Goal: Answer question/provide support: Share knowledge or assist other users

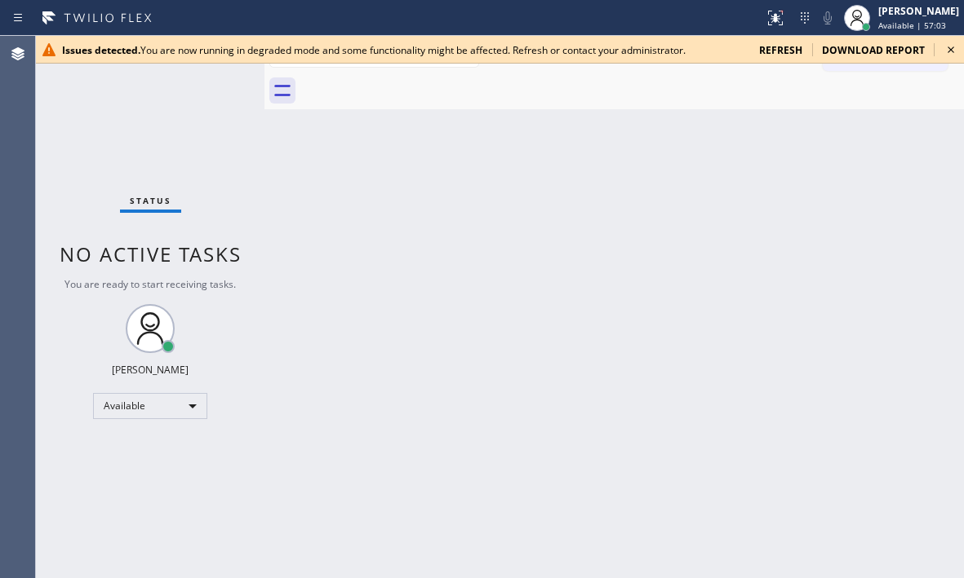
click at [949, 50] on icon at bounding box center [951, 50] width 20 height 20
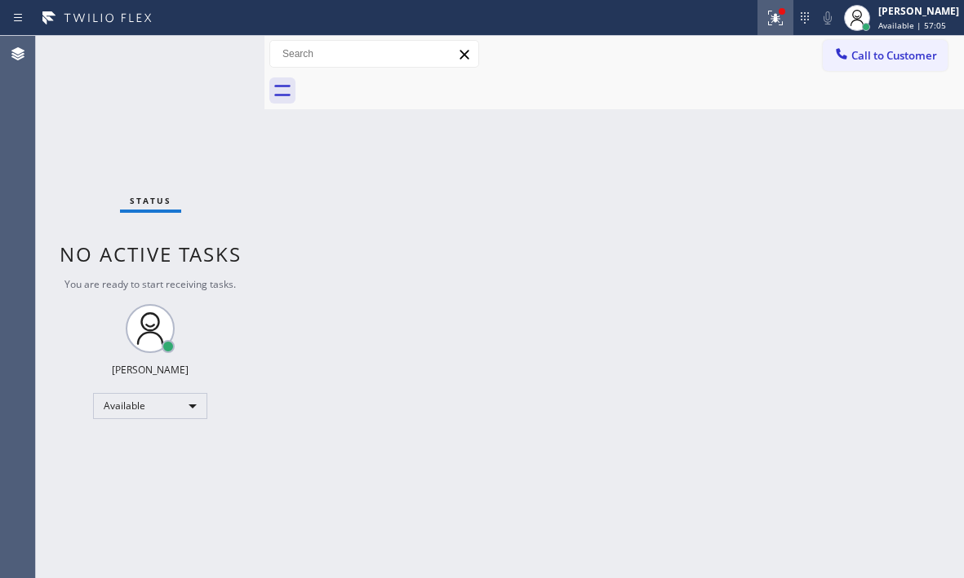
click at [767, 21] on icon at bounding box center [775, 18] width 20 height 20
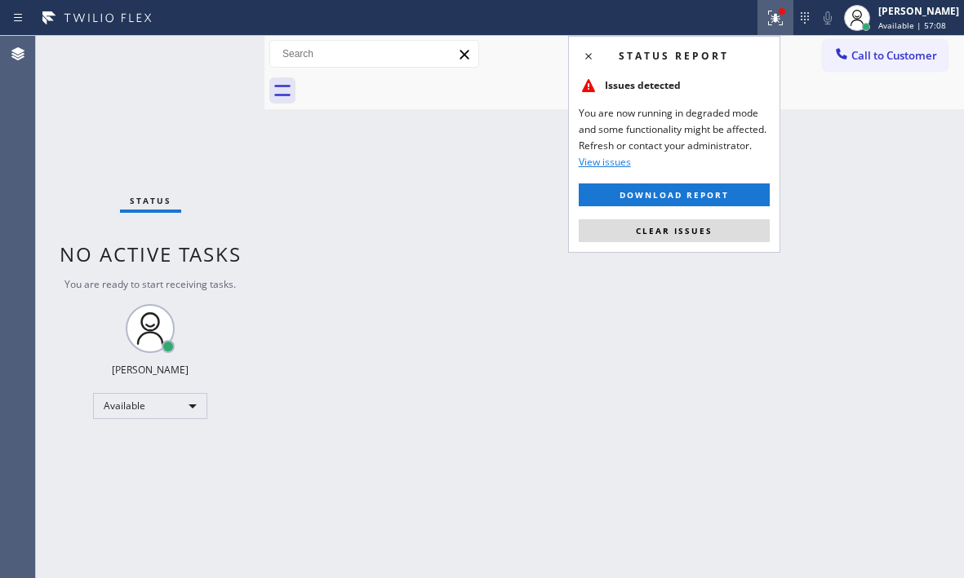
click at [693, 235] on span "Clear issues" at bounding box center [674, 230] width 77 height 11
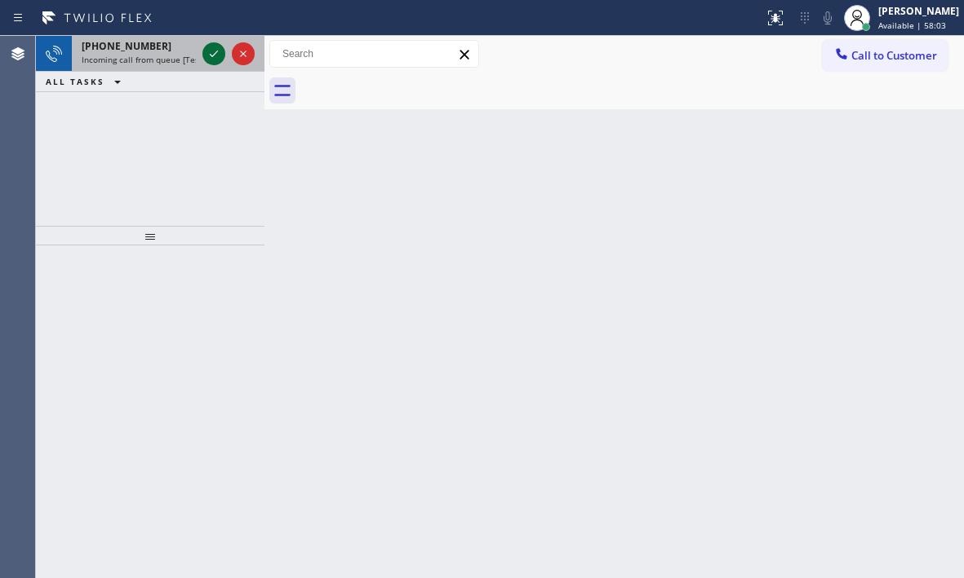
click at [215, 55] on icon at bounding box center [214, 54] width 20 height 20
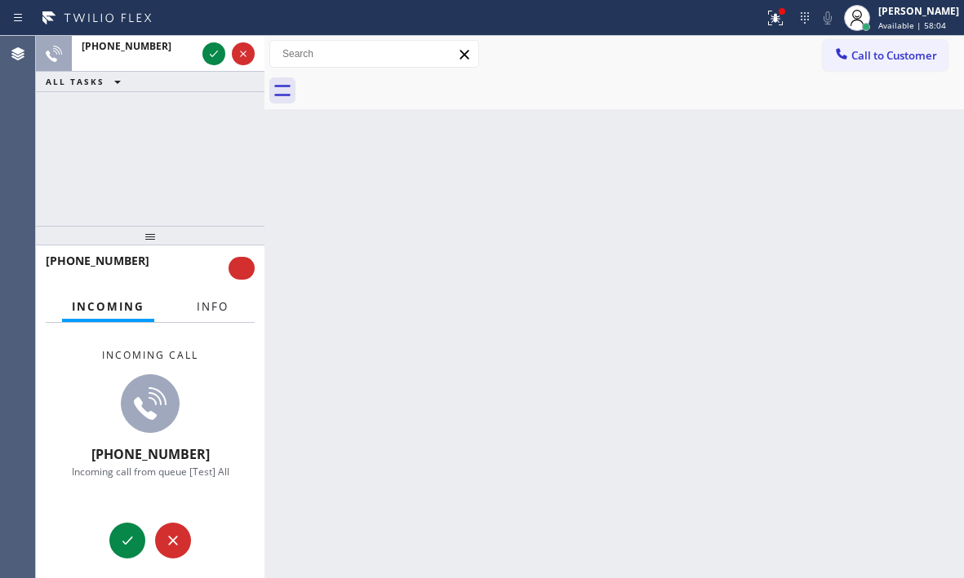
click at [195, 316] on button "Info" at bounding box center [212, 307] width 51 height 32
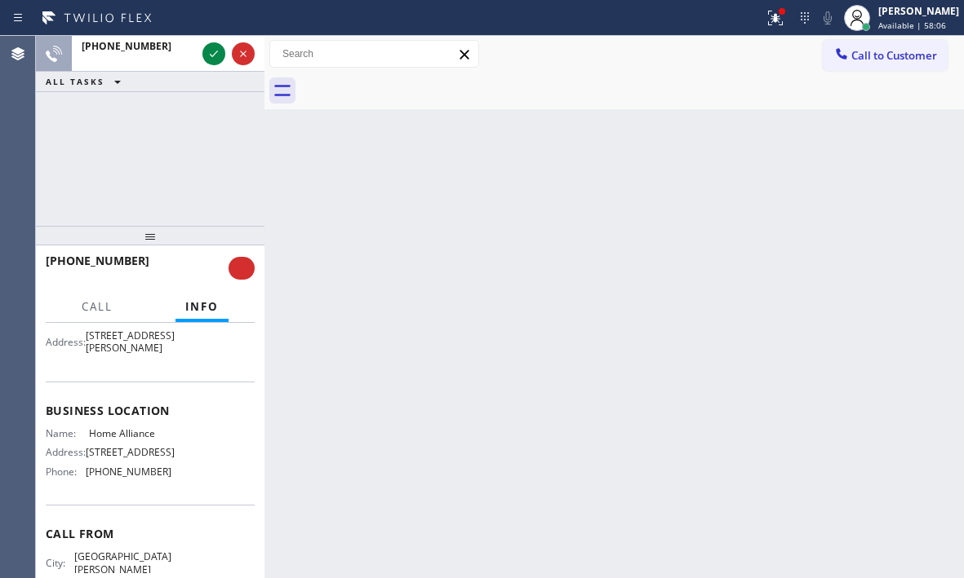
scroll to position [245, 0]
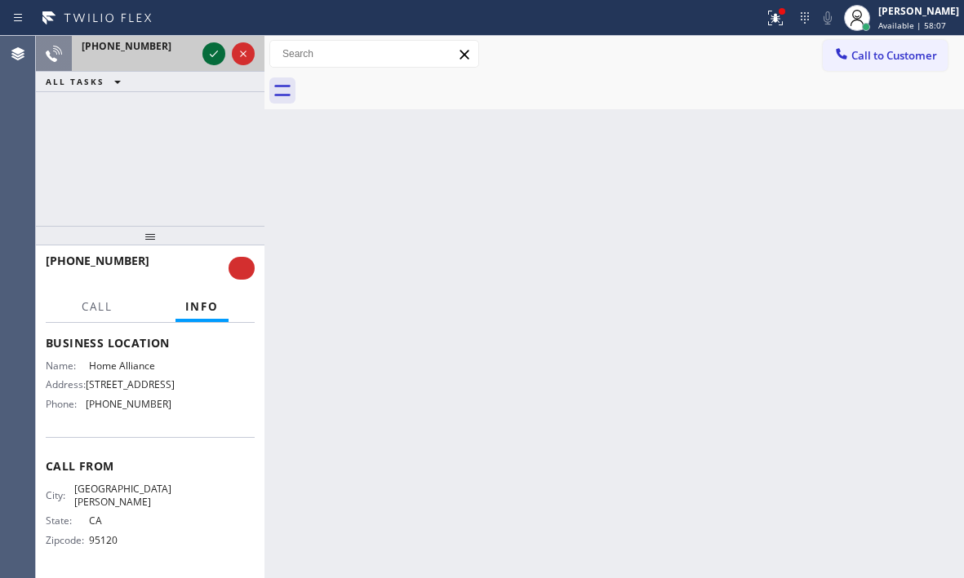
click at [212, 54] on icon at bounding box center [214, 54] width 20 height 20
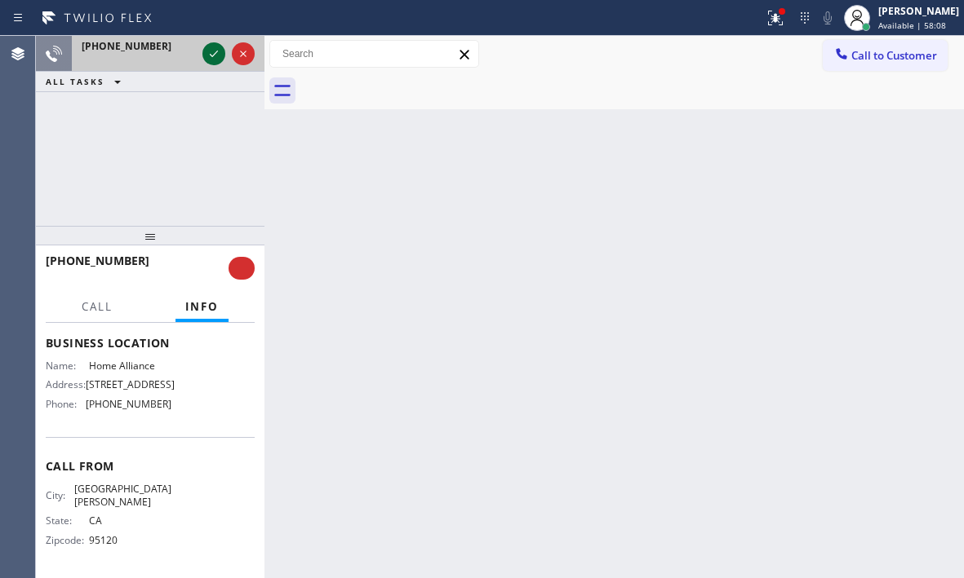
click at [212, 54] on icon at bounding box center [214, 54] width 20 height 20
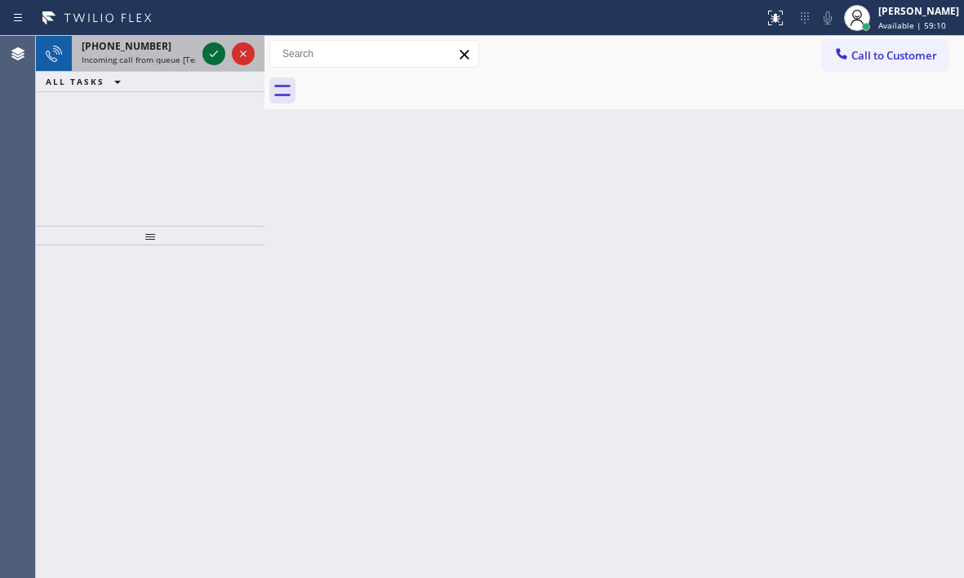
click at [206, 50] on icon at bounding box center [214, 54] width 20 height 20
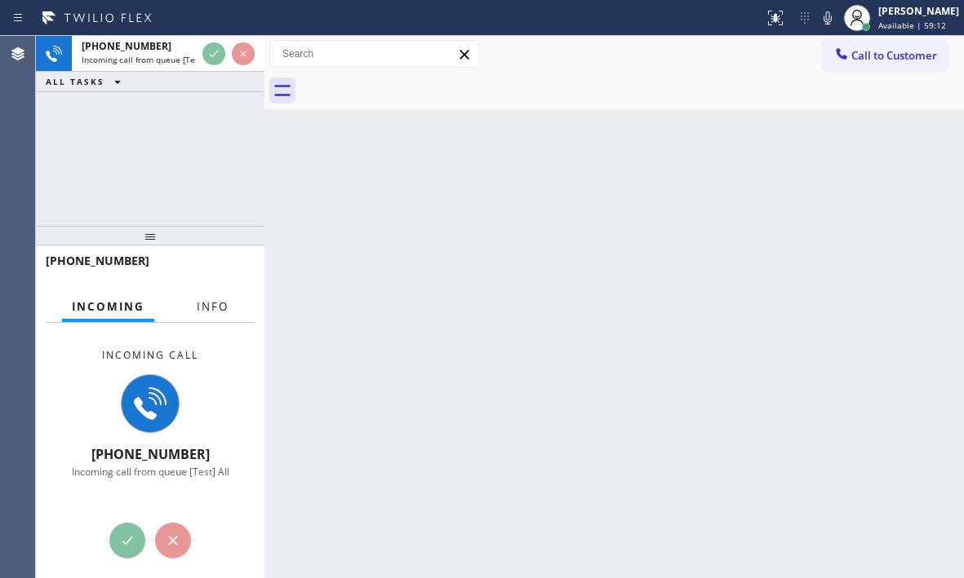
click at [210, 314] on button "Info" at bounding box center [212, 307] width 51 height 32
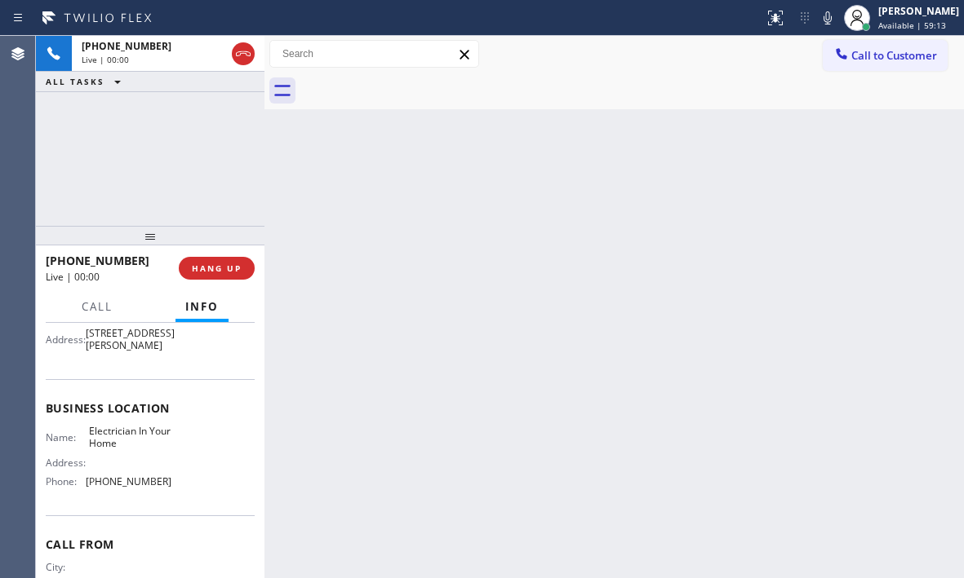
scroll to position [163, 0]
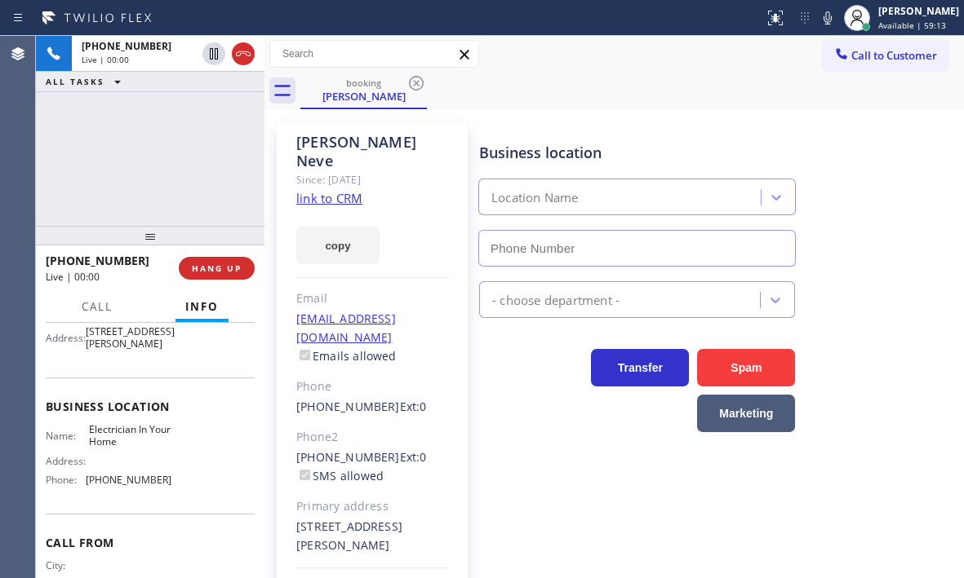
type input "(844) 730-4275"
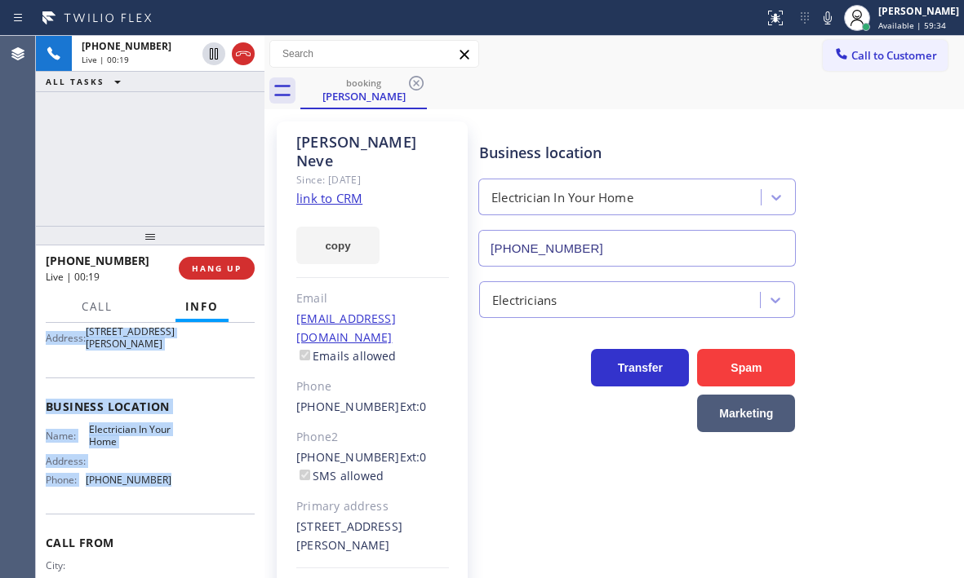
drag, startPoint x: 41, startPoint y: 419, endPoint x: 183, endPoint y: 503, distance: 165.0
click at [183, 503] on div "Context Queue: [Test] All Priority: 2 Customer Name: Daniel Neve Phone: (971) 3…" at bounding box center [150, 450] width 228 height 255
copy div "Customer Name: Daniel Neve Phone: (971) 351-9184 Address: 7 Clifford Ln, Ladera…"
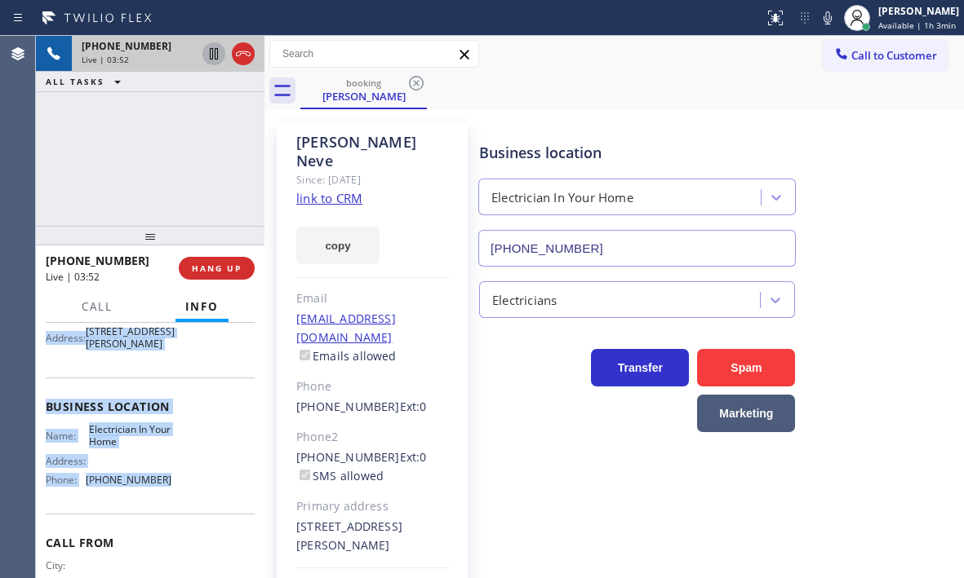
click at [215, 56] on icon at bounding box center [214, 53] width 8 height 11
click at [215, 53] on icon at bounding box center [213, 53] width 11 height 11
click at [243, 276] on button "HANG UP" at bounding box center [217, 268] width 76 height 23
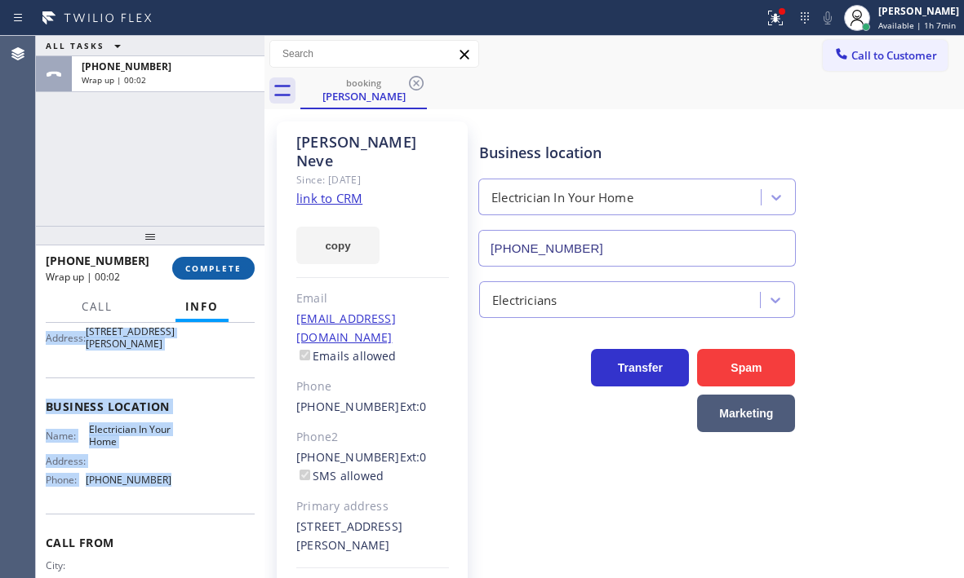
click at [223, 270] on span "COMPLETE" at bounding box center [213, 268] width 56 height 11
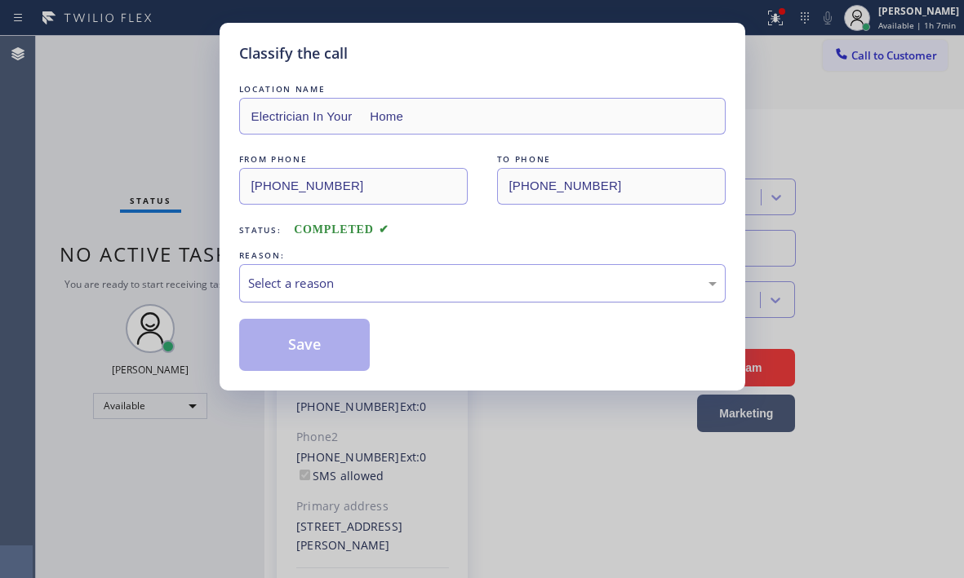
click at [394, 280] on div "Select a reason" at bounding box center [482, 283] width 468 height 19
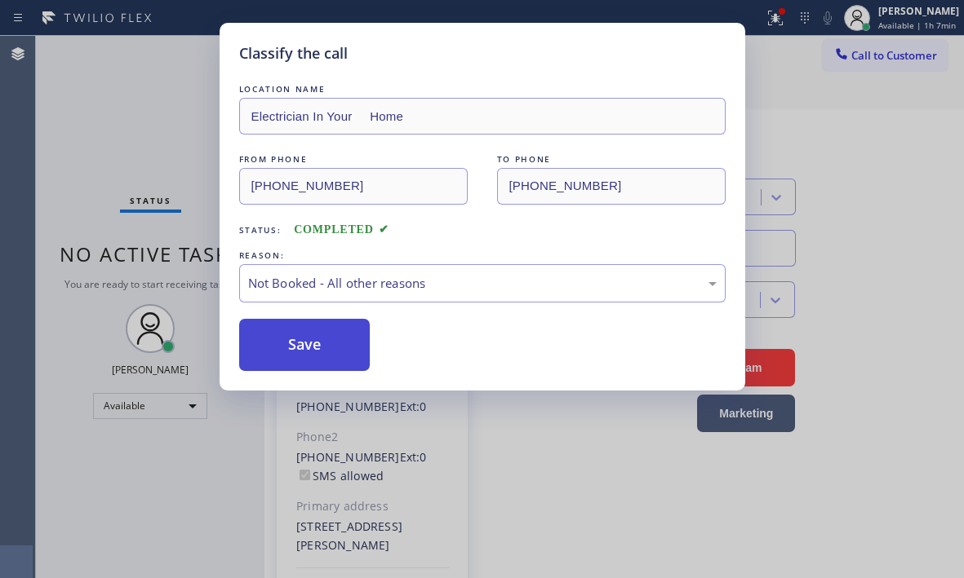
click at [297, 344] on button "Save" at bounding box center [304, 345] width 131 height 52
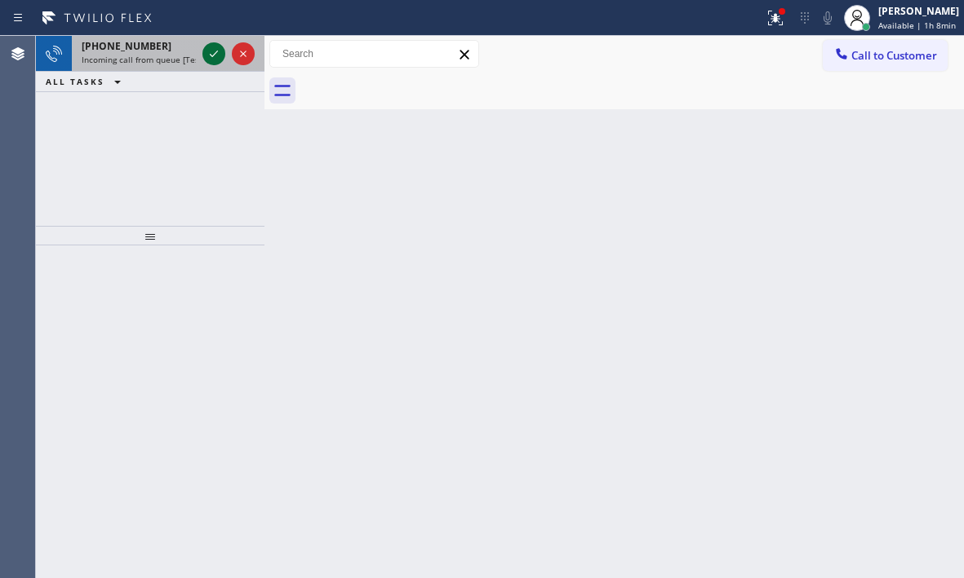
click at [209, 54] on icon at bounding box center [214, 54] width 20 height 20
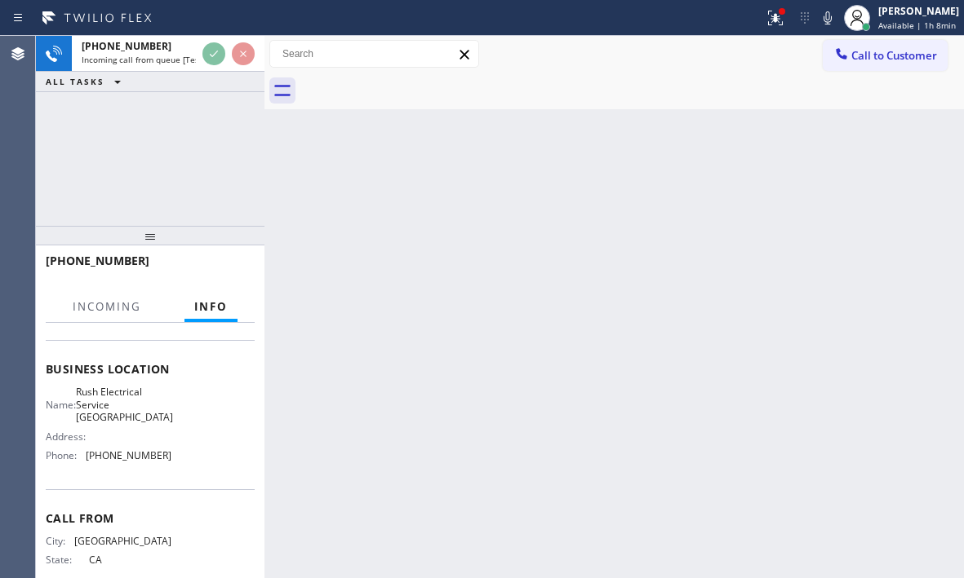
scroll to position [233, 0]
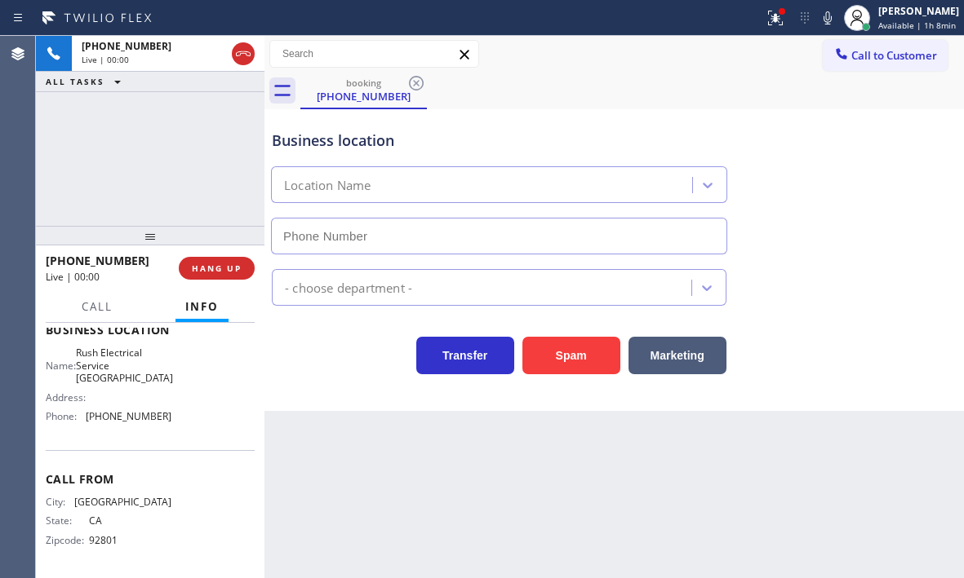
type input "(949) 264-0545"
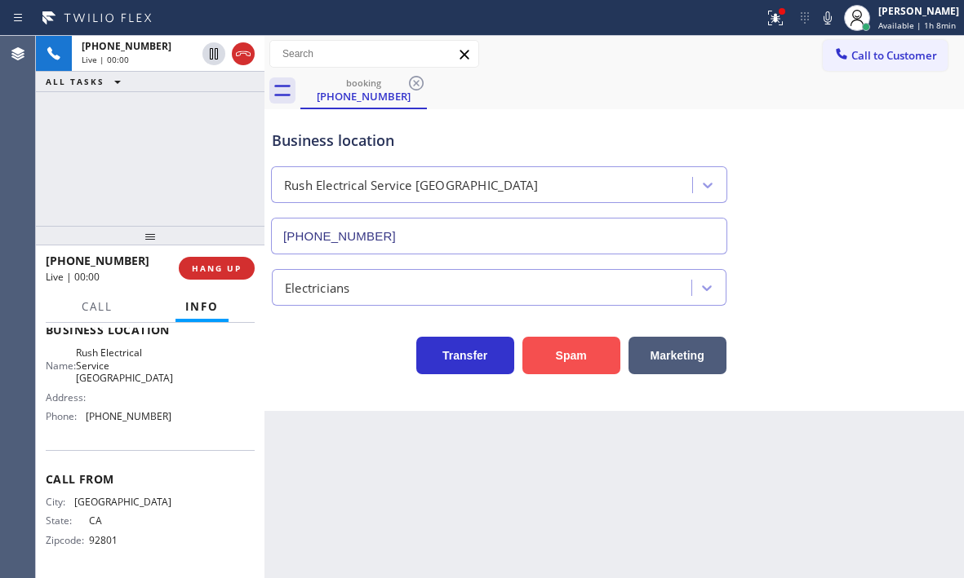
click at [588, 351] on button "Spam" at bounding box center [571, 356] width 98 height 38
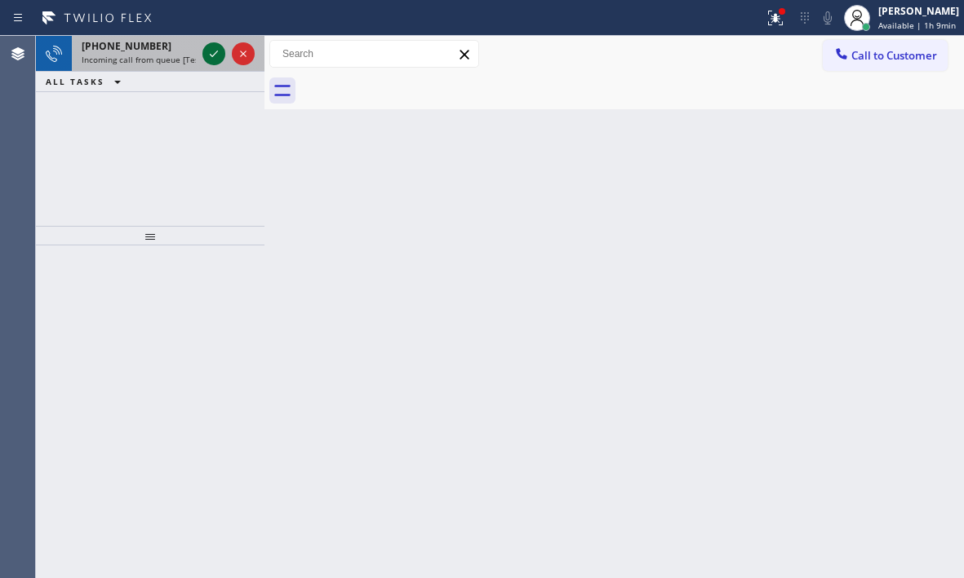
click at [208, 56] on icon at bounding box center [214, 54] width 20 height 20
click at [218, 57] on icon at bounding box center [214, 54] width 20 height 20
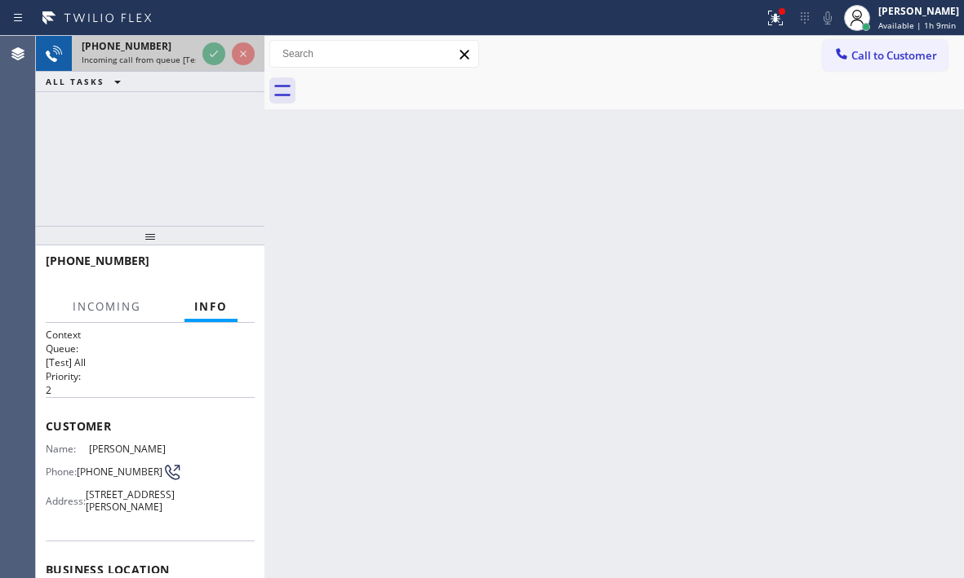
click at [224, 66] on div at bounding box center [228, 54] width 59 height 36
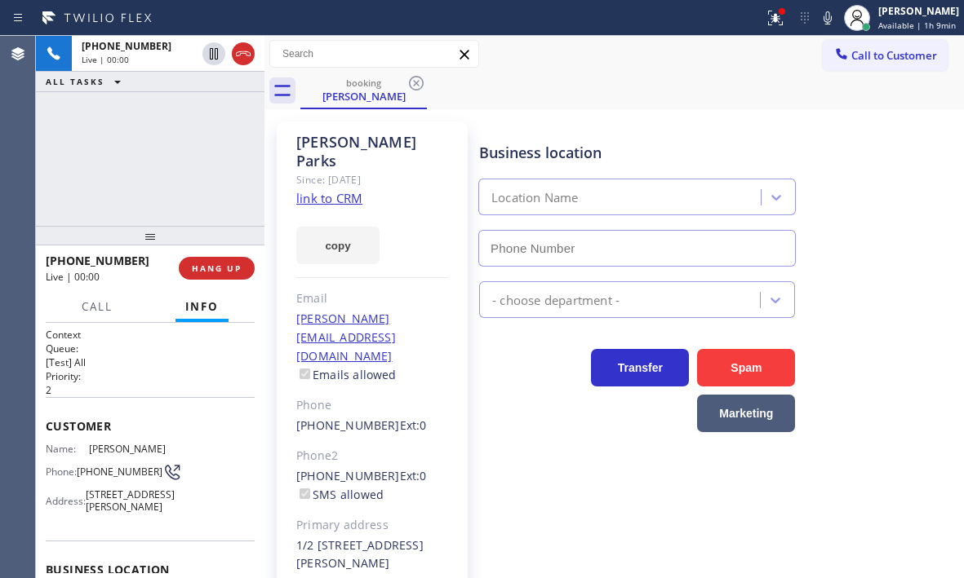
type input "(818) 698-8288"
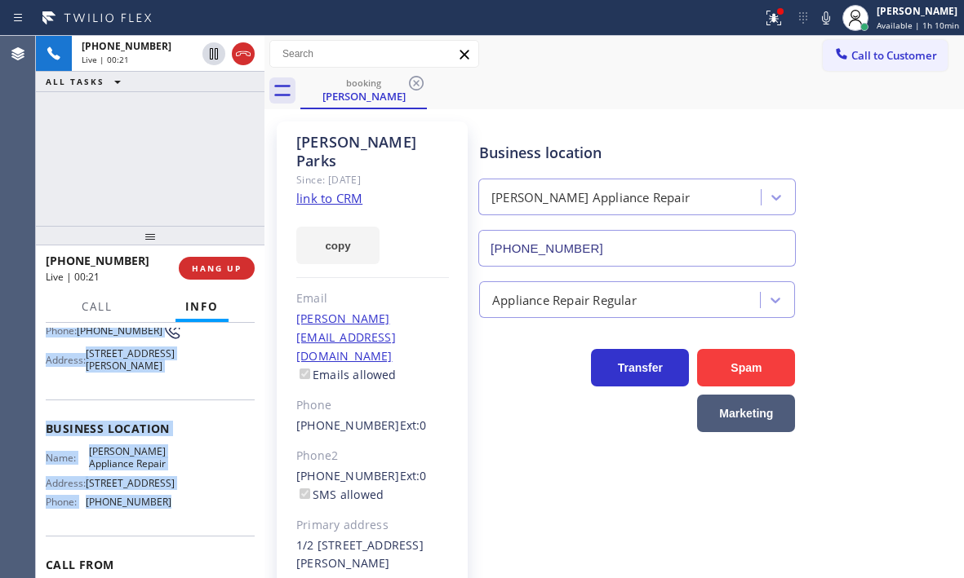
scroll to position [163, 0]
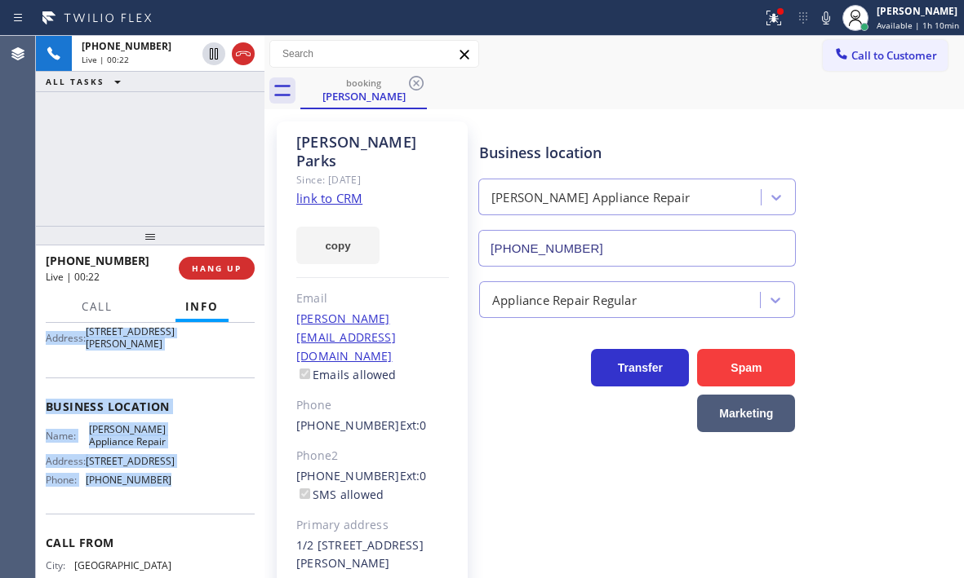
drag, startPoint x: 122, startPoint y: 461, endPoint x: 182, endPoint y: 516, distance: 80.8
click at [182, 516] on div "Context Queue: [Test] All Priority: 2 Customer Name: Marisa Parks Phone: (818) …" at bounding box center [150, 450] width 228 height 255
click at [339, 190] on link "link to CRM" at bounding box center [329, 198] width 66 height 16
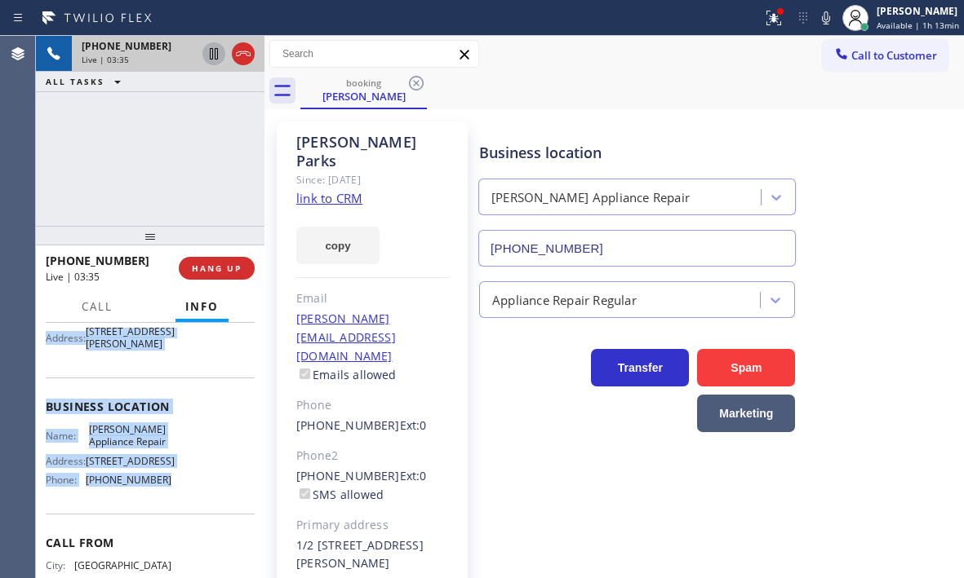
click at [215, 60] on icon at bounding box center [214, 54] width 20 height 20
click at [216, 60] on icon at bounding box center [213, 53] width 11 height 11
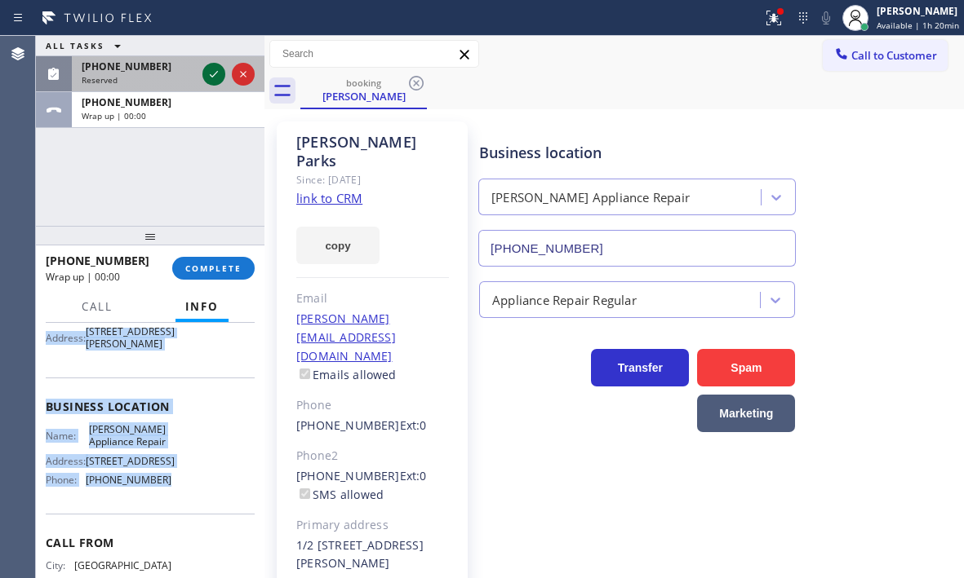
click at [210, 79] on icon at bounding box center [214, 74] width 20 height 20
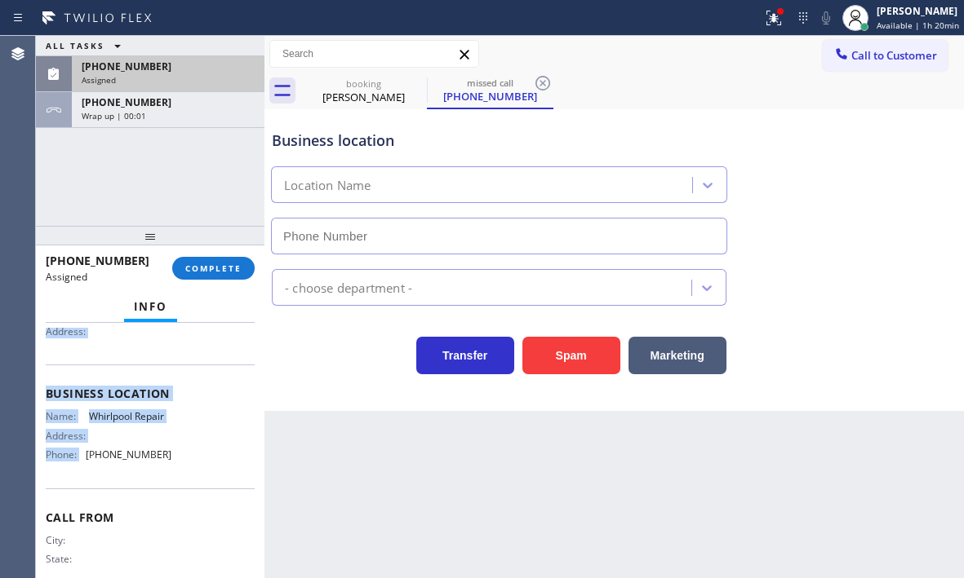
type input "(877) 215-4065"
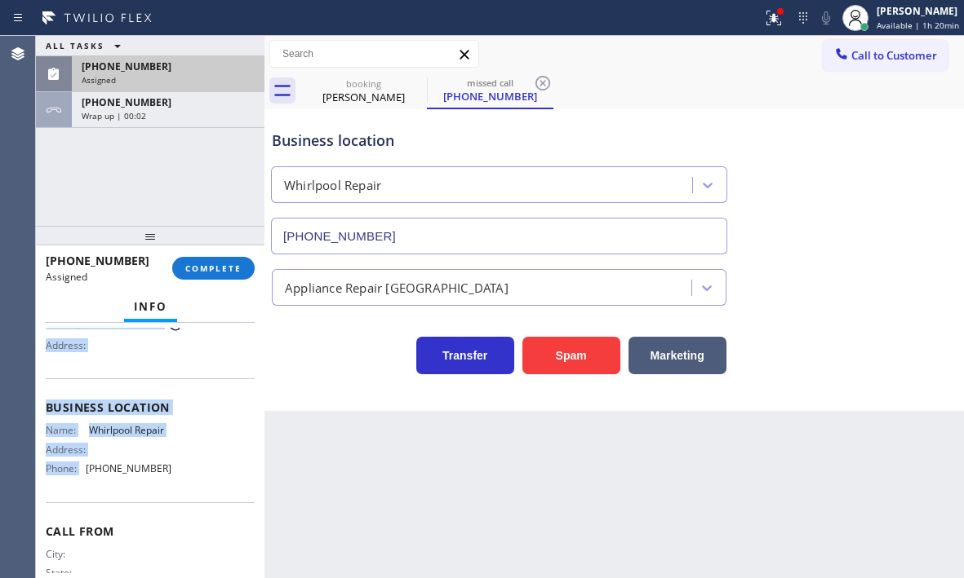
scroll to position [191, 0]
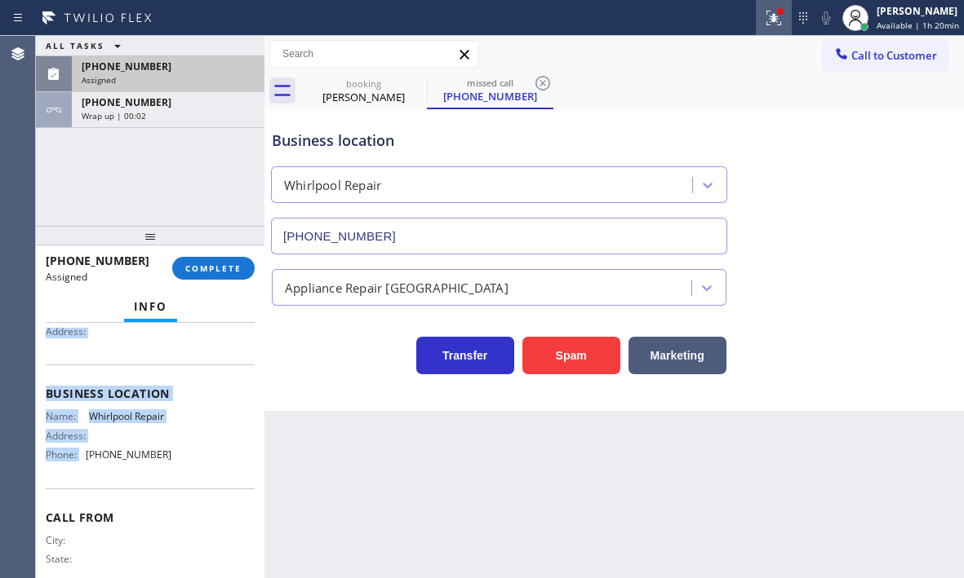
click at [756, 20] on div at bounding box center [774, 18] width 36 height 20
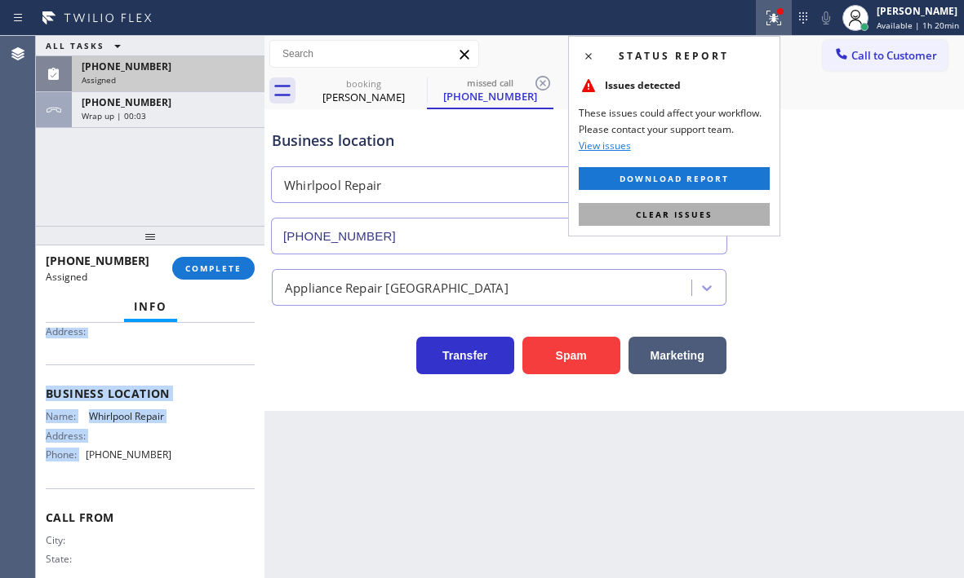
click at [703, 217] on span "Clear issues" at bounding box center [674, 214] width 77 height 11
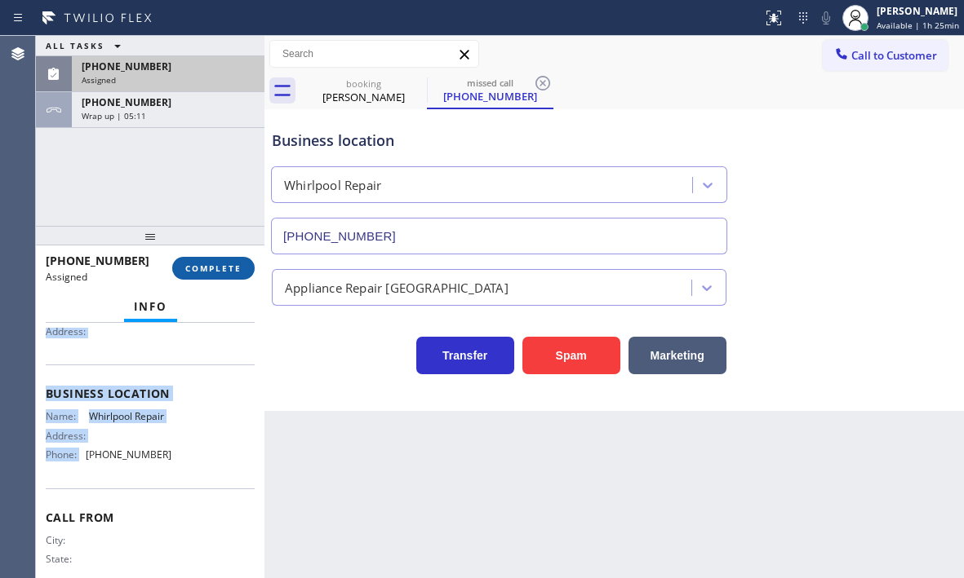
click at [224, 267] on span "COMPLETE" at bounding box center [213, 268] width 56 height 11
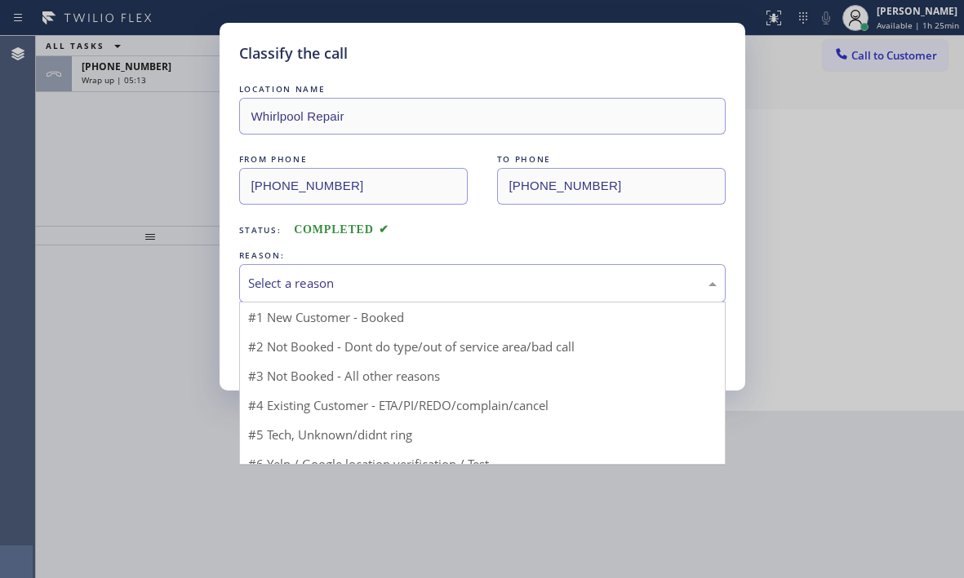
click at [379, 283] on div "Select a reason" at bounding box center [482, 283] width 468 height 19
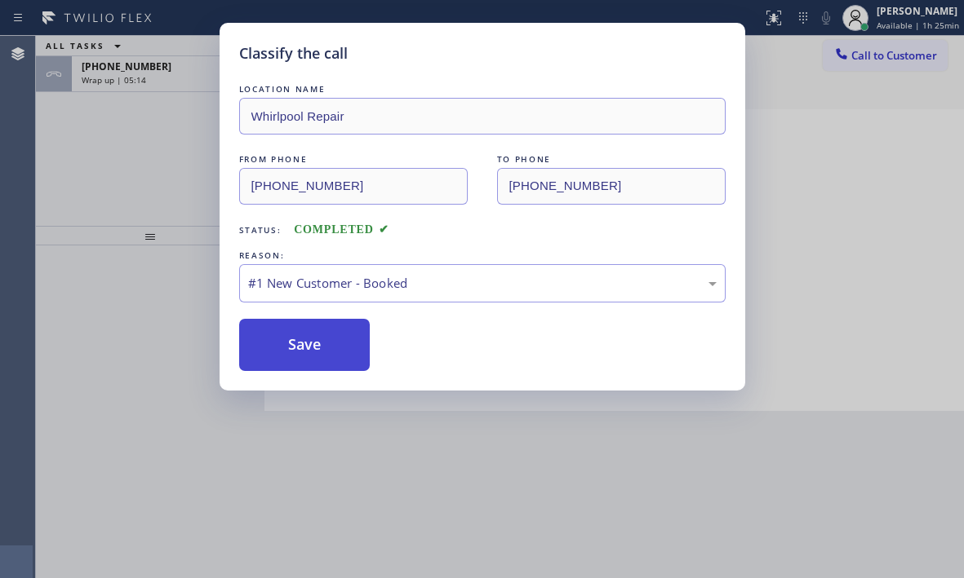
click at [296, 335] on button "Save" at bounding box center [304, 345] width 131 height 52
type input "(818) 698-8288"
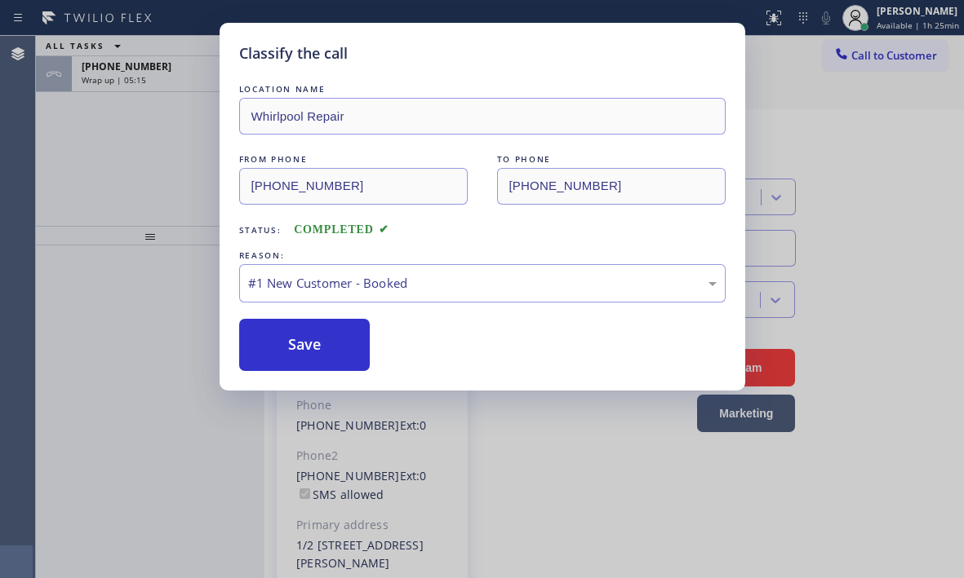
click at [185, 71] on div "Classify the call LOCATION NAME Electrician In Your Home FROM PHONE (971) 351-9…" at bounding box center [500, 307] width 928 height 543
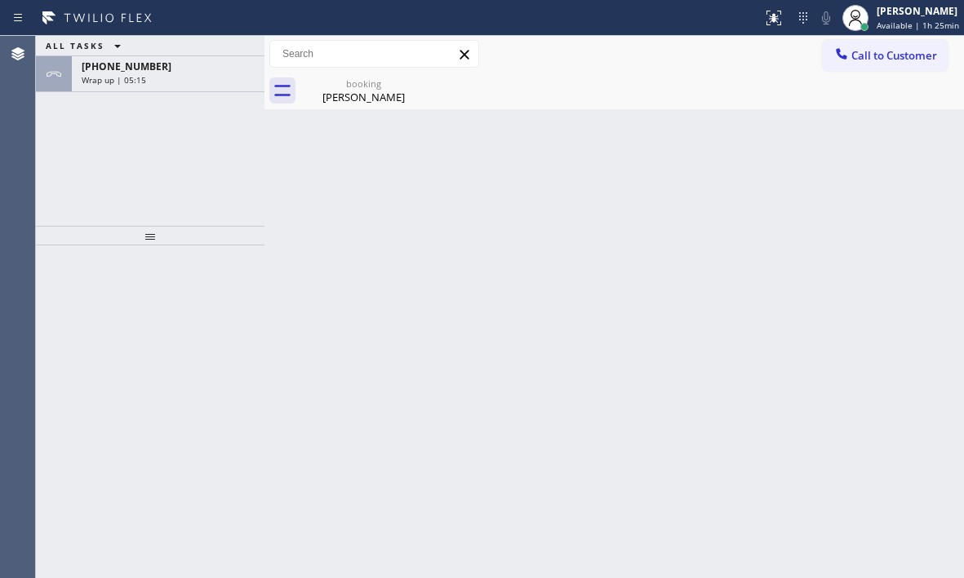
click at [185, 71] on div "+18185857546" at bounding box center [168, 67] width 173 height 14
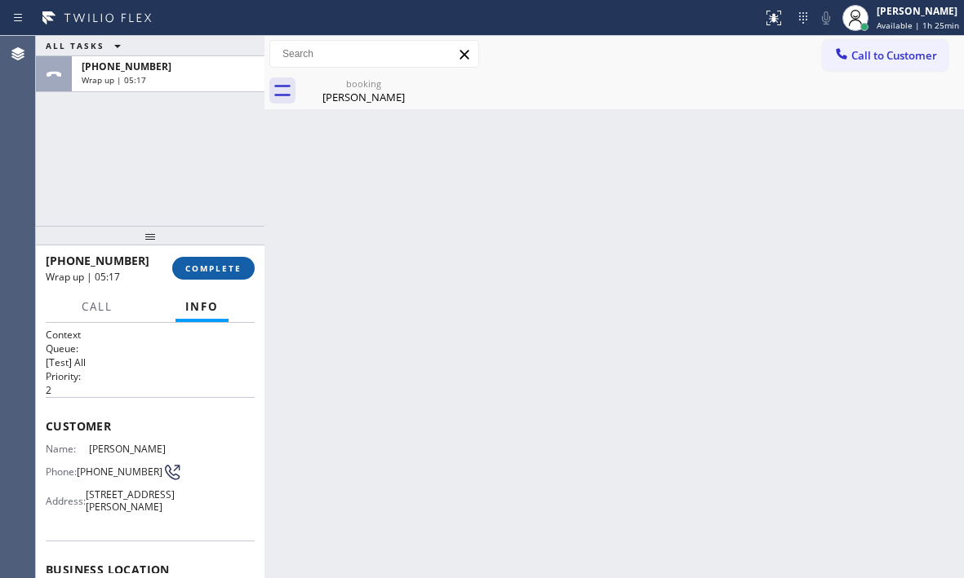
click at [197, 273] on span "COMPLETE" at bounding box center [213, 268] width 56 height 11
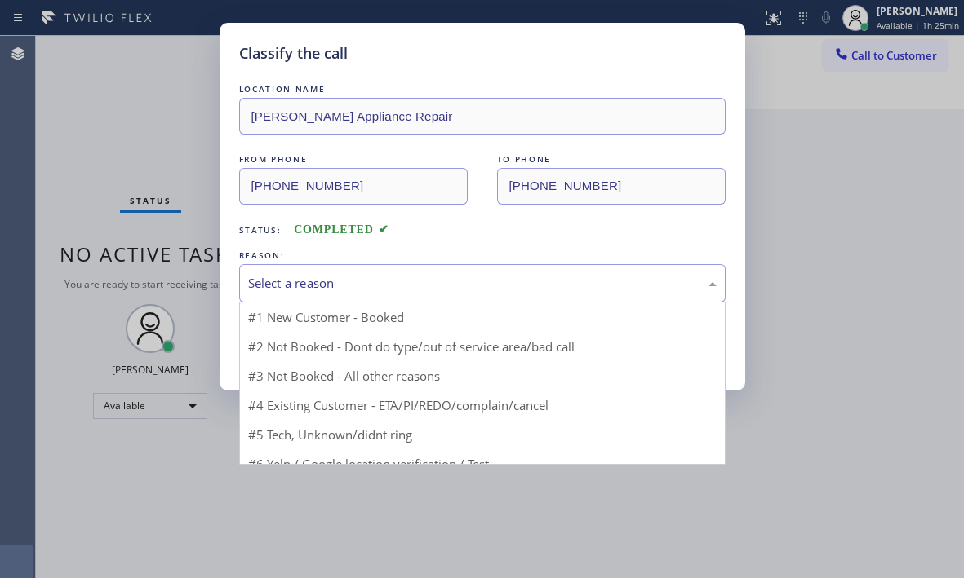
click at [474, 290] on div "Select a reason" at bounding box center [482, 283] width 468 height 19
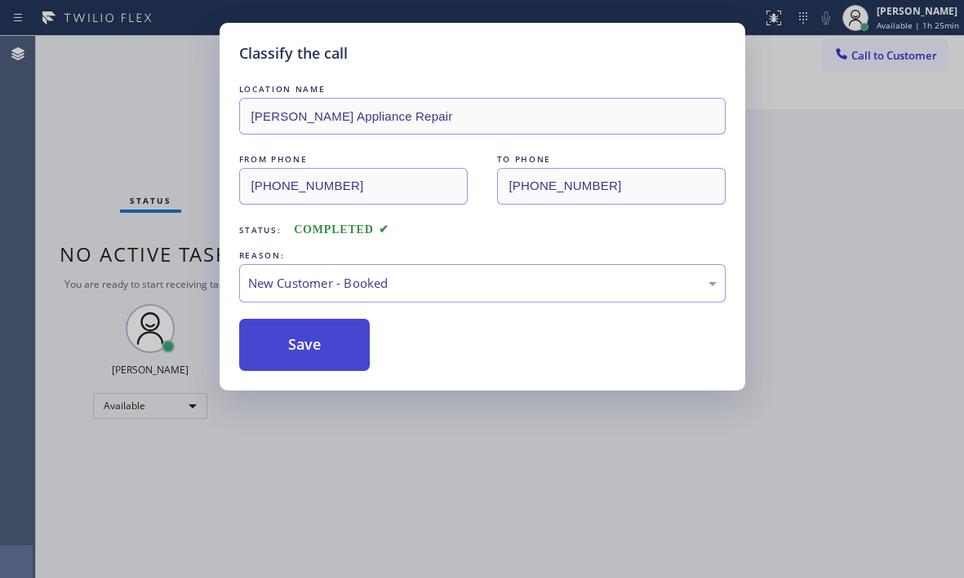
click at [304, 327] on button "Save" at bounding box center [304, 345] width 131 height 52
click at [314, 345] on button "Save" at bounding box center [304, 345] width 131 height 52
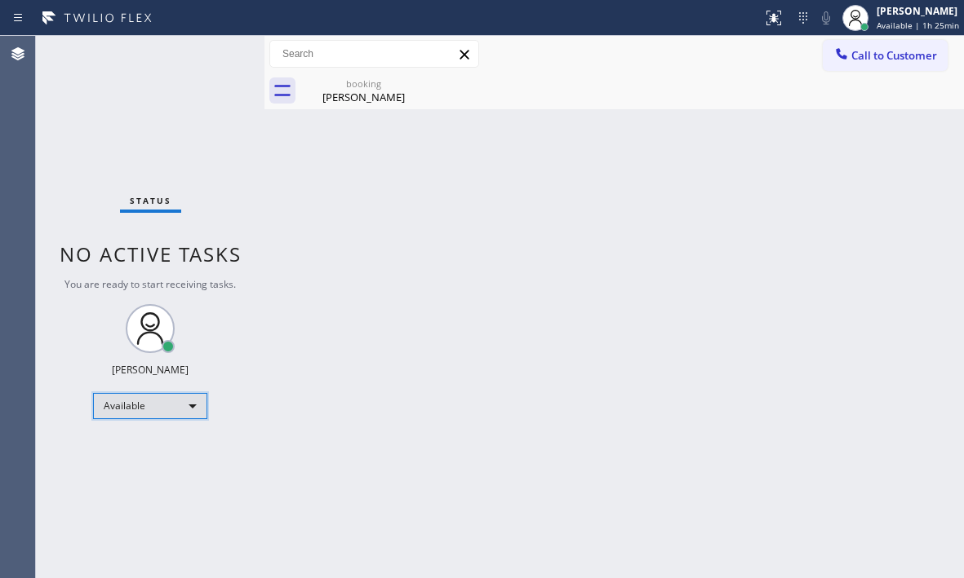
click at [179, 401] on div "Available" at bounding box center [150, 406] width 114 height 26
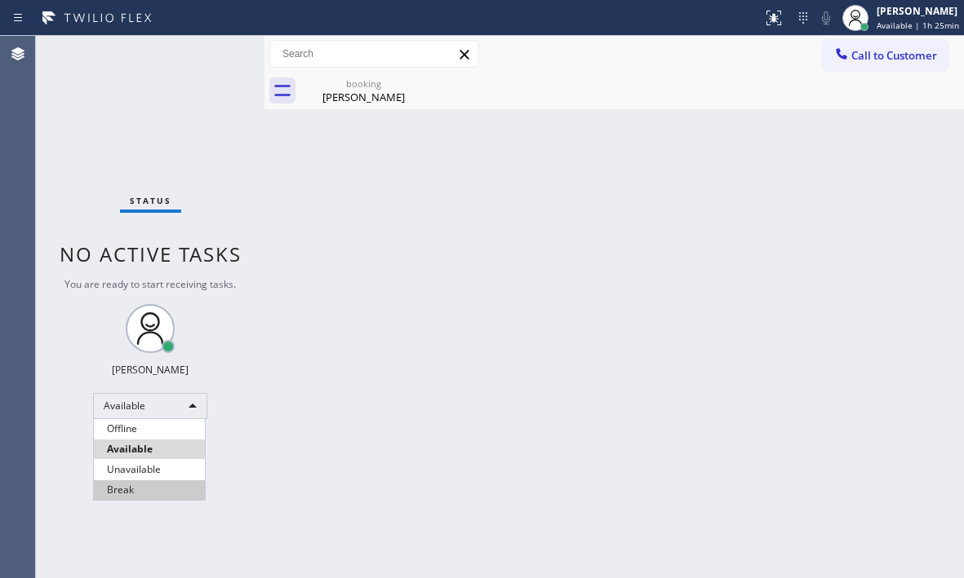
click at [141, 487] on li "Break" at bounding box center [149, 491] width 111 height 20
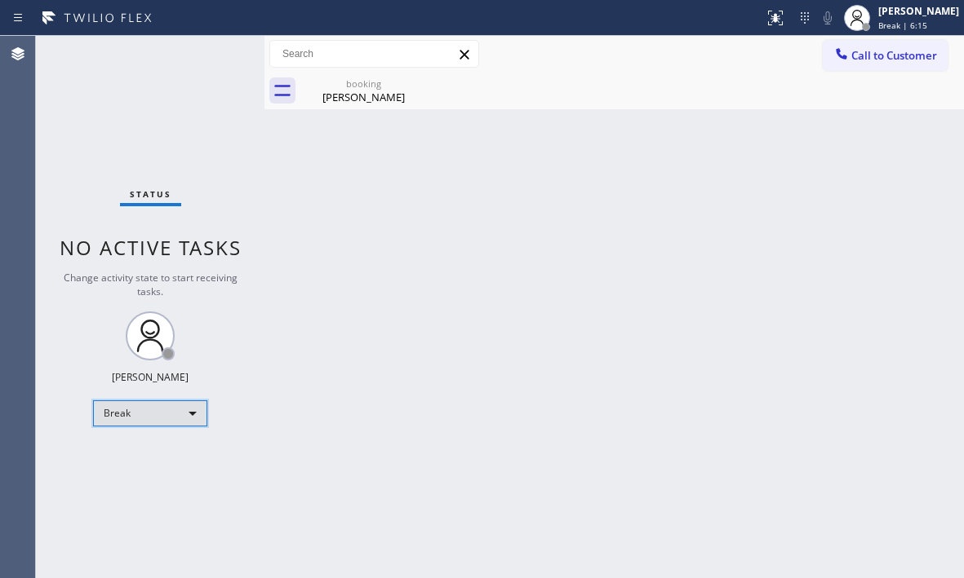
click at [162, 407] on div "Break" at bounding box center [150, 414] width 114 height 26
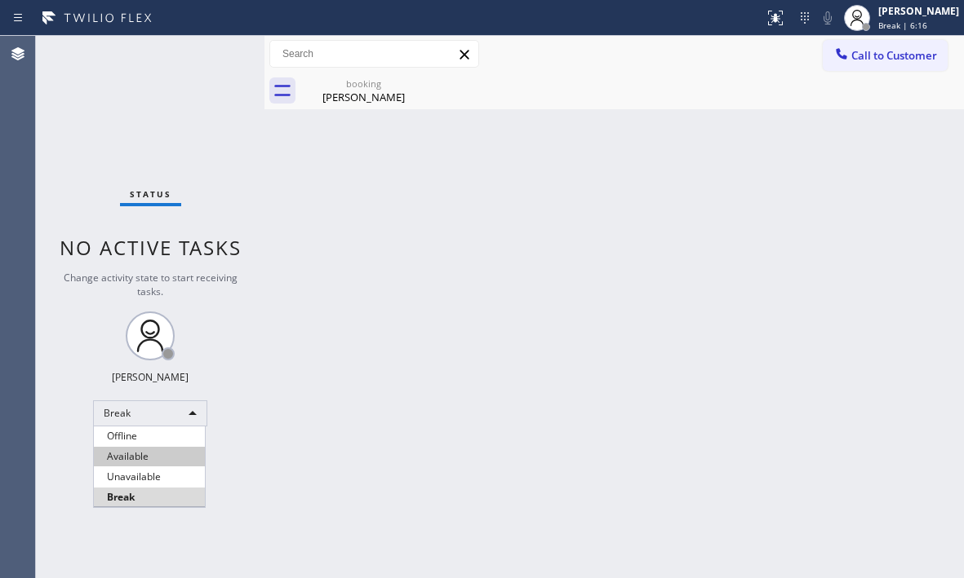
click at [163, 462] on li "Available" at bounding box center [149, 457] width 111 height 20
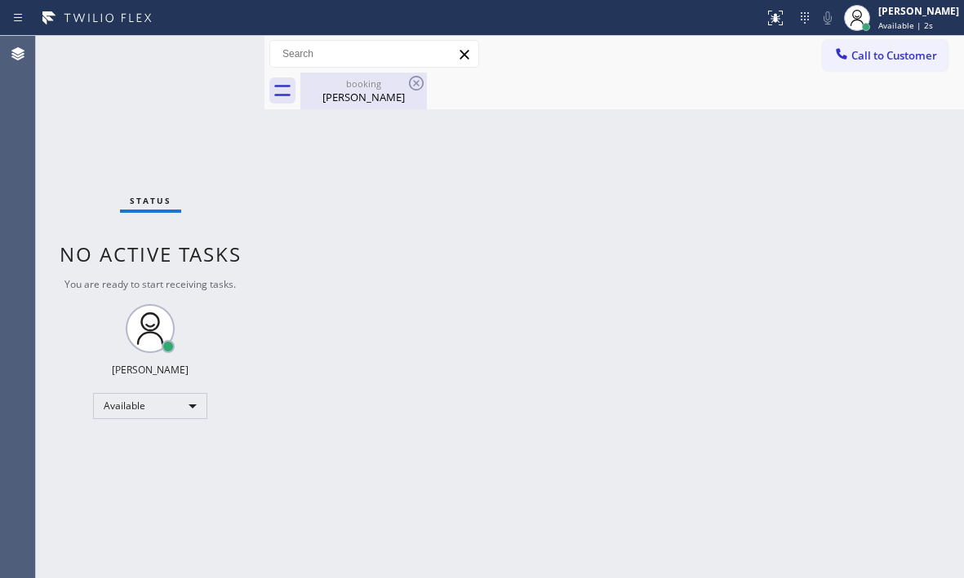
click at [372, 91] on div "Marisa Parks" at bounding box center [363, 97] width 123 height 15
drag, startPoint x: 958, startPoint y: 305, endPoint x: 562, endPoint y: 281, distance: 396.5
click at [562, 281] on div "Back to Dashboard Change Sender ID Customers Technicians Select a contact Outbo…" at bounding box center [613, 307] width 699 height 543
click at [456, 334] on div "Back to Dashboard Change Sender ID Customers Technicians Select a contact Outbo…" at bounding box center [613, 307] width 699 height 543
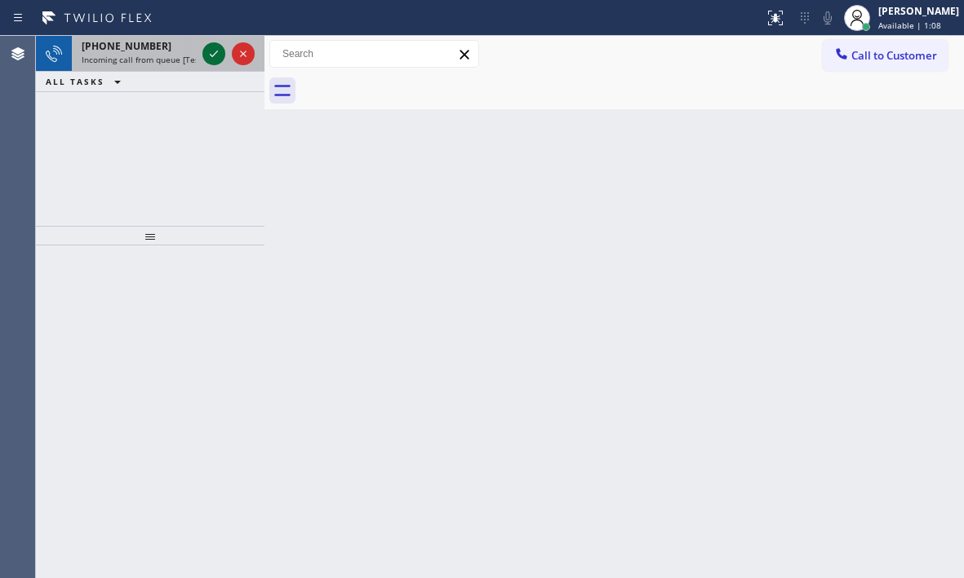
click at [210, 55] on icon at bounding box center [214, 54] width 20 height 20
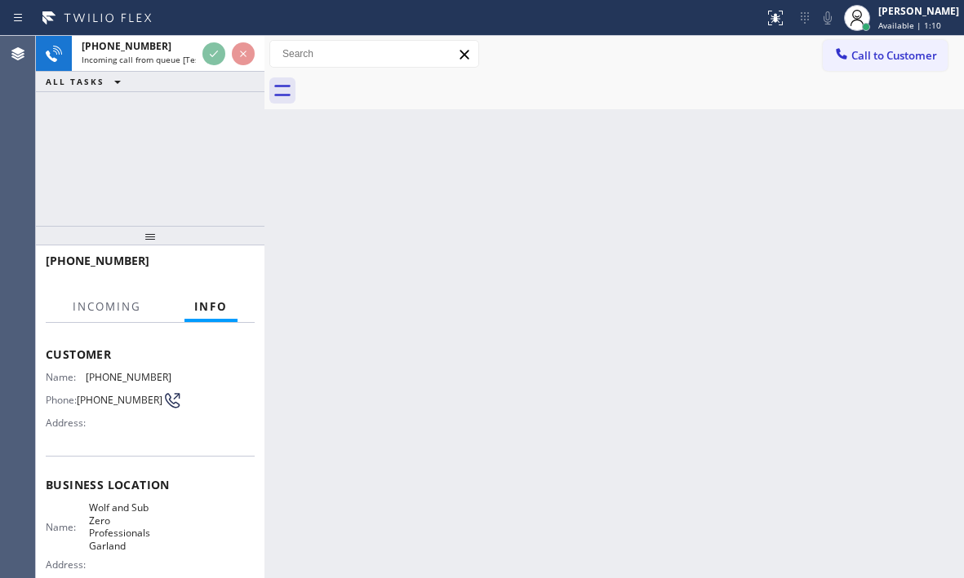
scroll to position [163, 0]
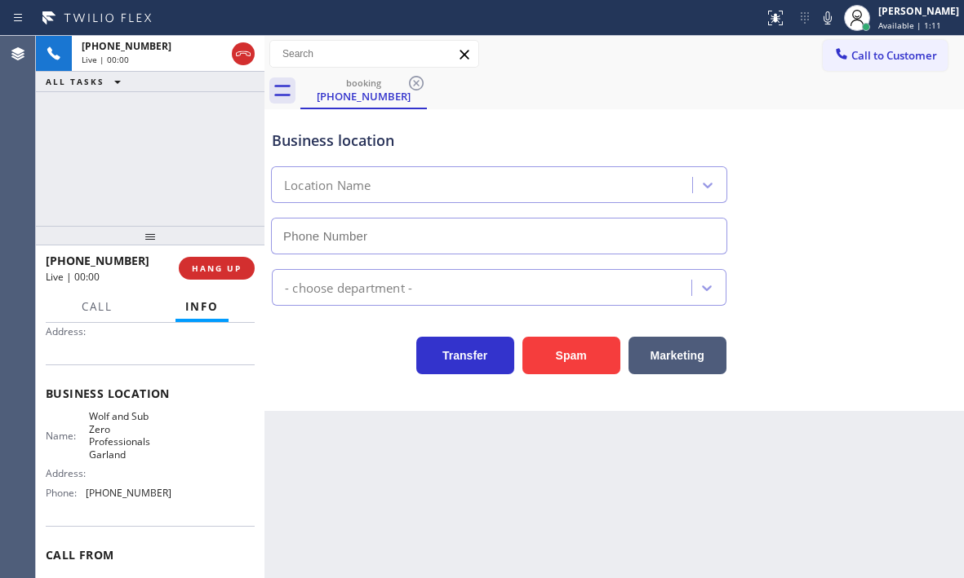
type input "(214) 972-3641"
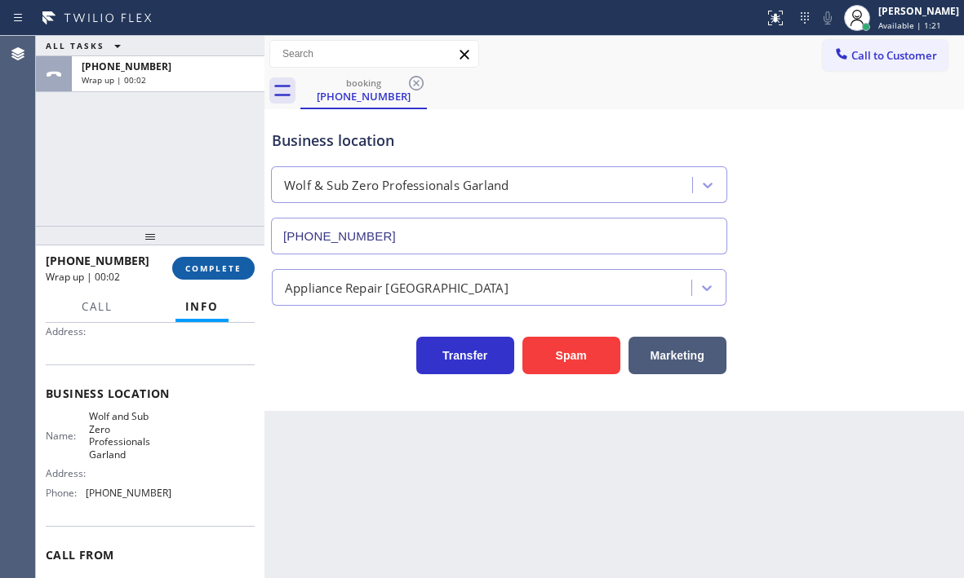
click at [224, 266] on span "COMPLETE" at bounding box center [213, 268] width 56 height 11
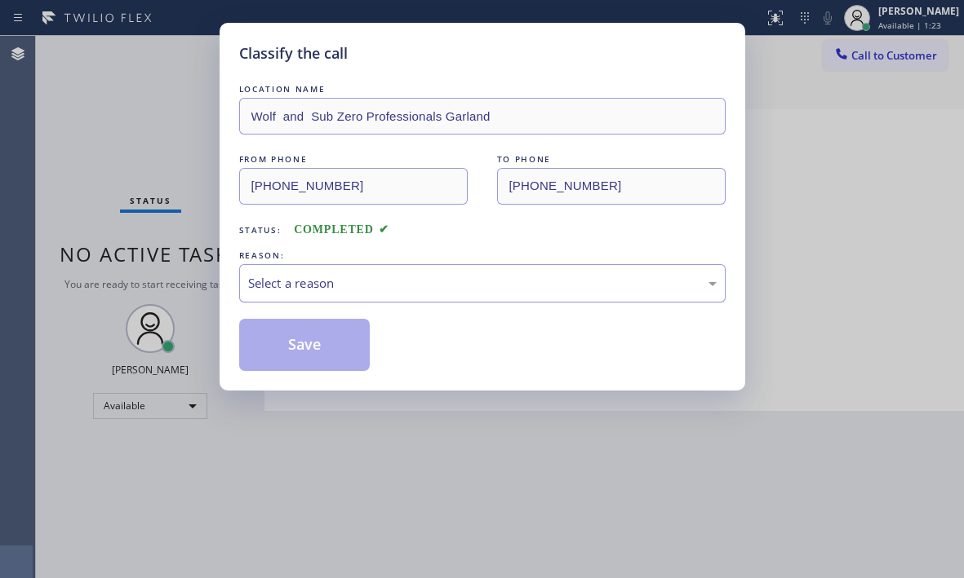
click at [489, 281] on div "Select a reason" at bounding box center [482, 283] width 468 height 19
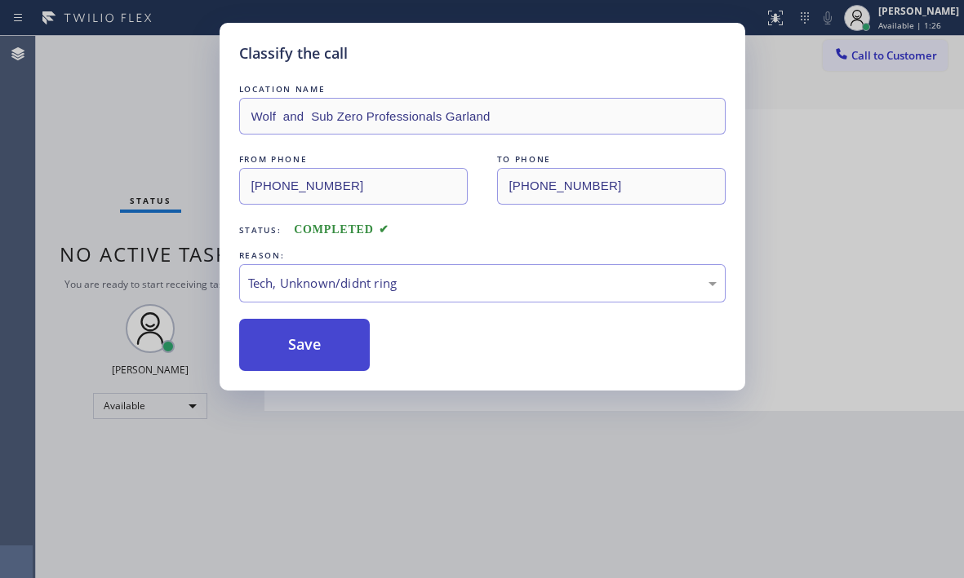
click at [314, 351] on button "Save" at bounding box center [304, 345] width 131 height 52
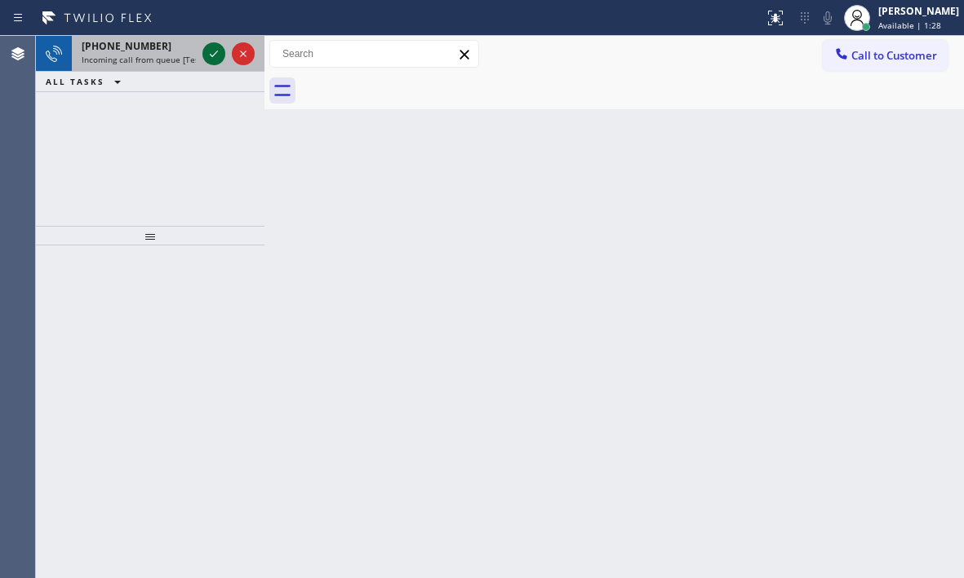
click at [216, 52] on icon at bounding box center [214, 54] width 20 height 20
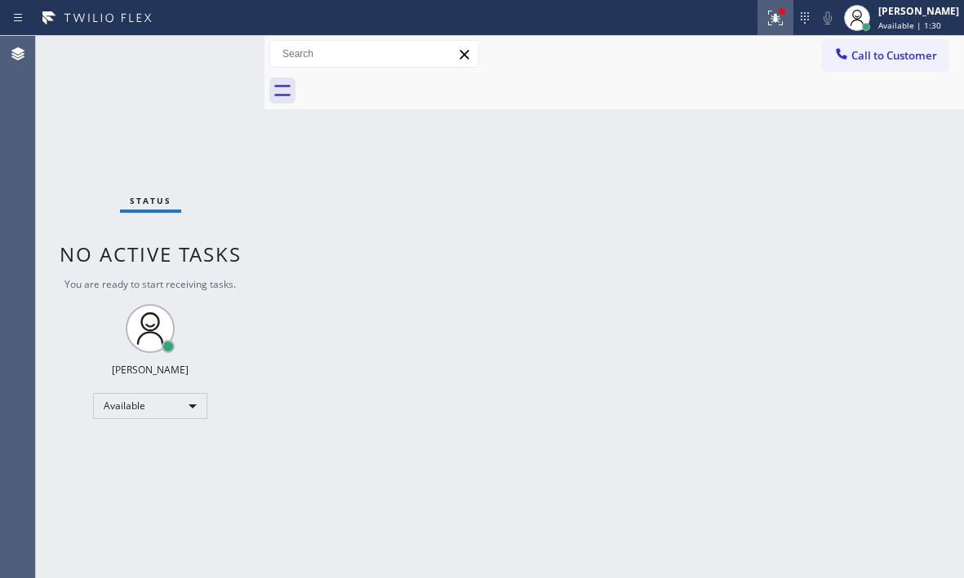
click at [765, 23] on icon at bounding box center [775, 18] width 20 height 20
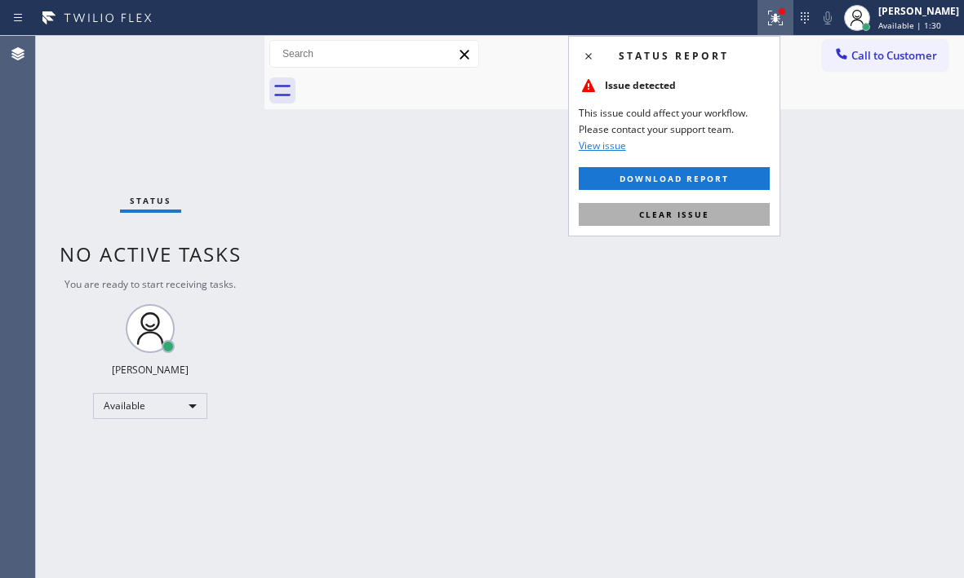
click at [701, 217] on span "Clear issue" at bounding box center [674, 214] width 70 height 11
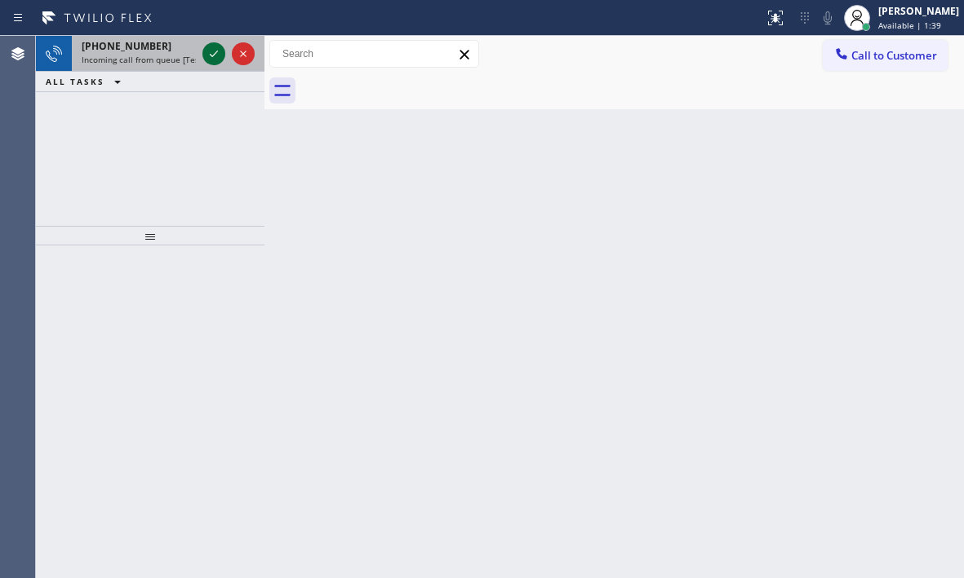
click at [219, 53] on icon at bounding box center [214, 54] width 20 height 20
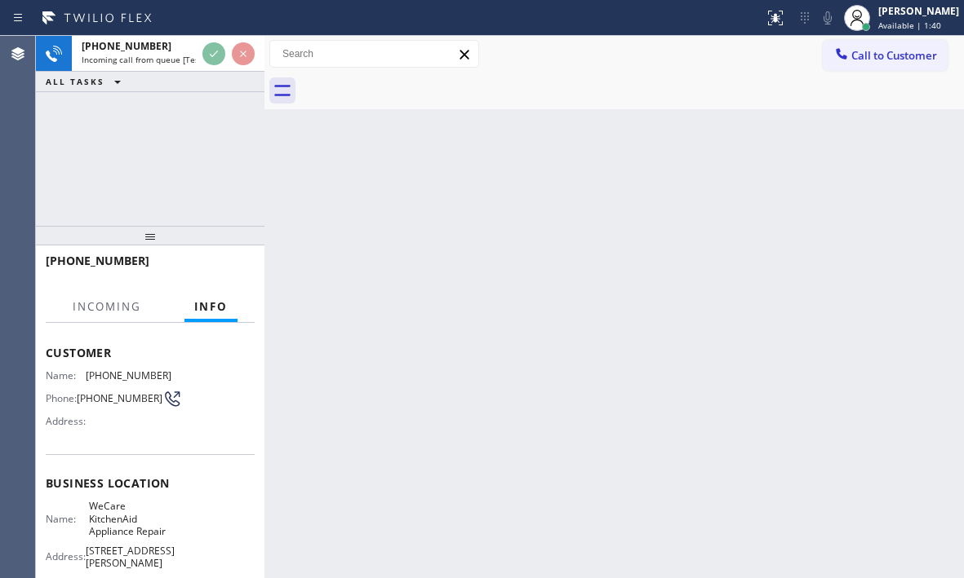
scroll to position [163, 0]
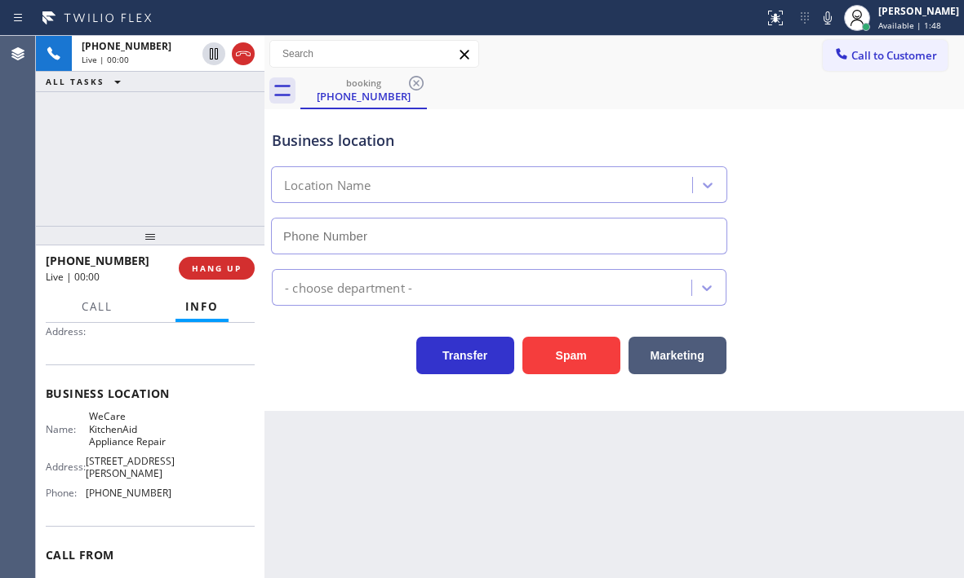
type input "(210) 982-0879"
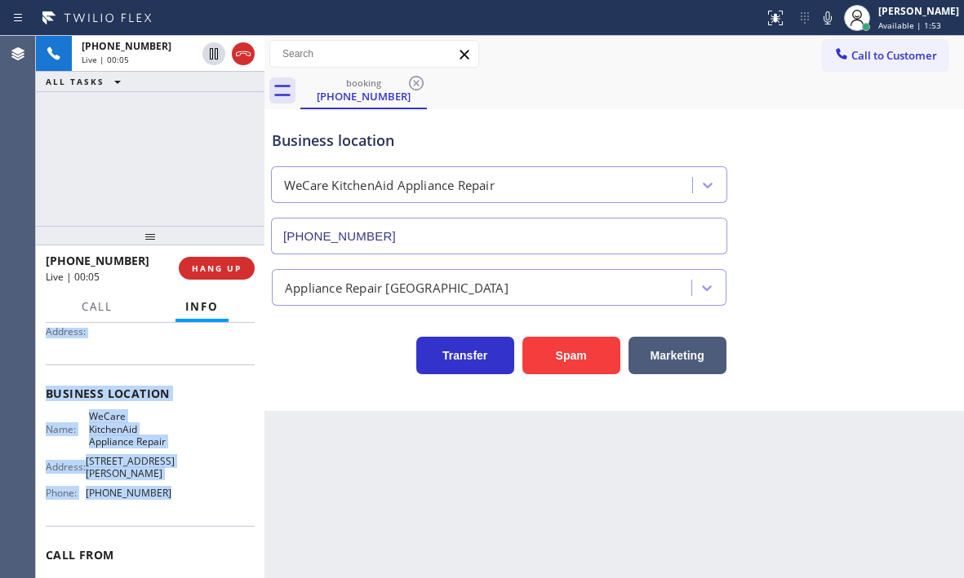
drag, startPoint x: 48, startPoint y: 423, endPoint x: 202, endPoint y: 502, distance: 172.2
click at [202, 502] on div "Context Queue: [Test] All Priority: 2 Customer Name: (210) 237-2863 Phone: (210…" at bounding box center [150, 407] width 209 height 485
copy div "Customer Name: (210) 237-2863 Phone: (210) 237-2863 Address: Business location …"
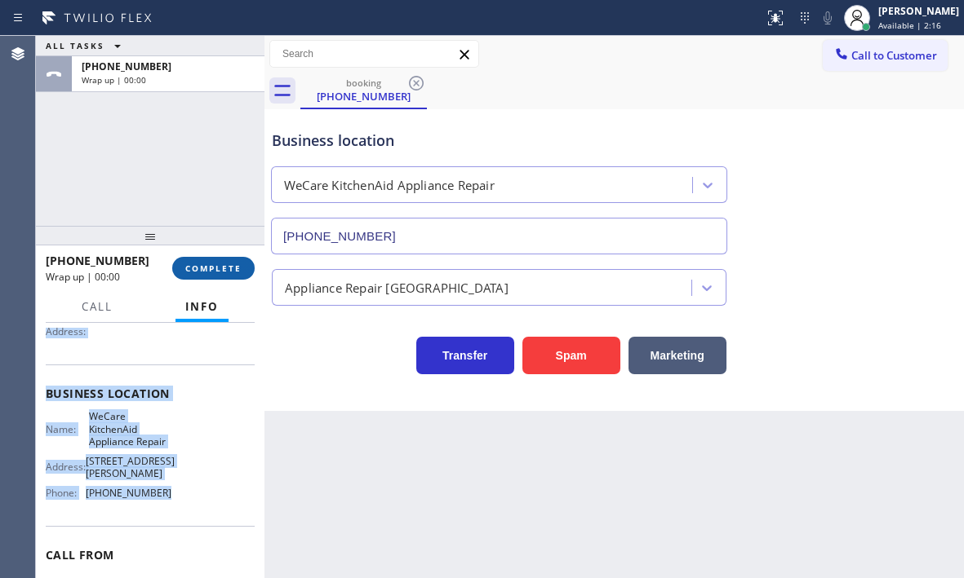
click at [230, 273] on span "COMPLETE" at bounding box center [213, 268] width 56 height 11
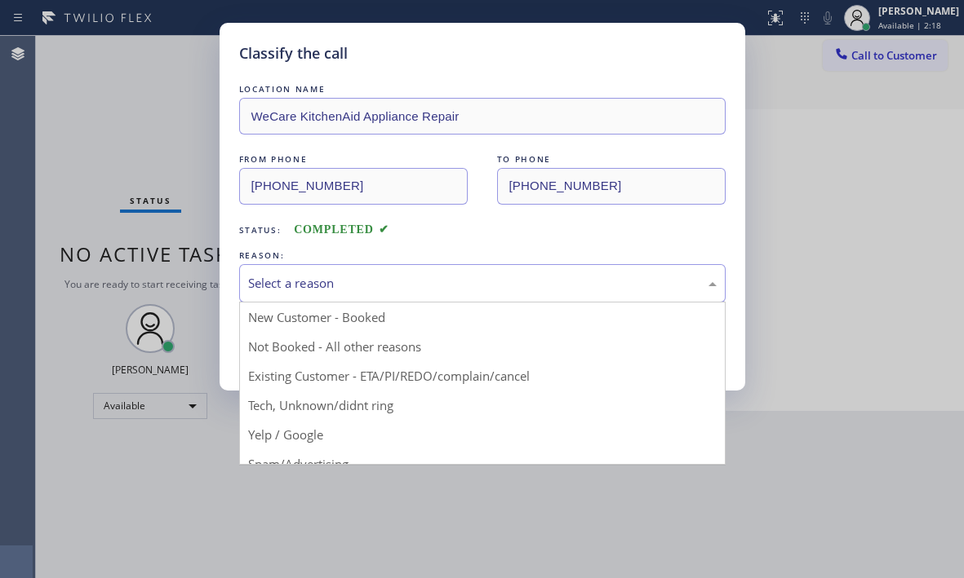
click at [434, 284] on div "Select a reason" at bounding box center [482, 283] width 468 height 19
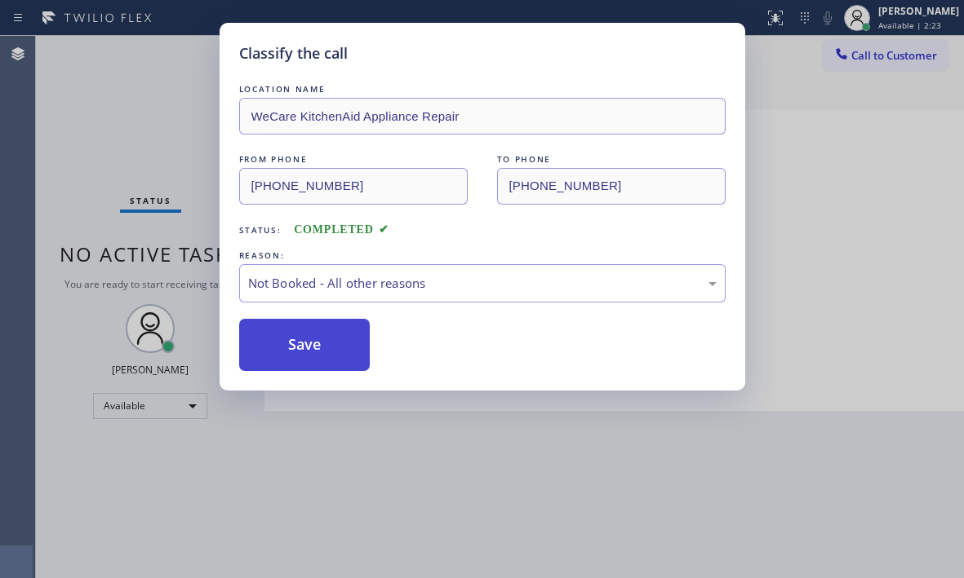
click at [323, 340] on button "Save" at bounding box center [304, 345] width 131 height 52
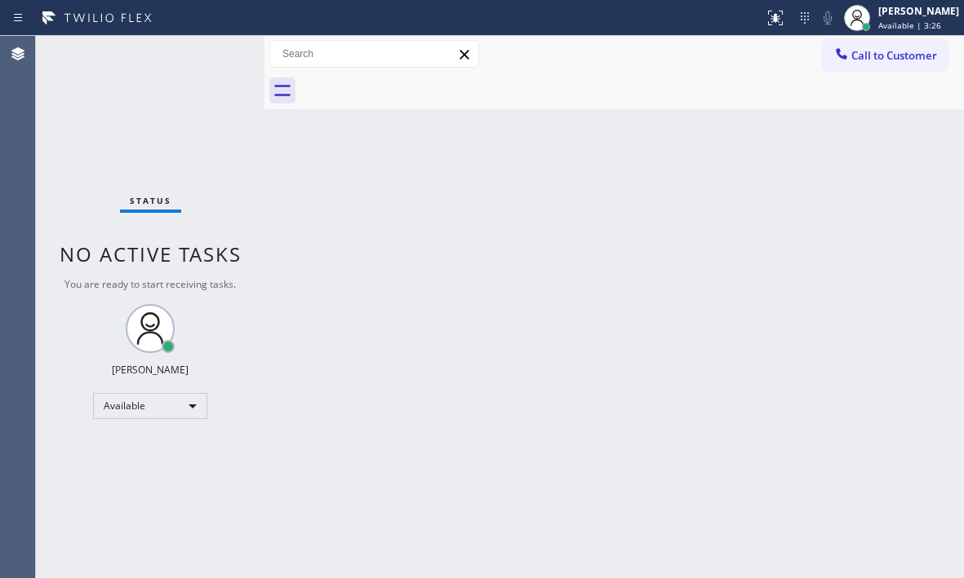
click at [214, 51] on div "Status No active tasks You are ready to start receiving tasks. Judy Mae Saturin…" at bounding box center [150, 307] width 228 height 543
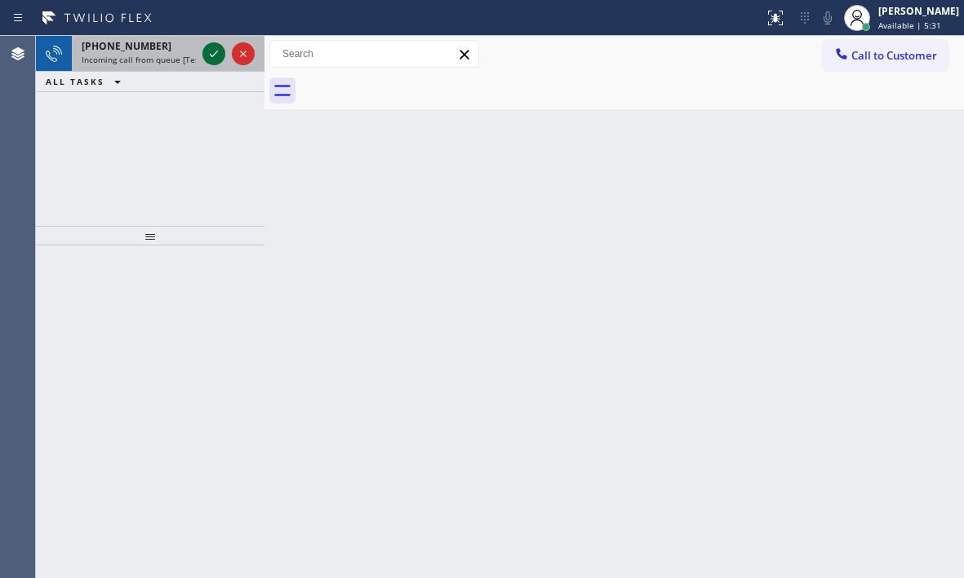
click at [218, 60] on icon at bounding box center [214, 54] width 20 height 20
click at [213, 51] on icon at bounding box center [214, 54] width 20 height 20
click at [205, 52] on icon at bounding box center [214, 54] width 20 height 20
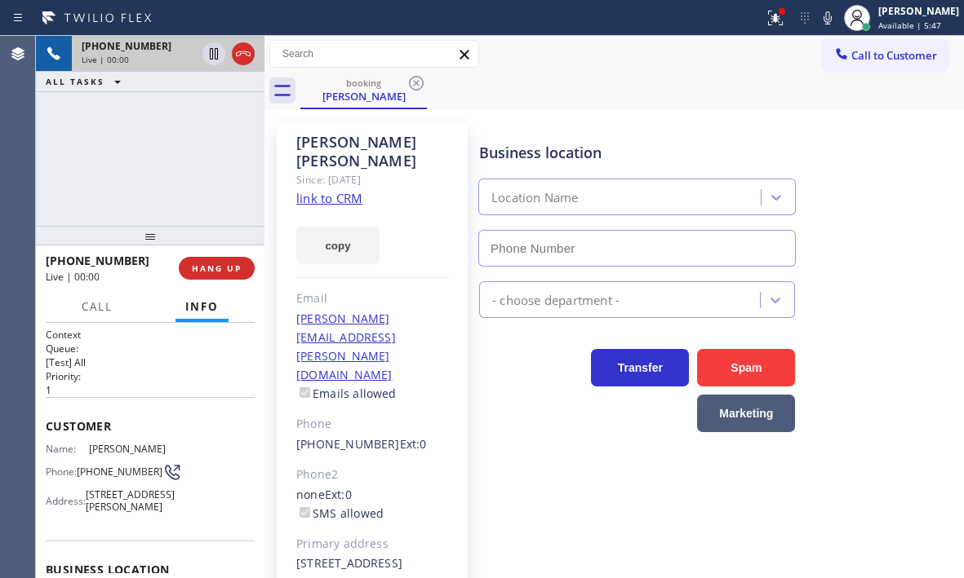
type input "(323) 940-1517"
click at [213, 50] on icon at bounding box center [214, 53] width 8 height 11
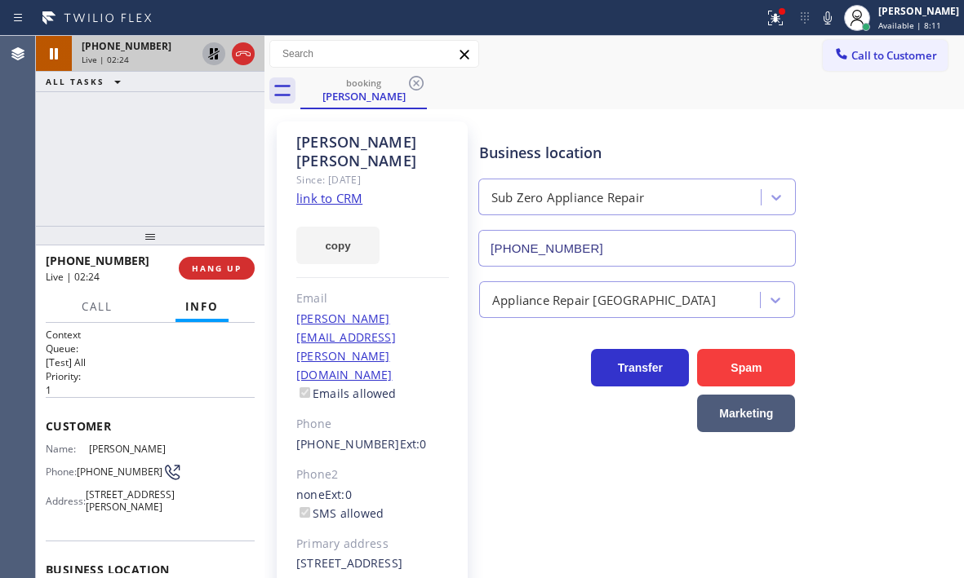
click at [210, 56] on icon at bounding box center [213, 53] width 11 height 11
click at [211, 55] on icon at bounding box center [214, 53] width 8 height 11
click at [765, 20] on icon at bounding box center [775, 18] width 20 height 20
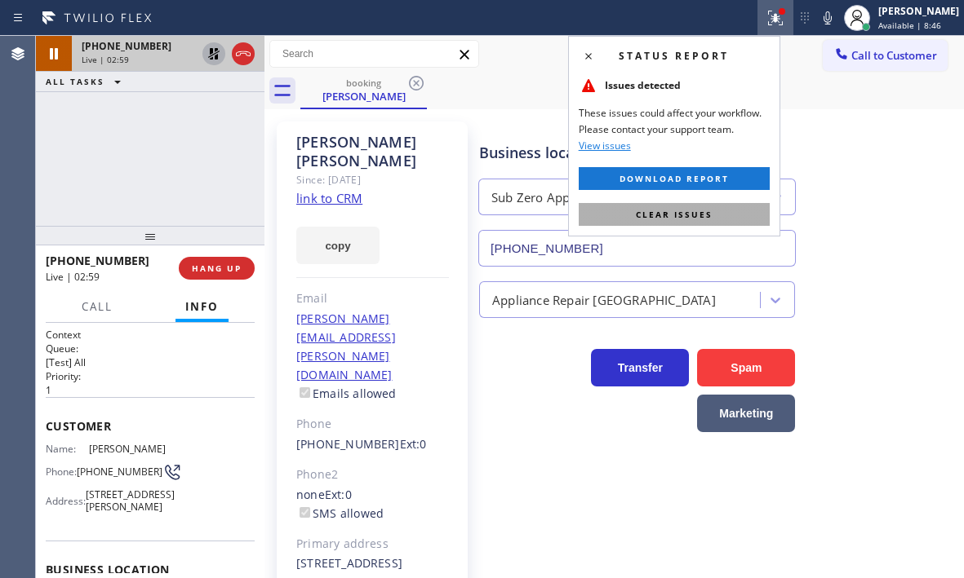
click at [741, 213] on button "Clear issues" at bounding box center [673, 214] width 191 height 23
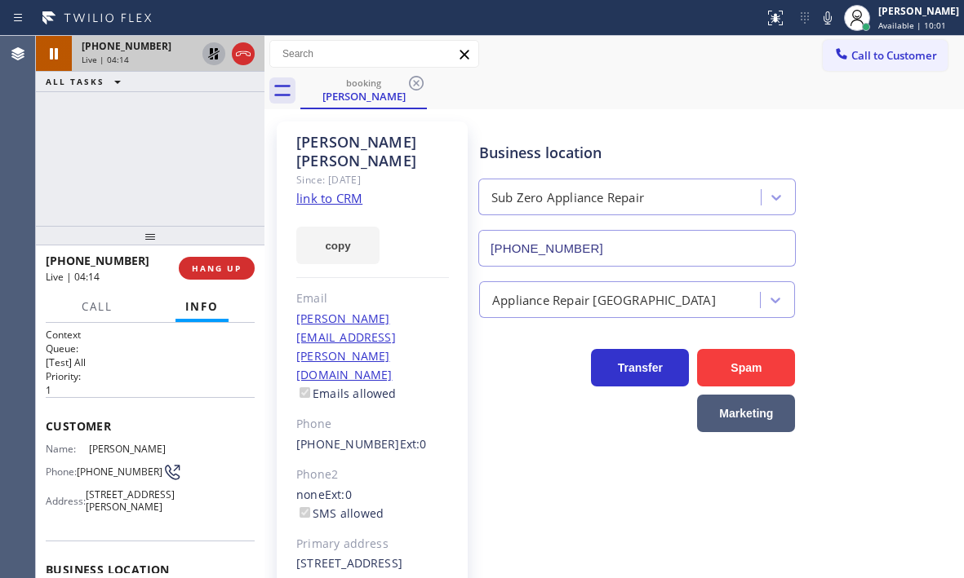
click at [217, 58] on icon at bounding box center [213, 53] width 11 height 11
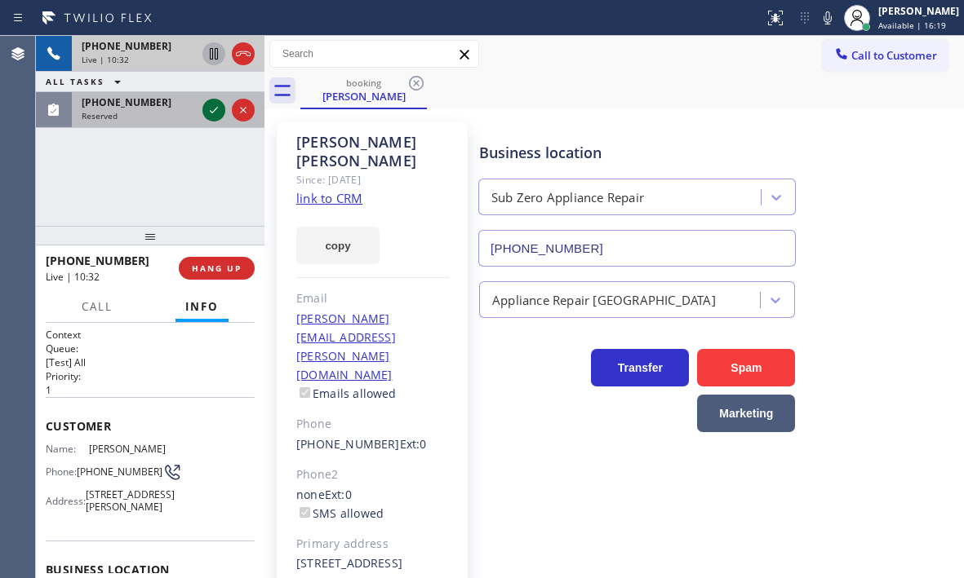
click at [217, 108] on icon at bounding box center [214, 110] width 8 height 7
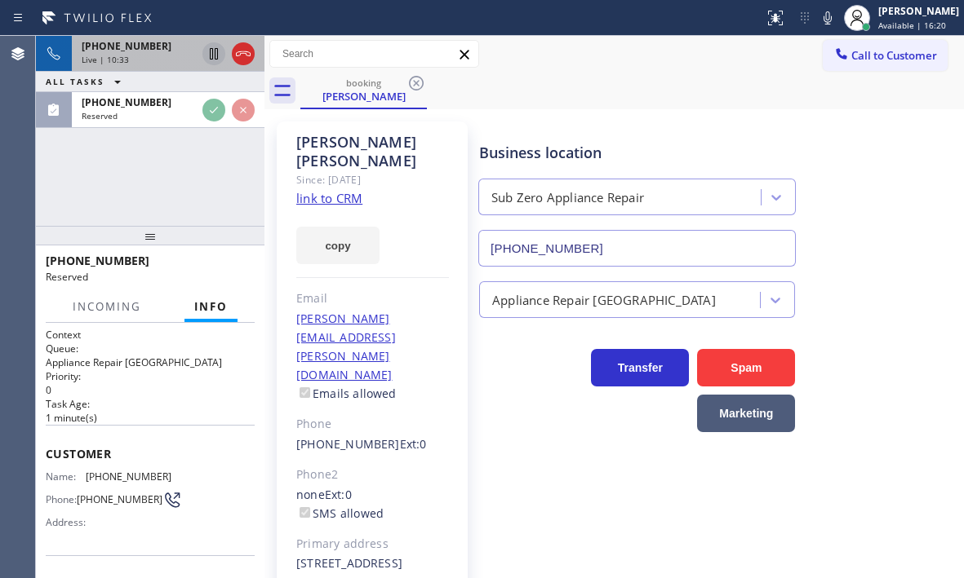
click at [156, 55] on div "Live | 10:33" at bounding box center [139, 59] width 114 height 11
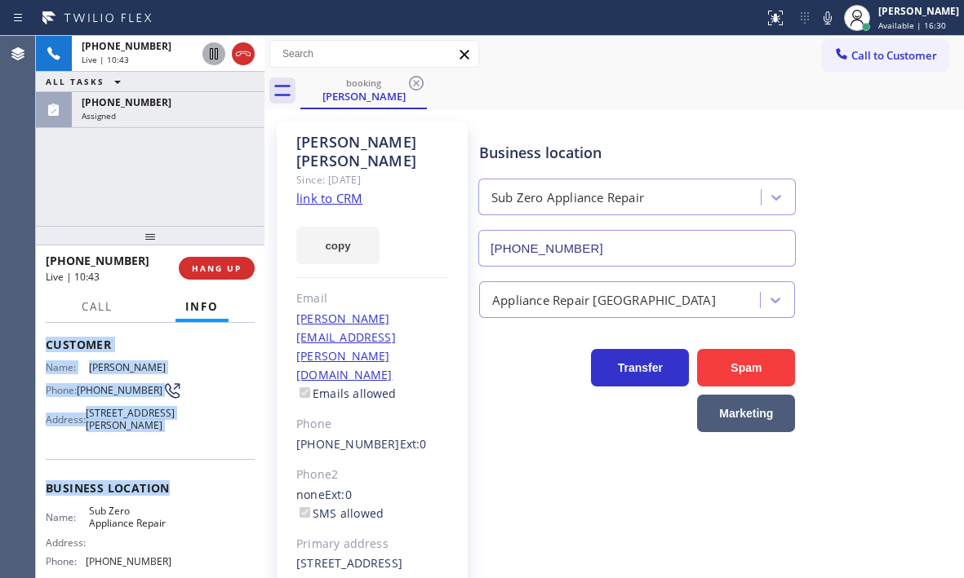
scroll to position [163, 0]
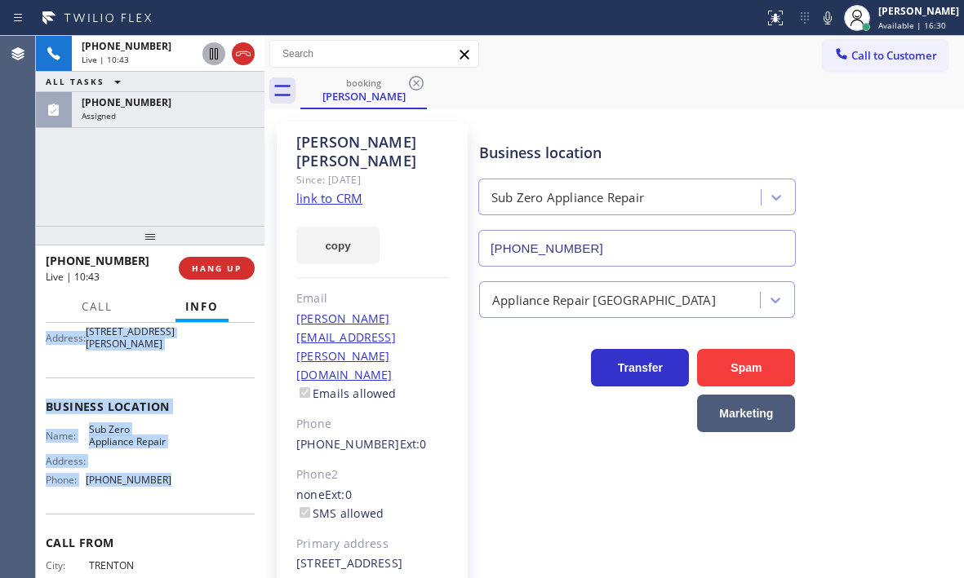
drag, startPoint x: 47, startPoint y: 422, endPoint x: 173, endPoint y: 499, distance: 147.9
click at [173, 499] on div "Context Queue: [Test] All Priority: 1 Customer Name: Emma Ross Phone: (609) 273…" at bounding box center [150, 401] width 209 height 472
copy div "Customer Name: Emma Ross Phone: (609) 273-2472 Address: 19011 Ashurst Ln, Tarza…"
click at [251, 61] on icon at bounding box center [243, 54] width 20 height 20
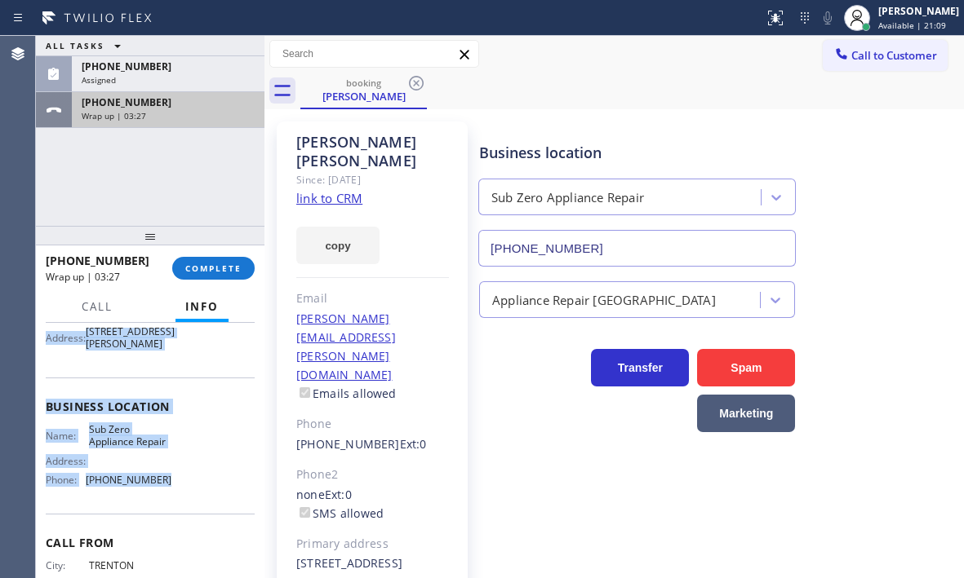
click at [209, 100] on div "+16092732472" at bounding box center [168, 102] width 173 height 14
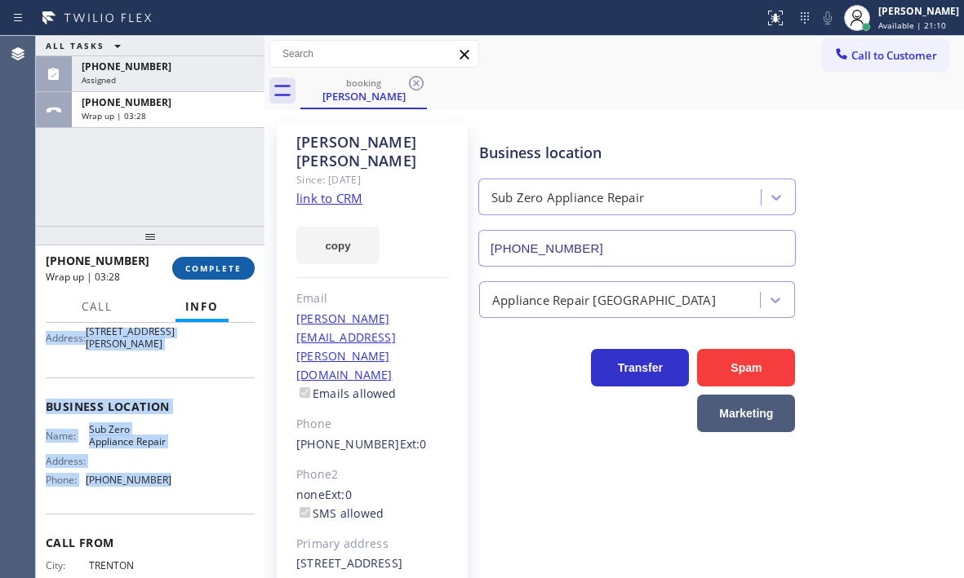
click at [207, 265] on span "COMPLETE" at bounding box center [213, 268] width 56 height 11
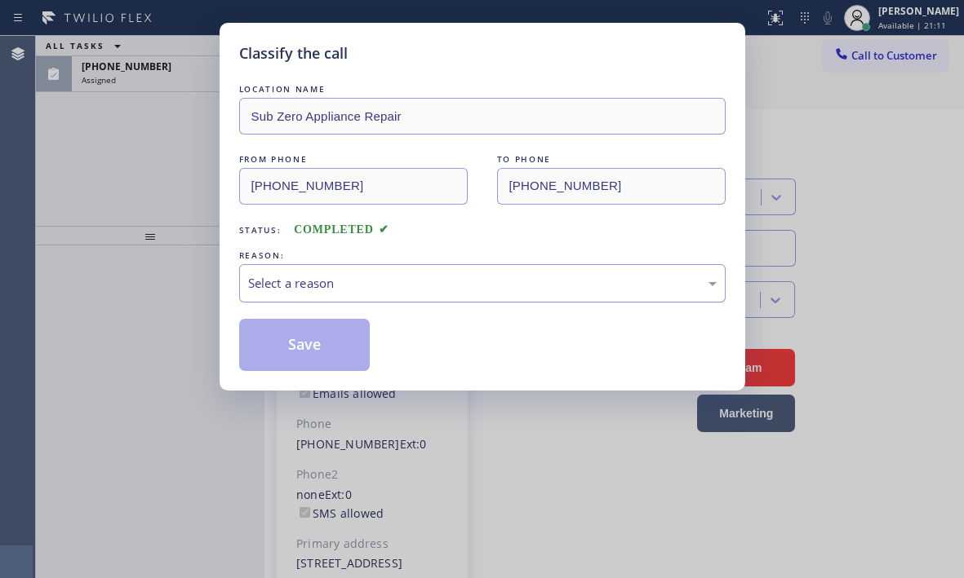
click at [365, 266] on div "Select a reason" at bounding box center [482, 283] width 486 height 38
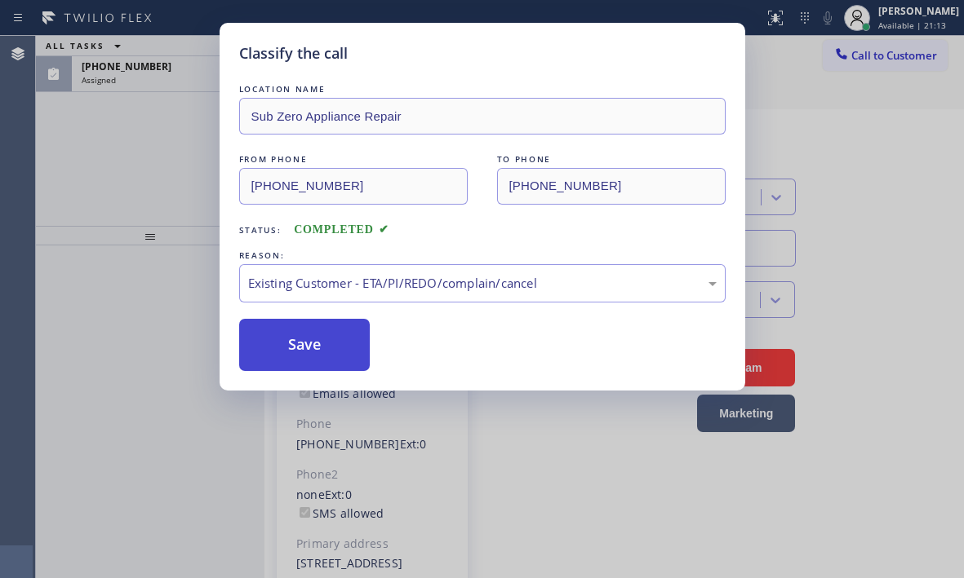
click at [317, 341] on button "Save" at bounding box center [304, 345] width 131 height 52
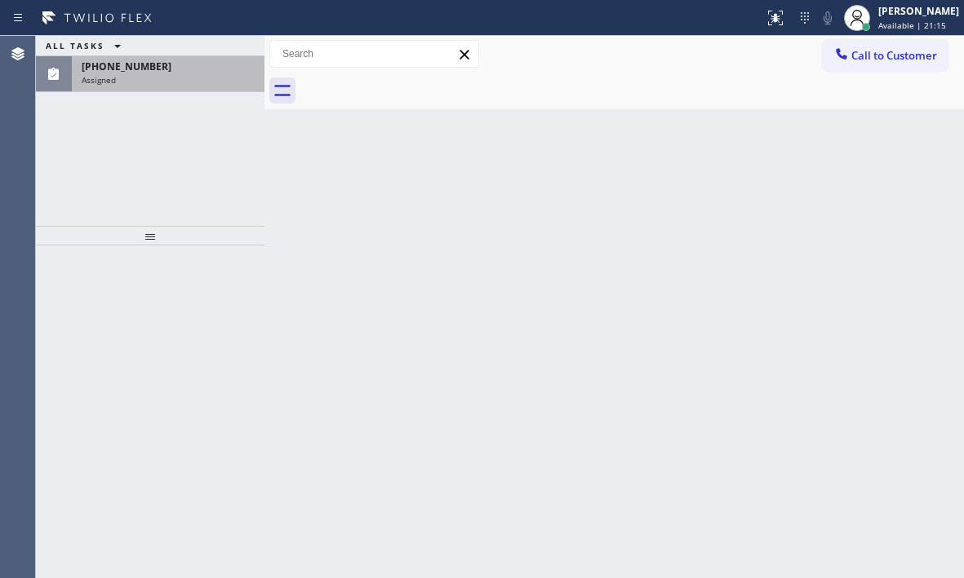
click at [191, 86] on div "(312) 824-8174 Assigned" at bounding box center [165, 74] width 186 height 36
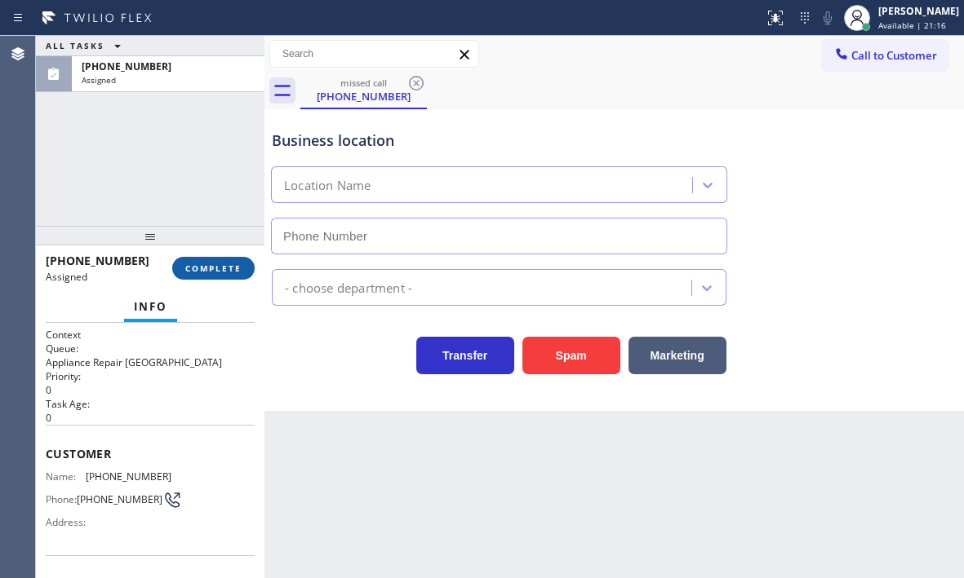
type input "(312) 241-1219"
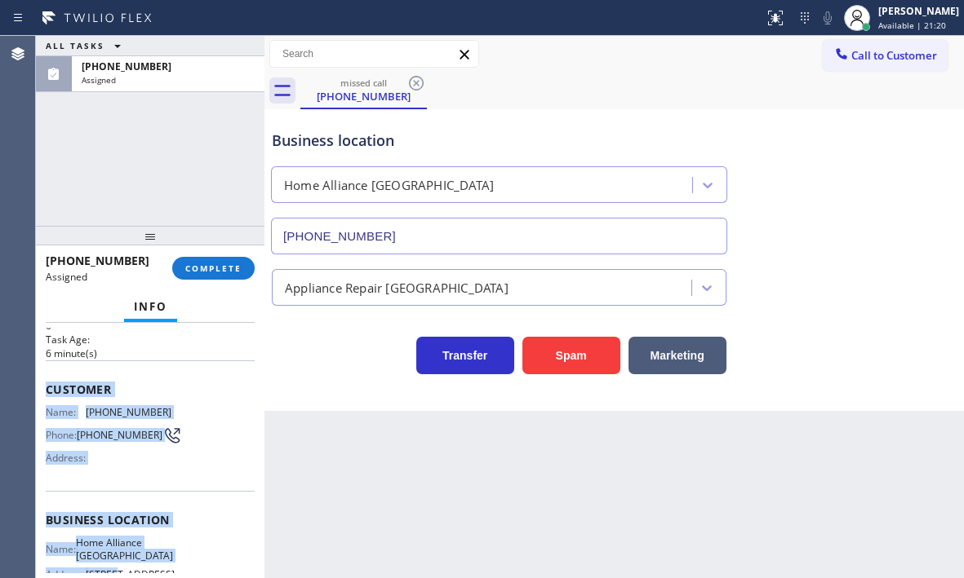
scroll to position [245, 0]
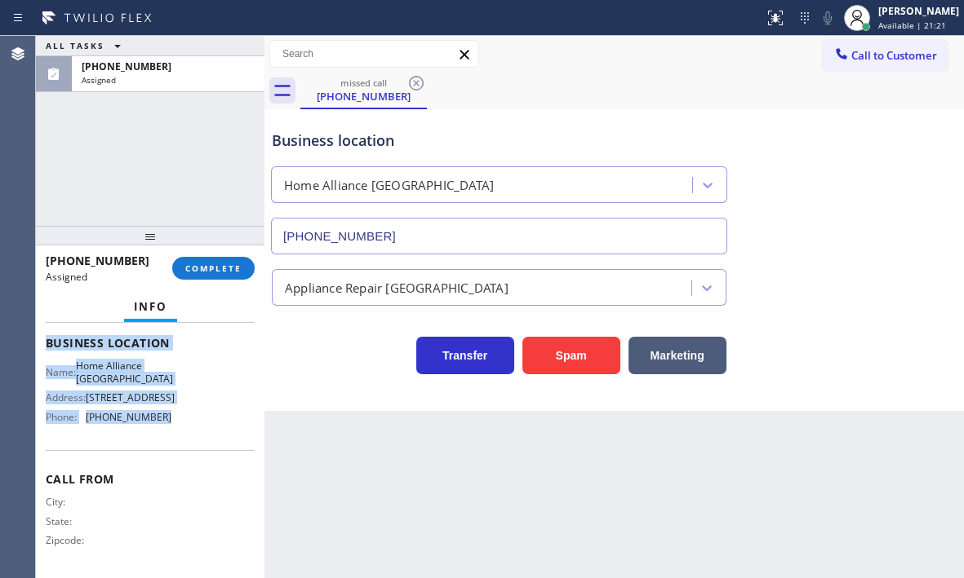
drag, startPoint x: 42, startPoint y: 454, endPoint x: 174, endPoint y: 454, distance: 132.2
click at [174, 454] on div "Context Queue: Appliance Repair High End Priority: 0 Task Age: 6 minute(s) Cust…" at bounding box center [150, 450] width 228 height 255
copy div "Customer Name: (312) 824-8174 Phone: (312) 824-8174 Address: Business location …"
click at [227, 267] on span "COMPLETE" at bounding box center [213, 268] width 56 height 11
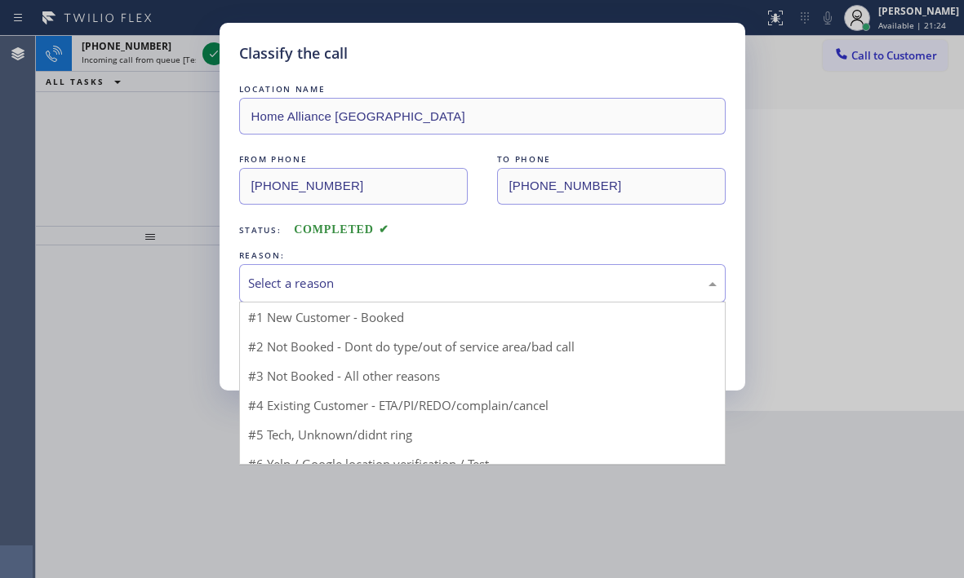
click at [406, 286] on div "Select a reason" at bounding box center [482, 283] width 468 height 19
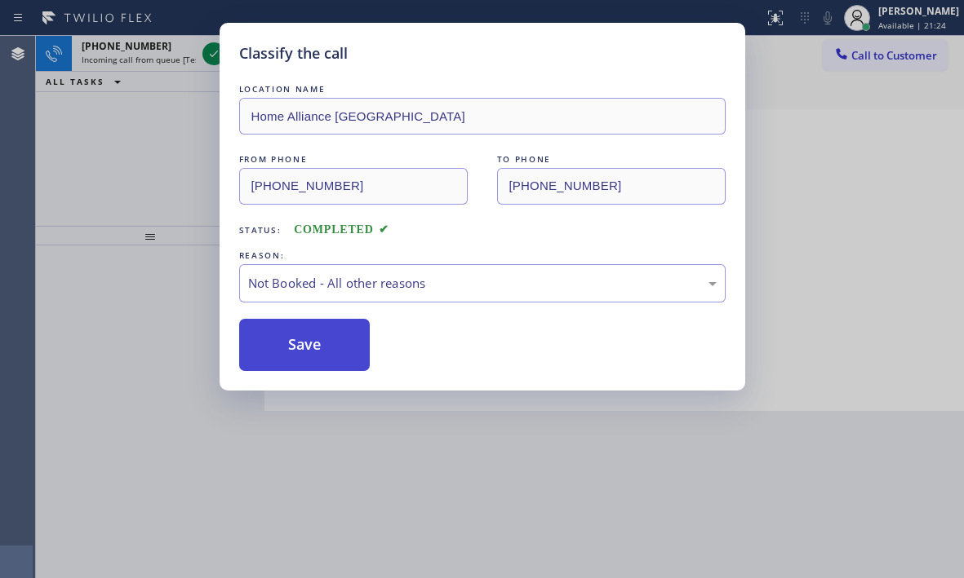
click at [292, 348] on button "Save" at bounding box center [304, 345] width 131 height 52
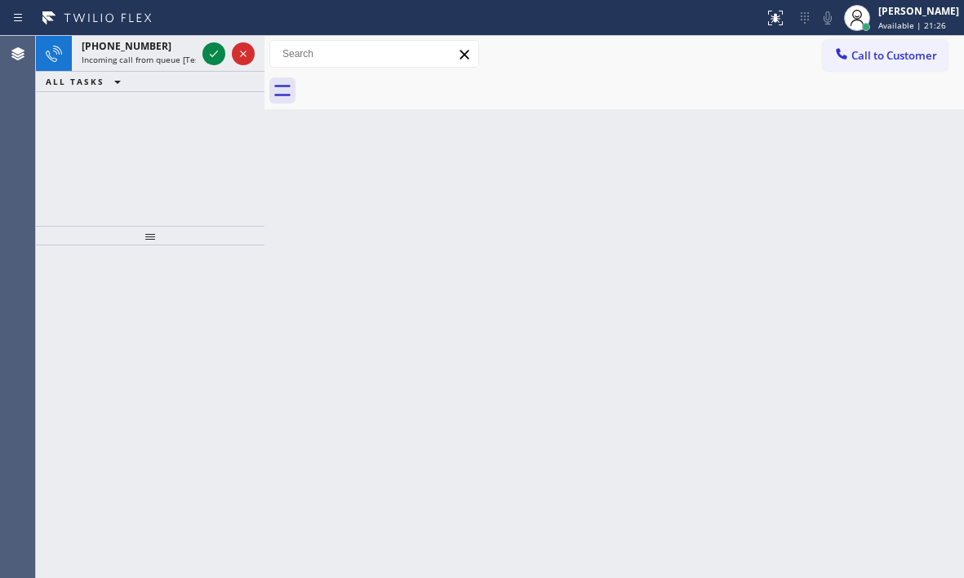
click at [211, 56] on icon at bounding box center [214, 54] width 8 height 7
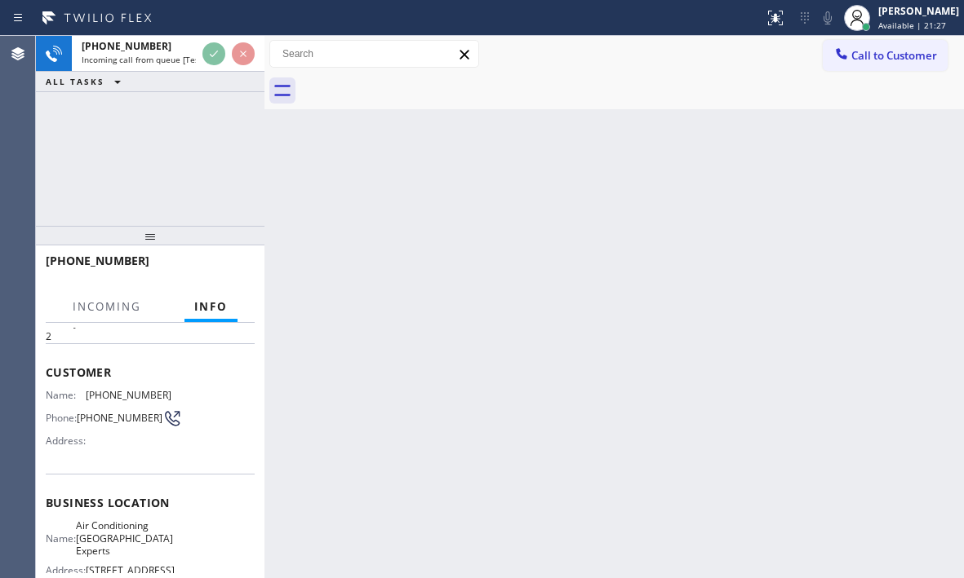
scroll to position [163, 0]
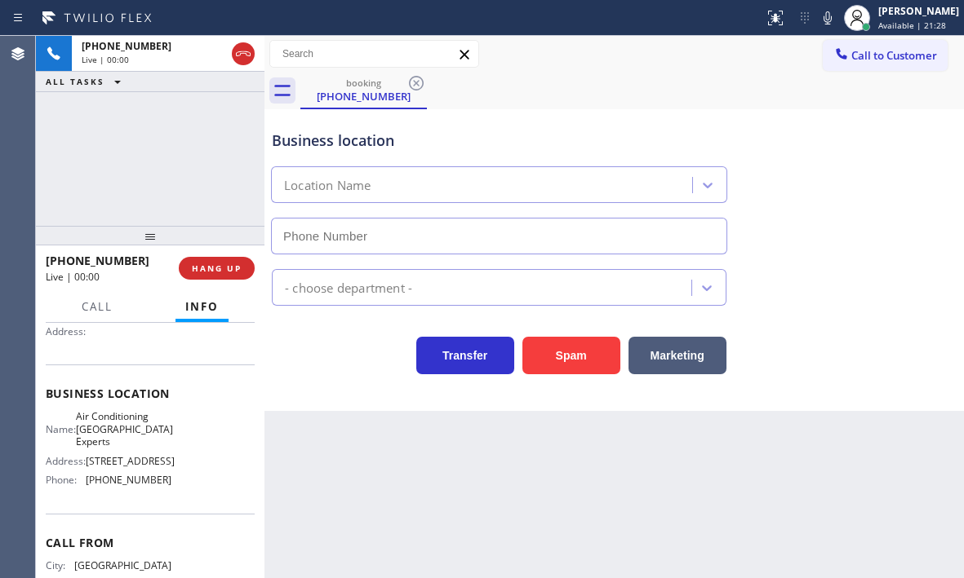
type input "(714) 710-8797"
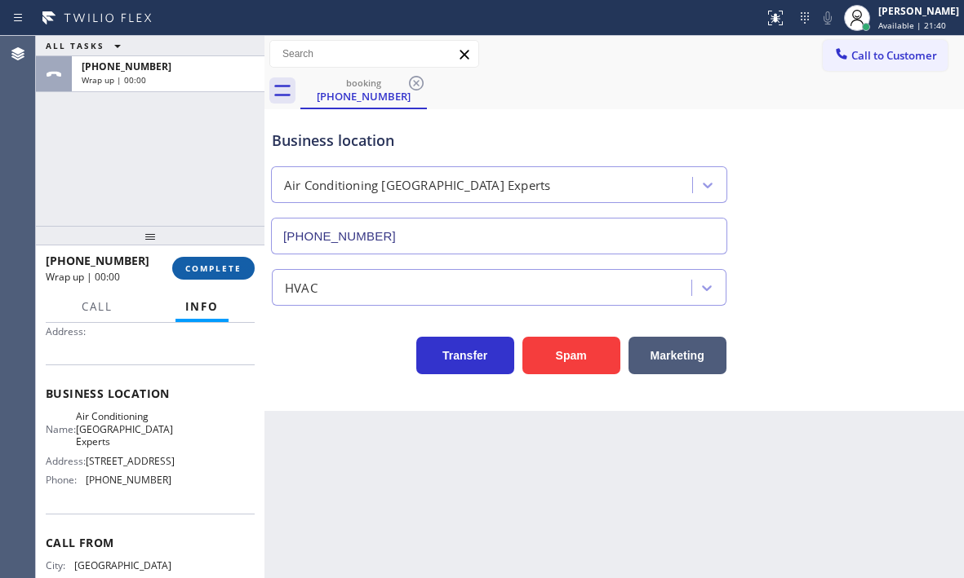
click at [228, 267] on span "COMPLETE" at bounding box center [213, 268] width 56 height 11
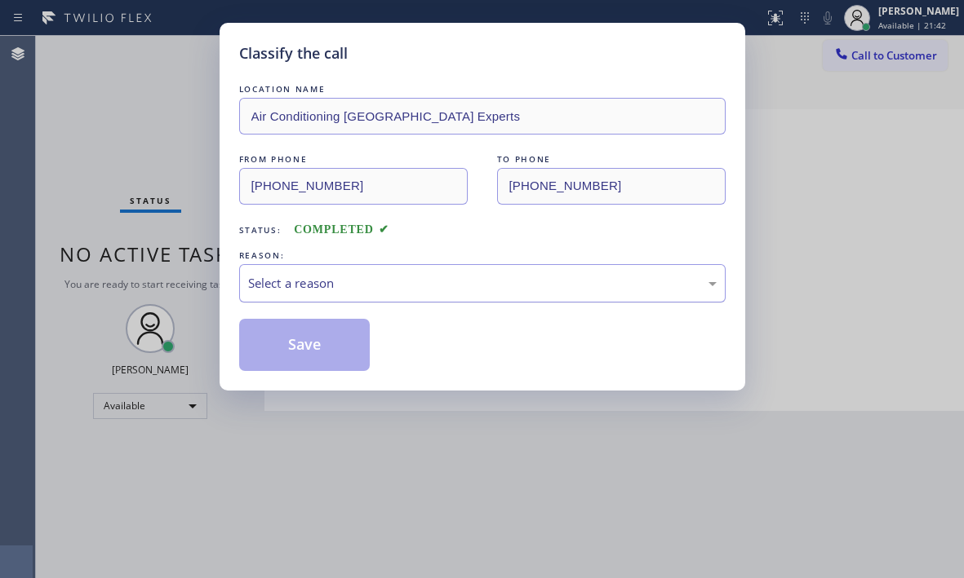
click at [377, 279] on div "Select a reason" at bounding box center [482, 283] width 468 height 19
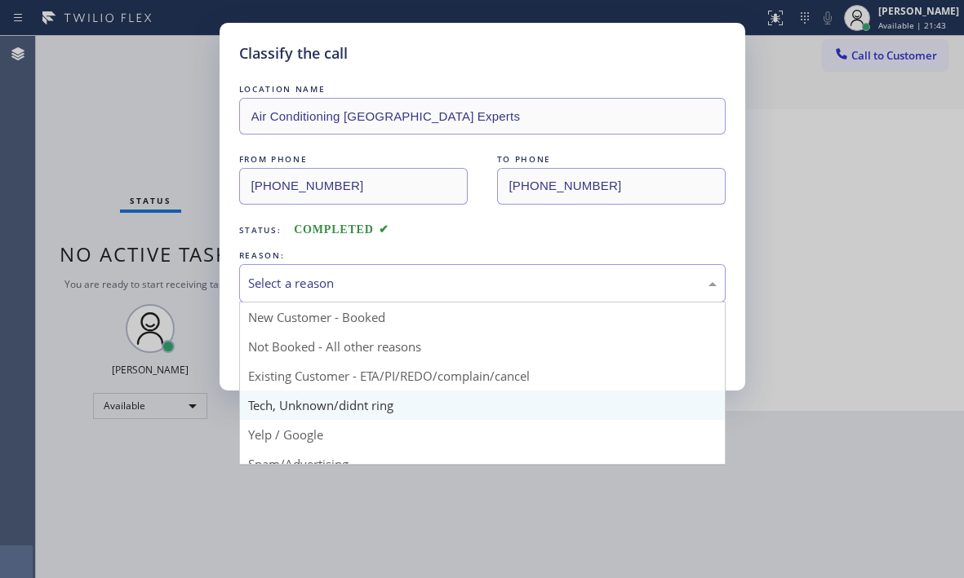
scroll to position [82, 0]
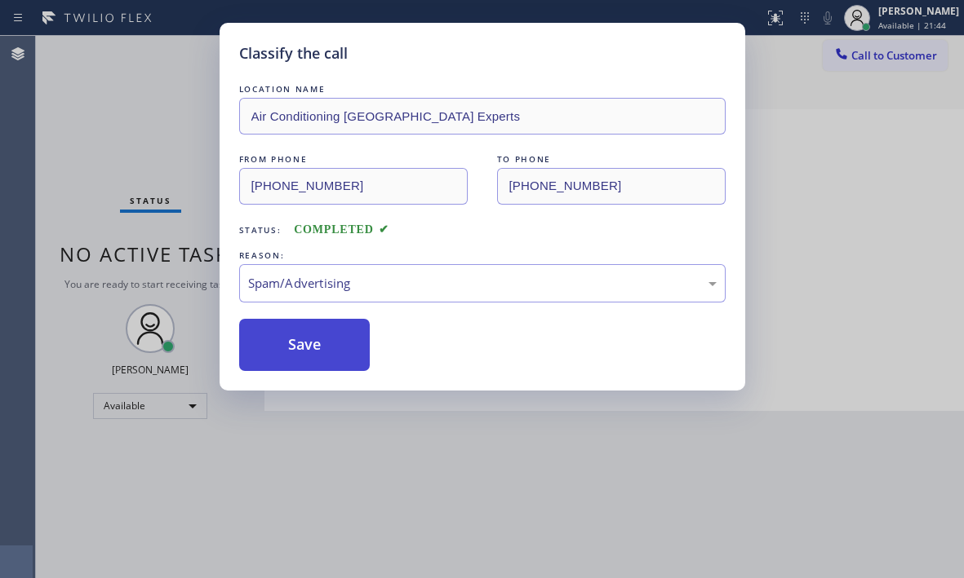
click at [305, 348] on button "Save" at bounding box center [304, 345] width 131 height 52
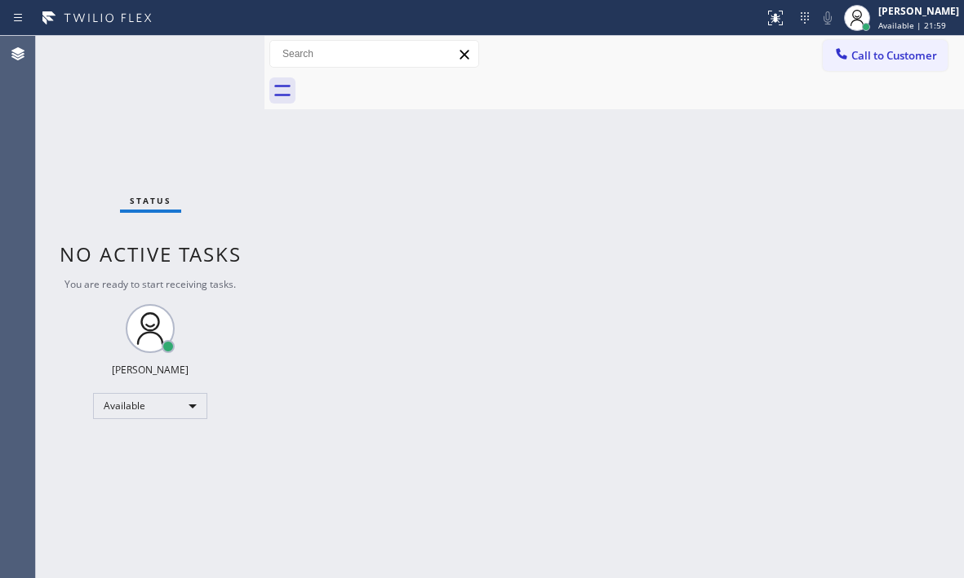
click at [204, 55] on div "Status No active tasks You are ready to start receiving tasks. Judy Mae Saturin…" at bounding box center [150, 307] width 228 height 543
click at [206, 53] on div "Status No active tasks You are ready to start receiving tasks. Judy Mae Saturin…" at bounding box center [150, 307] width 228 height 543
click at [207, 53] on div "Status No active tasks You are ready to start receiving tasks. Judy Mae Saturin…" at bounding box center [150, 307] width 228 height 543
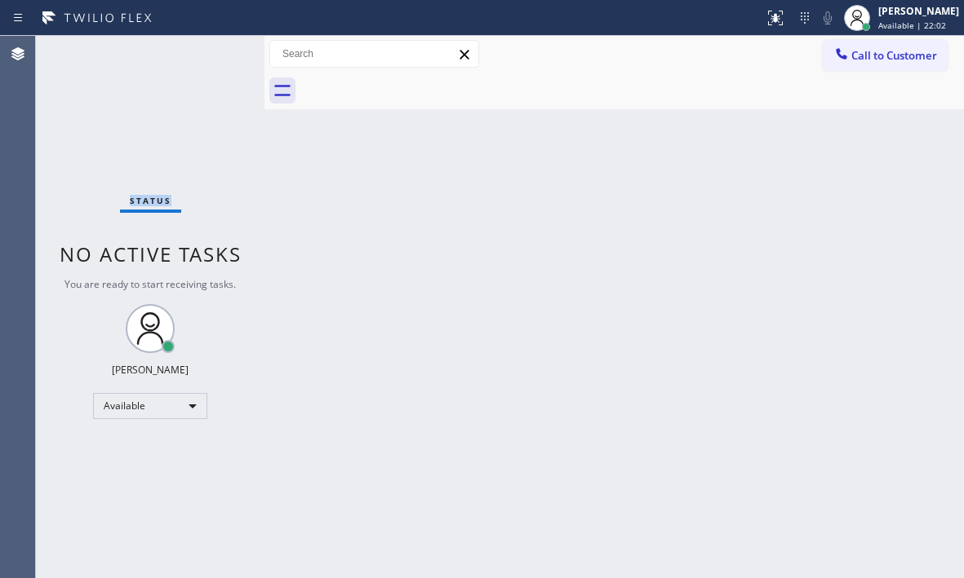
click at [207, 53] on div "Status No active tasks You are ready to start receiving tasks. Judy Mae Saturin…" at bounding box center [150, 307] width 228 height 543
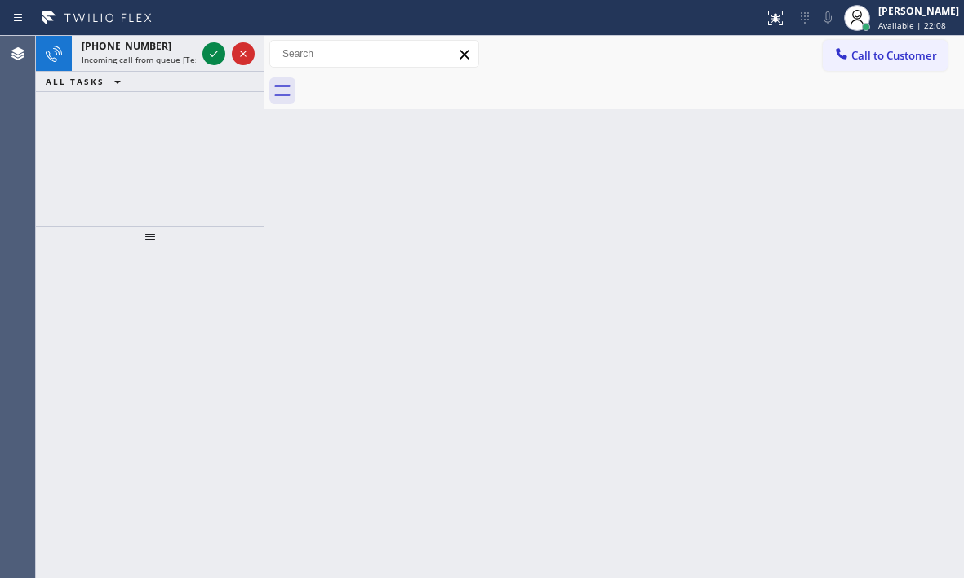
click at [208, 55] on icon at bounding box center [214, 54] width 20 height 20
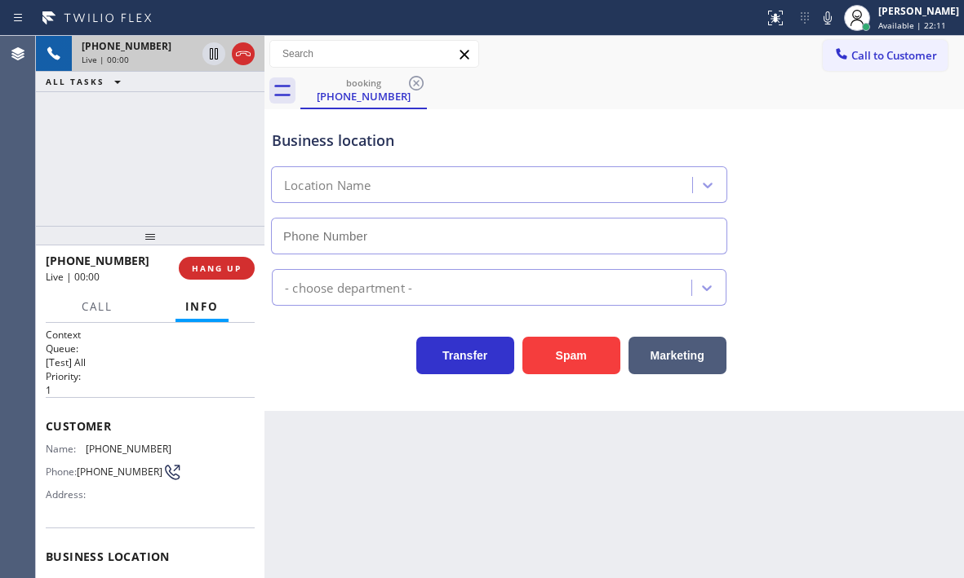
type input "(877) 777-0796"
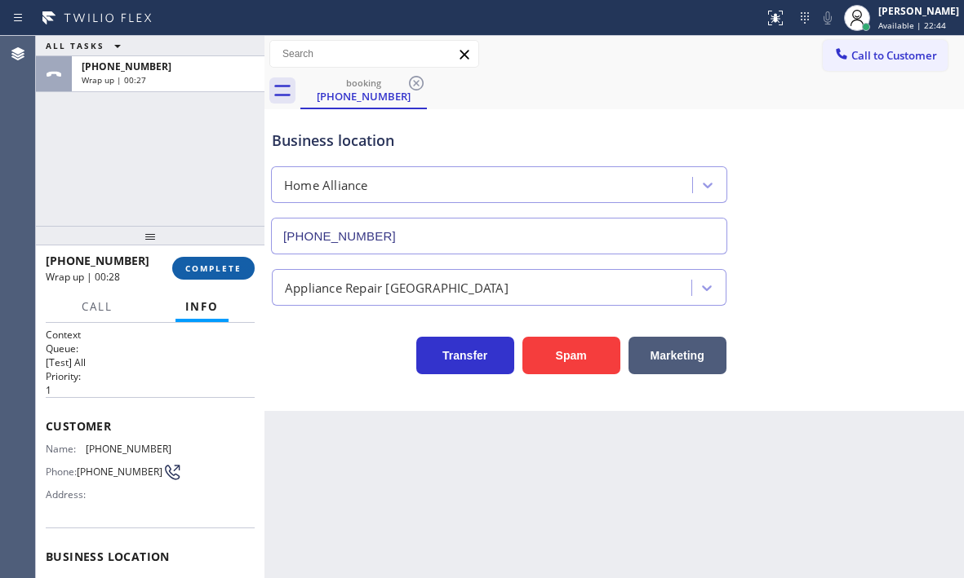
click at [229, 263] on span "COMPLETE" at bounding box center [213, 268] width 56 height 11
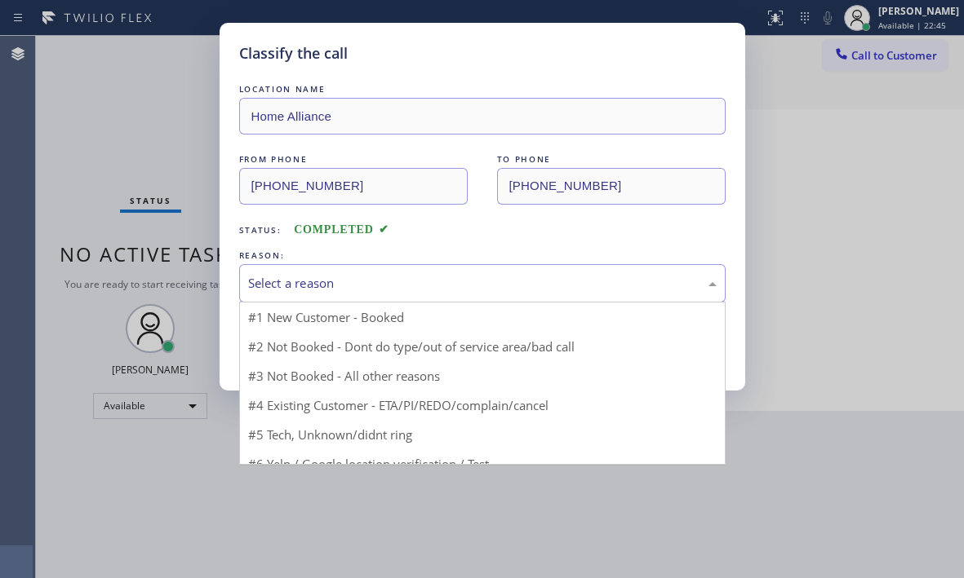
click at [378, 285] on div "Select a reason" at bounding box center [482, 283] width 468 height 19
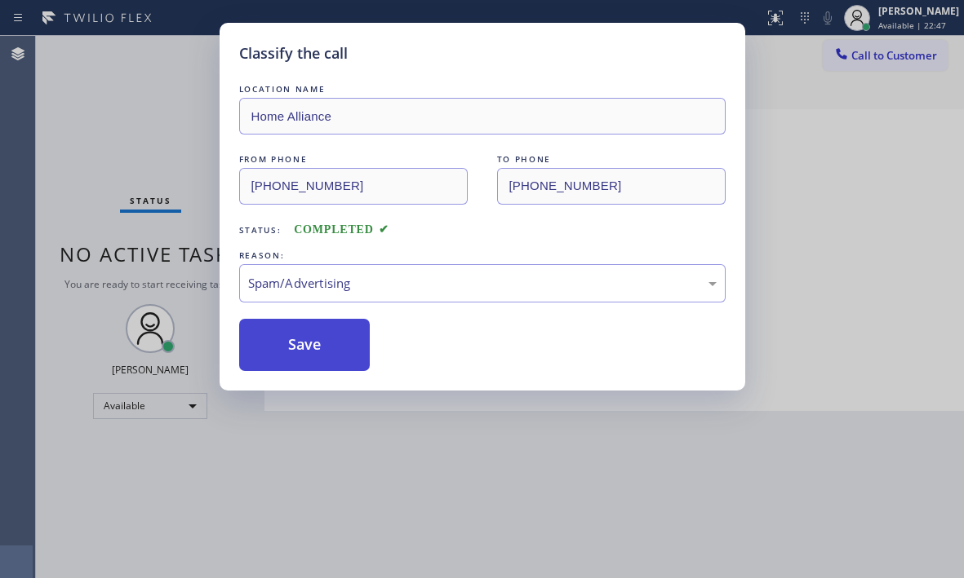
click at [291, 352] on button "Save" at bounding box center [304, 345] width 131 height 52
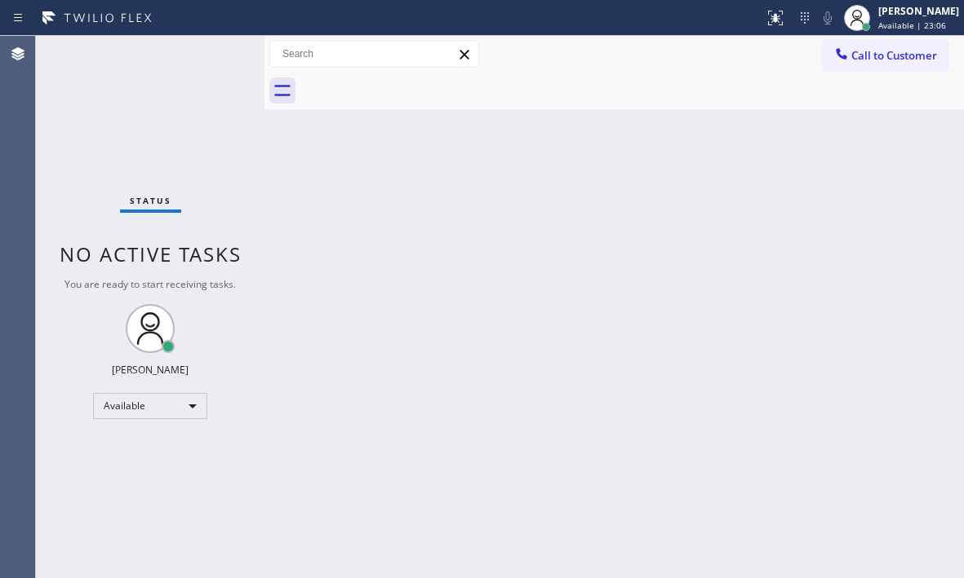
click at [201, 66] on div "Status No active tasks You are ready to start receiving tasks. Judy Mae Saturin…" at bounding box center [150, 307] width 228 height 543
click at [599, 241] on div "Back to Dashboard Change Sender ID Customers Technicians Select a contact Outbo…" at bounding box center [613, 307] width 699 height 543
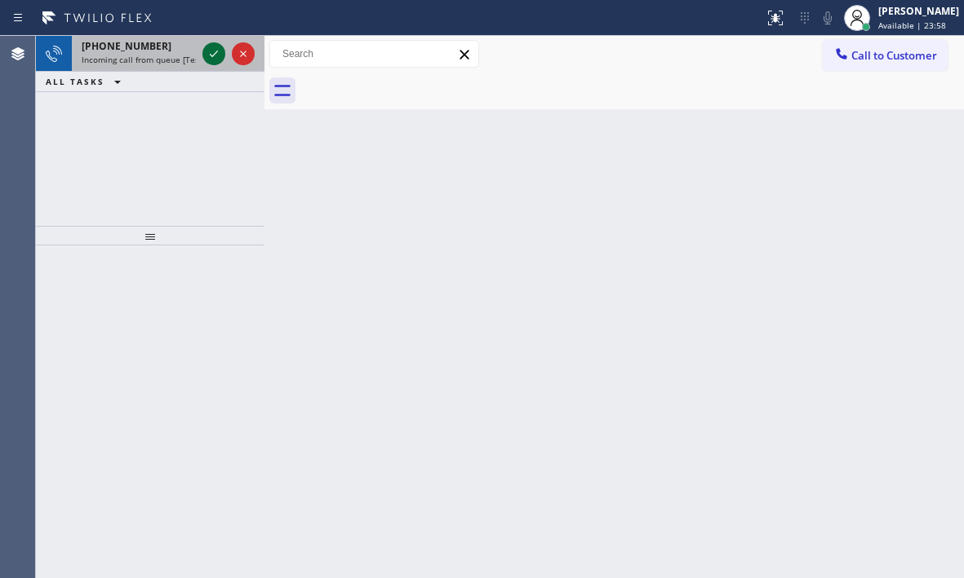
click at [215, 52] on icon at bounding box center [214, 54] width 20 height 20
click at [205, 49] on div "+13104336798 Incoming call from queue [Test] All" at bounding box center [150, 54] width 228 height 36
click at [207, 50] on icon at bounding box center [214, 54] width 20 height 20
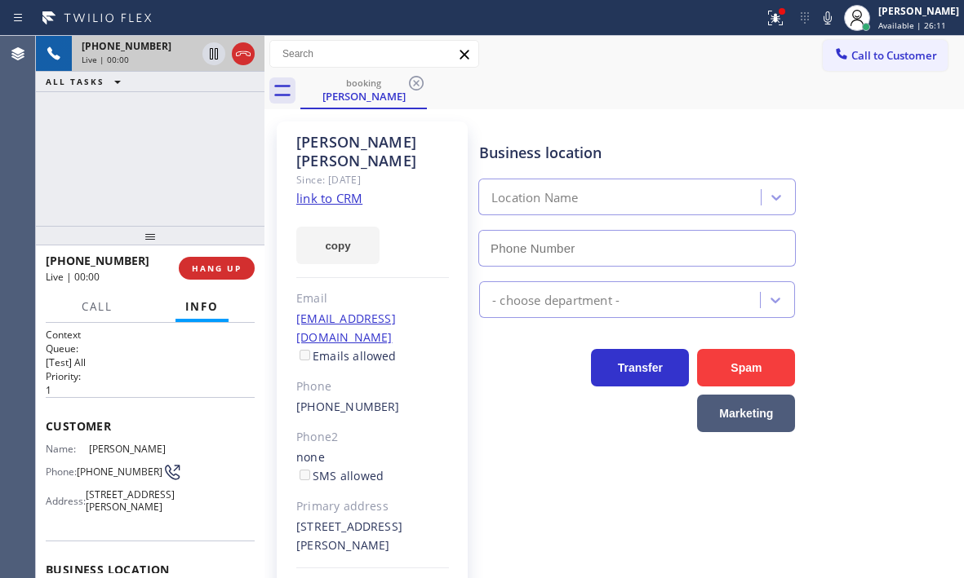
type input "(855) 731-4952"
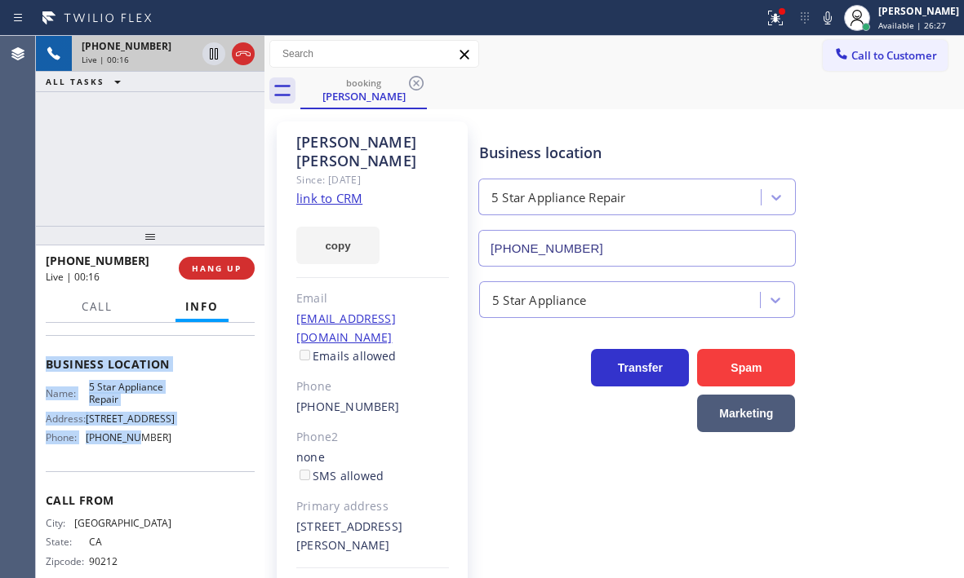
scroll to position [245, 0]
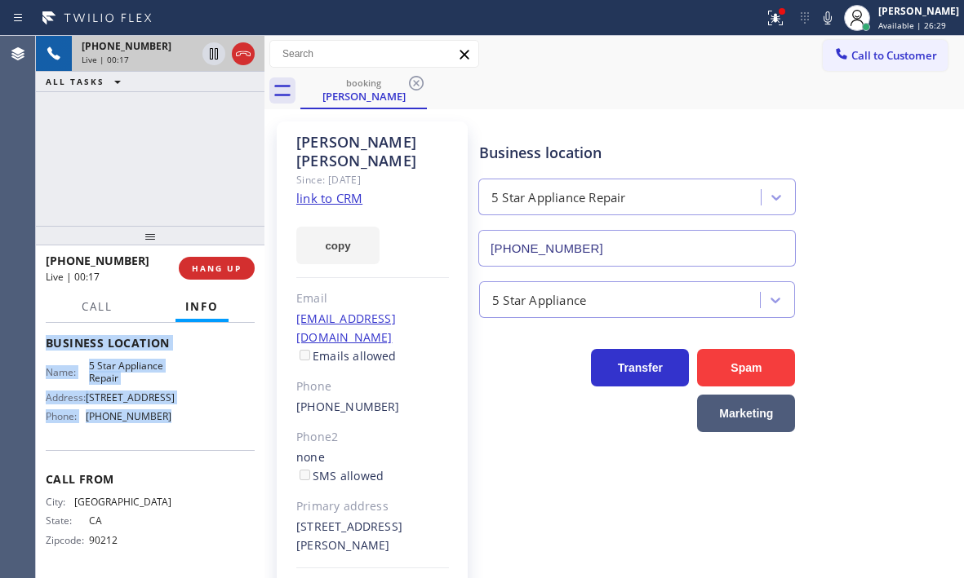
drag, startPoint x: 79, startPoint y: 440, endPoint x: 189, endPoint y: 447, distance: 110.4
click at [189, 447] on div "Context Queue: [Test] All Priority: 1 Customer Name: Matthew boyle Phone: (310)…" at bounding box center [150, 337] width 209 height 472
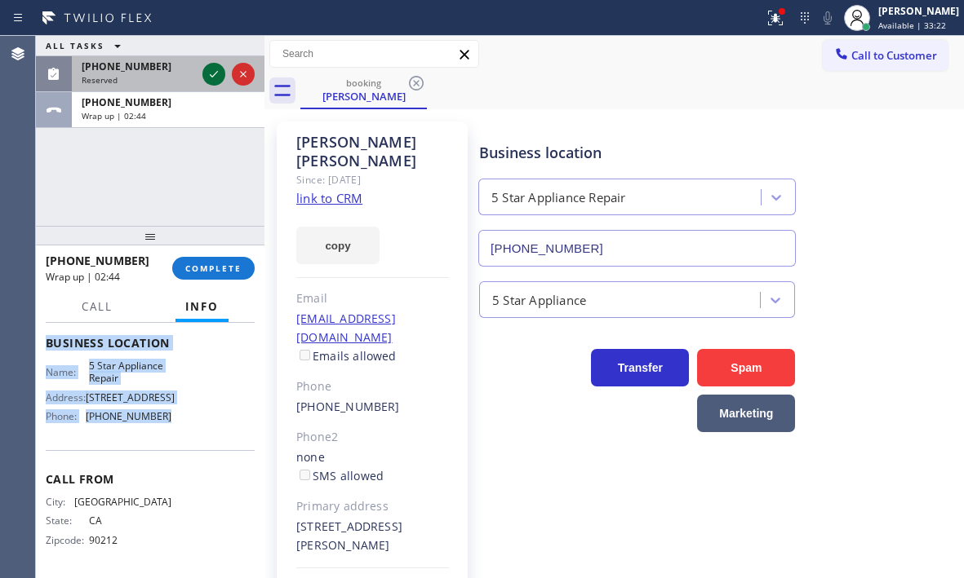
click at [214, 73] on icon at bounding box center [214, 74] width 20 height 20
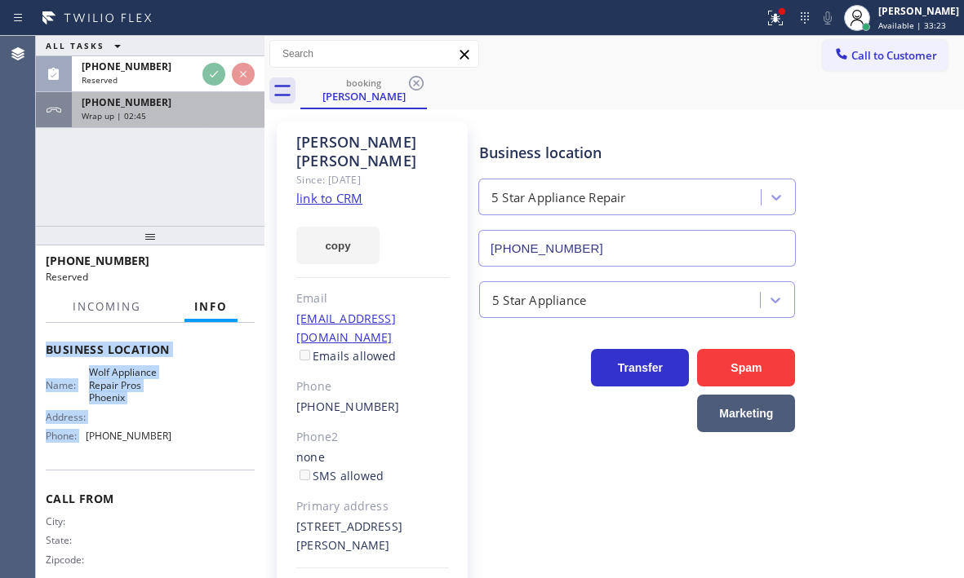
click at [188, 106] on div "+13104336798" at bounding box center [168, 102] width 173 height 14
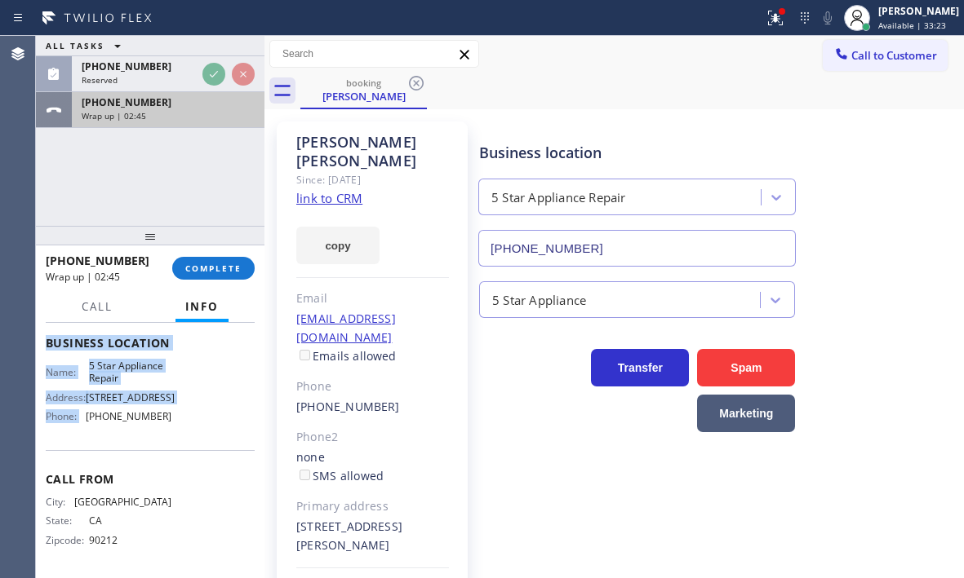
scroll to position [245, 0]
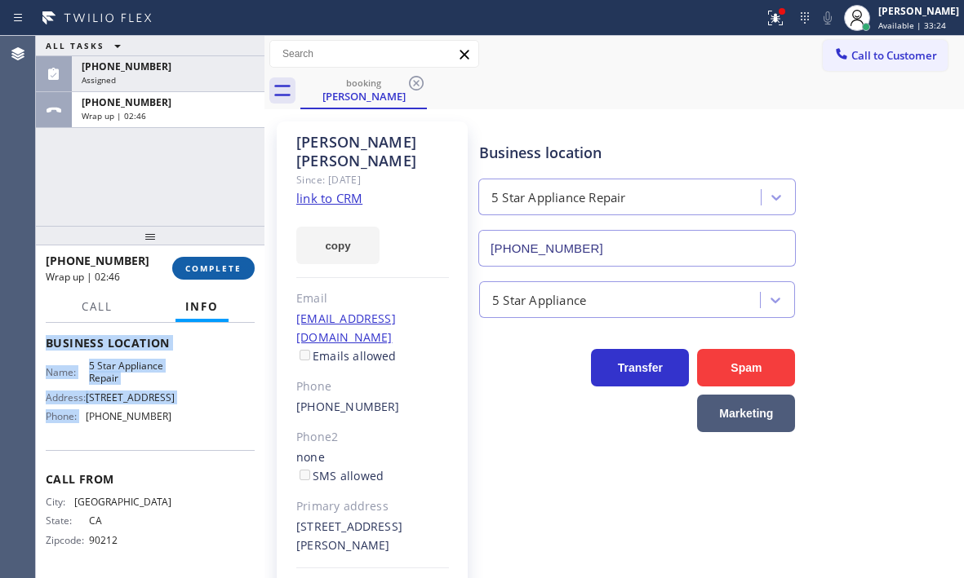
click at [224, 278] on button "COMPLETE" at bounding box center [213, 268] width 82 height 23
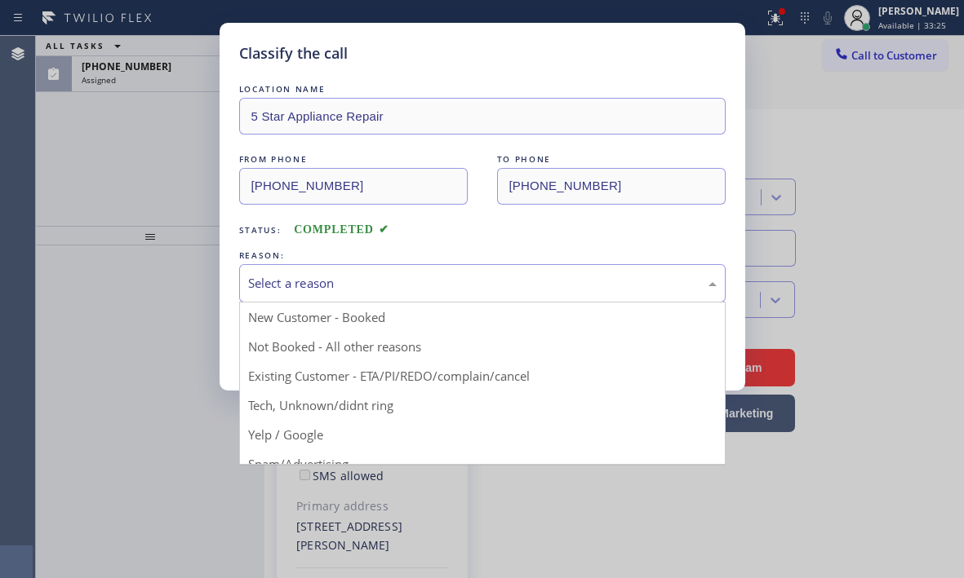
click at [392, 276] on div "Select a reason" at bounding box center [482, 283] width 468 height 19
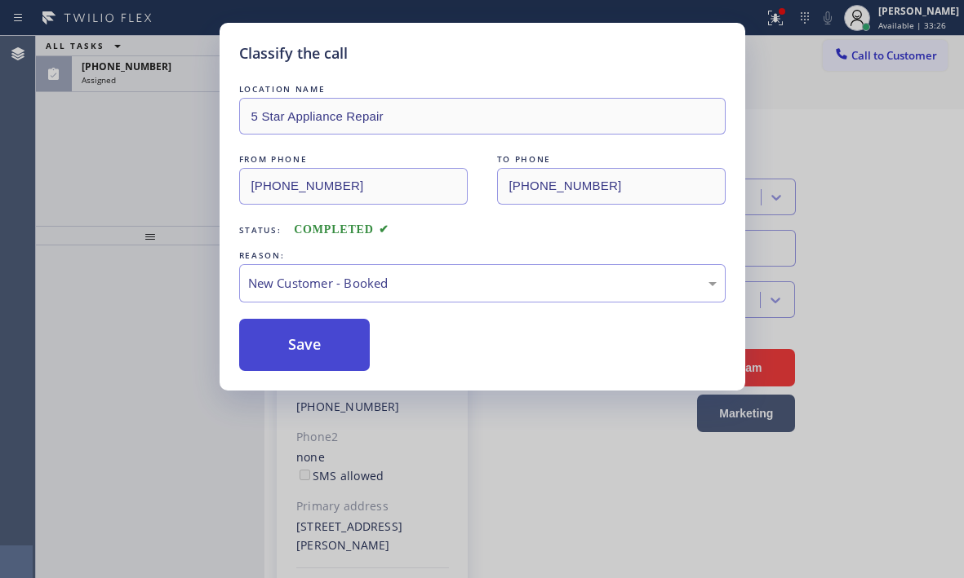
click at [306, 327] on button "Save" at bounding box center [304, 345] width 131 height 52
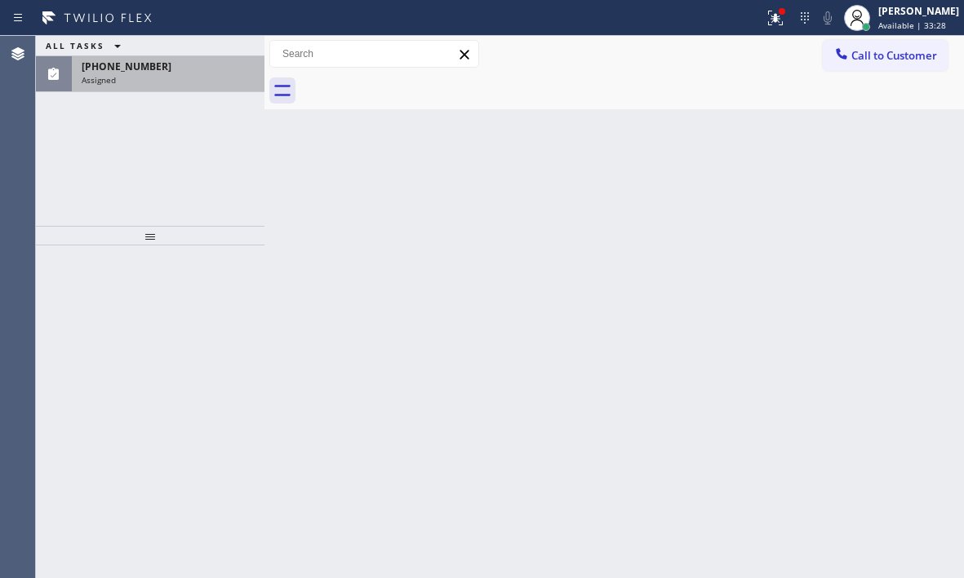
click at [202, 74] on div "Assigned" at bounding box center [168, 79] width 173 height 11
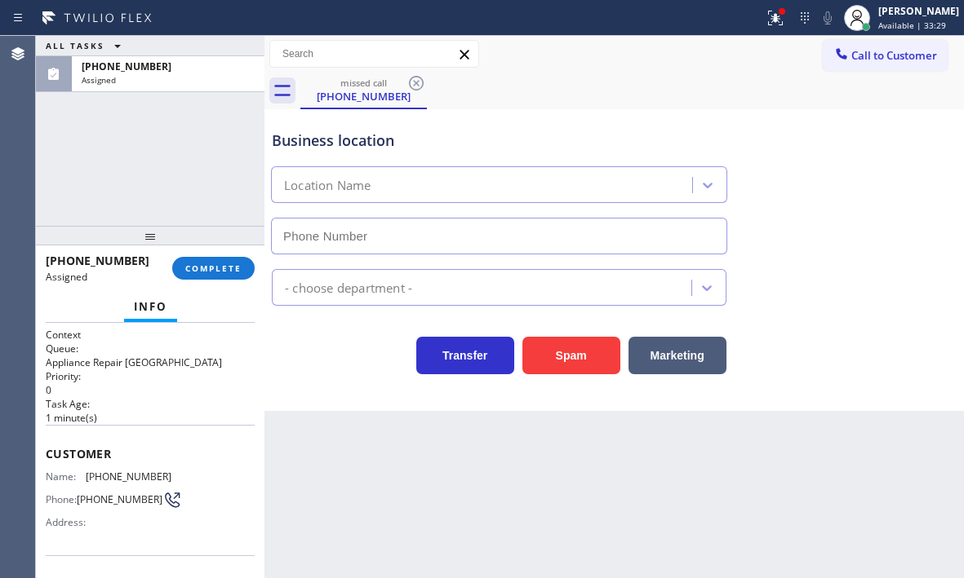
type input "(602) 693-1330"
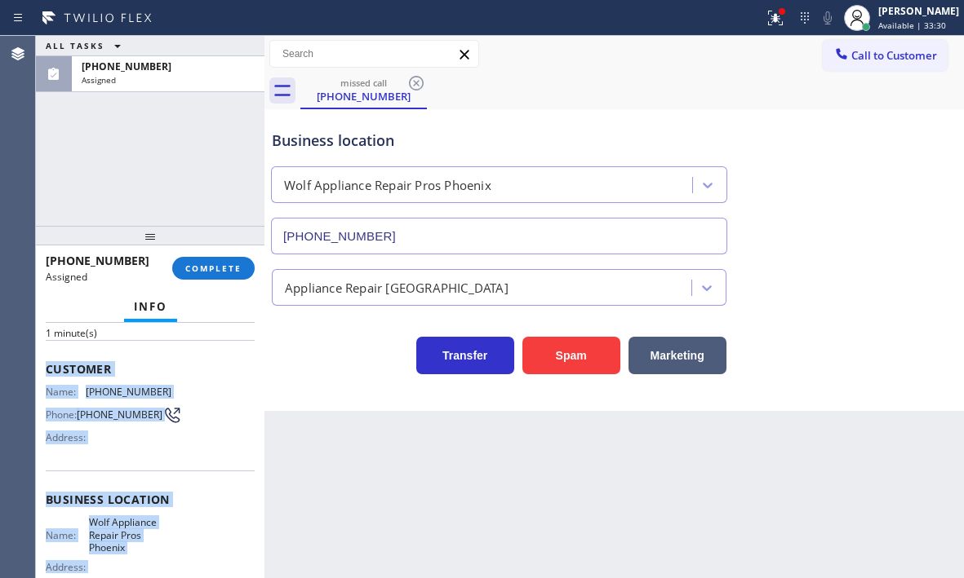
scroll to position [163, 0]
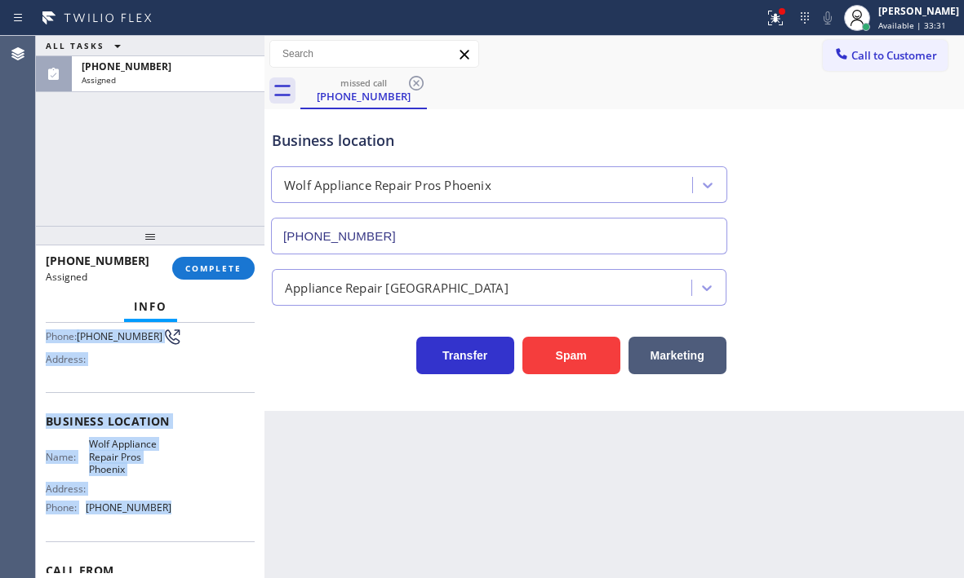
drag, startPoint x: 59, startPoint y: 463, endPoint x: 169, endPoint y: 525, distance: 126.0
click at [169, 525] on div "Context Queue: Appliance Repair High End Priority: 0 Task Age: 1 minute(s) Cust…" at bounding box center [150, 450] width 228 height 255
copy div "Customer Name: (602) 887-3467 Phone: (602) 887-3467 Address: Business location …"
click at [208, 272] on span "COMPLETE" at bounding box center [213, 268] width 56 height 11
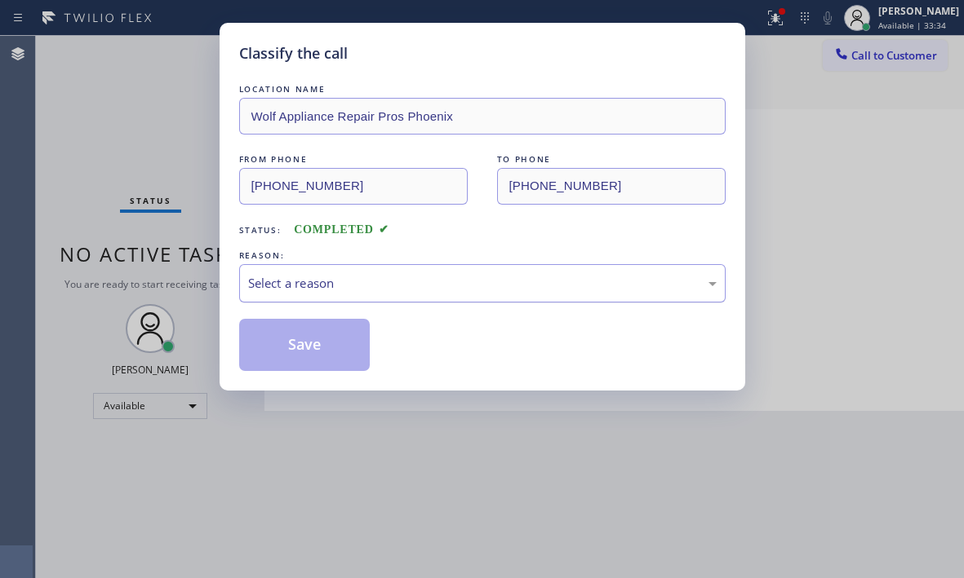
click at [310, 280] on div "Select a reason" at bounding box center [482, 283] width 468 height 19
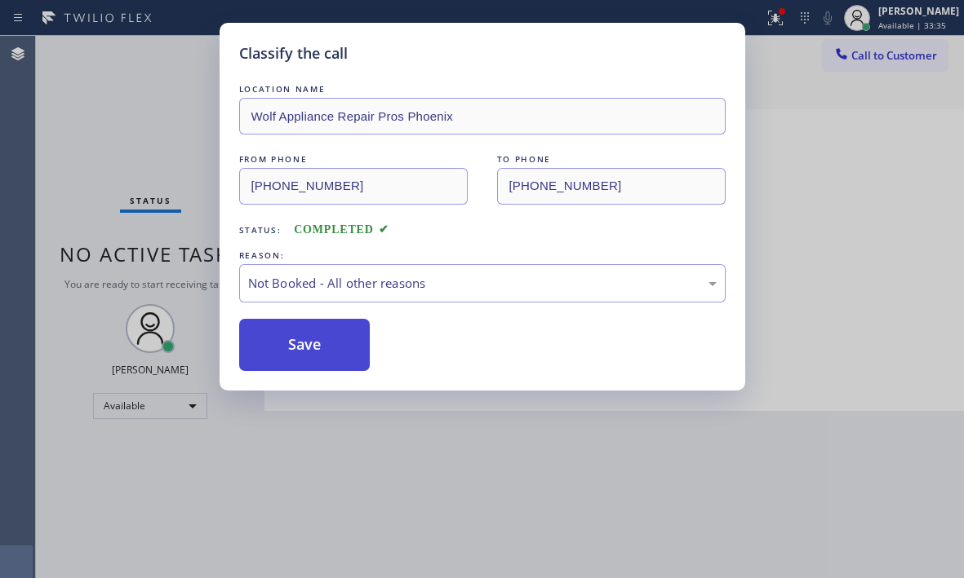
click at [277, 347] on button "Save" at bounding box center [304, 345] width 131 height 52
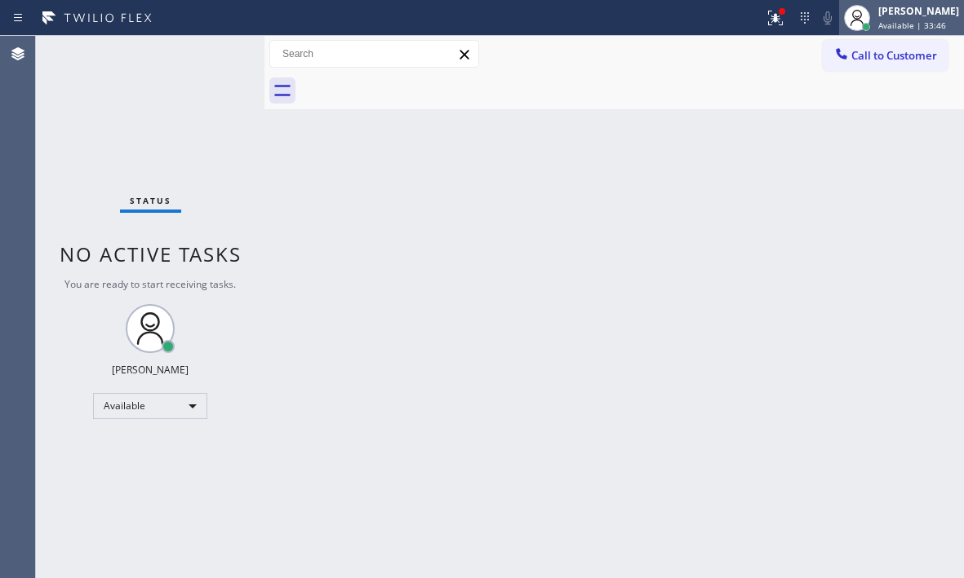
click at [887, 20] on span "Available | 33:46" at bounding box center [912, 25] width 68 height 11
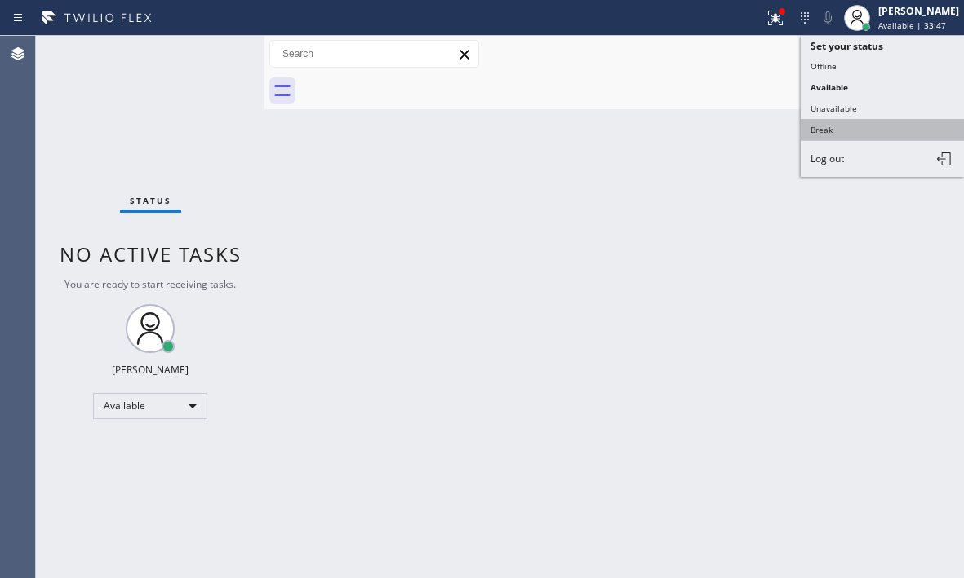
click at [819, 124] on button "Break" at bounding box center [881, 129] width 163 height 21
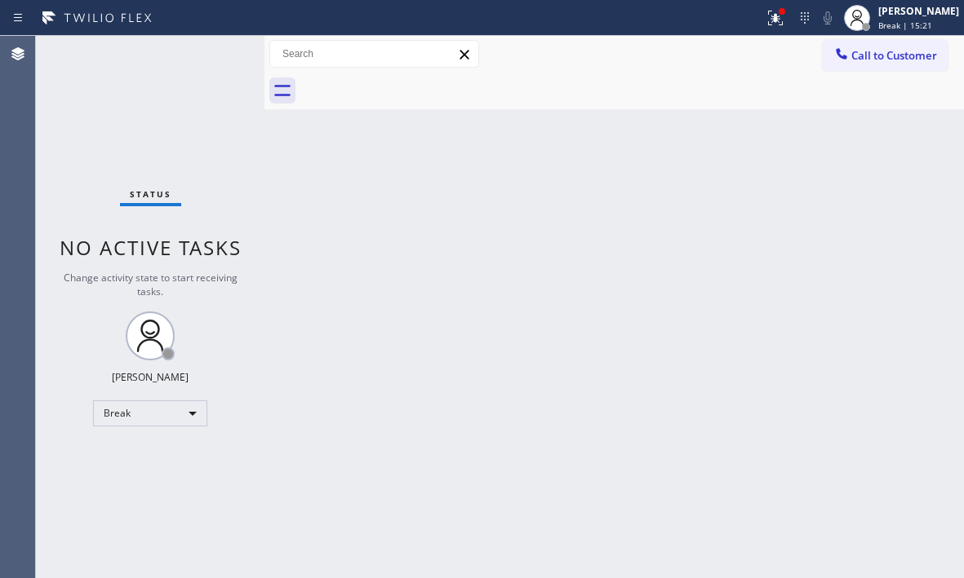
click at [861, 196] on div "Back to Dashboard Change Sender ID Customers Technicians Select a contact Outbo…" at bounding box center [613, 307] width 699 height 543
click at [773, 20] on div at bounding box center [775, 18] width 36 height 20
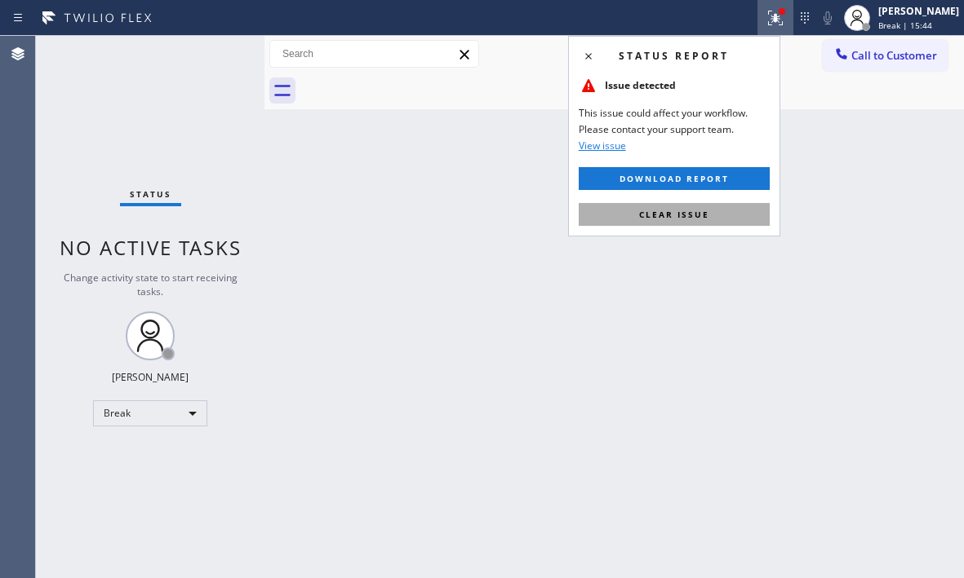
click at [729, 212] on button "Clear issue" at bounding box center [673, 214] width 191 height 23
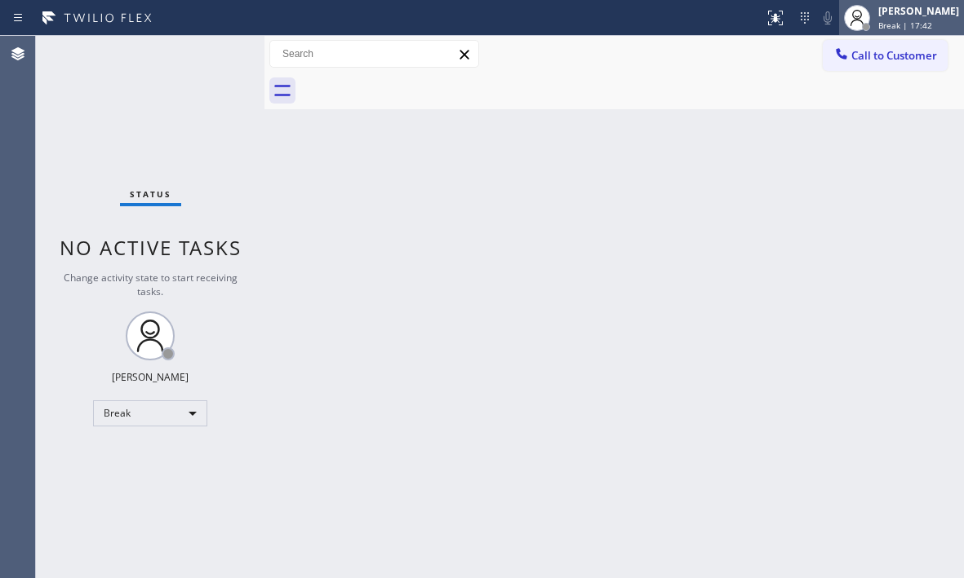
click at [878, 7] on div "Judy Mae Saturinas" at bounding box center [918, 11] width 81 height 14
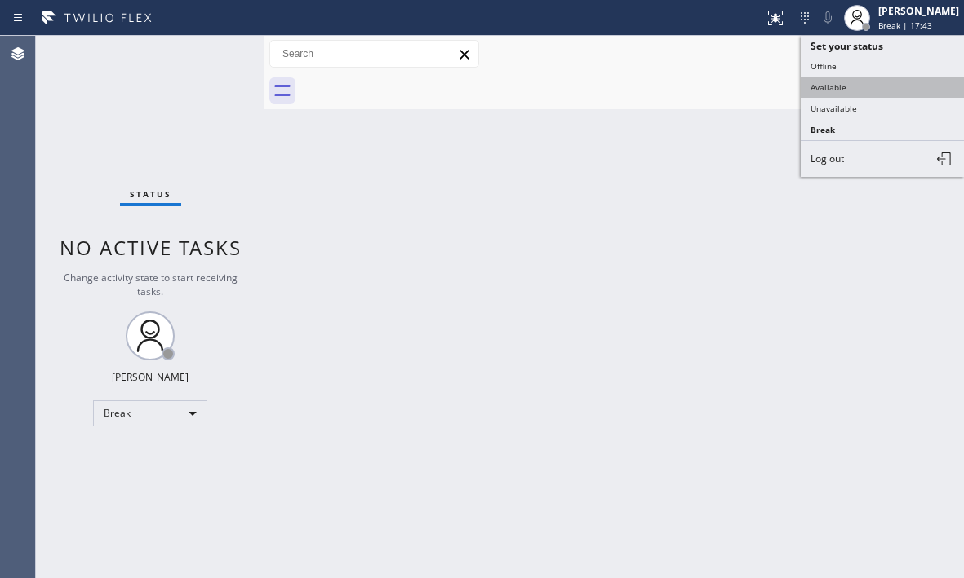
click at [860, 91] on button "Available" at bounding box center [881, 87] width 163 height 21
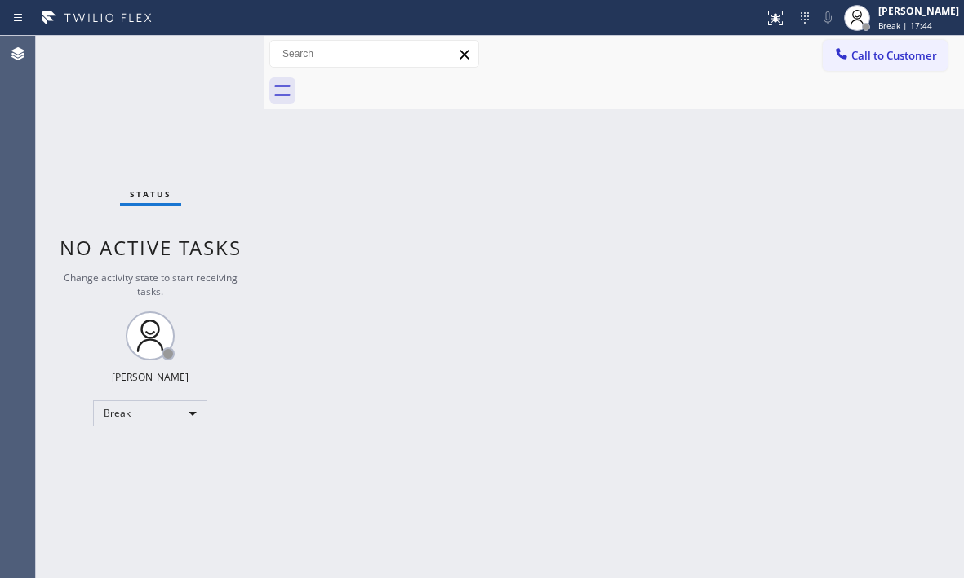
click at [438, 190] on div "Back to Dashboard Change Sender ID Customers Technicians Select a contact Outbo…" at bounding box center [613, 307] width 699 height 543
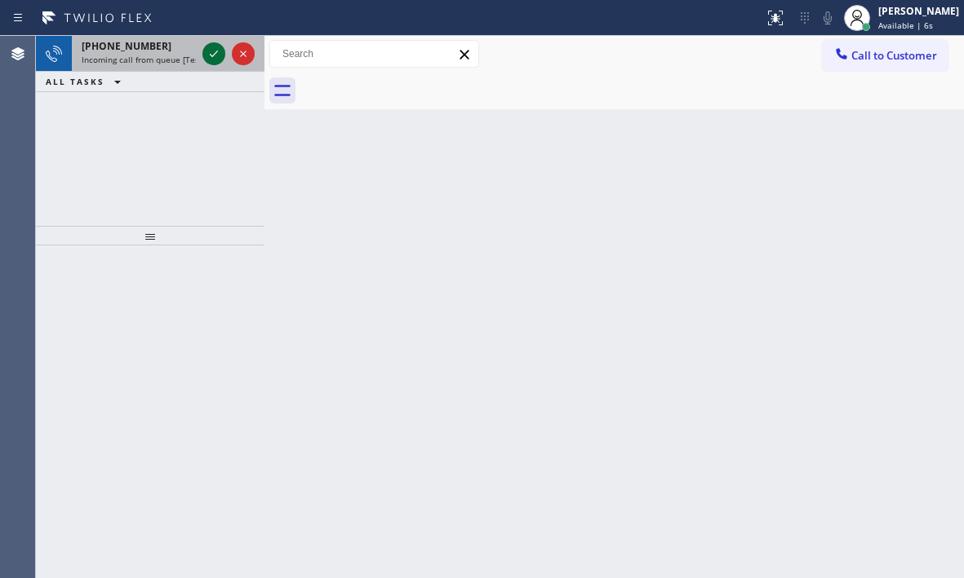
click at [209, 64] on button at bounding box center [213, 53] width 23 height 23
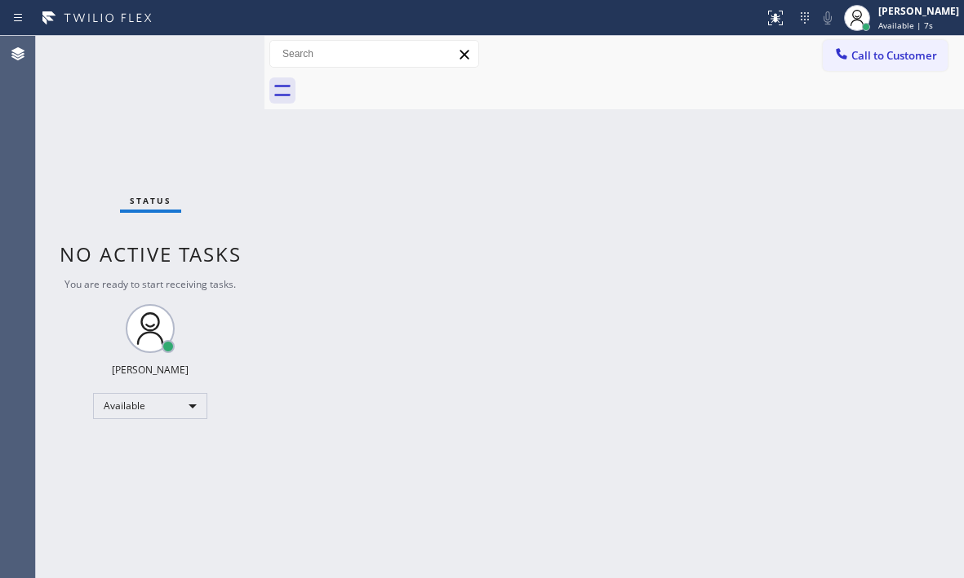
click at [218, 59] on div "Status No active tasks You are ready to start receiving tasks. Judy Mae Saturin…" at bounding box center [150, 307] width 228 height 543
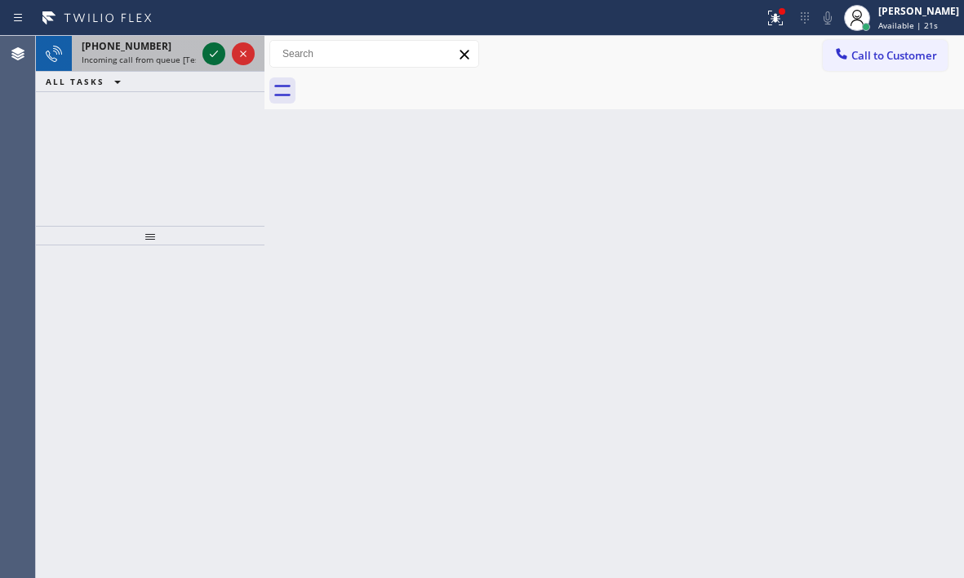
click at [209, 51] on icon at bounding box center [214, 54] width 20 height 20
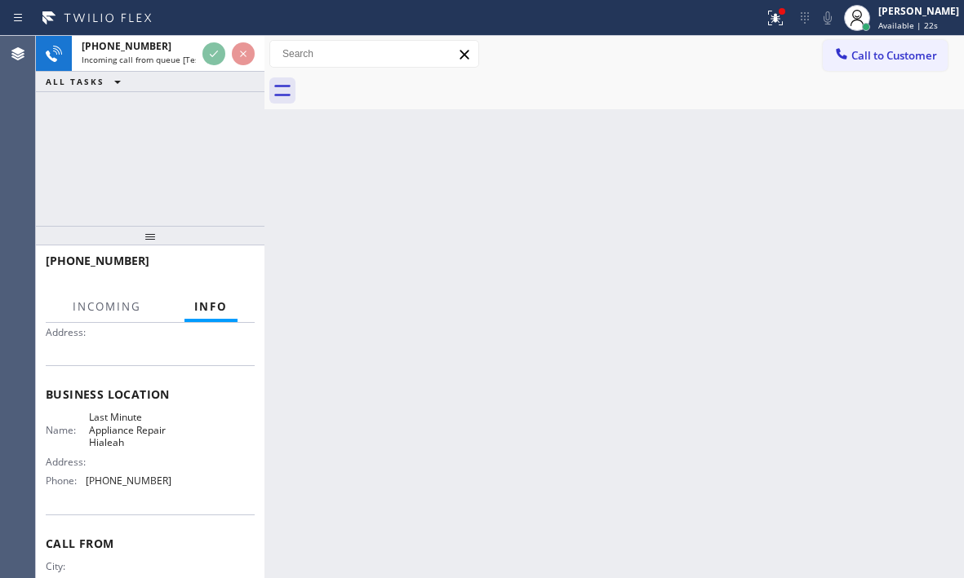
scroll to position [163, 0]
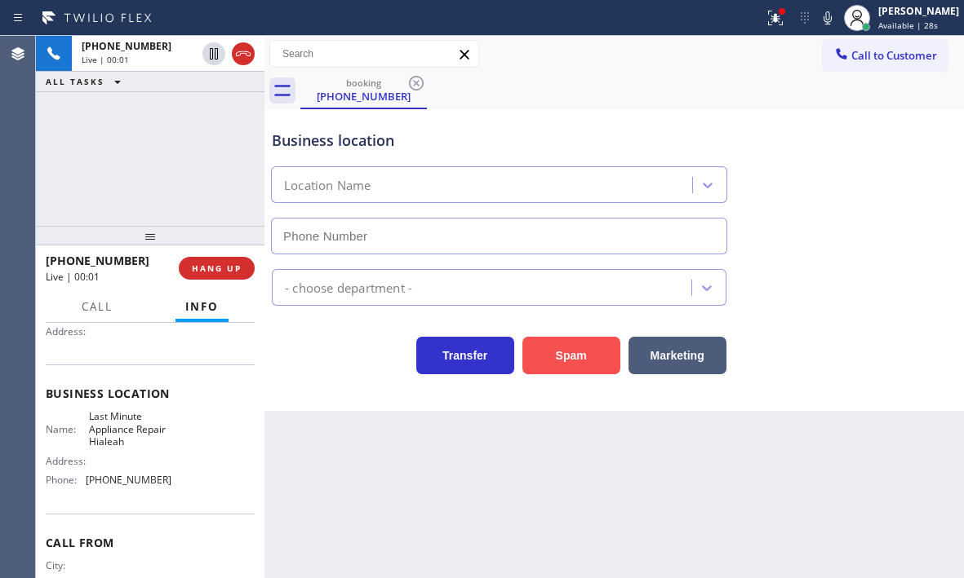
type input "(786) 305-6077"
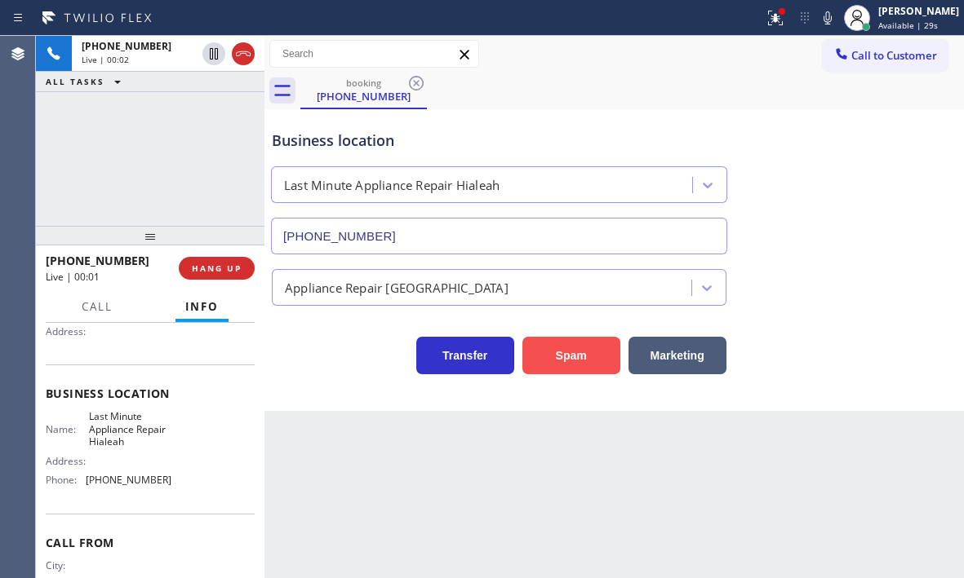
click at [595, 358] on button "Spam" at bounding box center [571, 356] width 98 height 38
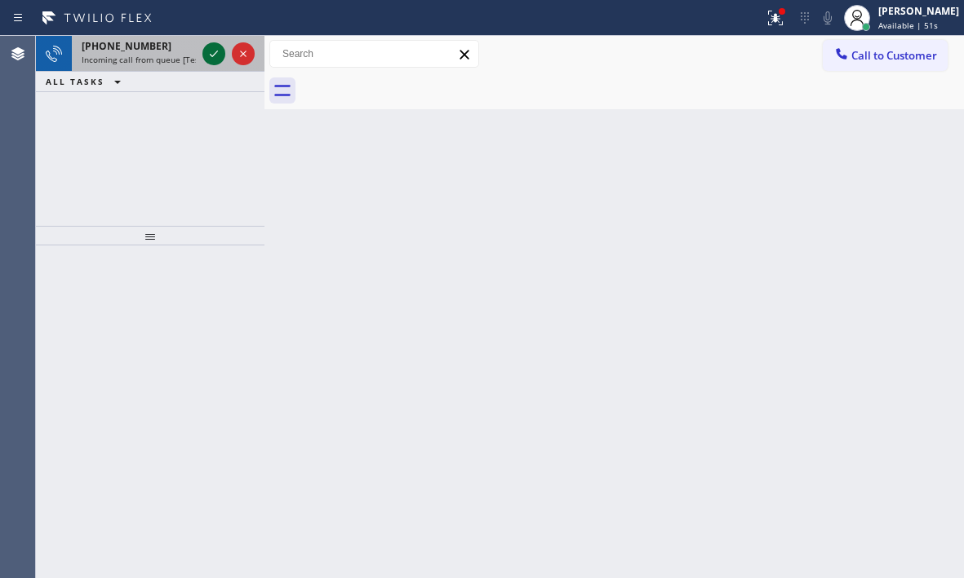
click at [218, 54] on icon at bounding box center [214, 54] width 20 height 20
click at [210, 54] on icon at bounding box center [214, 54] width 20 height 20
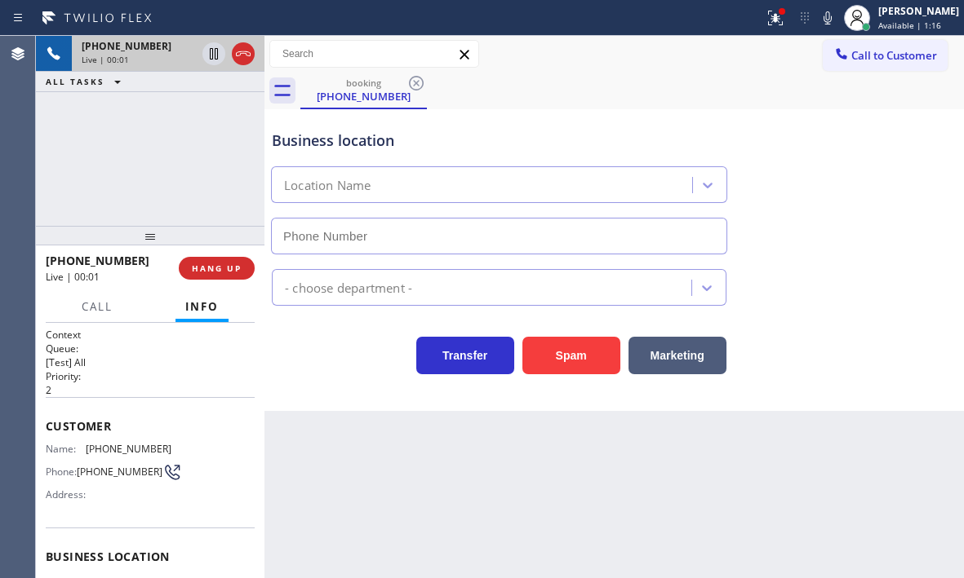
type input "(415) 475-3939"
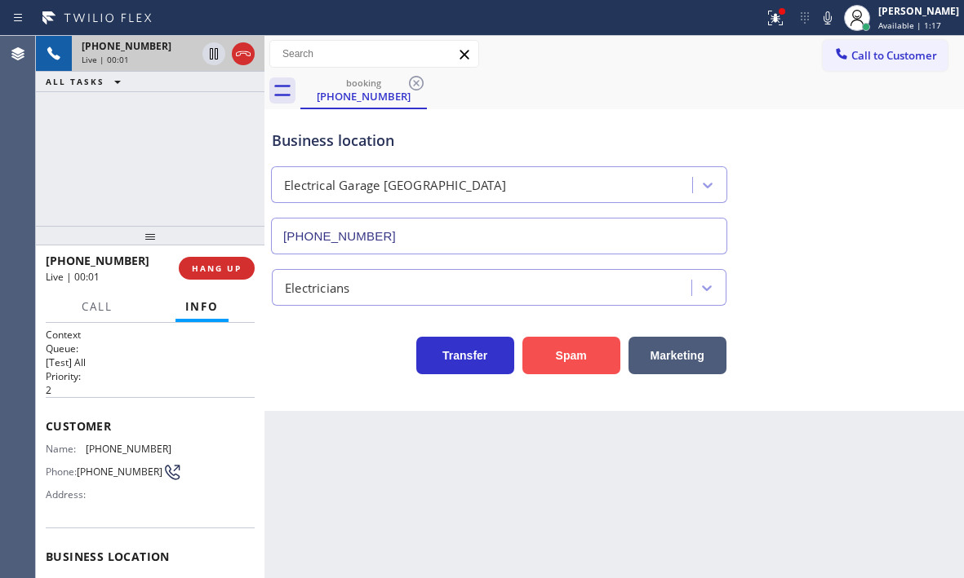
click at [563, 365] on button "Spam" at bounding box center [571, 356] width 98 height 38
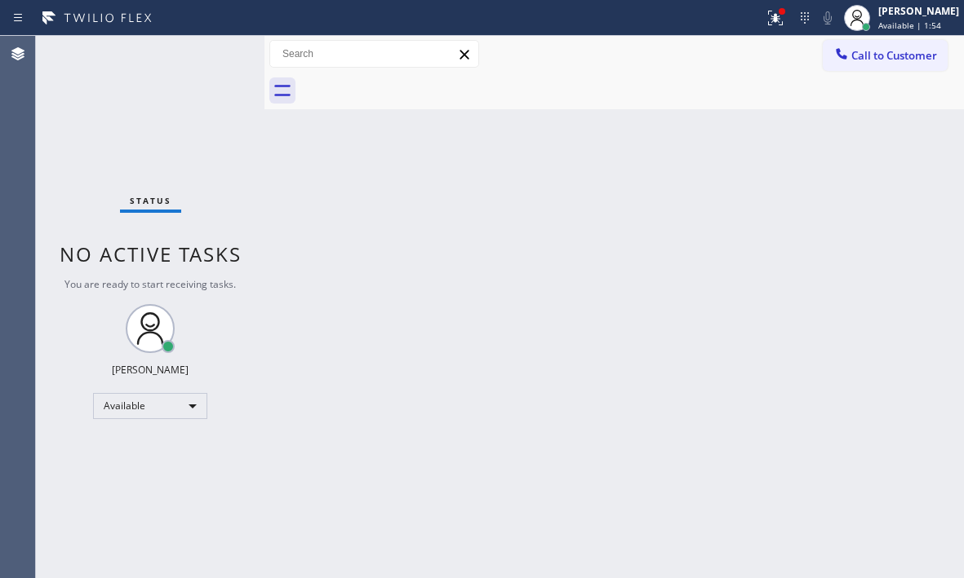
click at [219, 49] on div "Status No active tasks You are ready to start receiving tasks. Judy Mae Saturin…" at bounding box center [150, 307] width 228 height 543
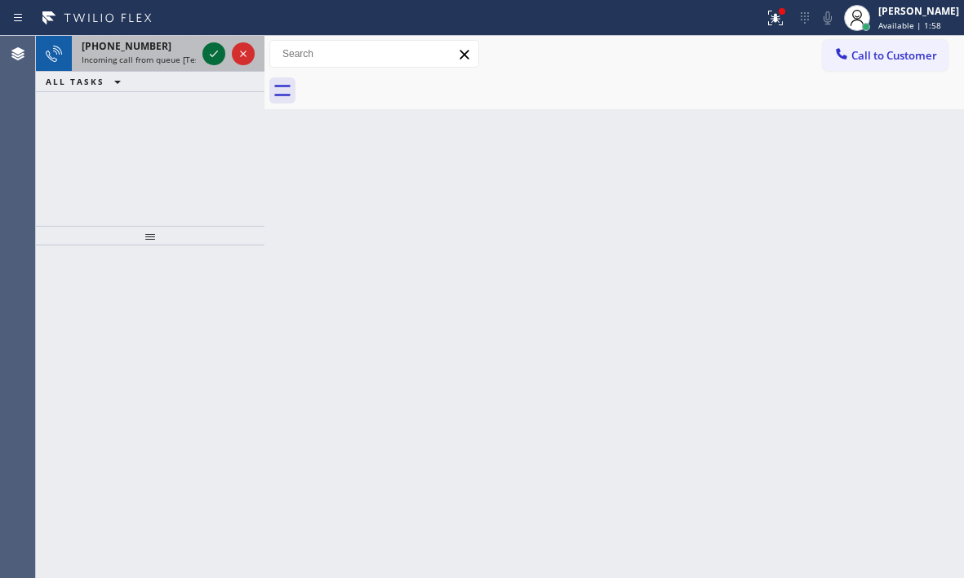
click at [219, 56] on icon at bounding box center [214, 54] width 20 height 20
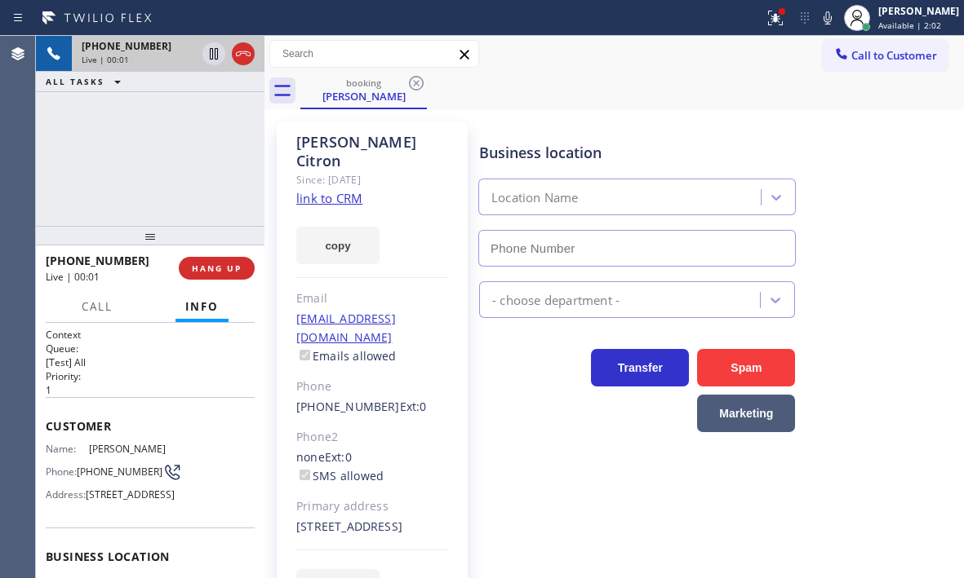
type input "(410) 291-1407"
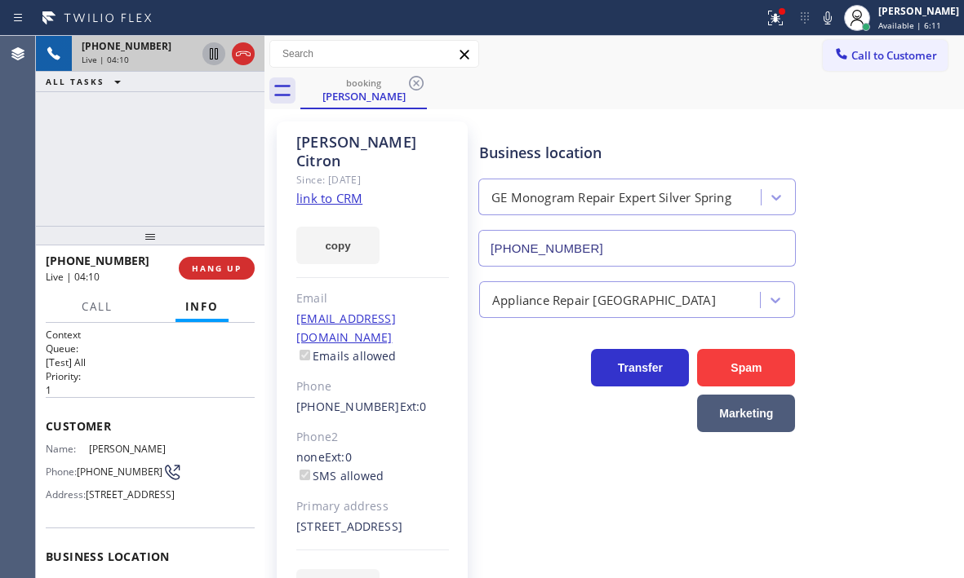
click at [207, 53] on icon at bounding box center [214, 54] width 20 height 20
click at [211, 54] on icon at bounding box center [213, 53] width 11 height 11
click at [765, 26] on icon at bounding box center [775, 18] width 20 height 20
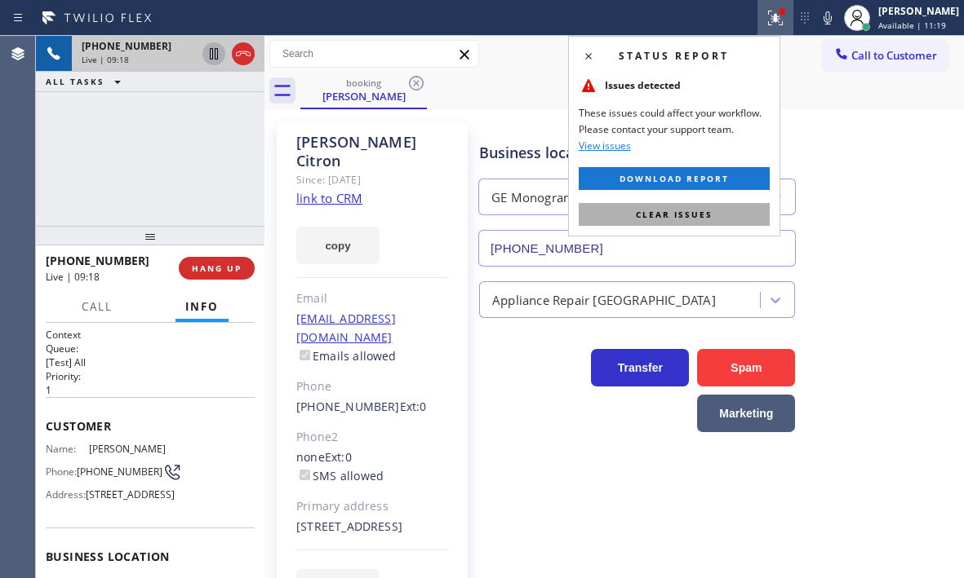
click at [711, 217] on span "Clear issues" at bounding box center [674, 214] width 77 height 11
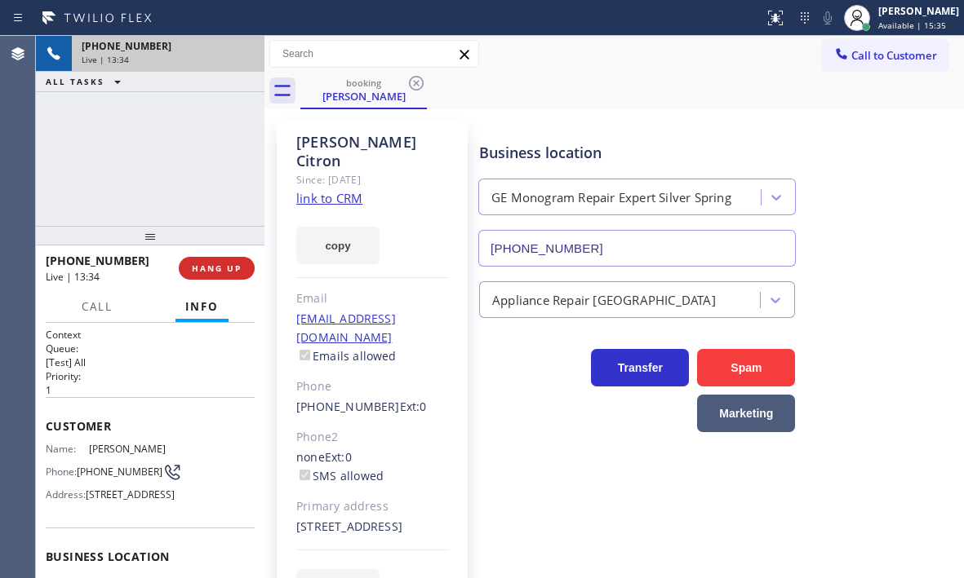
click at [250, 60] on div "Live | 13:34" at bounding box center [168, 59] width 173 height 11
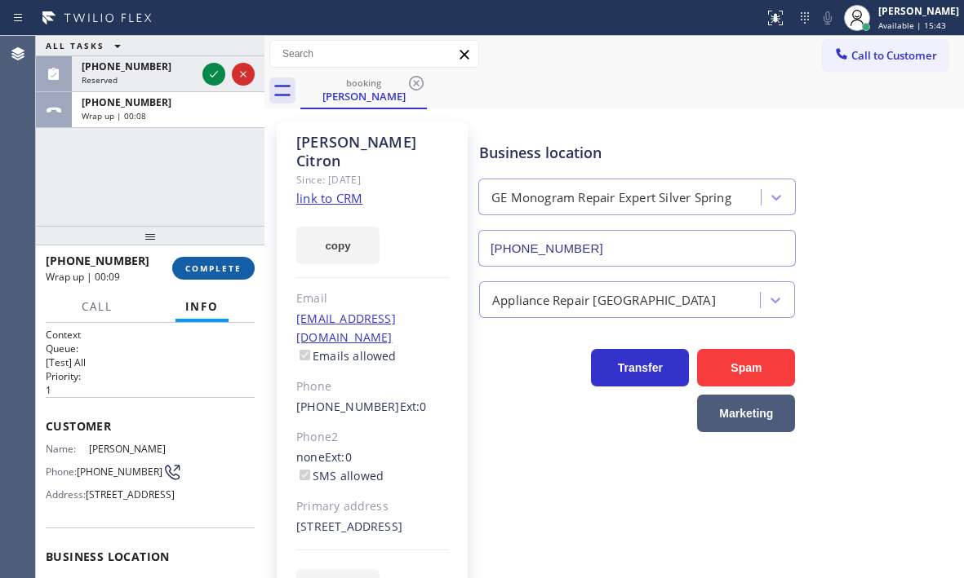
click at [221, 273] on span "COMPLETE" at bounding box center [213, 268] width 56 height 11
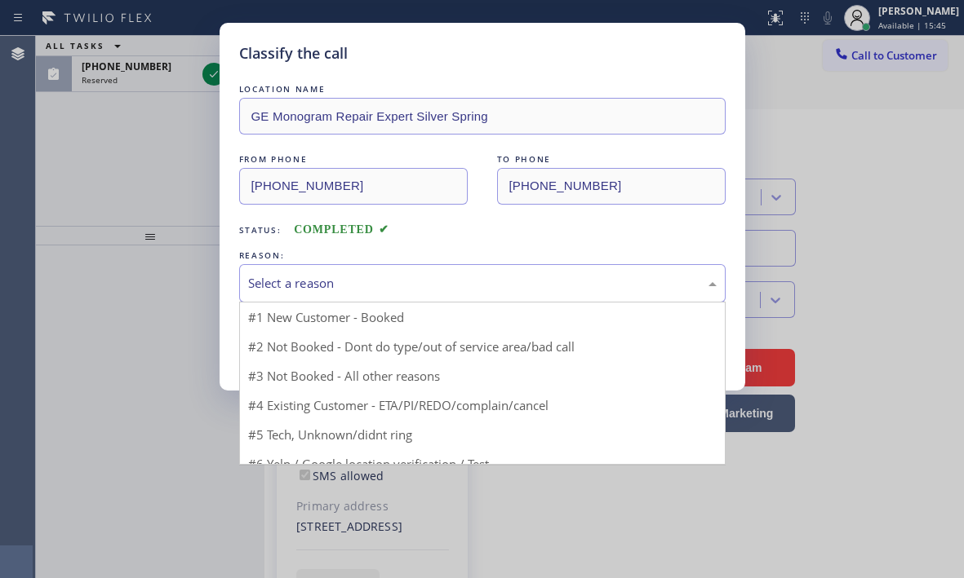
click at [329, 289] on div "Select a reason" at bounding box center [482, 283] width 468 height 19
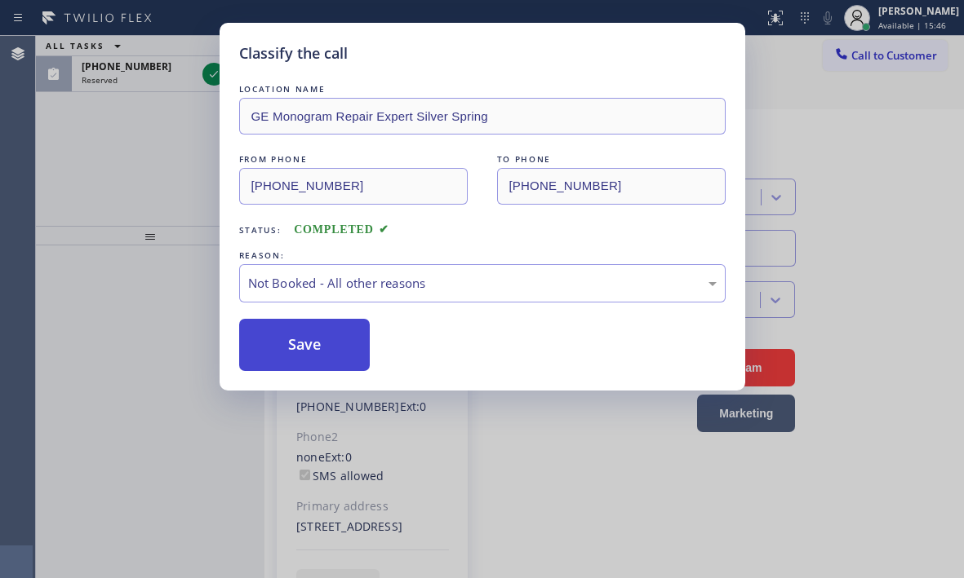
click at [293, 348] on button "Save" at bounding box center [304, 345] width 131 height 52
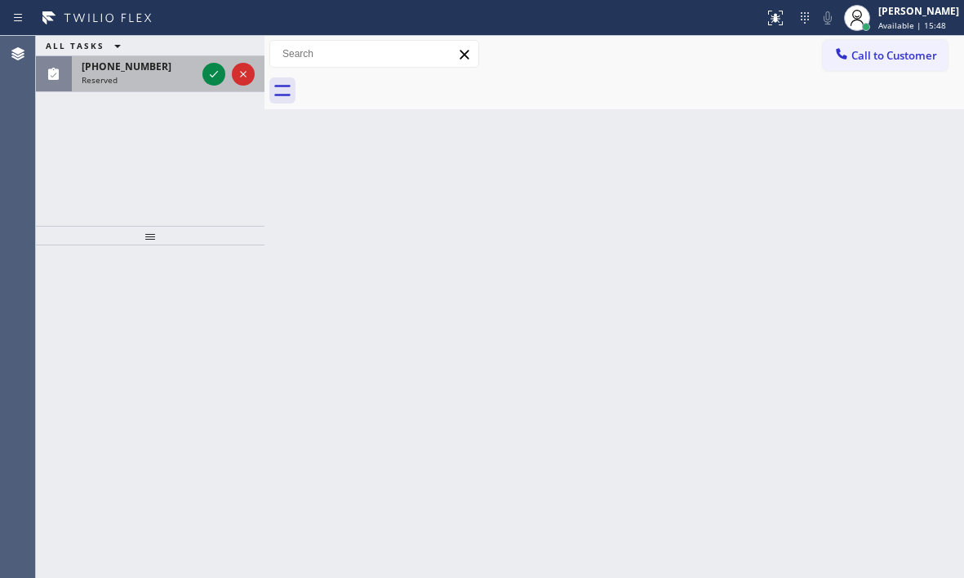
click at [174, 77] on div "Reserved" at bounding box center [139, 79] width 114 height 11
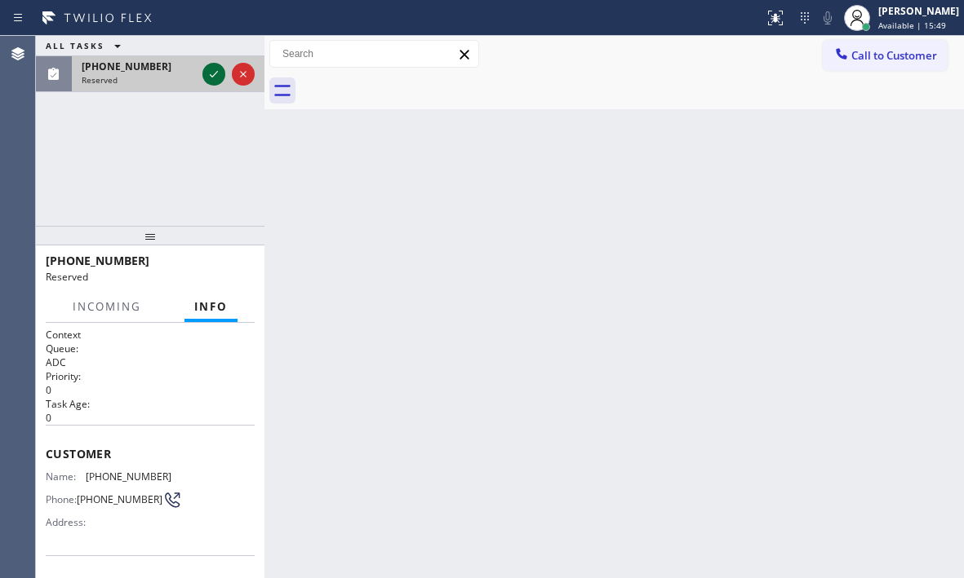
click at [212, 81] on icon at bounding box center [214, 74] width 20 height 20
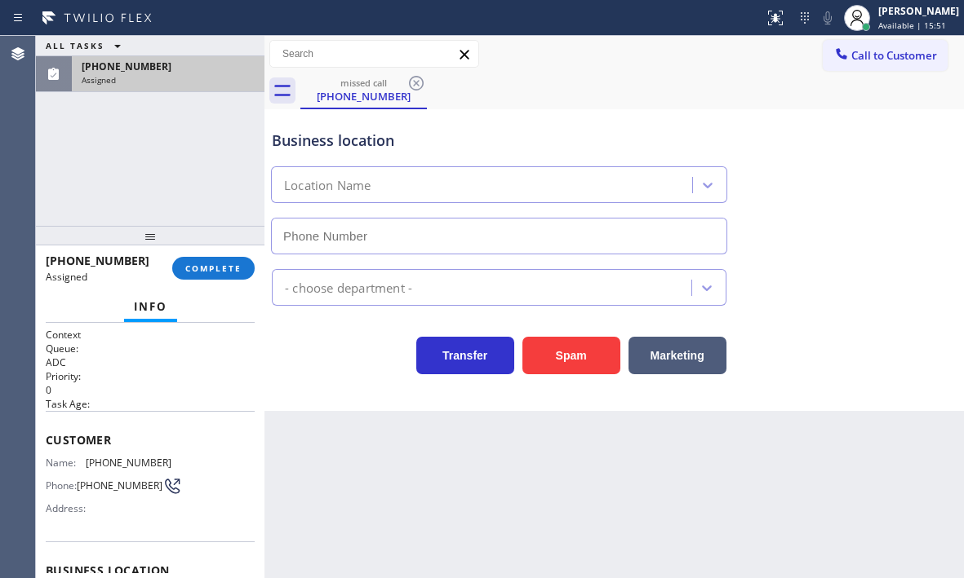
type input "(626) 548-3326"
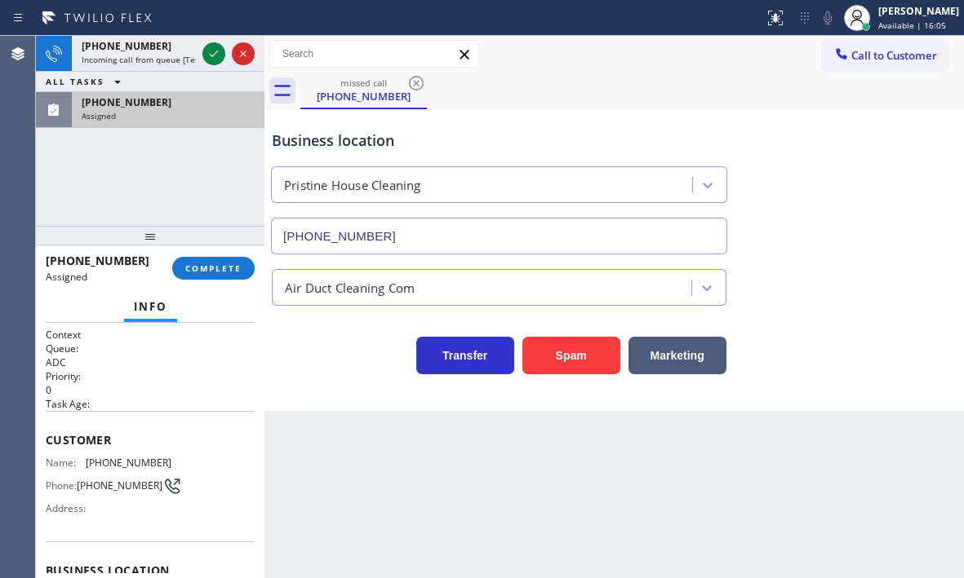
click at [171, 117] on div "Assigned" at bounding box center [168, 115] width 173 height 11
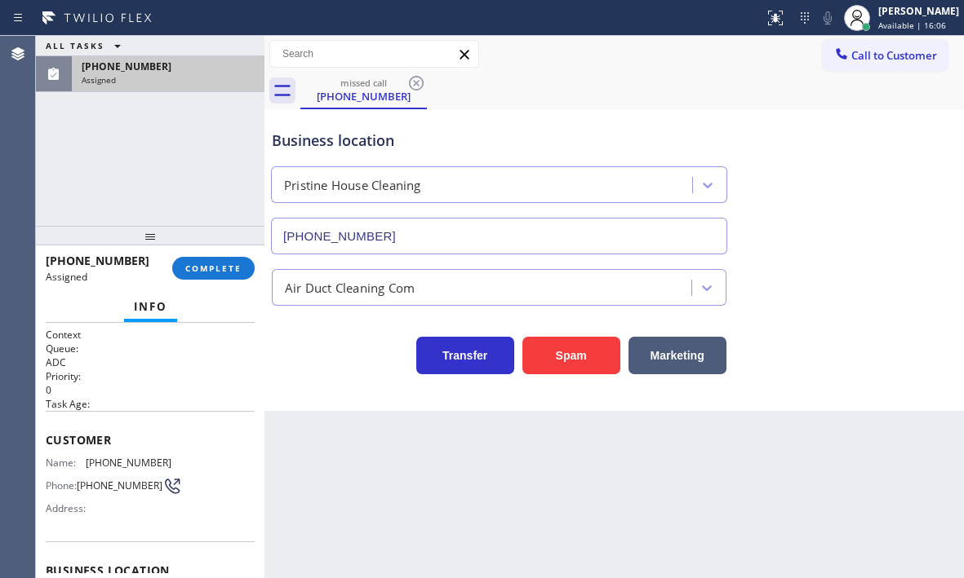
click at [183, 73] on div "(626) 999-7966" at bounding box center [168, 67] width 173 height 14
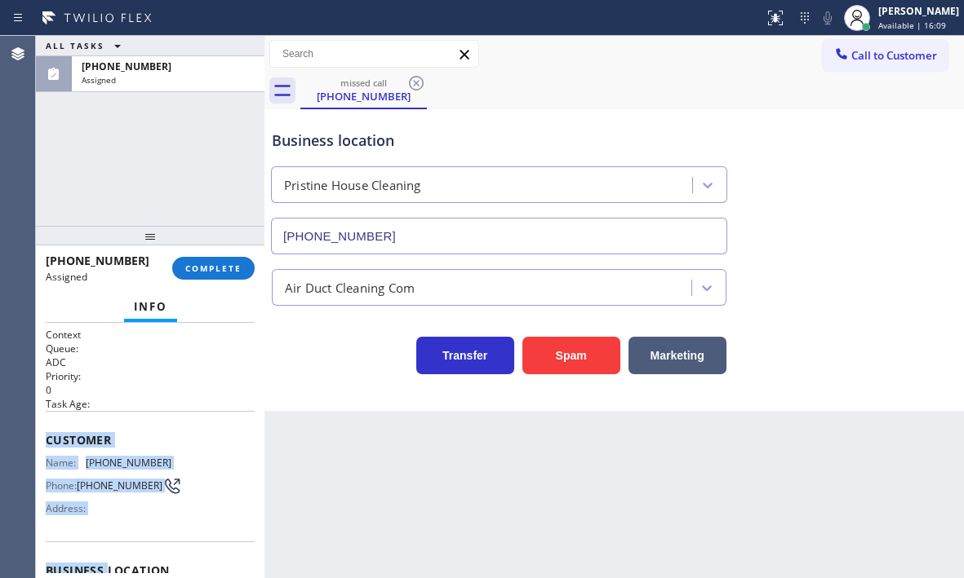
scroll to position [233, 0]
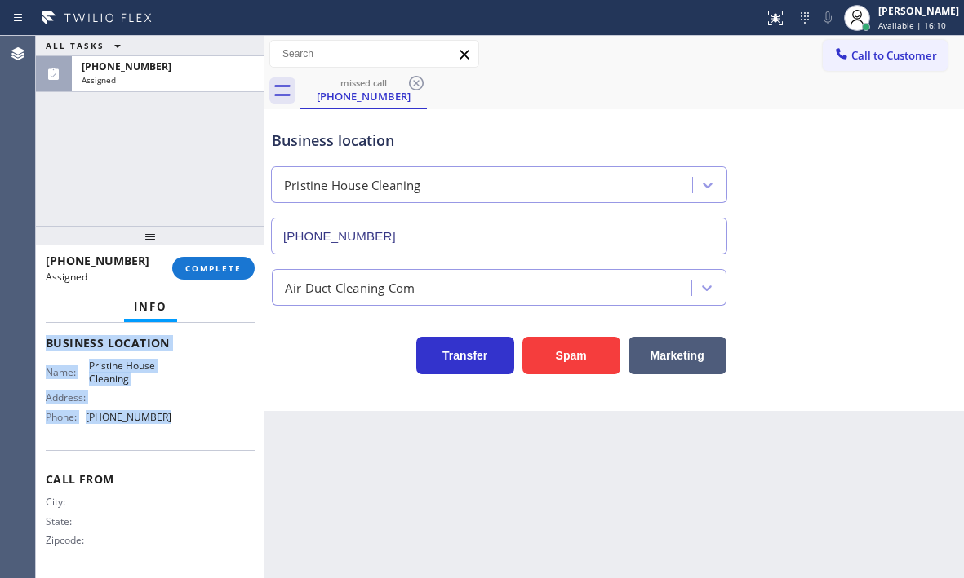
drag, startPoint x: 45, startPoint y: 435, endPoint x: 200, endPoint y: 431, distance: 155.1
click at [200, 431] on div "Context Queue: ADC Priority: 0 Task Age: Customer Name: (626) 999-7966 Phone: (…" at bounding box center [150, 450] width 228 height 255
copy div "Customer Name: (626) 999-7966 Phone: (626) 999-7966 Address: Business location …"
click at [224, 268] on span "COMPLETE" at bounding box center [213, 268] width 56 height 11
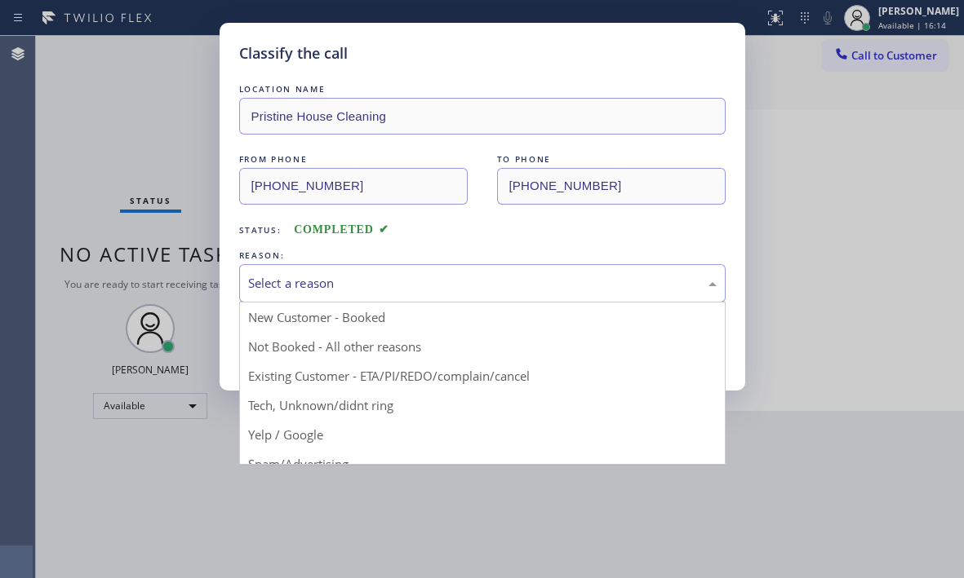
click at [368, 284] on div "Select a reason" at bounding box center [482, 283] width 468 height 19
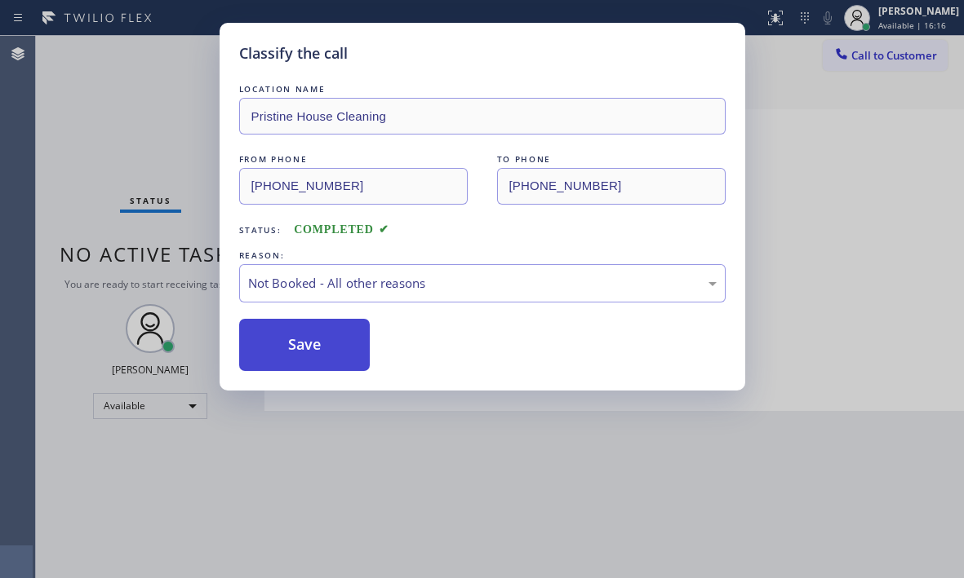
click at [279, 341] on button "Save" at bounding box center [304, 345] width 131 height 52
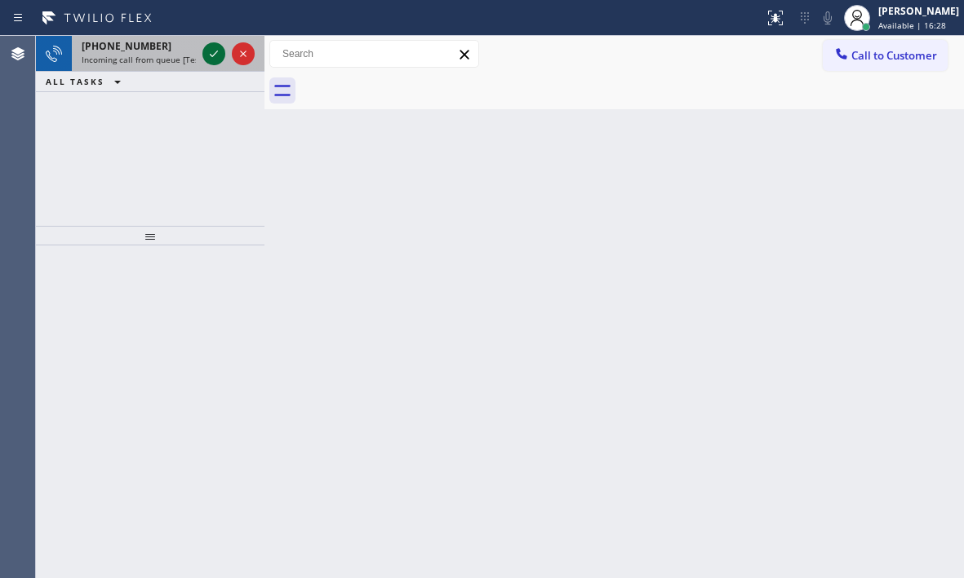
click at [211, 50] on icon at bounding box center [214, 54] width 20 height 20
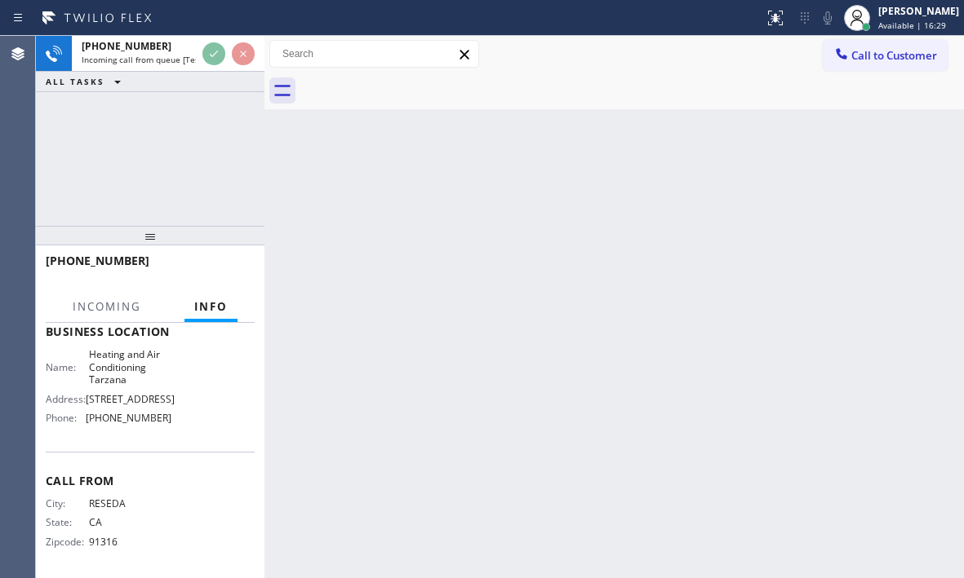
scroll to position [245, 0]
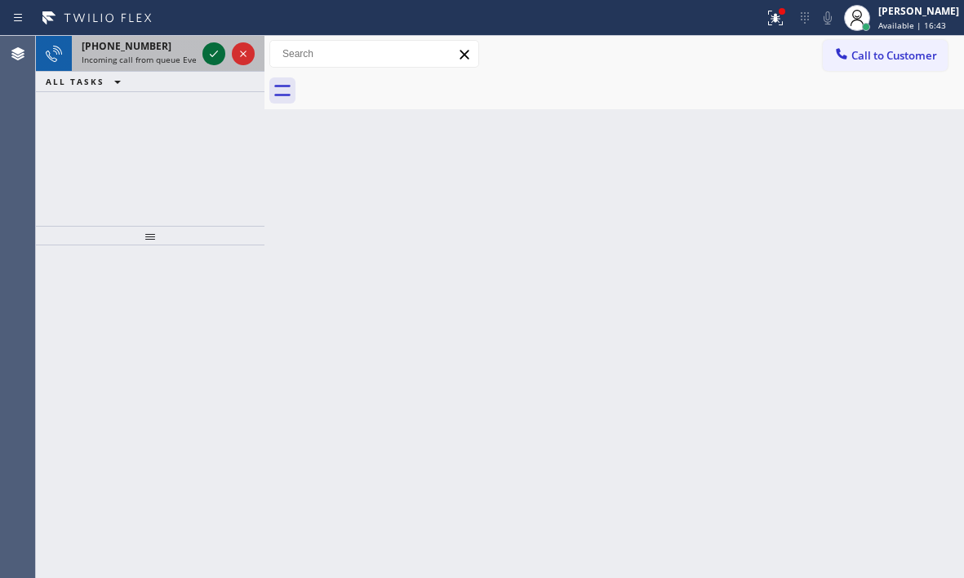
click at [207, 52] on icon at bounding box center [214, 54] width 20 height 20
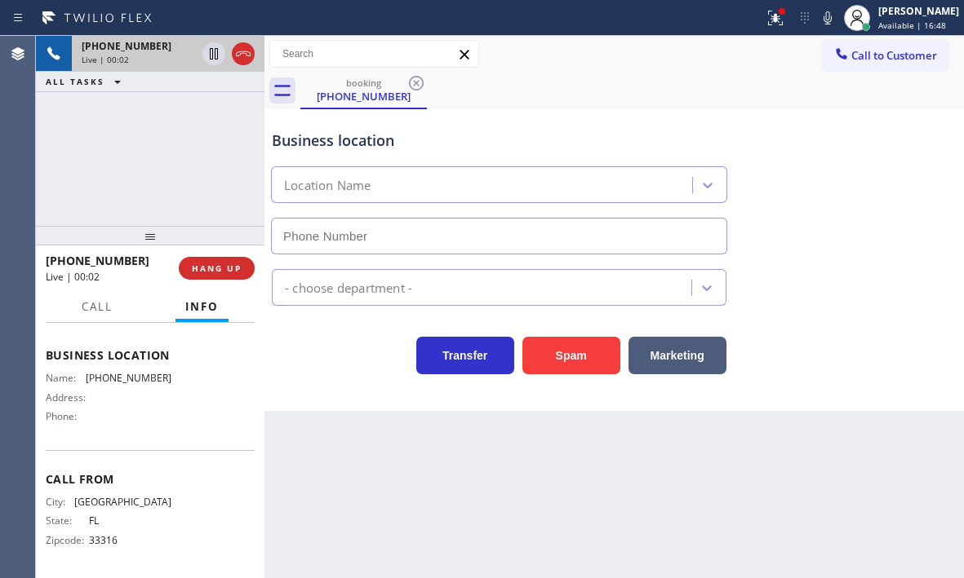
scroll to position [219, 0]
click at [767, 29] on button at bounding box center [775, 18] width 36 height 36
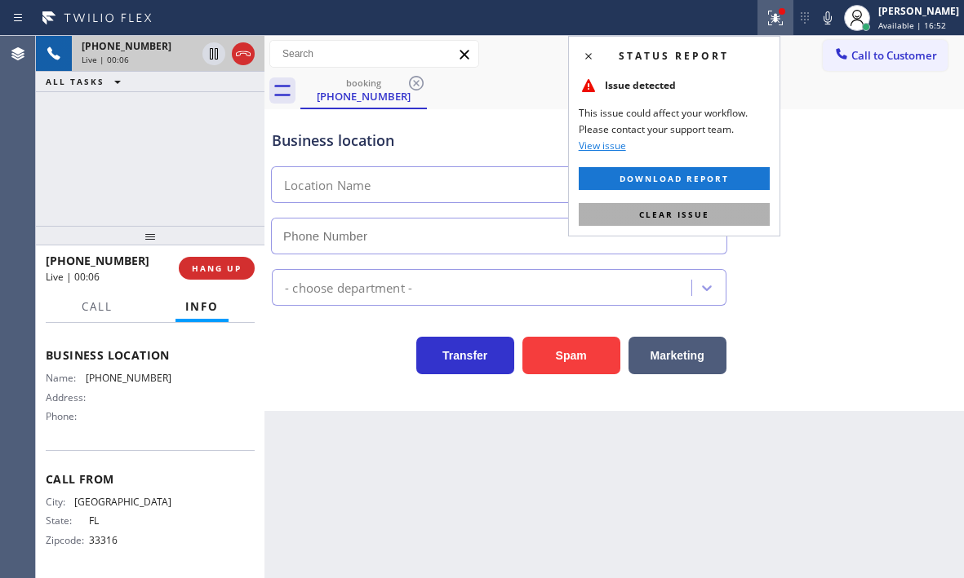
click at [702, 211] on span "Clear issue" at bounding box center [674, 214] width 70 height 11
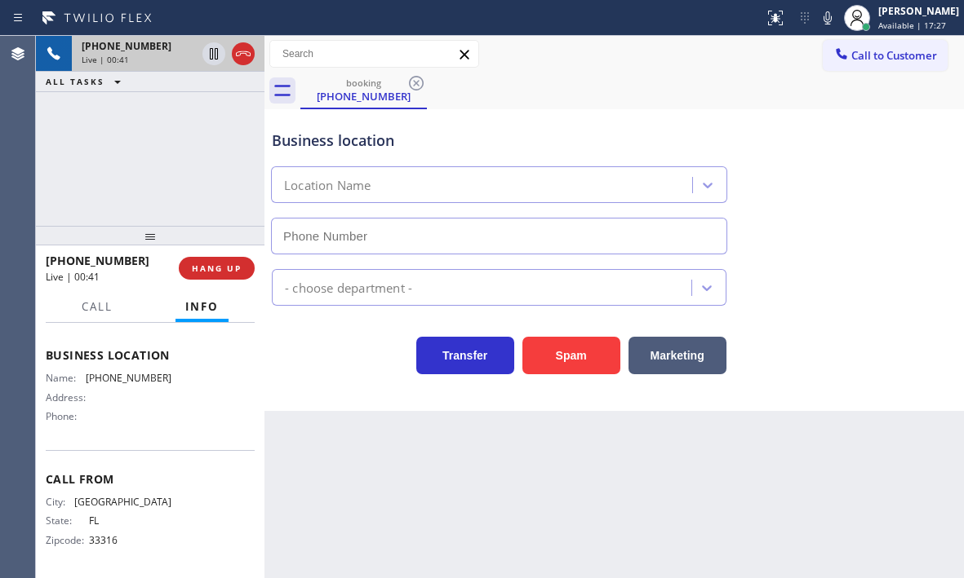
click at [152, 191] on div "+19544790571 Live | 00:41 ALL TASKS ALL TASKS ACTIVE TASKS TASKS IN WRAP UP" at bounding box center [150, 131] width 228 height 190
click at [219, 270] on span "HANG UP" at bounding box center [217, 268] width 50 height 11
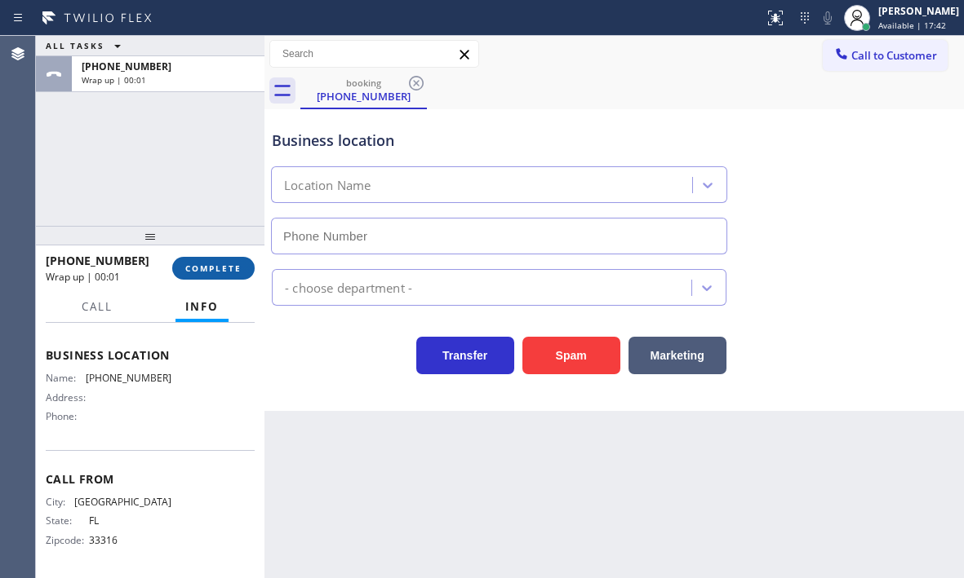
click at [237, 276] on button "COMPLETE" at bounding box center [213, 268] width 82 height 23
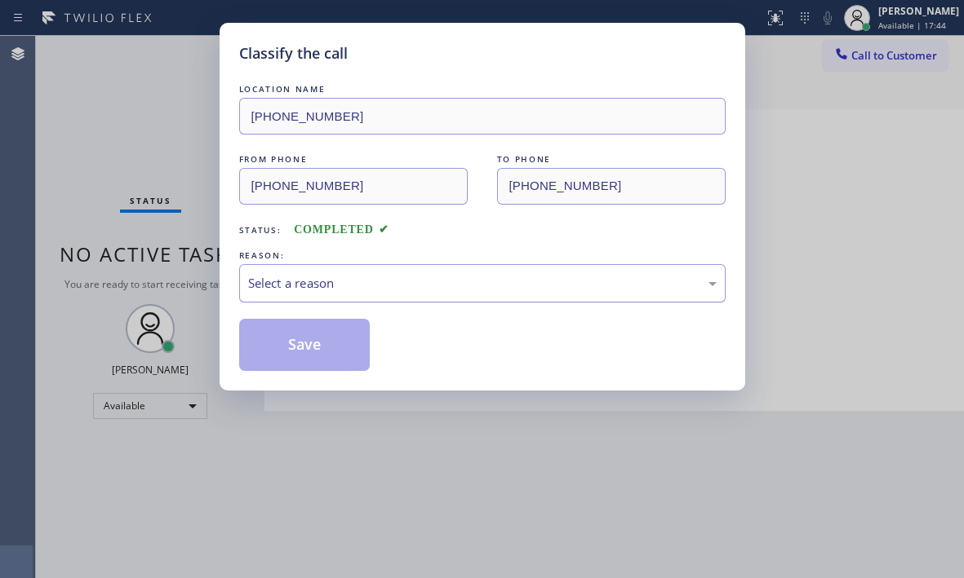
click at [340, 276] on div "Select a reason" at bounding box center [482, 283] width 468 height 19
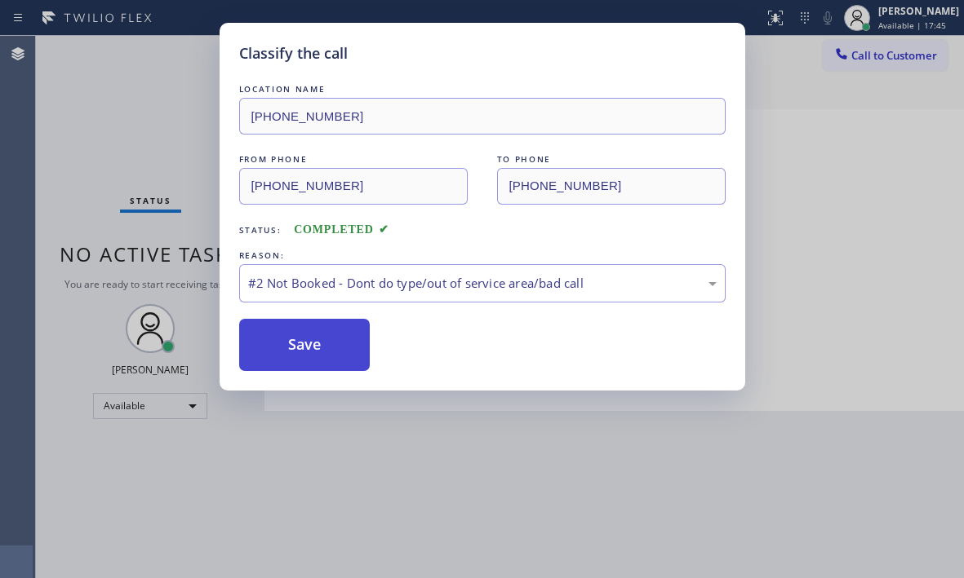
click at [278, 349] on button "Save" at bounding box center [304, 345] width 131 height 52
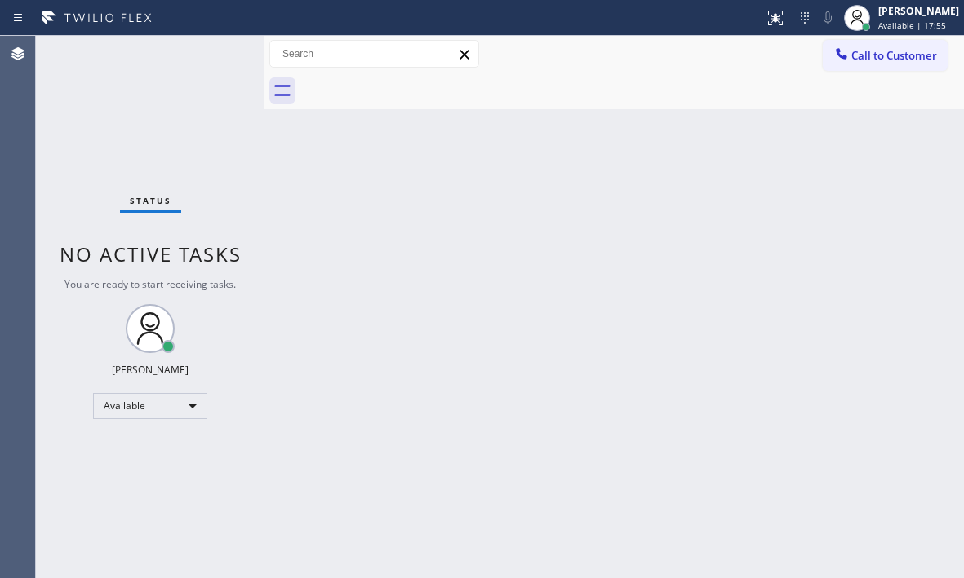
click at [743, 237] on div "Back to Dashboard Change Sender ID Customers Technicians Select a contact Outbo…" at bounding box center [613, 307] width 699 height 543
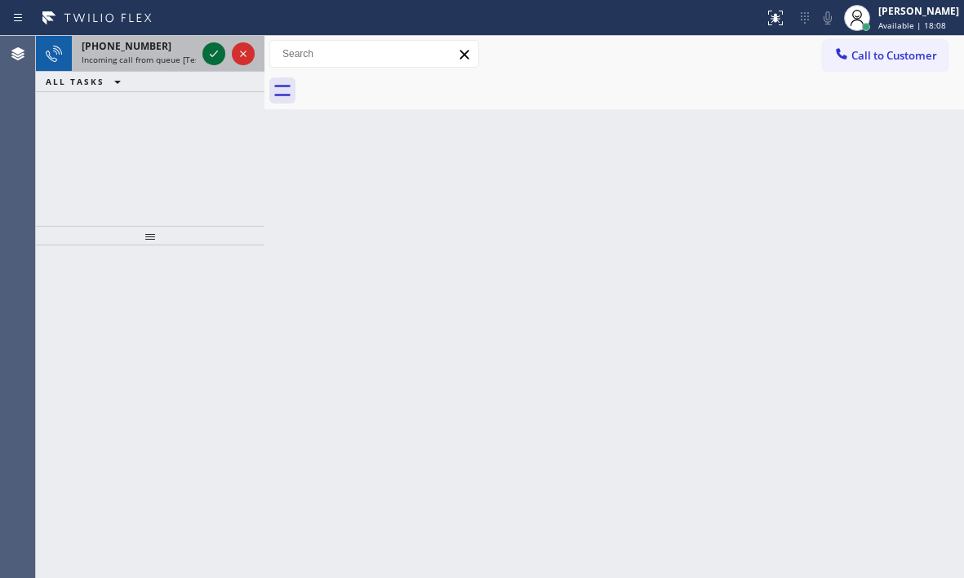
click at [216, 50] on icon at bounding box center [214, 54] width 20 height 20
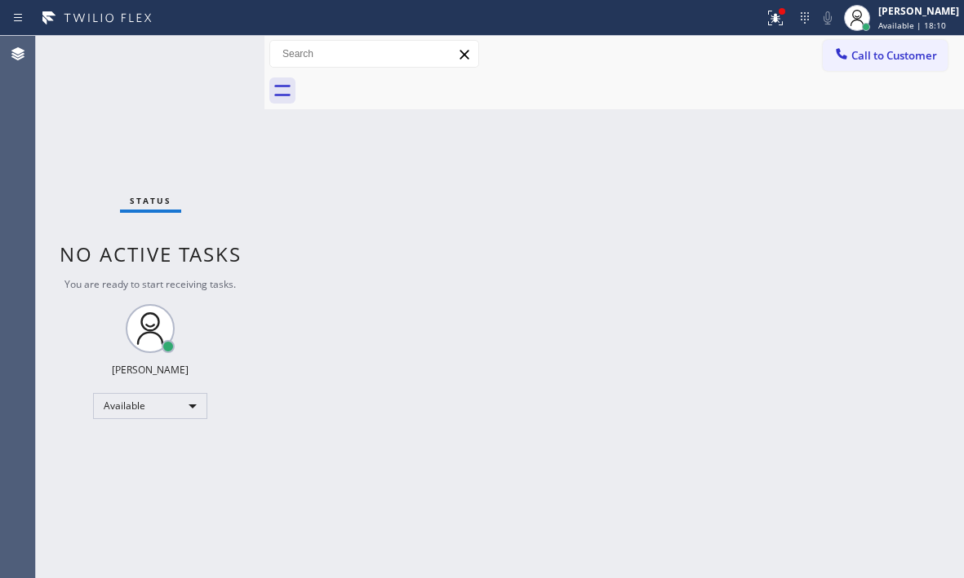
click at [206, 54] on div "Status No active tasks You are ready to start receiving tasks. Judy Mae Saturin…" at bounding box center [150, 307] width 228 height 543
click at [769, 27] on icon at bounding box center [775, 18] width 20 height 20
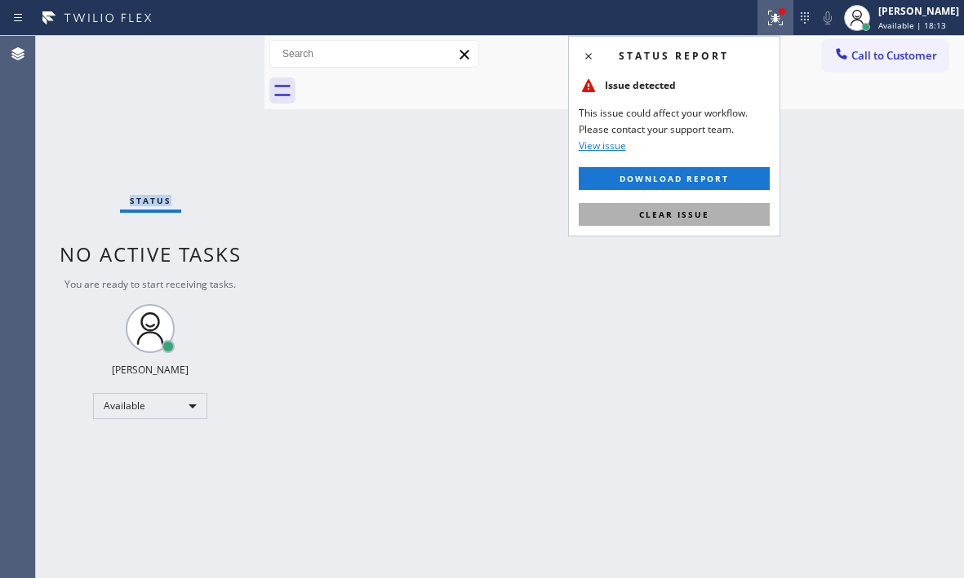
click at [678, 215] on span "Clear issue" at bounding box center [674, 214] width 70 height 11
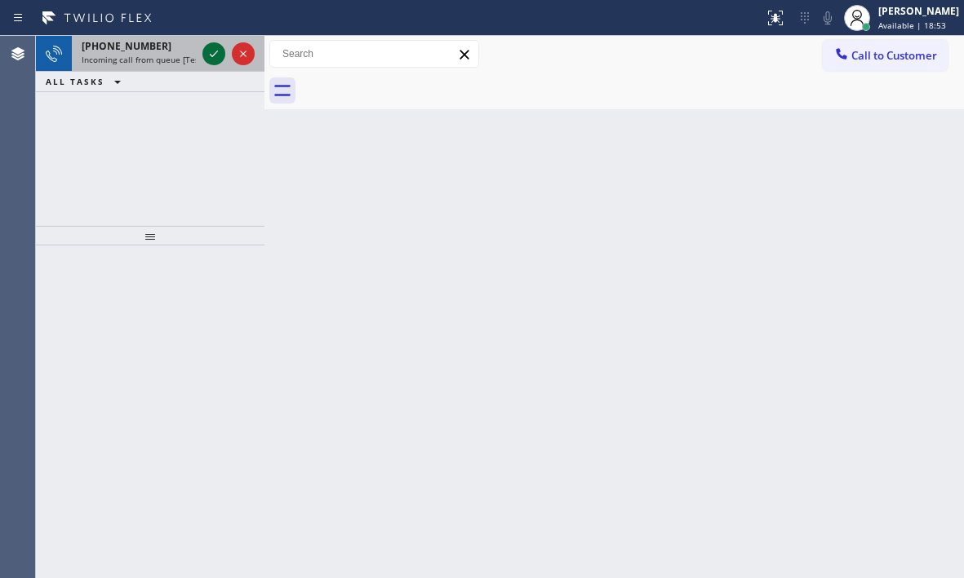
click at [214, 60] on icon at bounding box center [214, 54] width 20 height 20
click at [214, 51] on icon at bounding box center [214, 54] width 20 height 20
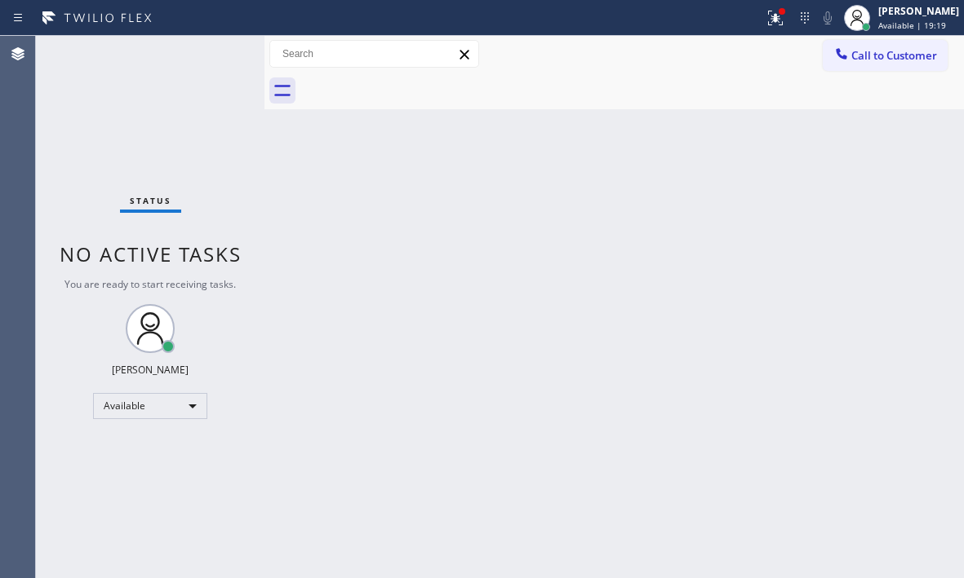
click at [209, 53] on div "Status No active tasks You are ready to start receiving tasks. Judy Mae Saturin…" at bounding box center [150, 307] width 228 height 543
click at [212, 55] on div "Status No active tasks You are ready to start receiving tasks. Judy Mae Saturin…" at bounding box center [150, 307] width 228 height 543
click at [766, 21] on icon at bounding box center [775, 18] width 20 height 20
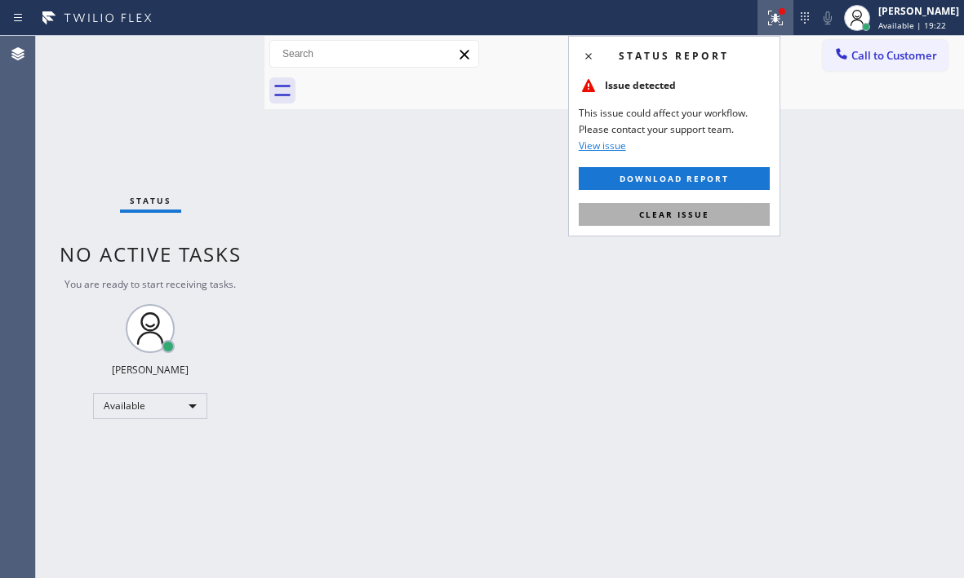
click at [708, 208] on button "Clear issue" at bounding box center [673, 214] width 191 height 23
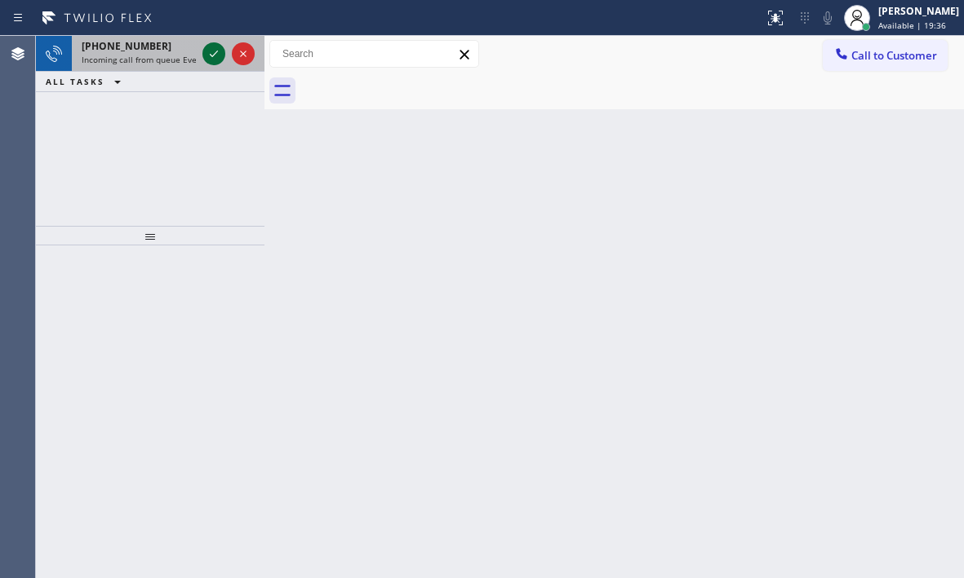
click at [219, 50] on icon at bounding box center [214, 54] width 20 height 20
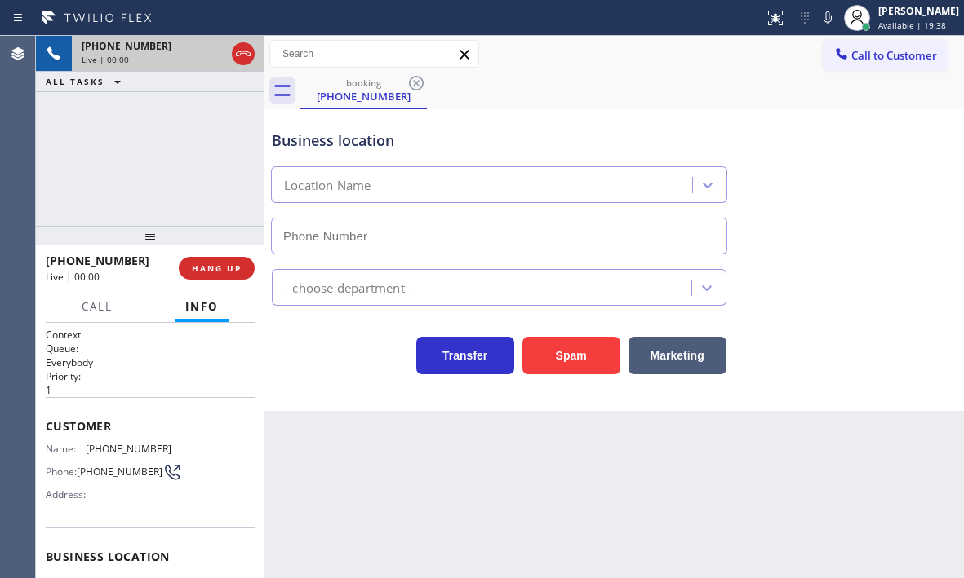
type input "(833) 900-0369"
click at [584, 355] on button "Spam" at bounding box center [571, 356] width 98 height 38
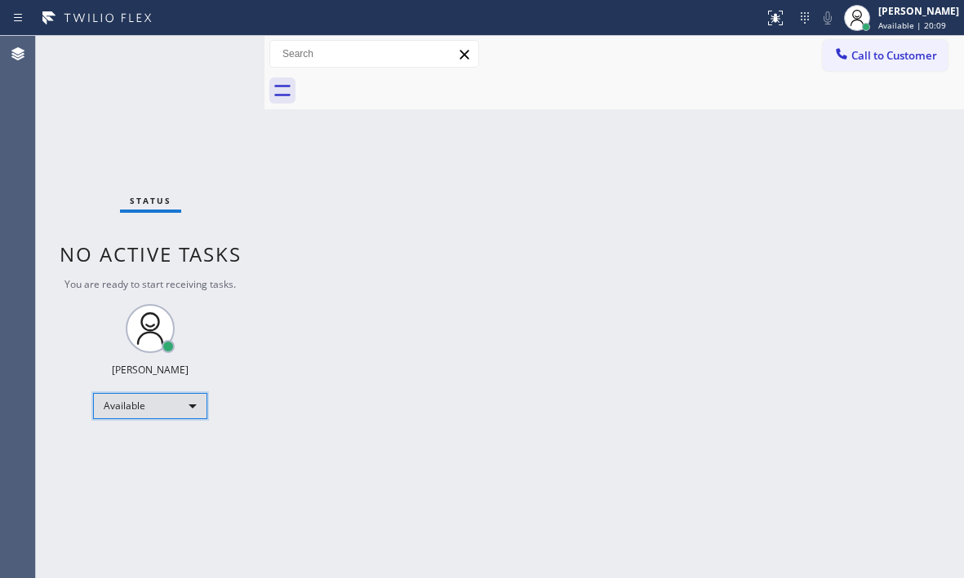
click at [167, 399] on div "Available" at bounding box center [150, 406] width 114 height 26
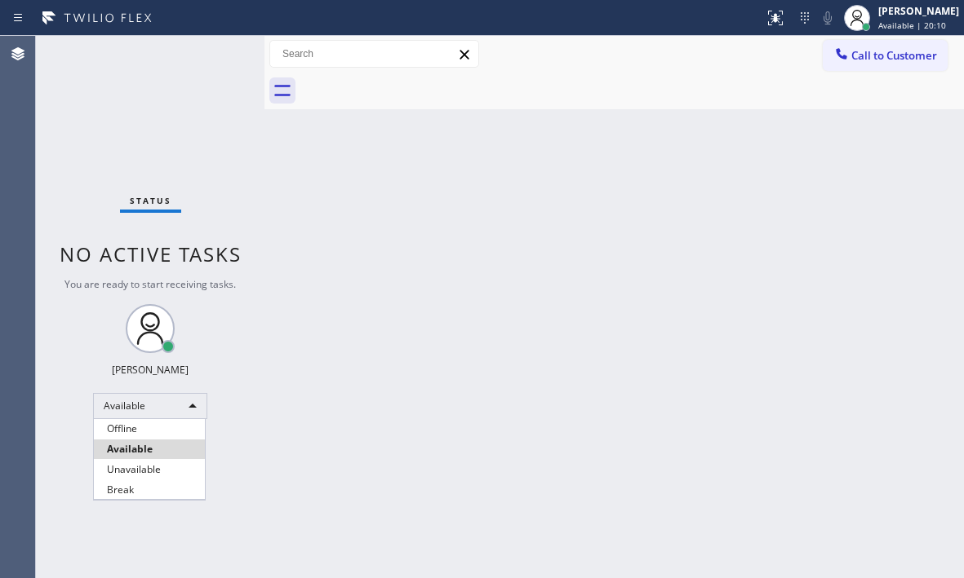
click at [162, 495] on li "Break" at bounding box center [149, 491] width 111 height 20
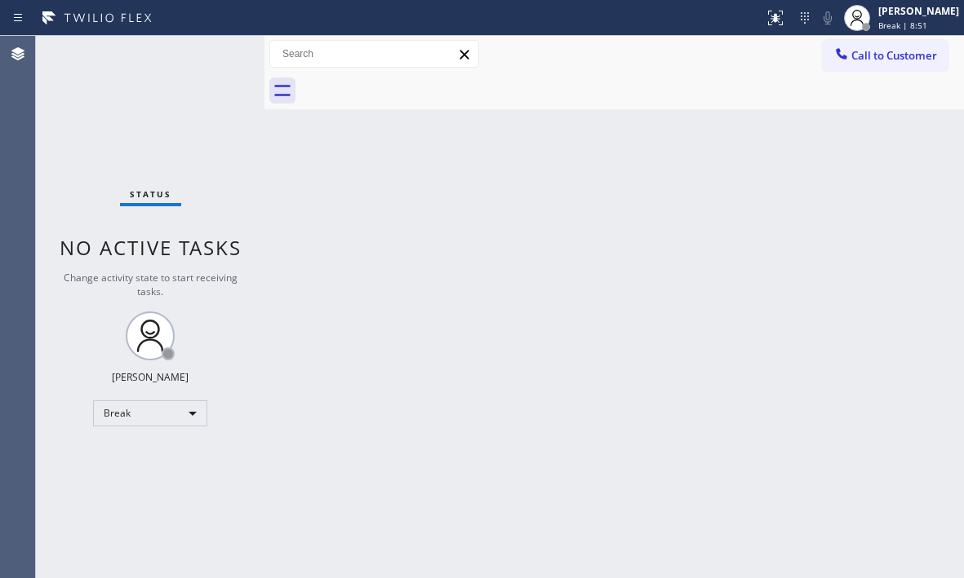
click at [853, 112] on div "Back to Dashboard Change Sender ID Customers Technicians Select a contact Outbo…" at bounding box center [613, 307] width 699 height 543
click at [165, 420] on div "Break" at bounding box center [150, 414] width 114 height 26
click at [147, 463] on li "Available" at bounding box center [149, 457] width 111 height 20
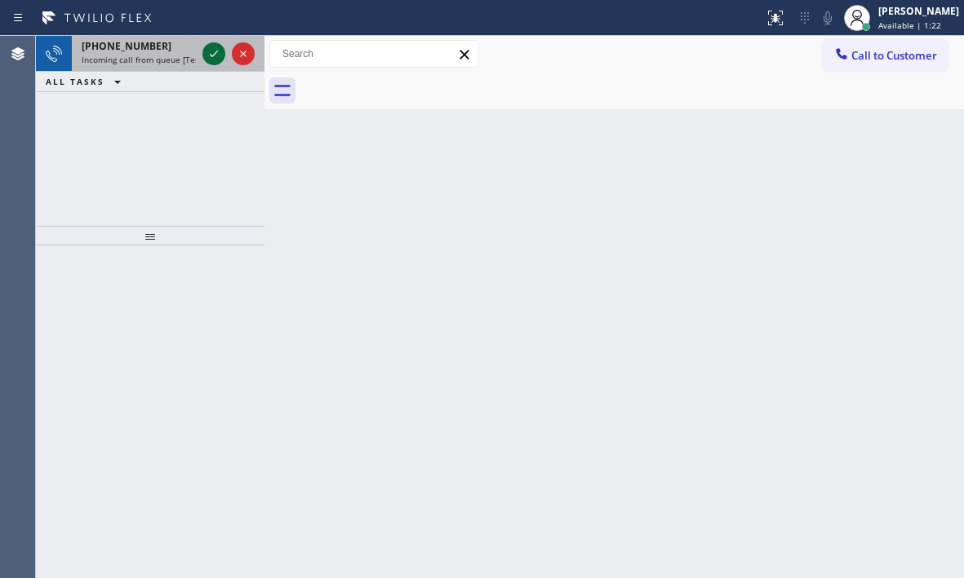
click at [214, 53] on icon at bounding box center [214, 54] width 20 height 20
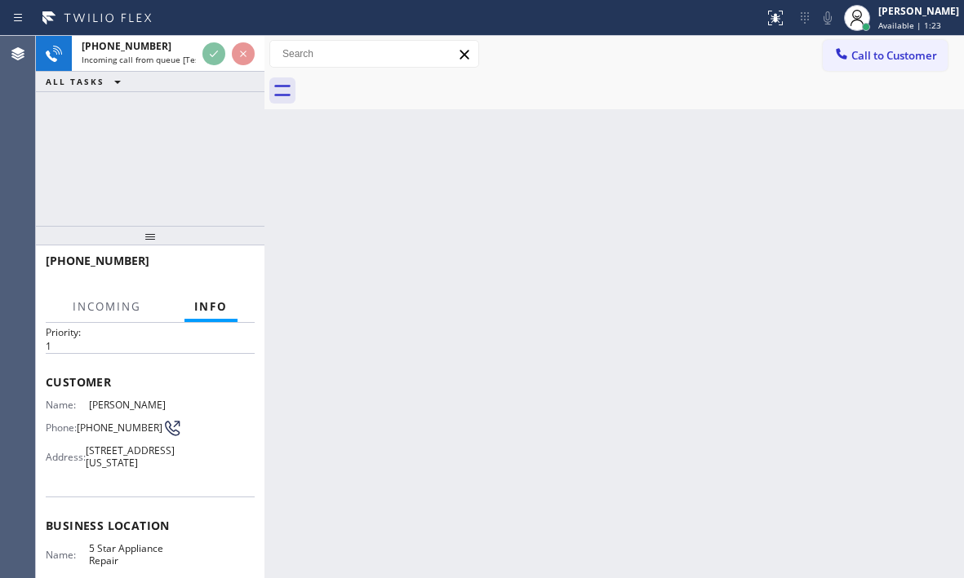
scroll to position [82, 0]
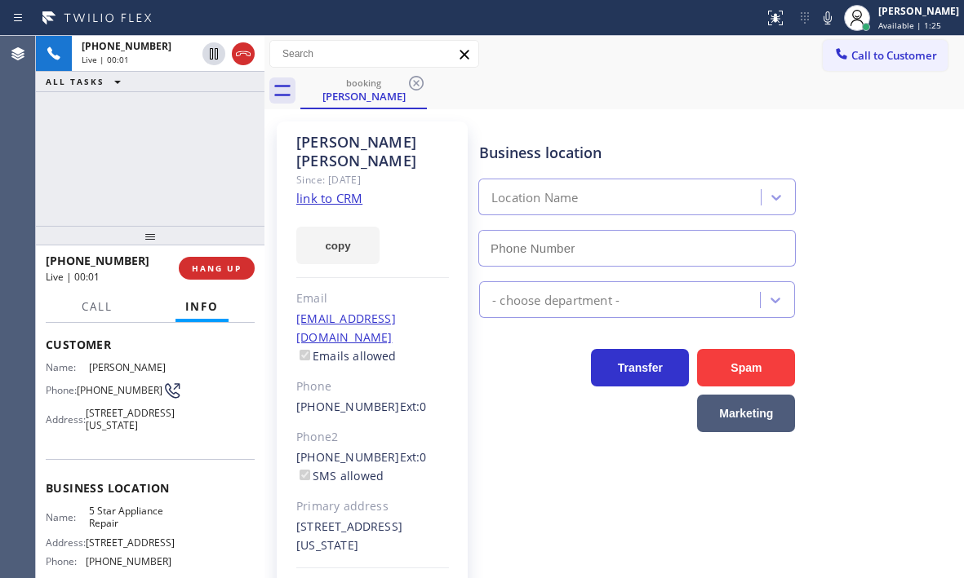
type input "(855) 731-4952"
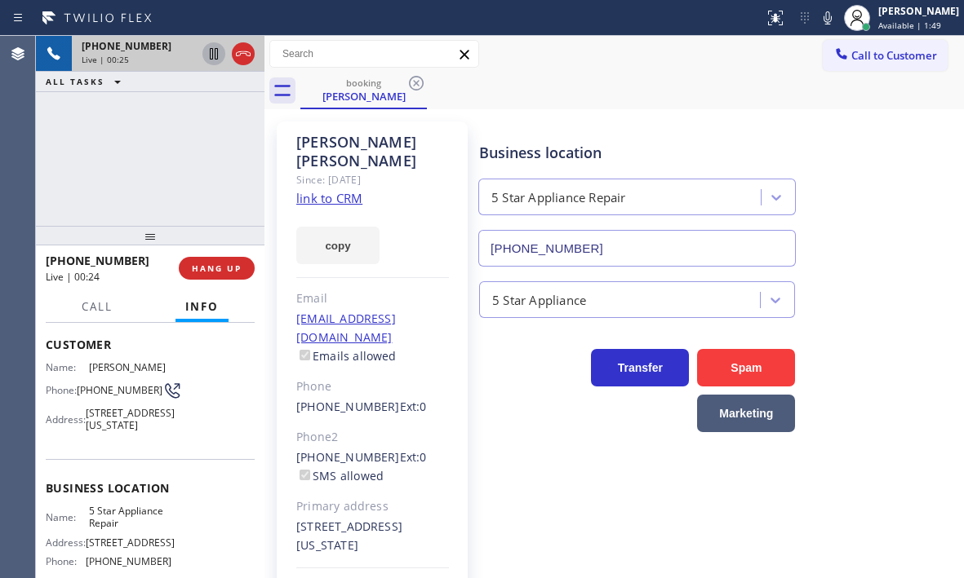
click at [212, 57] on icon at bounding box center [214, 53] width 8 height 11
click at [209, 54] on icon at bounding box center [214, 54] width 20 height 20
click at [229, 270] on span "HANG UP" at bounding box center [217, 268] width 50 height 11
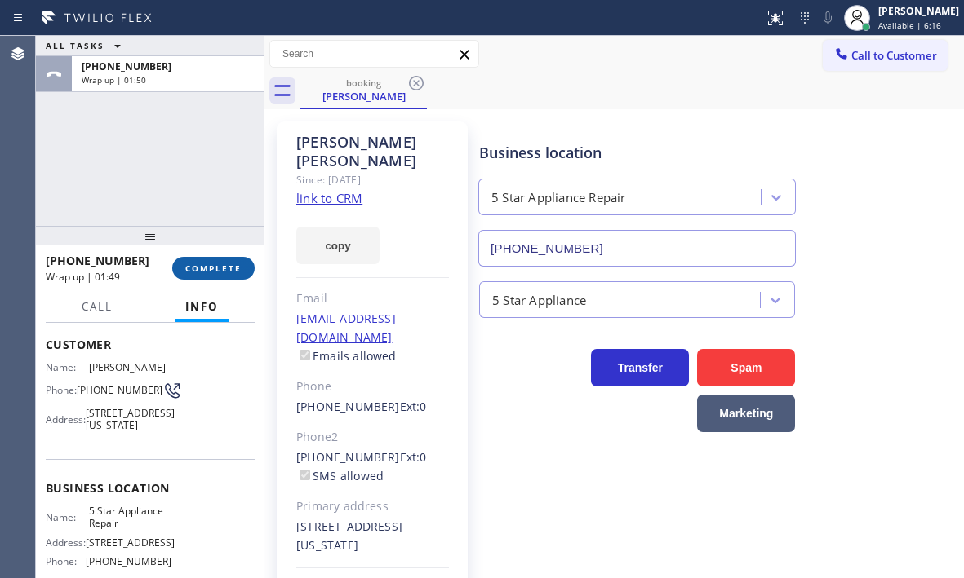
click at [196, 264] on span "COMPLETE" at bounding box center [213, 268] width 56 height 11
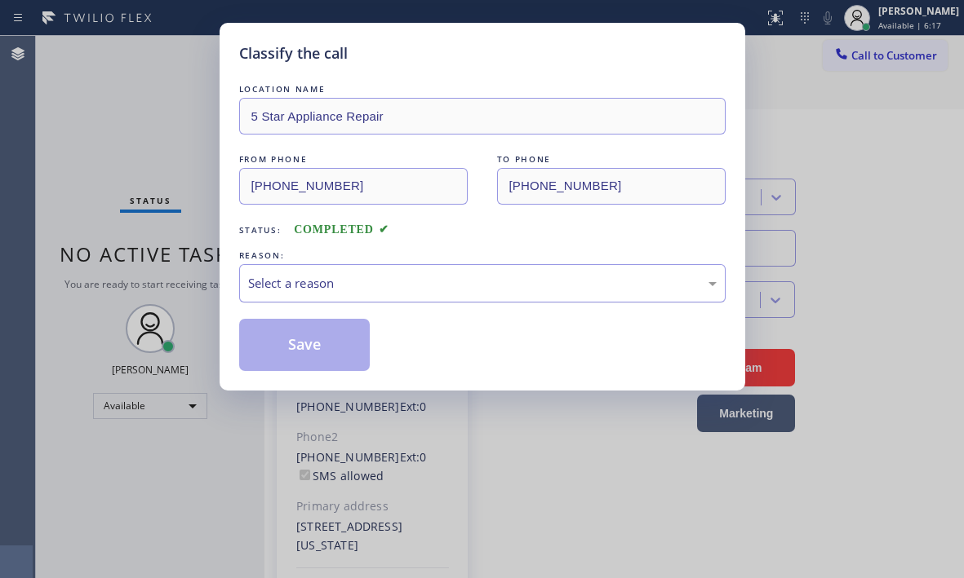
click at [501, 288] on div "Select a reason" at bounding box center [482, 283] width 468 height 19
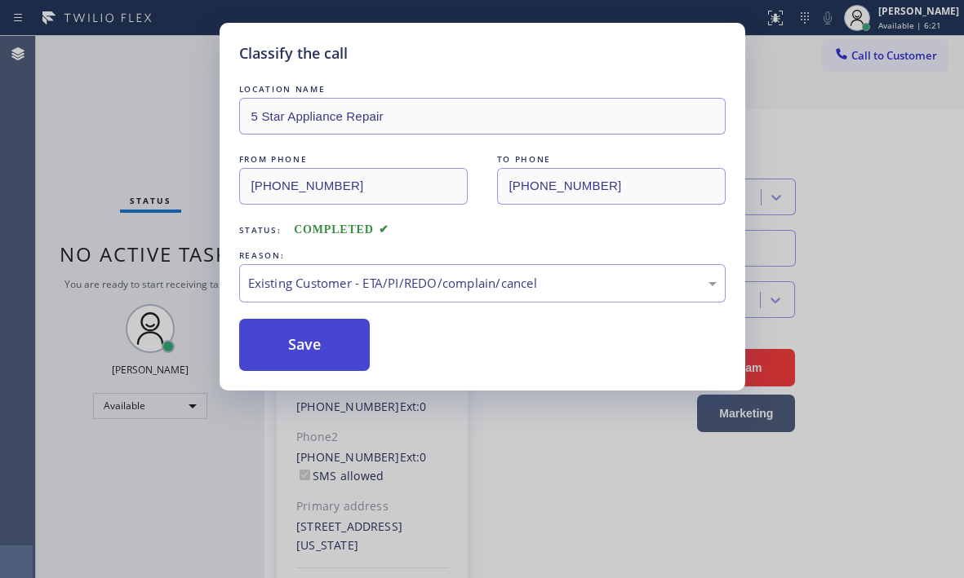
click at [349, 352] on button "Save" at bounding box center [304, 345] width 131 height 52
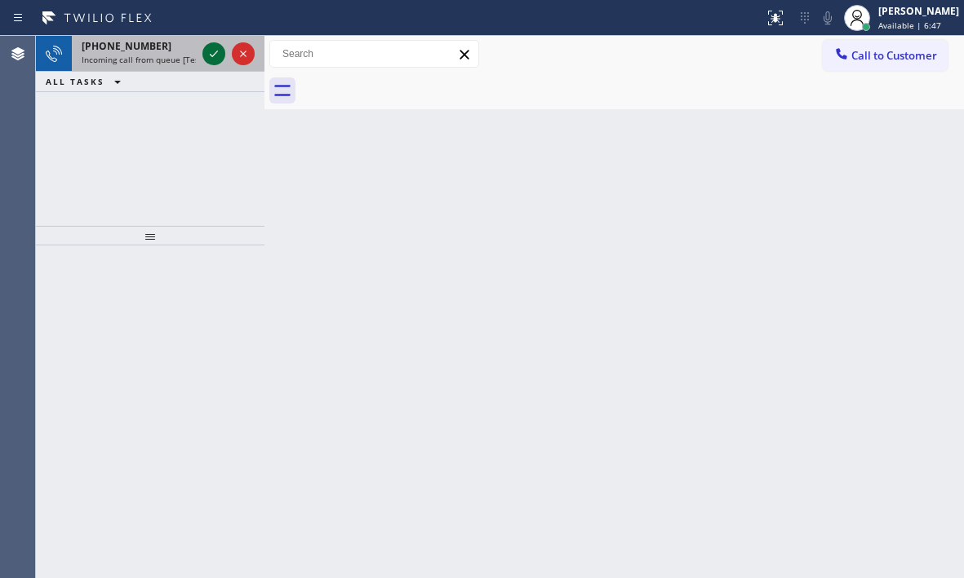
click at [210, 48] on icon at bounding box center [214, 54] width 20 height 20
click at [210, 60] on icon at bounding box center [214, 54] width 20 height 20
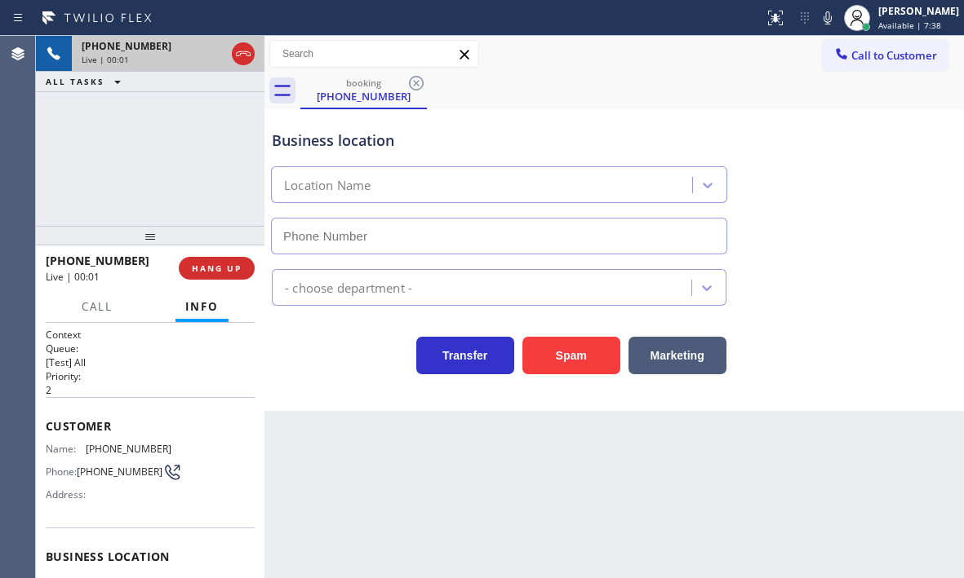
type input "(805) 200-3718"
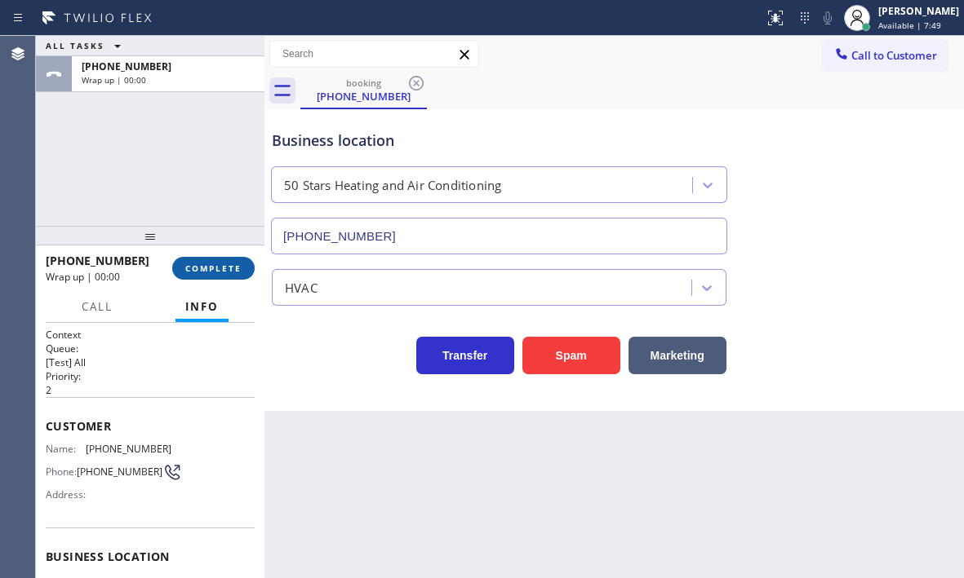
click at [217, 271] on span "COMPLETE" at bounding box center [213, 268] width 56 height 11
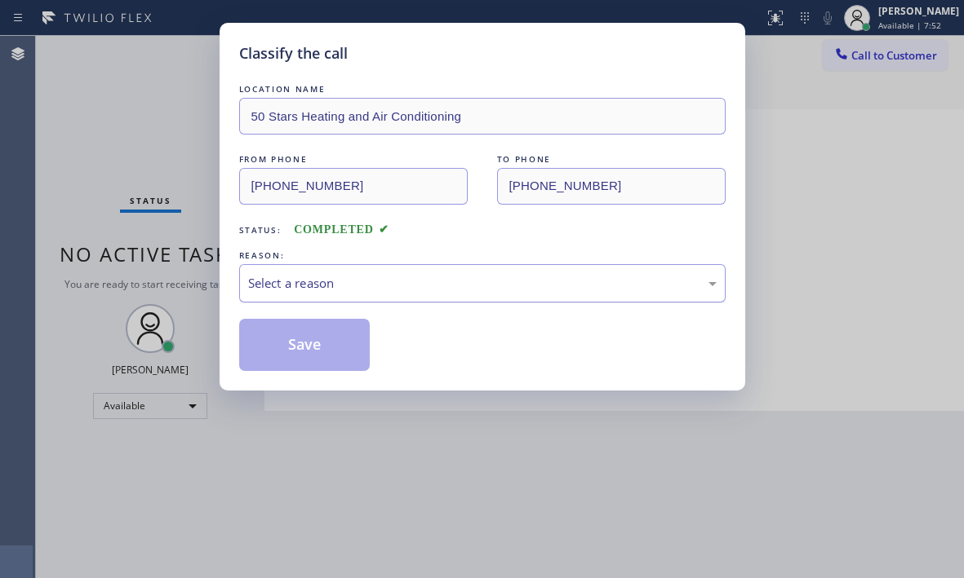
click at [347, 294] on div "Select a reason" at bounding box center [482, 283] width 486 height 38
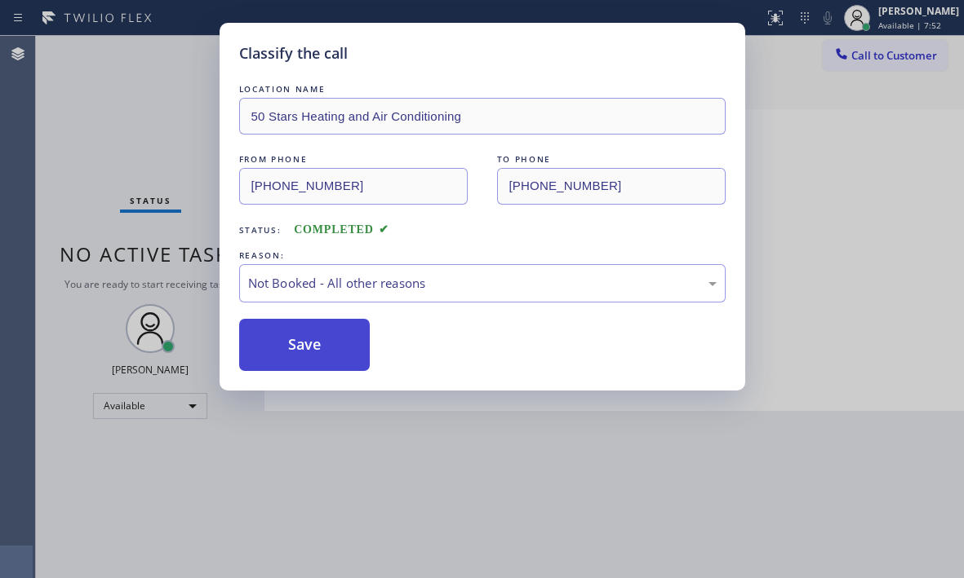
click at [308, 343] on button "Save" at bounding box center [304, 345] width 131 height 52
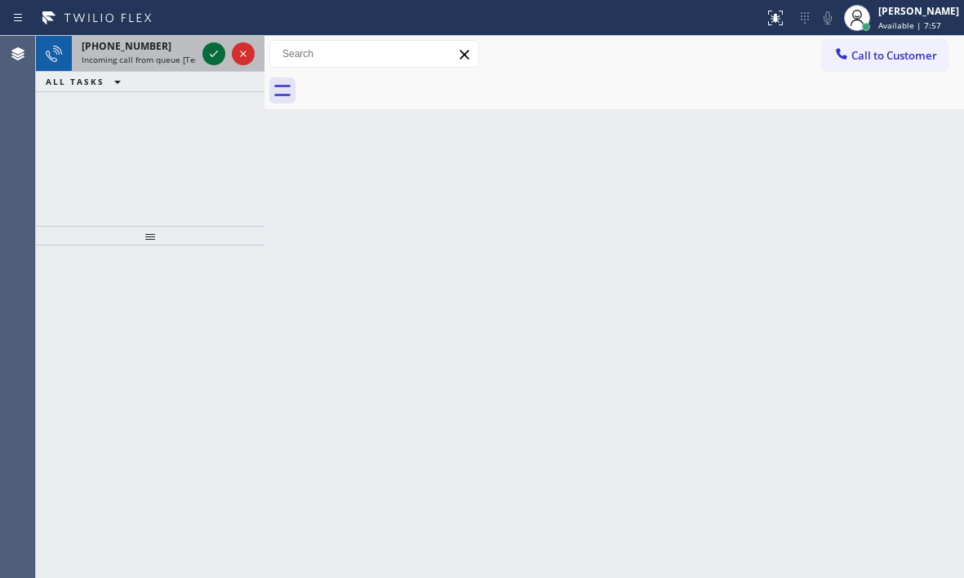
click at [218, 42] on button at bounding box center [213, 53] width 23 height 23
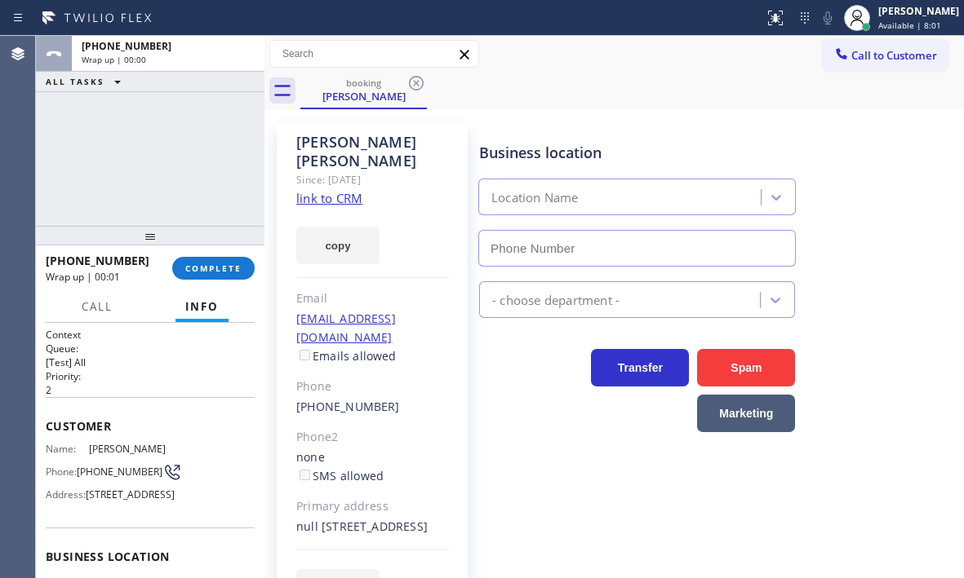
type input "(360) 205-1831"
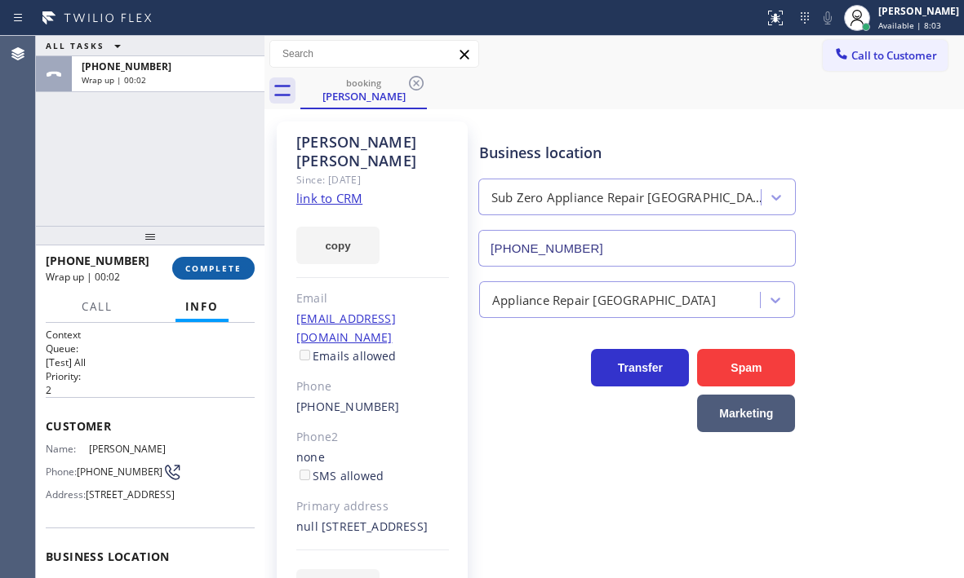
click at [225, 266] on span "COMPLETE" at bounding box center [213, 268] width 56 height 11
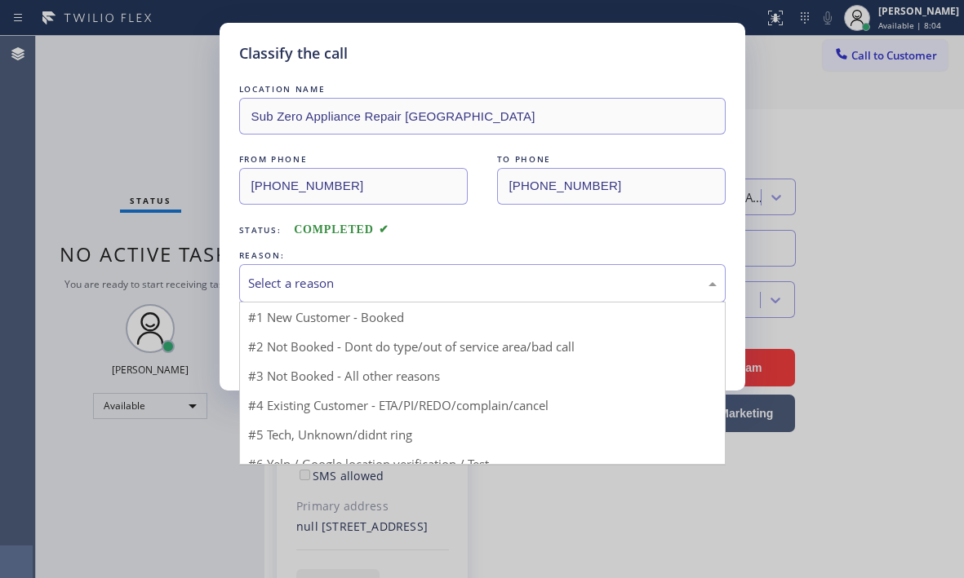
click at [360, 267] on div "Select a reason" at bounding box center [482, 283] width 486 height 38
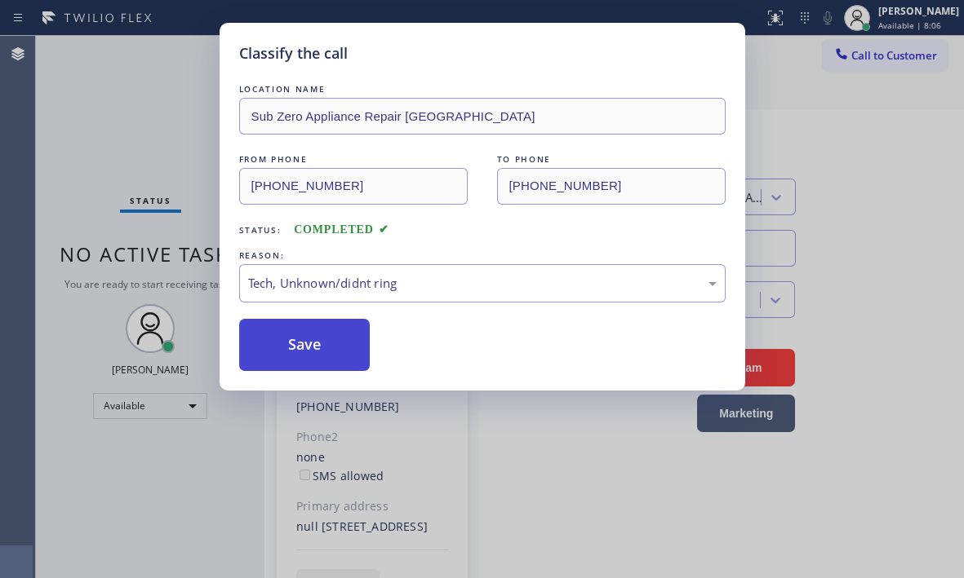
click at [320, 346] on button "Save" at bounding box center [304, 345] width 131 height 52
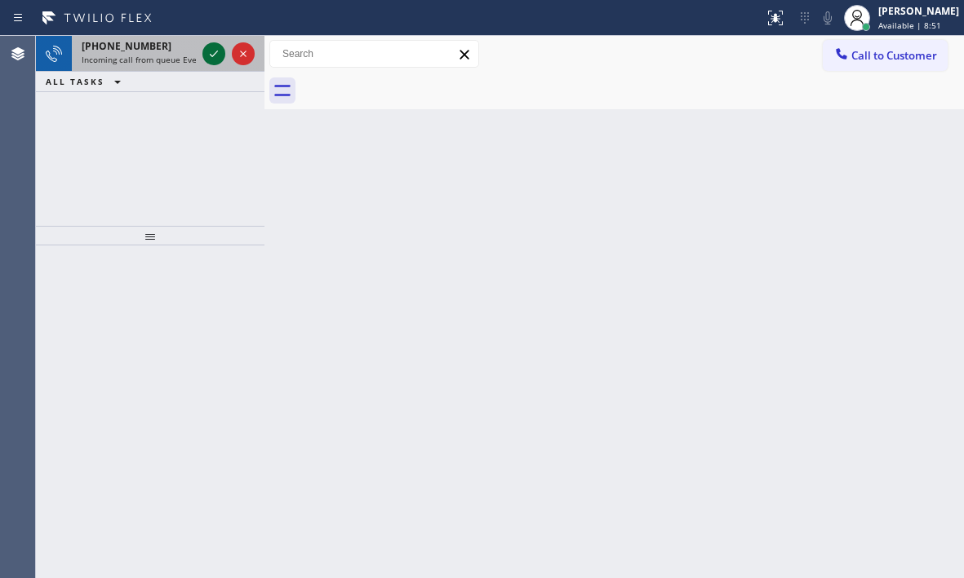
click at [211, 55] on icon at bounding box center [214, 54] width 20 height 20
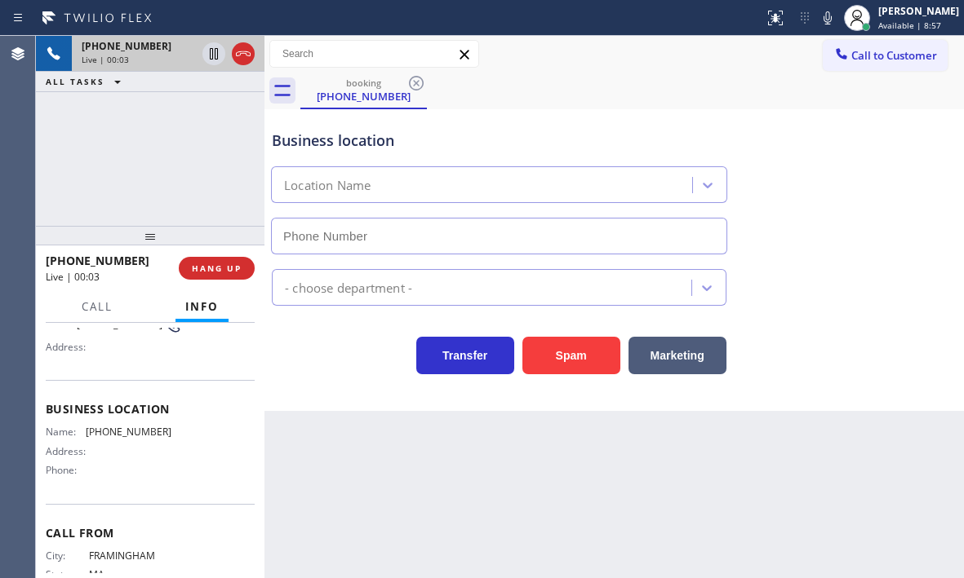
scroll to position [207, 0]
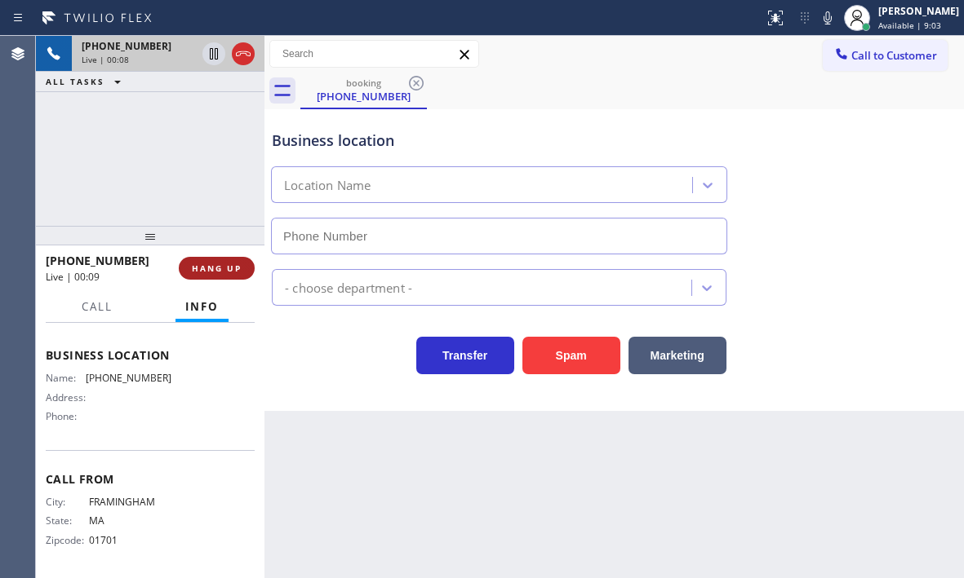
click at [223, 270] on span "HANG UP" at bounding box center [217, 268] width 50 height 11
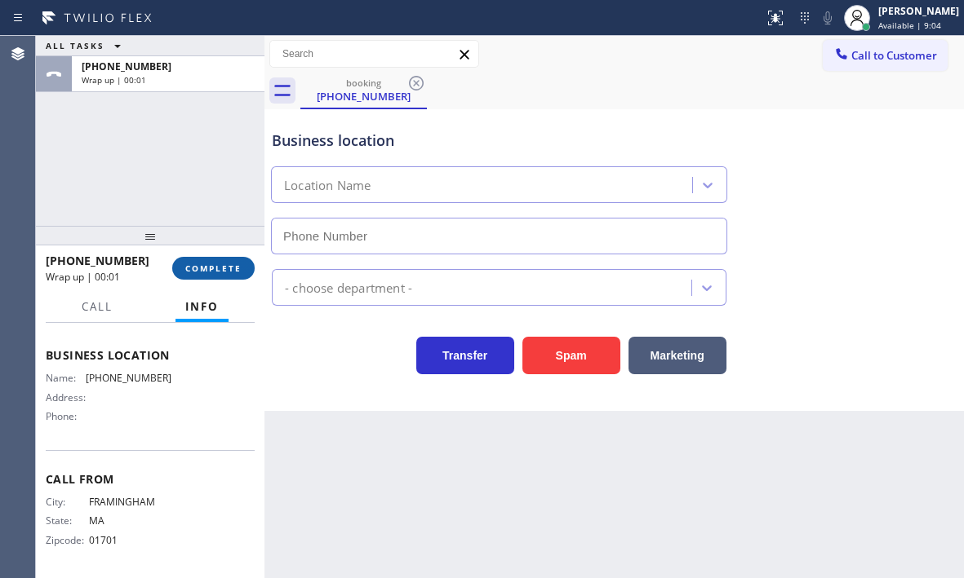
click at [224, 268] on span "COMPLETE" at bounding box center [213, 268] width 56 height 11
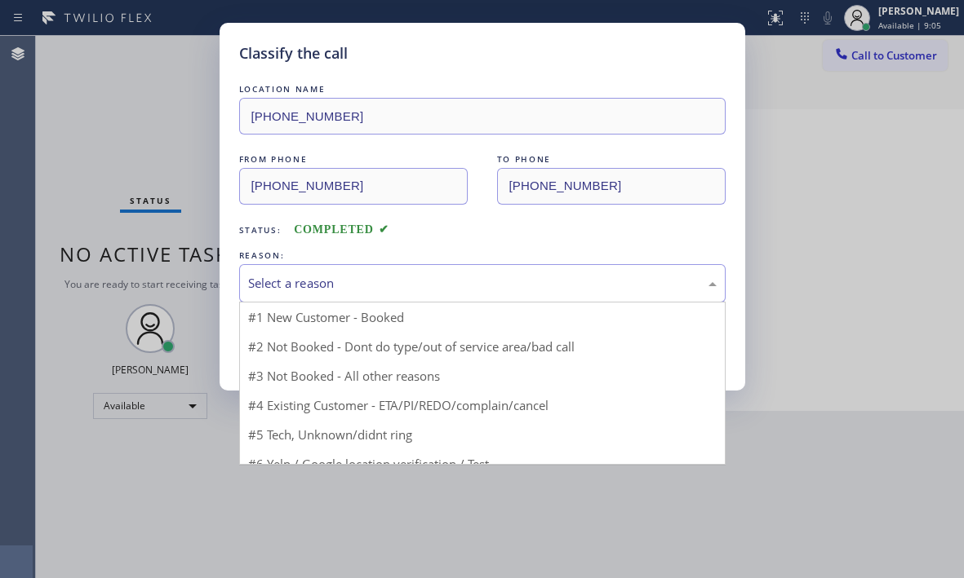
click at [463, 286] on div "Select a reason" at bounding box center [482, 283] width 468 height 19
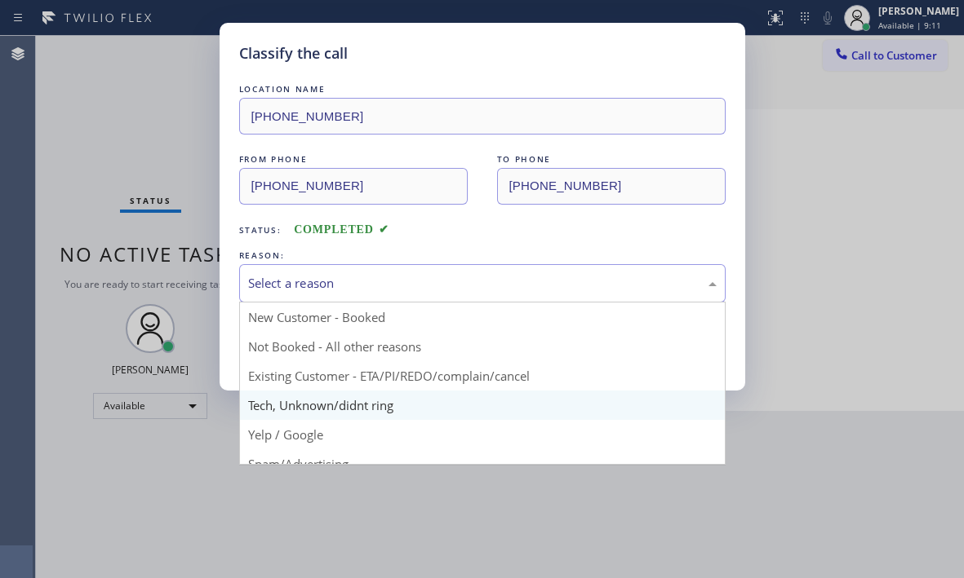
scroll to position [82, 0]
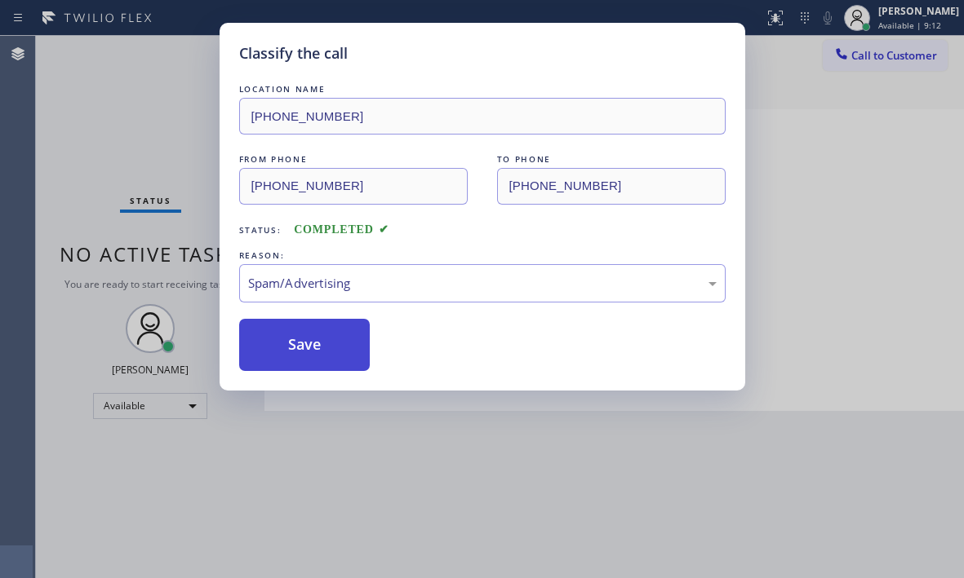
click at [288, 334] on button "Save" at bounding box center [304, 345] width 131 height 52
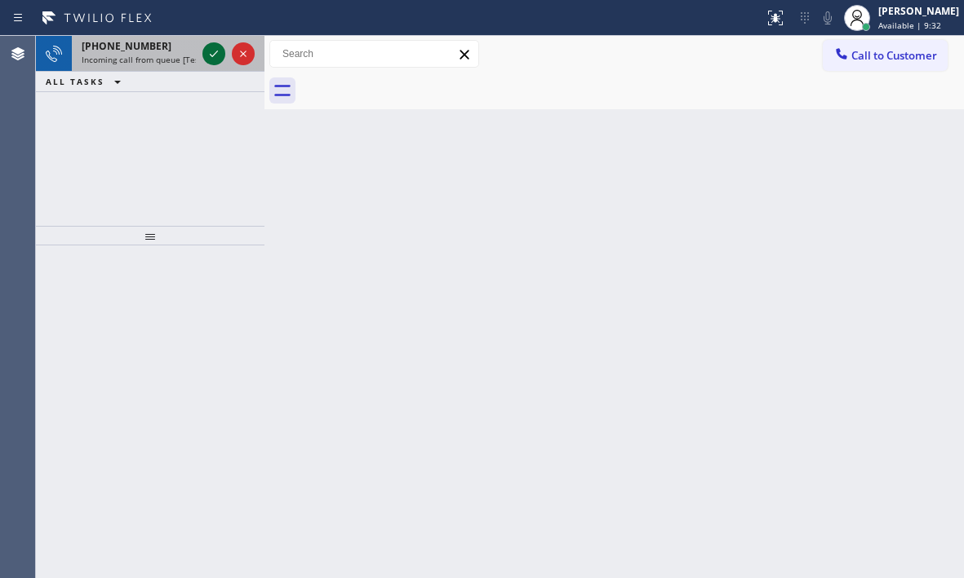
click at [216, 44] on icon at bounding box center [214, 54] width 20 height 20
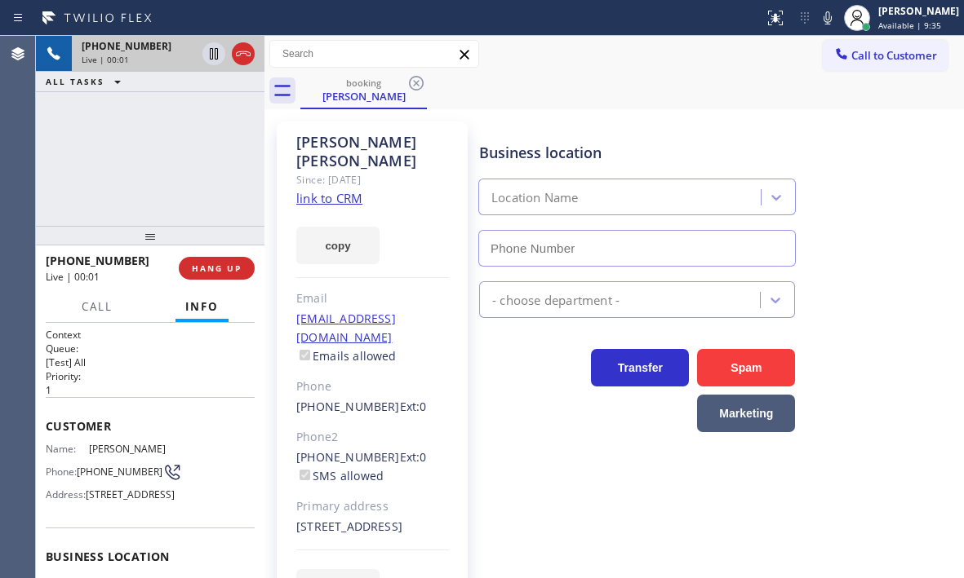
type input "(877) 777-0796"
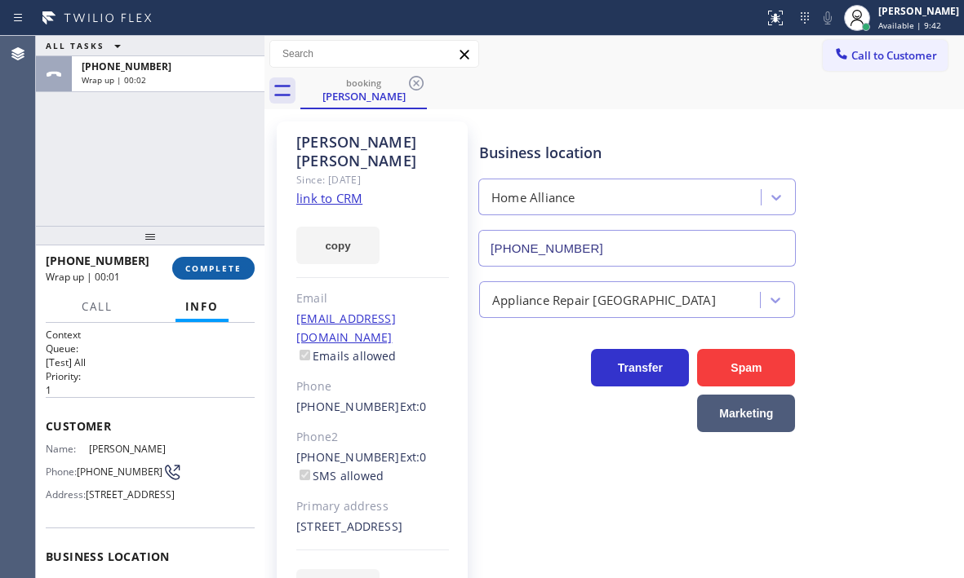
click at [232, 263] on span "COMPLETE" at bounding box center [213, 268] width 56 height 11
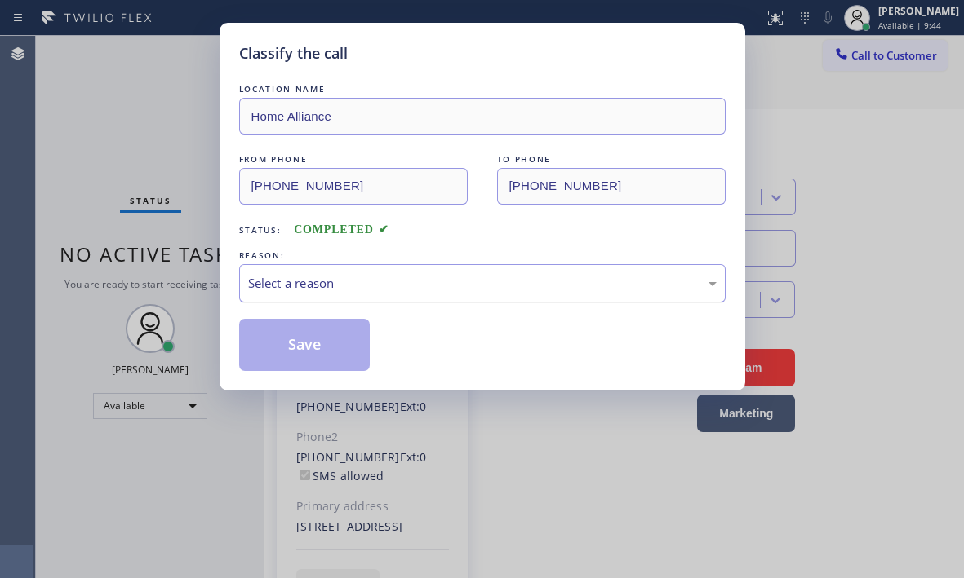
click at [293, 282] on div "Select a reason" at bounding box center [482, 283] width 468 height 19
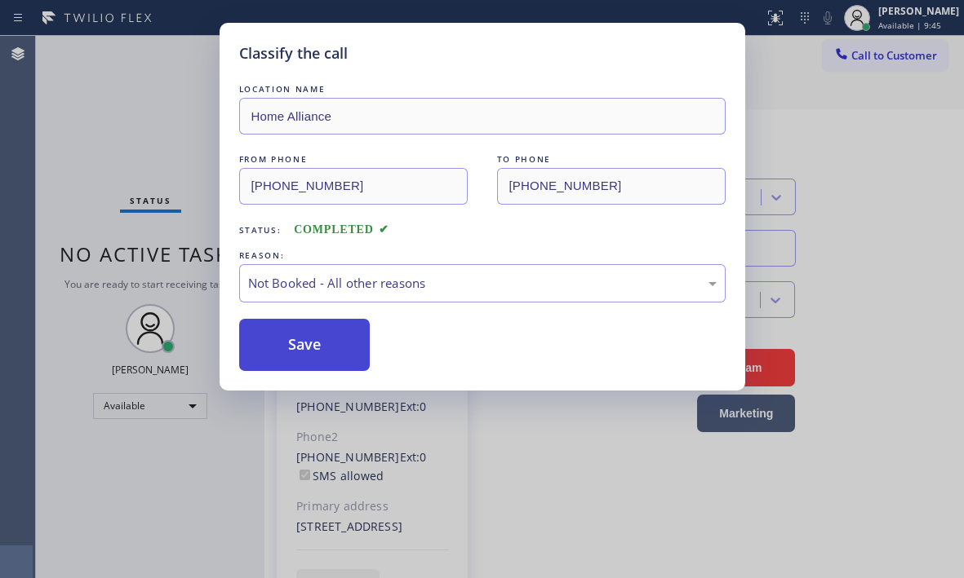
drag, startPoint x: 353, startPoint y: 335, endPoint x: 354, endPoint y: 321, distance: 13.9
click at [358, 345] on button "Save" at bounding box center [304, 345] width 131 height 52
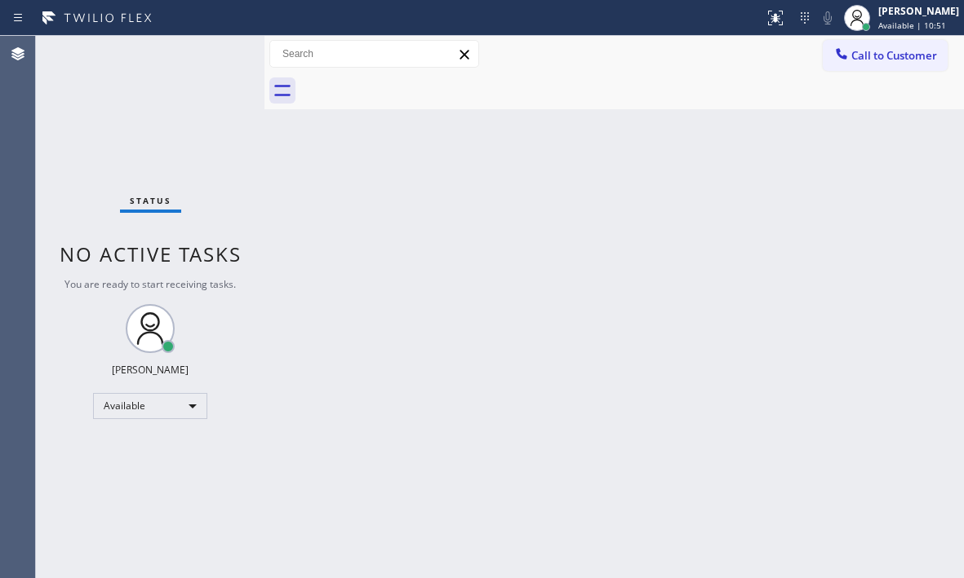
click at [747, 196] on div "Back to Dashboard Change Sender ID Customers Technicians Select a contact Outbo…" at bounding box center [613, 307] width 699 height 543
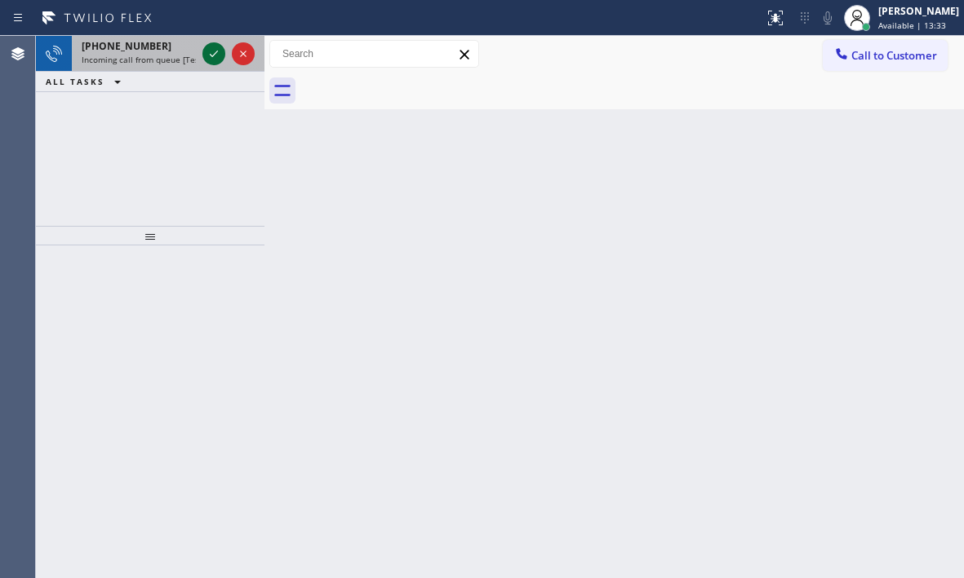
click at [211, 53] on icon at bounding box center [214, 54] width 20 height 20
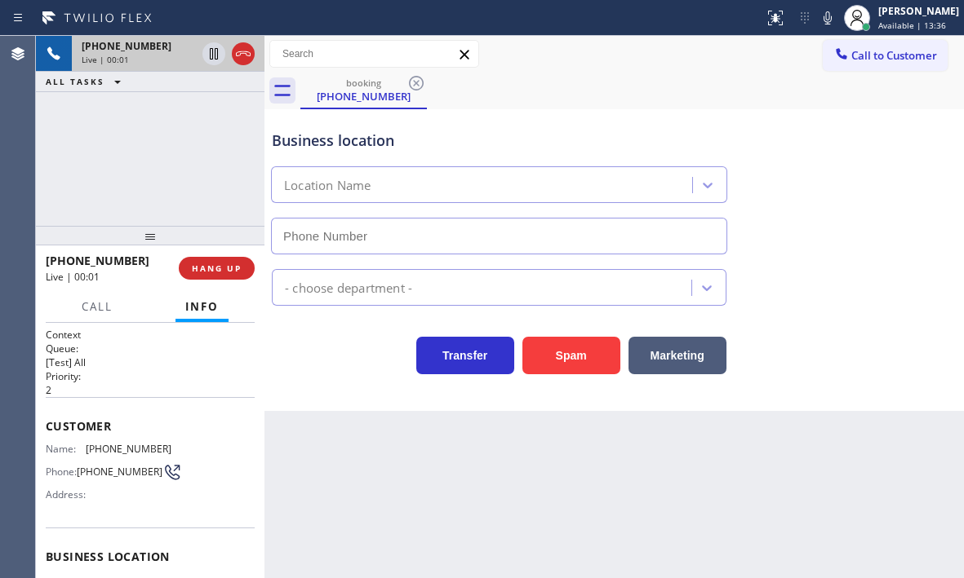
type input "(949) 449-8558"
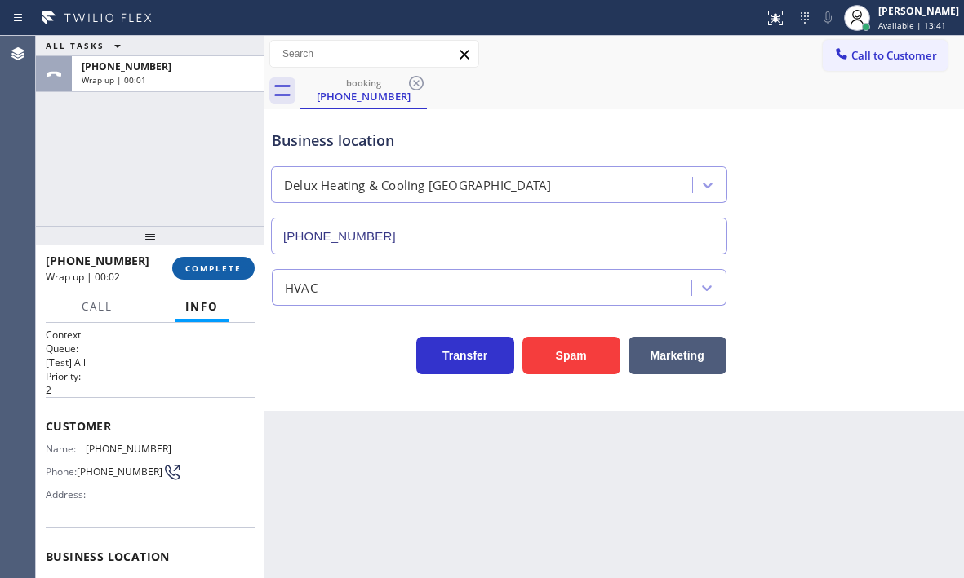
click at [221, 277] on button "COMPLETE" at bounding box center [213, 268] width 82 height 23
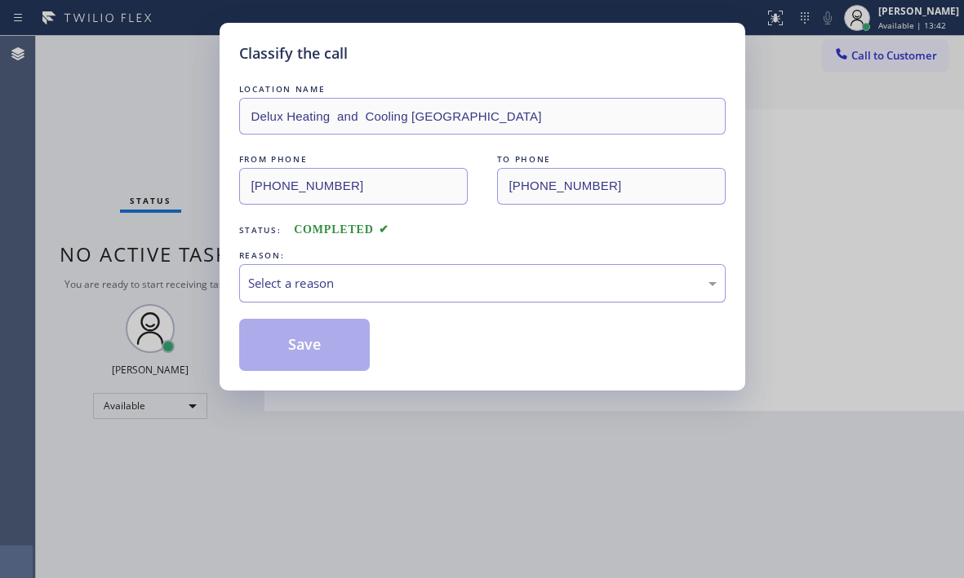
click at [332, 286] on div "Select a reason" at bounding box center [482, 283] width 468 height 19
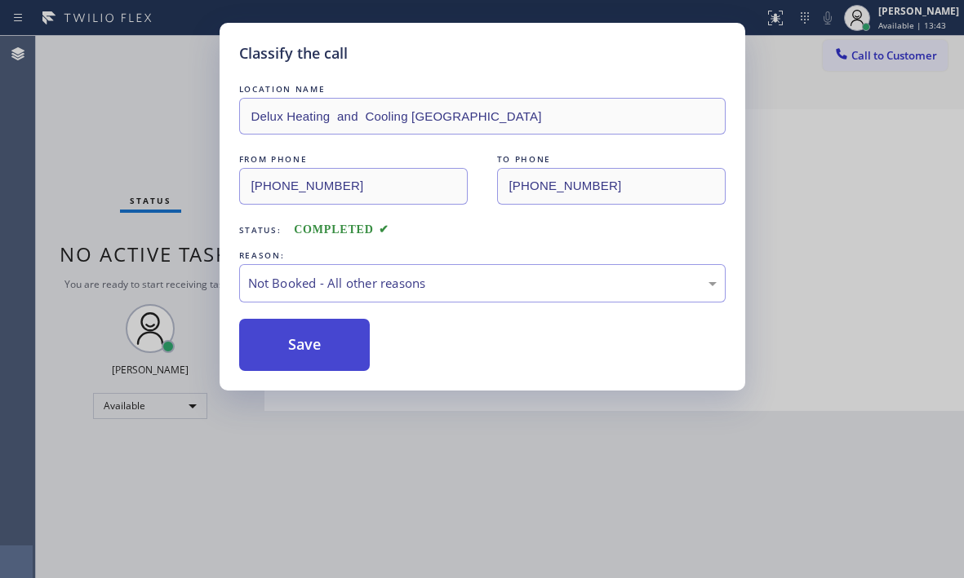
click at [286, 348] on button "Save" at bounding box center [304, 345] width 131 height 52
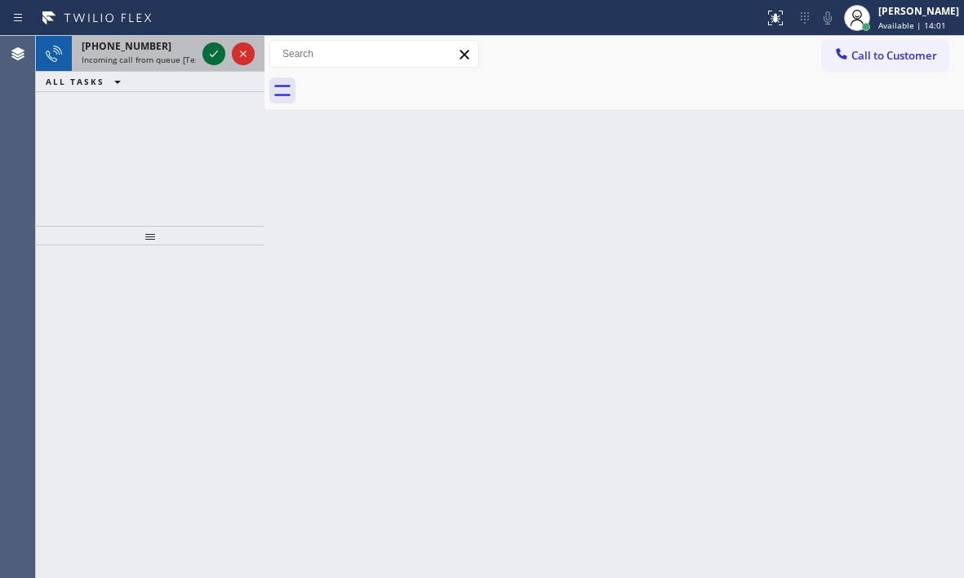
click at [215, 55] on icon at bounding box center [214, 54] width 20 height 20
click at [215, 51] on icon at bounding box center [214, 54] width 20 height 20
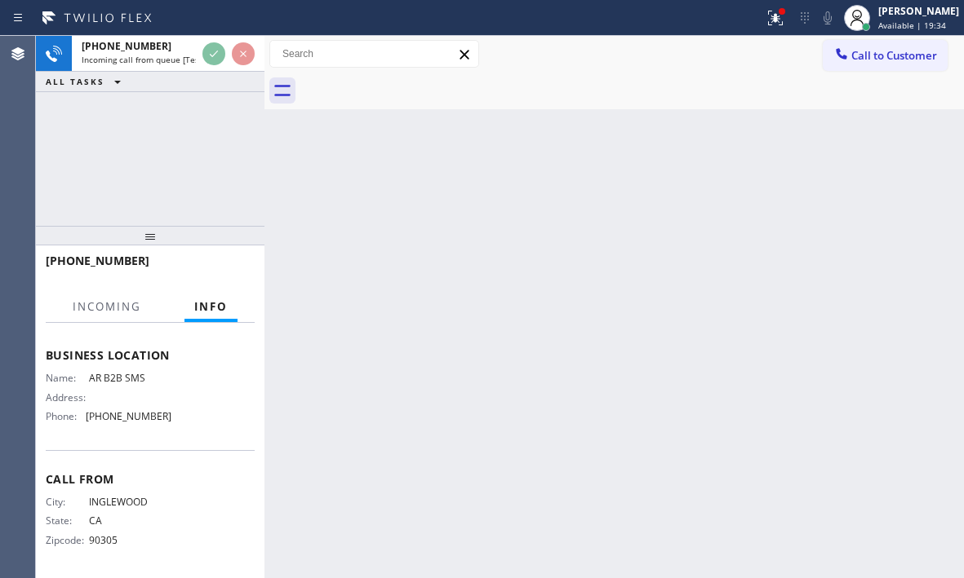
scroll to position [258, 0]
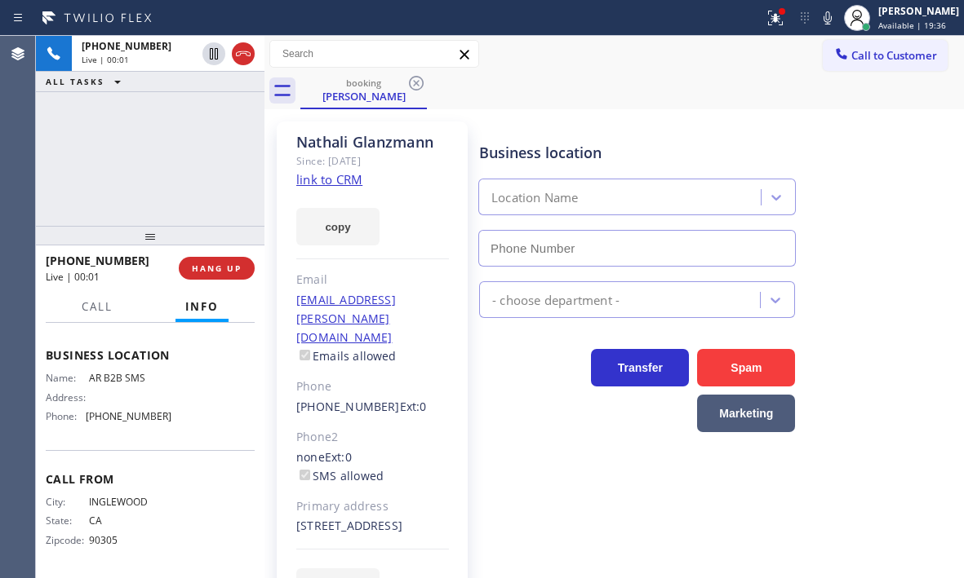
type input "(833) 692-2271"
drag, startPoint x: 344, startPoint y: 179, endPoint x: 356, endPoint y: 169, distance: 15.0
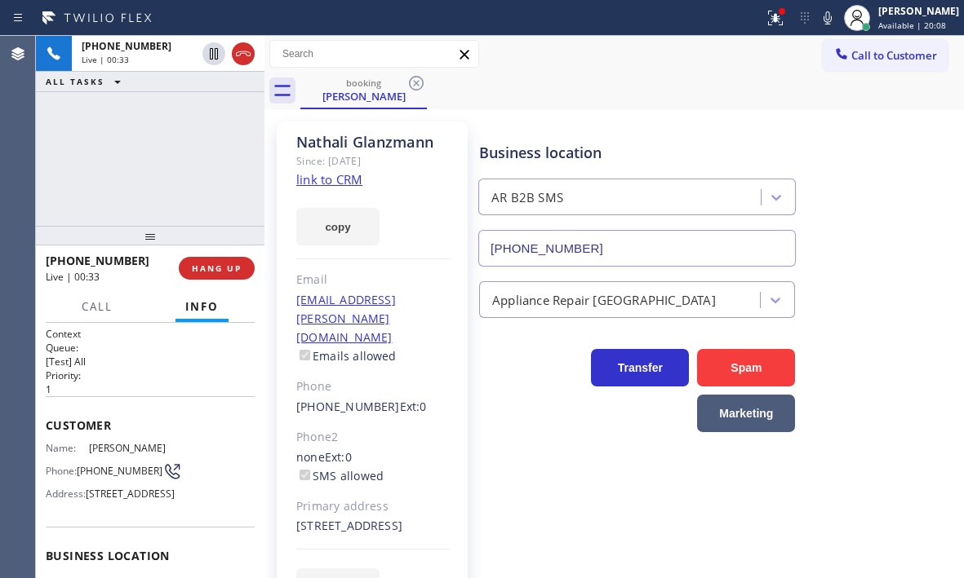
scroll to position [0, 0]
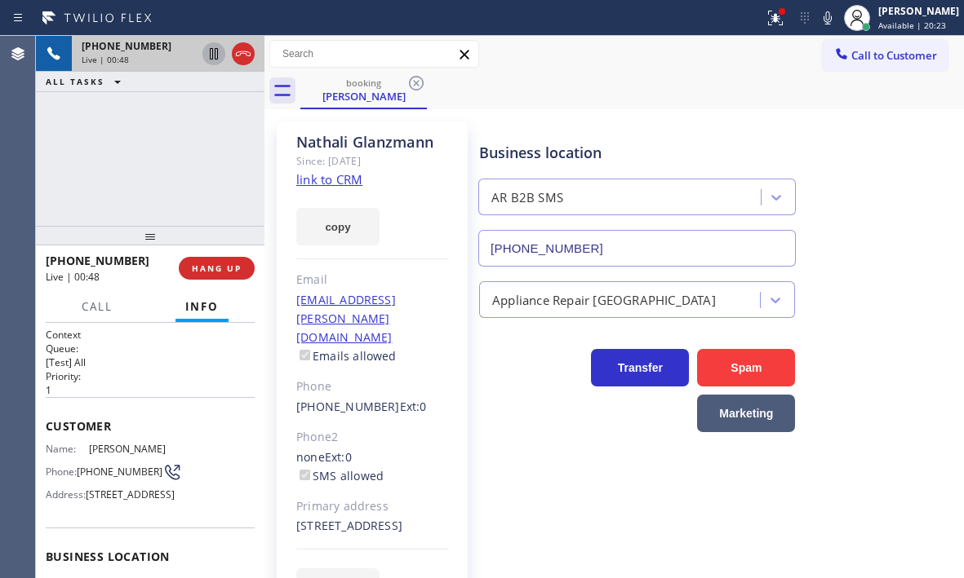
click at [210, 55] on icon at bounding box center [214, 53] width 8 height 11
click at [211, 60] on icon at bounding box center [214, 54] width 20 height 20
click at [244, 57] on icon at bounding box center [243, 54] width 20 height 20
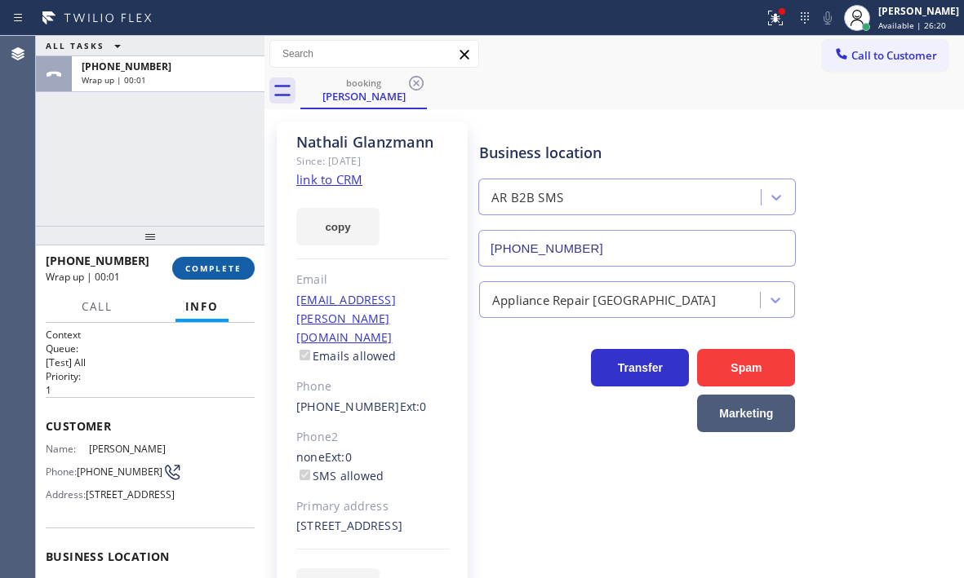
click at [218, 274] on button "COMPLETE" at bounding box center [213, 268] width 82 height 23
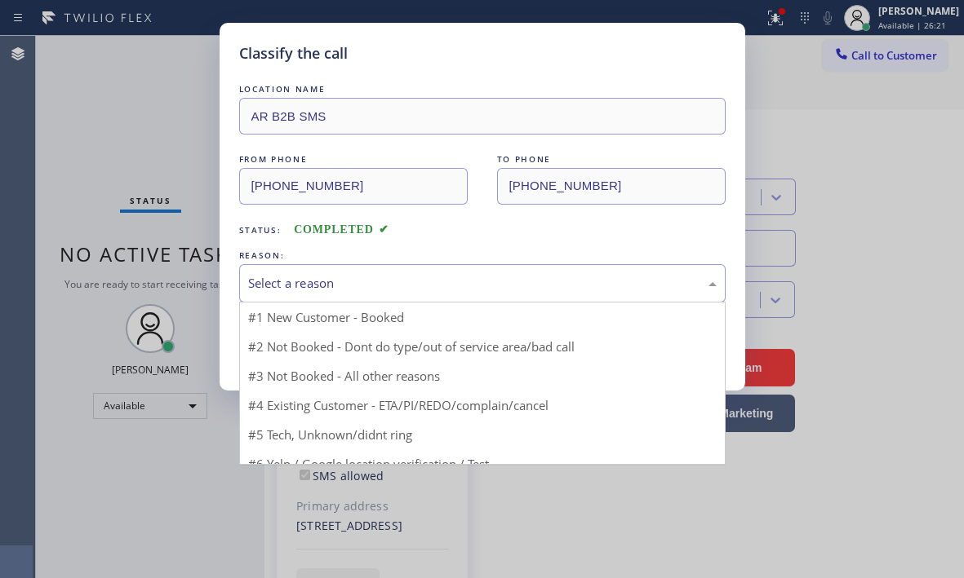
click at [392, 279] on div "Select a reason" at bounding box center [482, 283] width 468 height 19
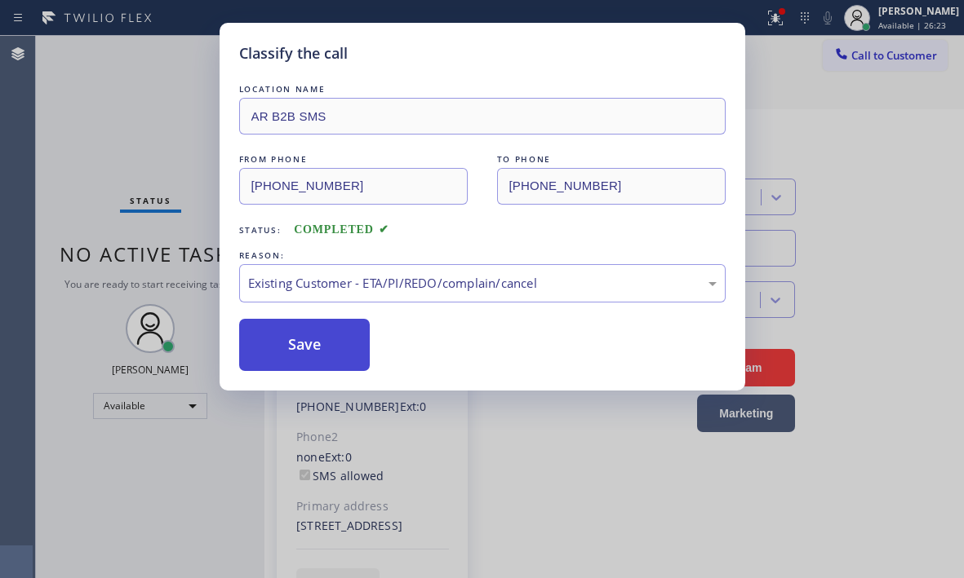
click at [294, 346] on button "Save" at bounding box center [304, 345] width 131 height 52
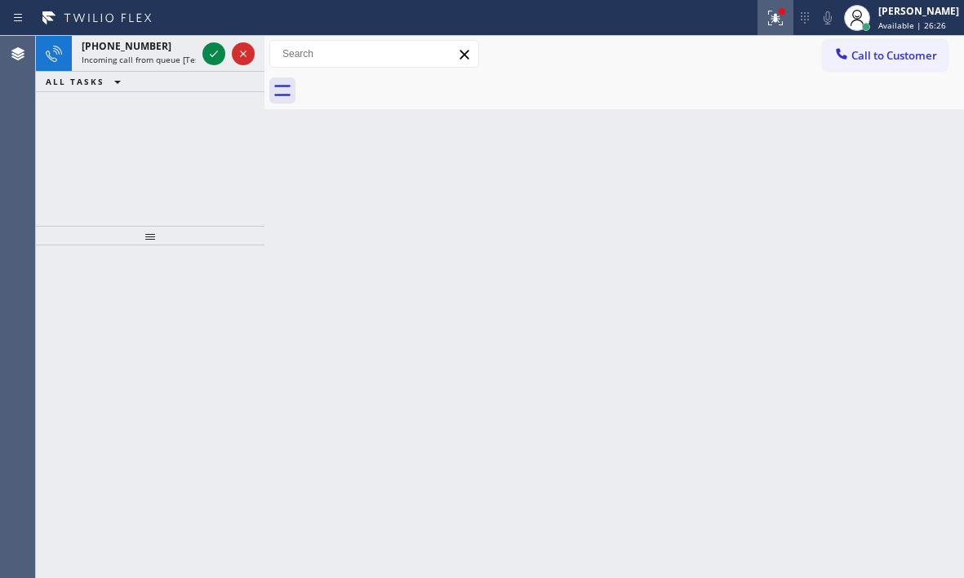
click at [765, 29] on button at bounding box center [775, 18] width 36 height 36
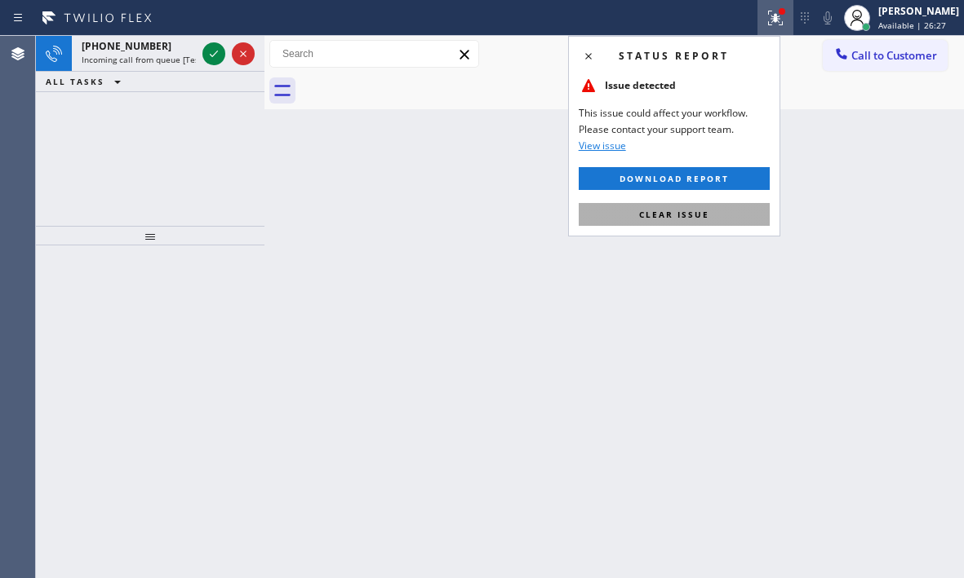
click at [707, 214] on span "Clear issue" at bounding box center [674, 214] width 70 height 11
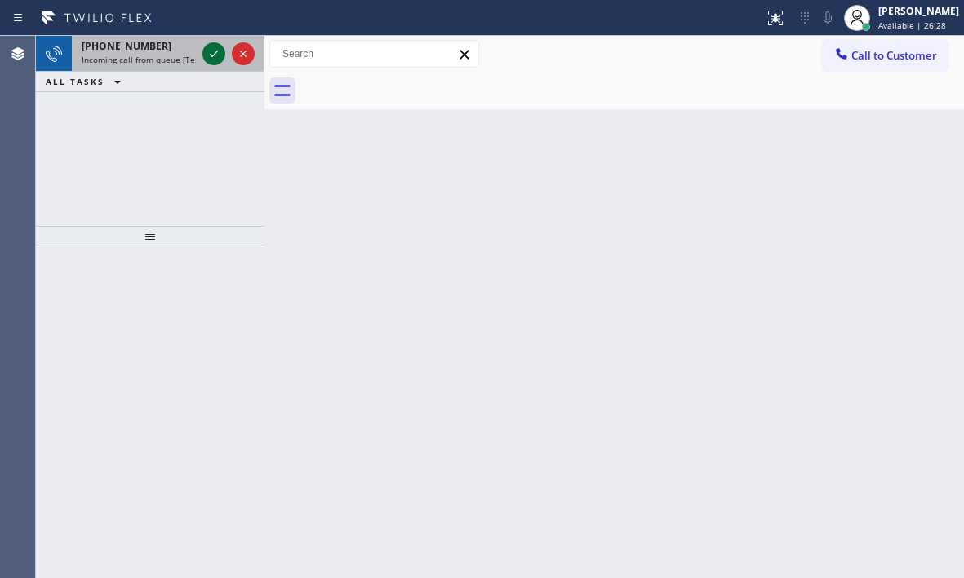
click at [212, 55] on icon at bounding box center [214, 54] width 20 height 20
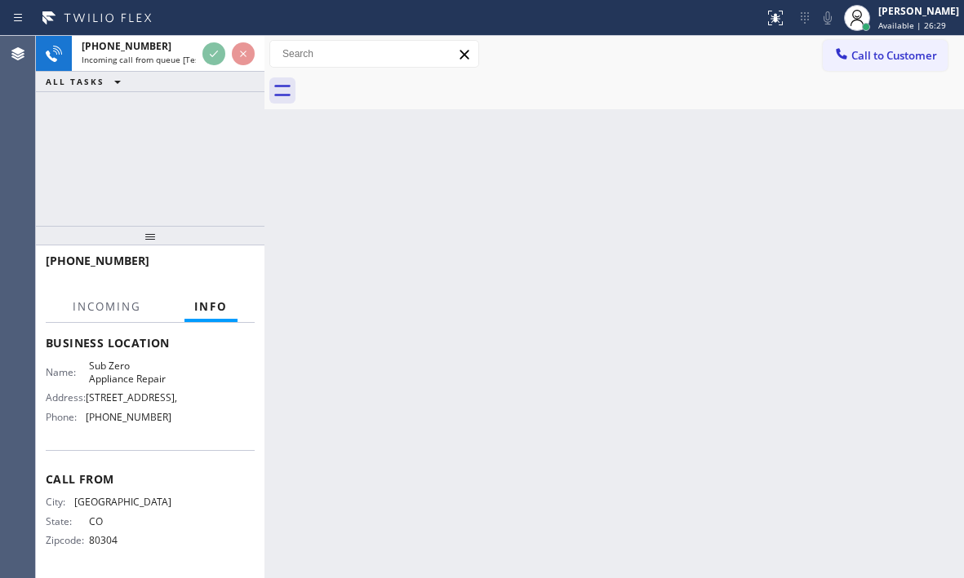
scroll to position [233, 0]
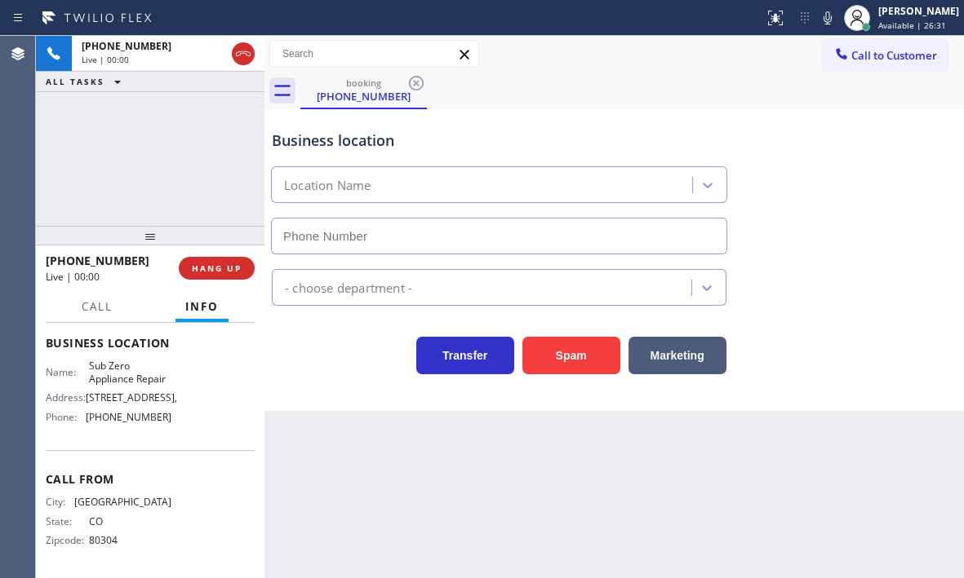
type input "(855) 340-1313"
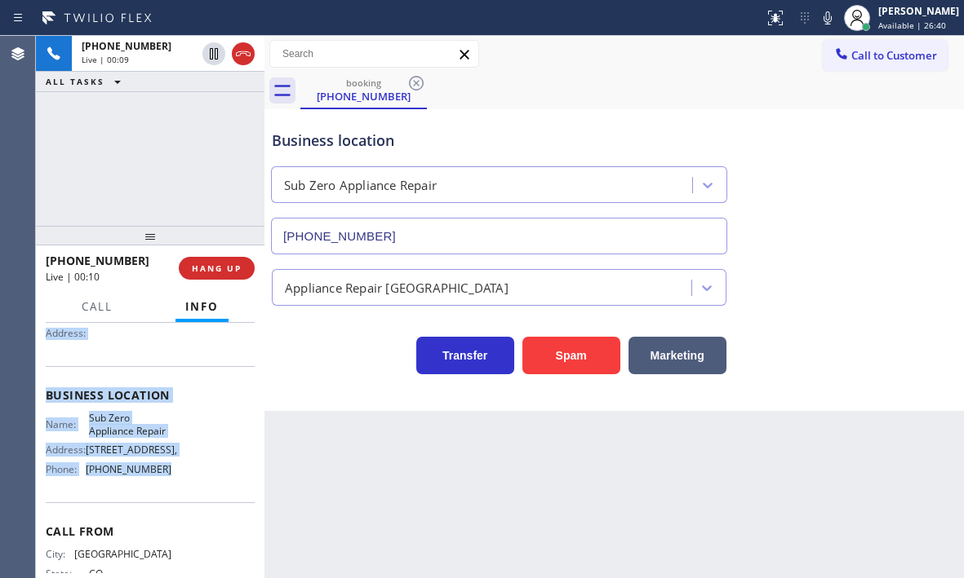
scroll to position [163, 0]
drag, startPoint x: 144, startPoint y: 472, endPoint x: 183, endPoint y: 508, distance: 53.1
click at [183, 508] on div "Context Queue: [Test] All Priority: 1 Customer Name: (720) 470-1690 Phone: (720…" at bounding box center [150, 450] width 228 height 255
copy div "Customer Name: (720) 470-1690 Phone: (720) 470-1690 Address: Business location …"
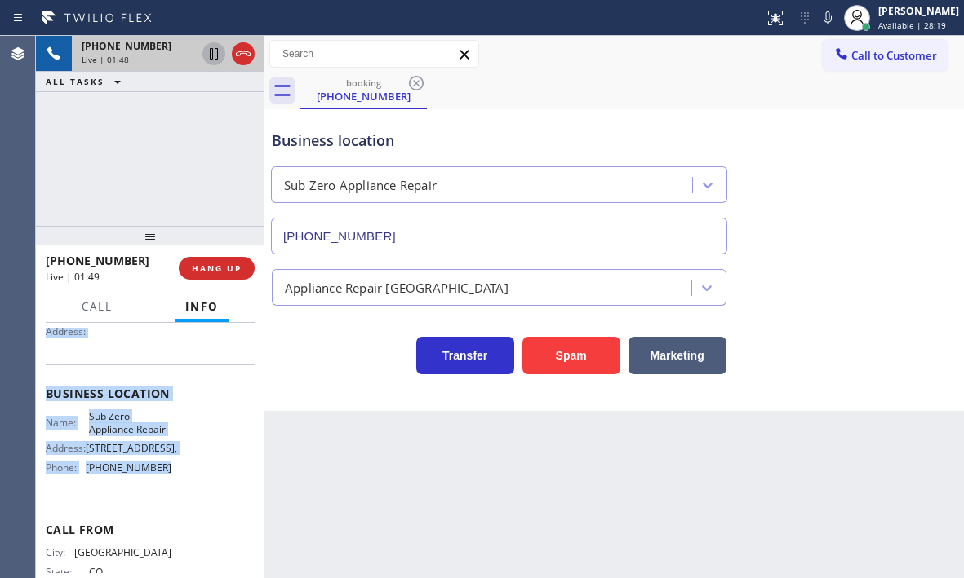
click at [216, 60] on icon at bounding box center [214, 53] width 8 height 11
click at [207, 55] on icon at bounding box center [214, 54] width 20 height 20
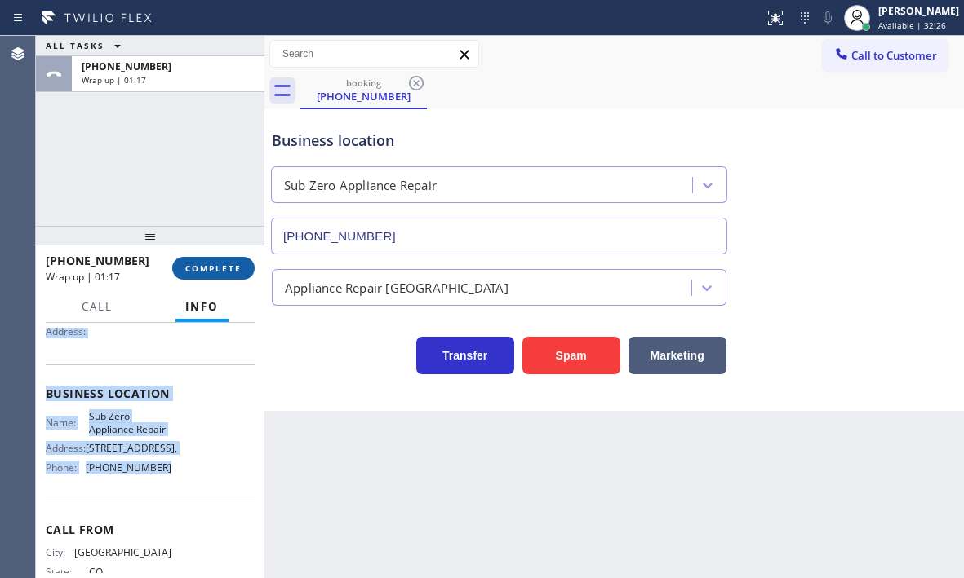
click at [215, 266] on span "COMPLETE" at bounding box center [213, 268] width 56 height 11
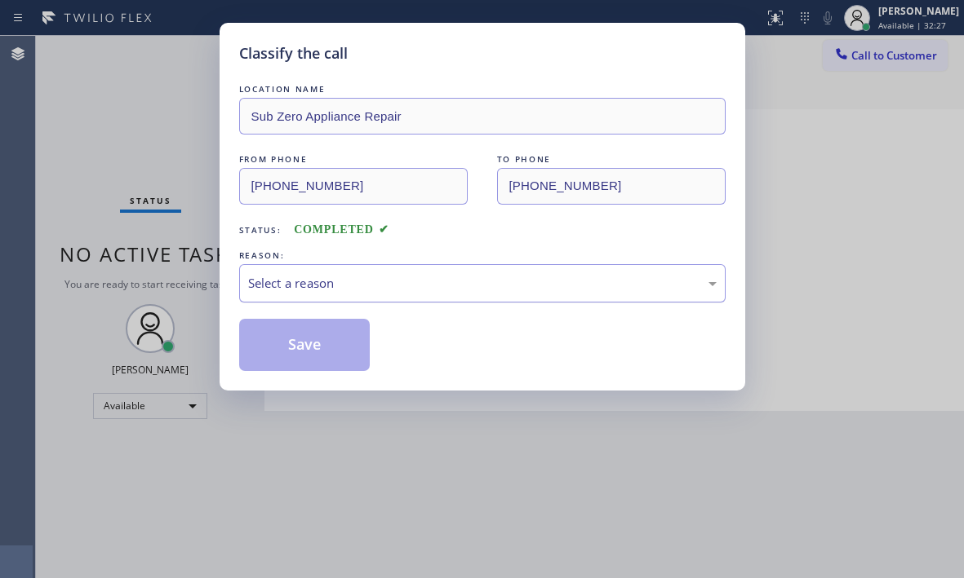
click at [350, 292] on div "Select a reason" at bounding box center [482, 283] width 468 height 19
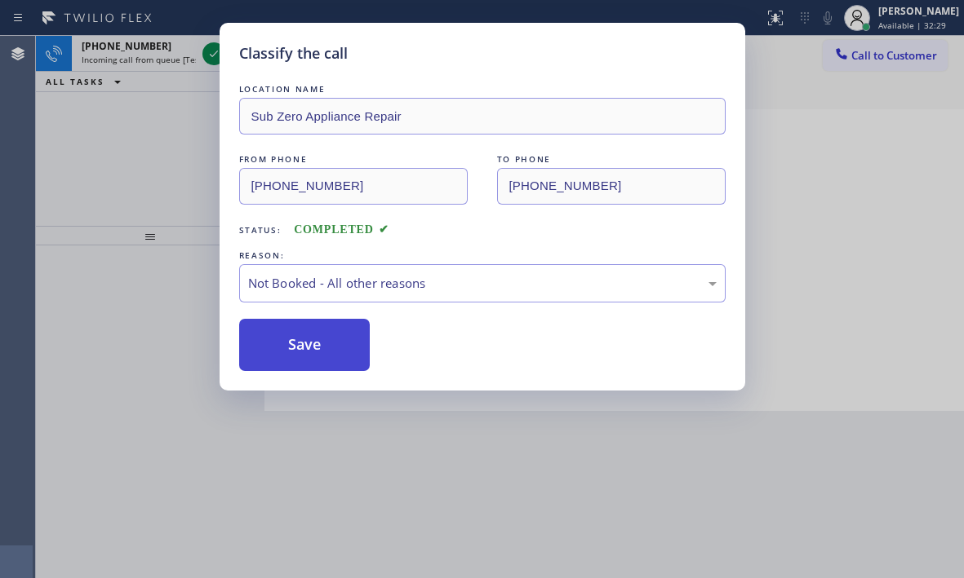
click at [285, 338] on button "Save" at bounding box center [304, 345] width 131 height 52
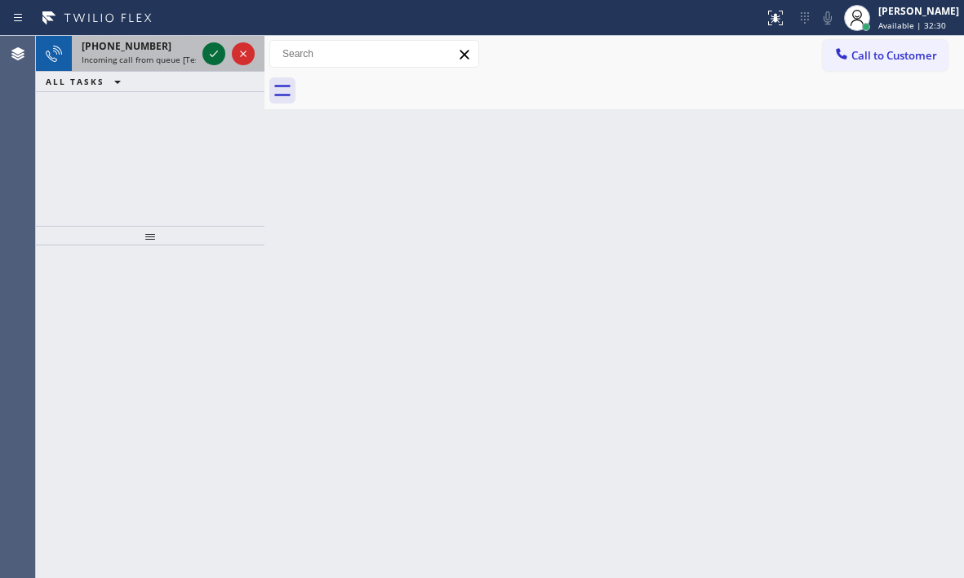
click at [211, 54] on icon at bounding box center [214, 54] width 20 height 20
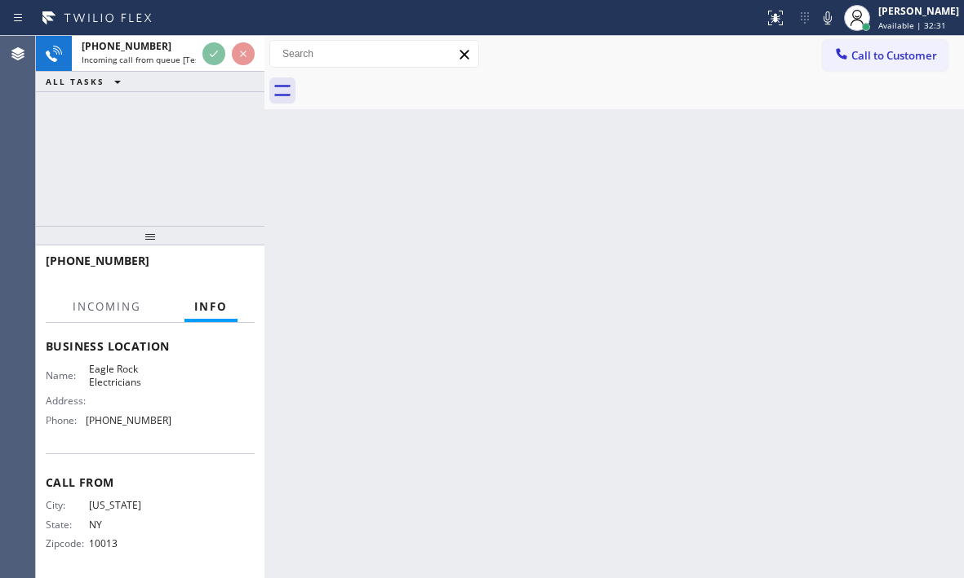
scroll to position [219, 0]
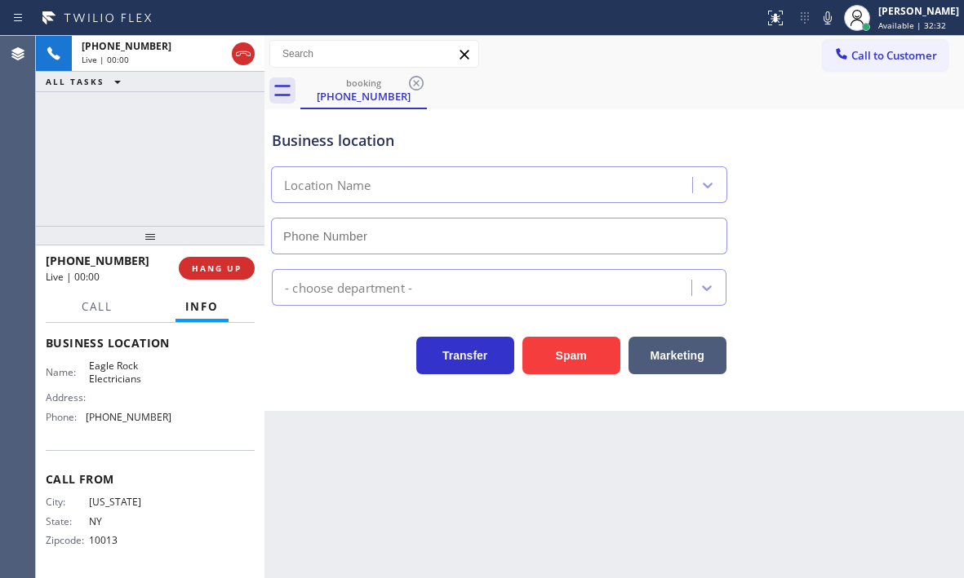
type input "(323) 405-3819"
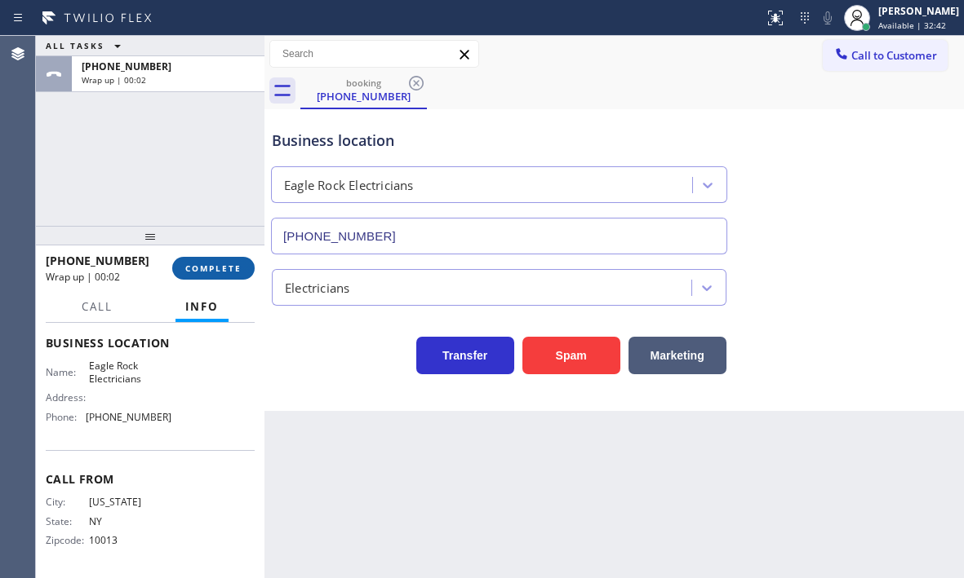
click at [223, 273] on span "COMPLETE" at bounding box center [213, 268] width 56 height 11
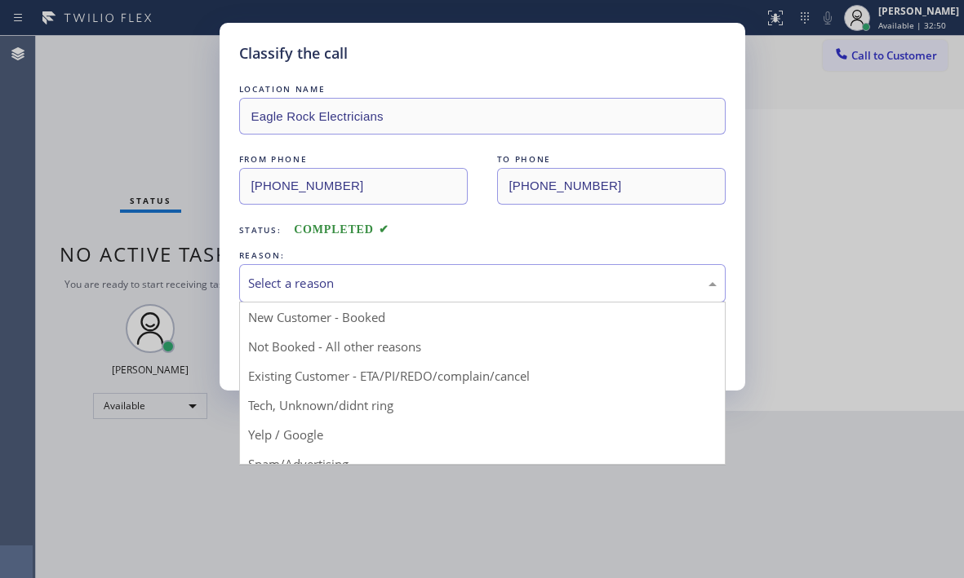
click at [310, 271] on div "Select a reason" at bounding box center [482, 283] width 486 height 38
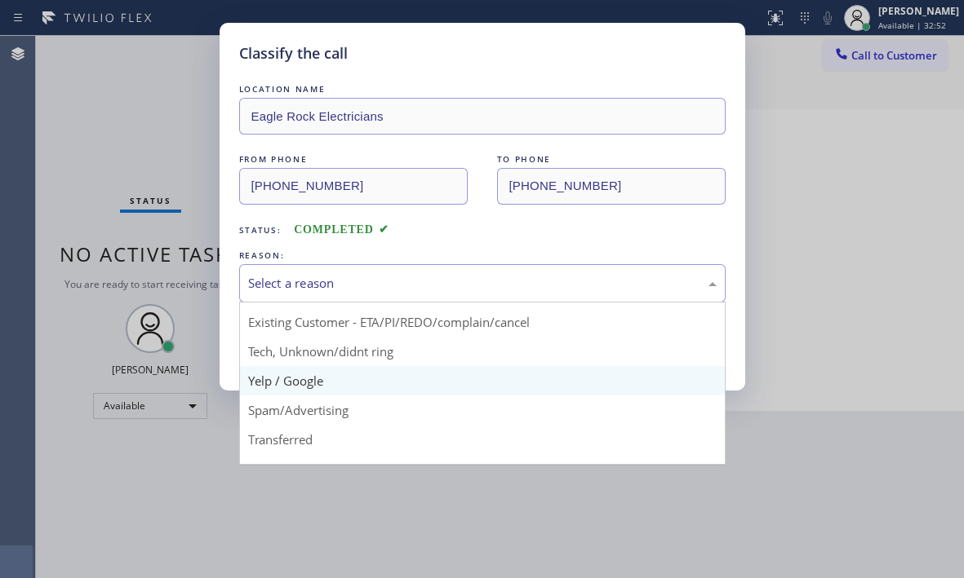
scroll to position [82, 0]
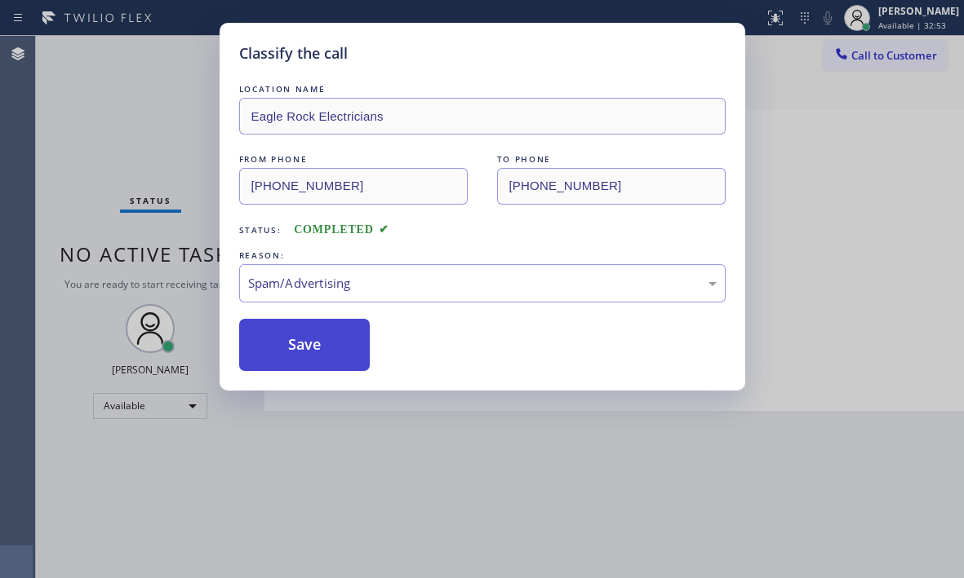
click at [268, 353] on button "Save" at bounding box center [304, 345] width 131 height 52
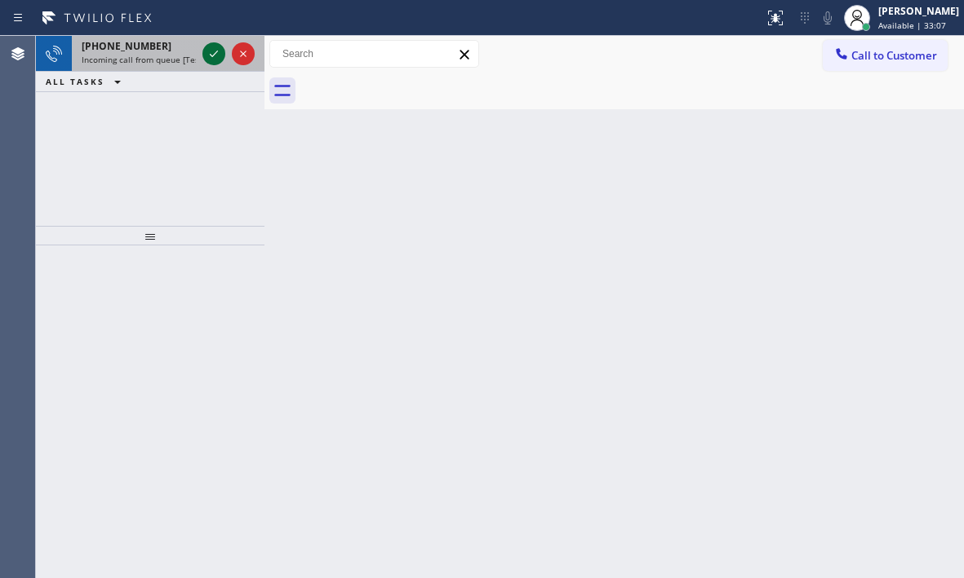
click at [213, 60] on icon at bounding box center [214, 54] width 20 height 20
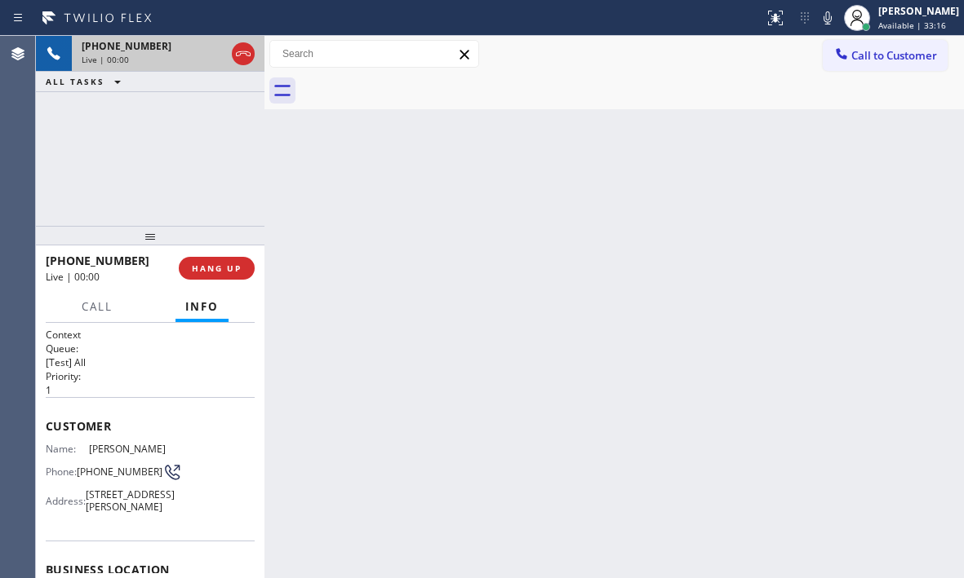
scroll to position [163, 0]
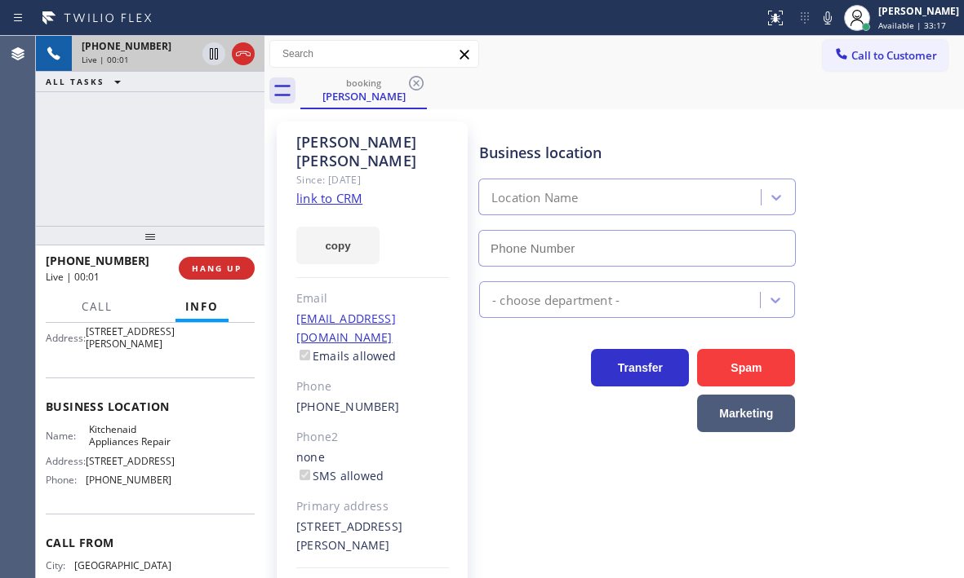
type input "(617) 315-6584"
click at [251, 56] on icon at bounding box center [243, 54] width 20 height 20
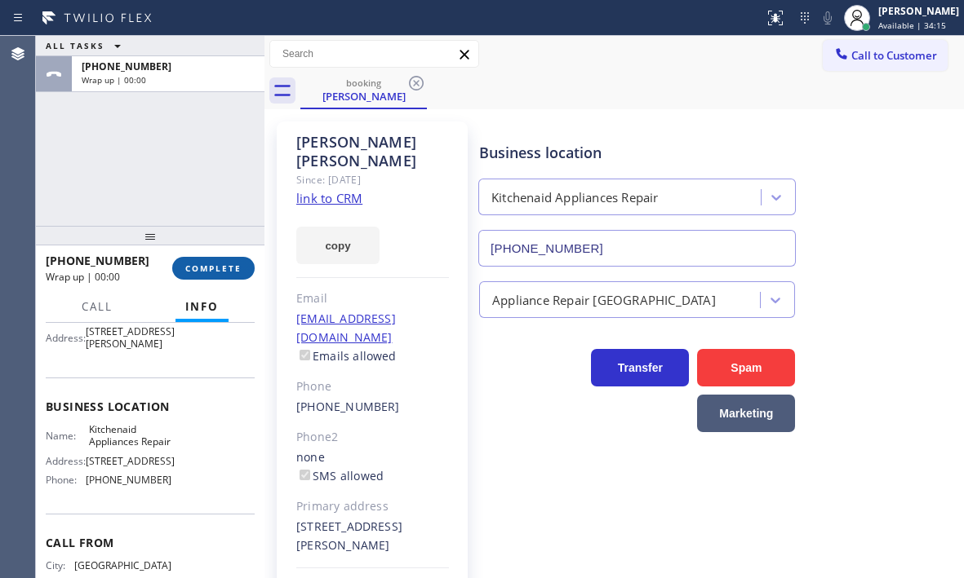
click at [214, 273] on span "COMPLETE" at bounding box center [213, 268] width 56 height 11
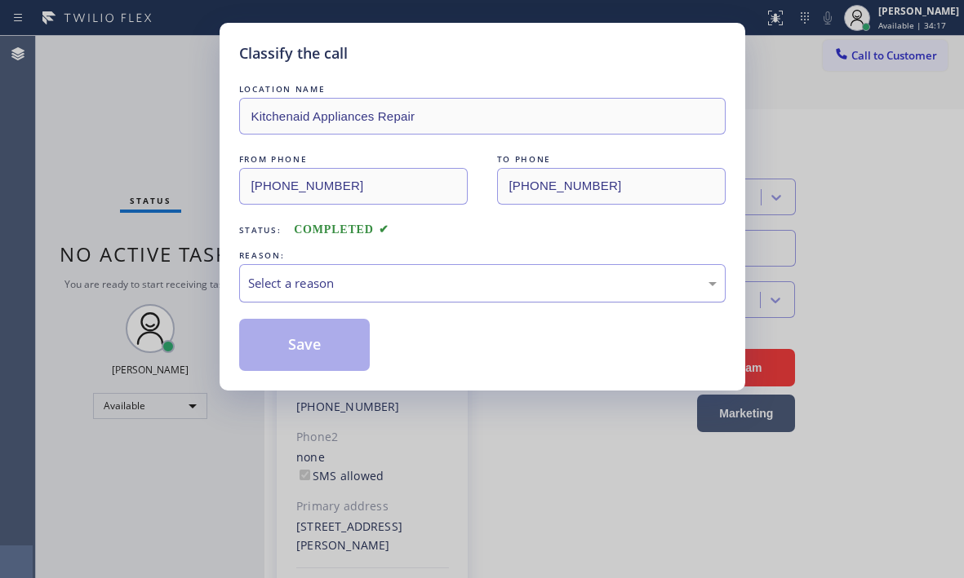
click at [365, 281] on div "Select a reason" at bounding box center [482, 283] width 468 height 19
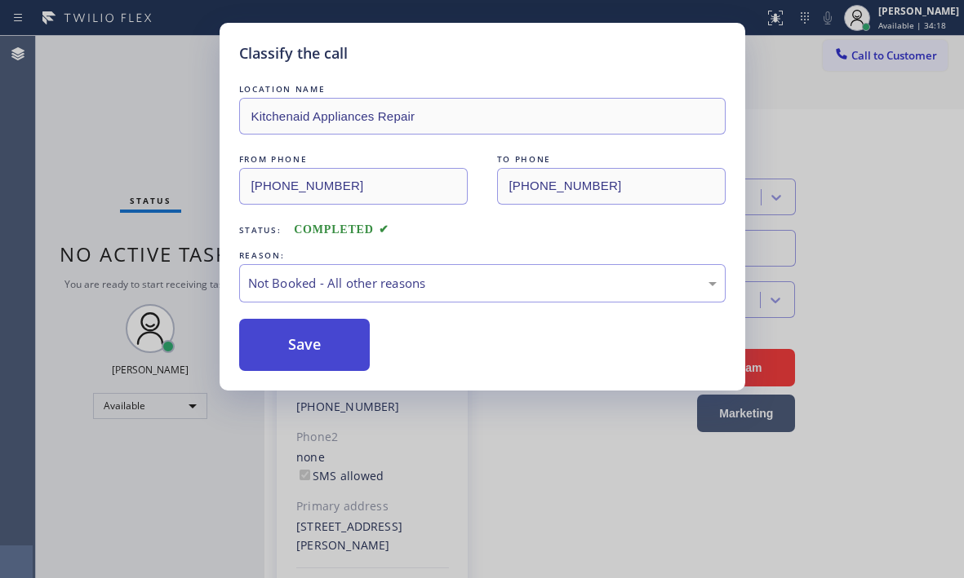
click at [299, 349] on button "Save" at bounding box center [304, 345] width 131 height 52
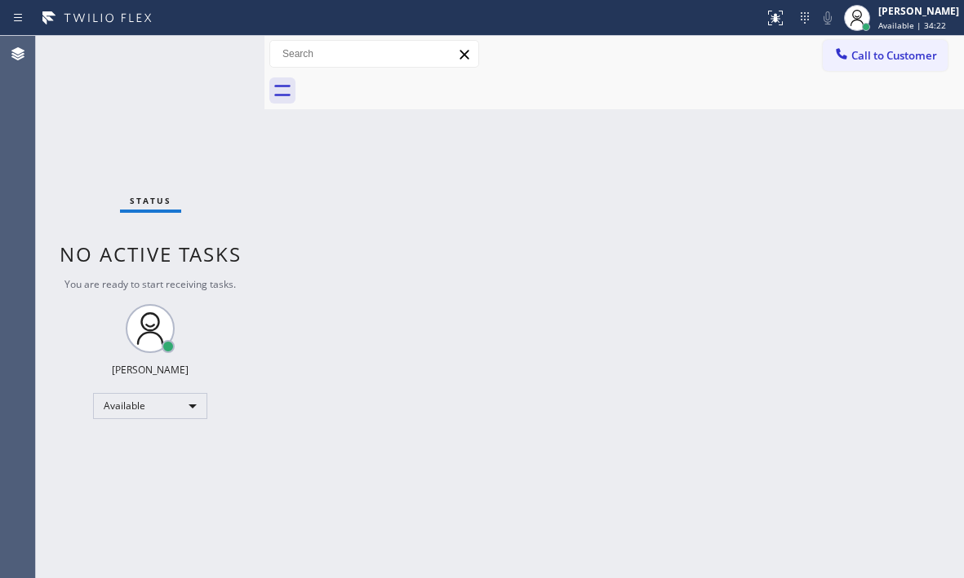
click at [774, 436] on div "Back to Dashboard Change Sender ID Customers Technicians Select a contact Outbo…" at bounding box center [613, 307] width 699 height 543
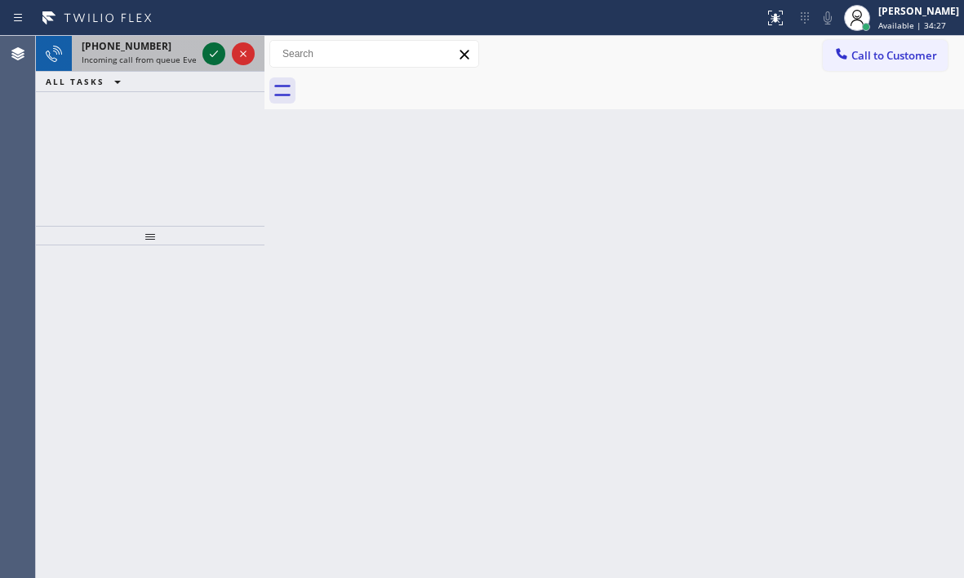
click at [215, 62] on icon at bounding box center [214, 54] width 20 height 20
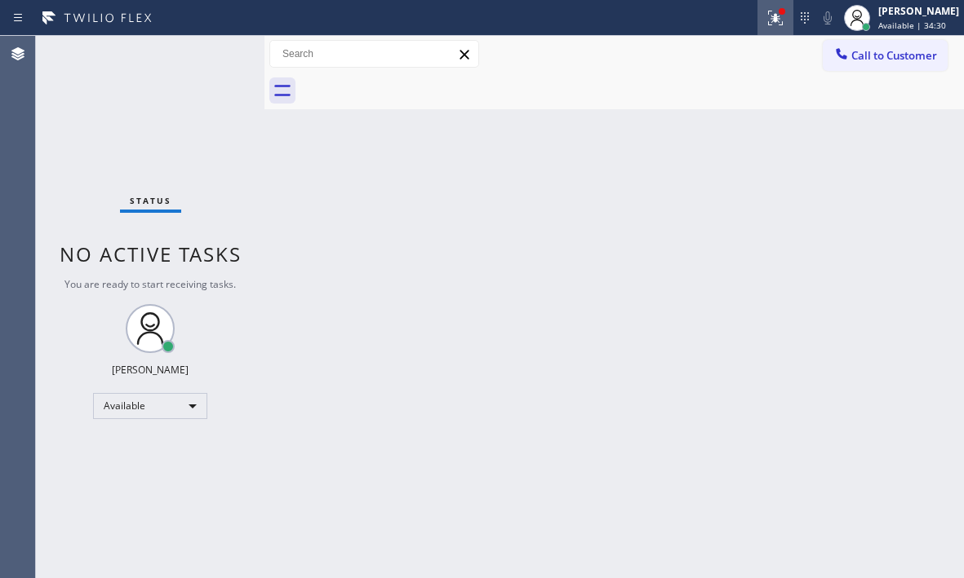
click at [765, 23] on icon at bounding box center [775, 18] width 20 height 20
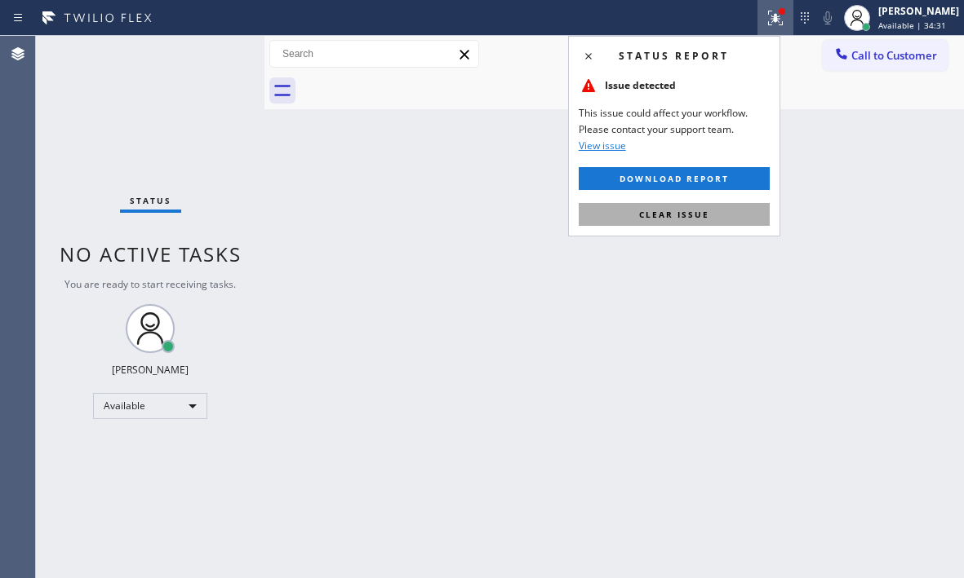
click at [673, 215] on span "Clear issue" at bounding box center [674, 214] width 70 height 11
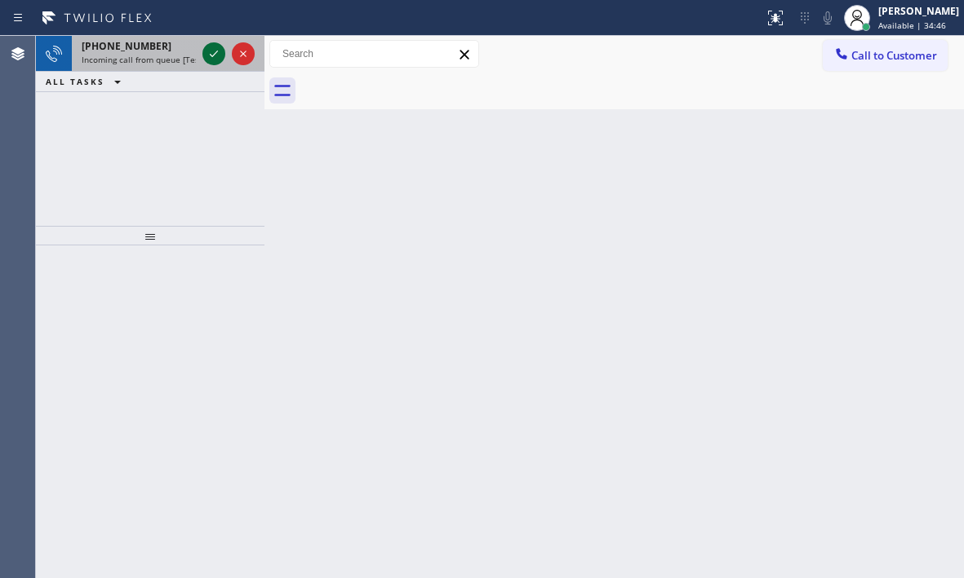
click at [216, 55] on icon at bounding box center [214, 54] width 20 height 20
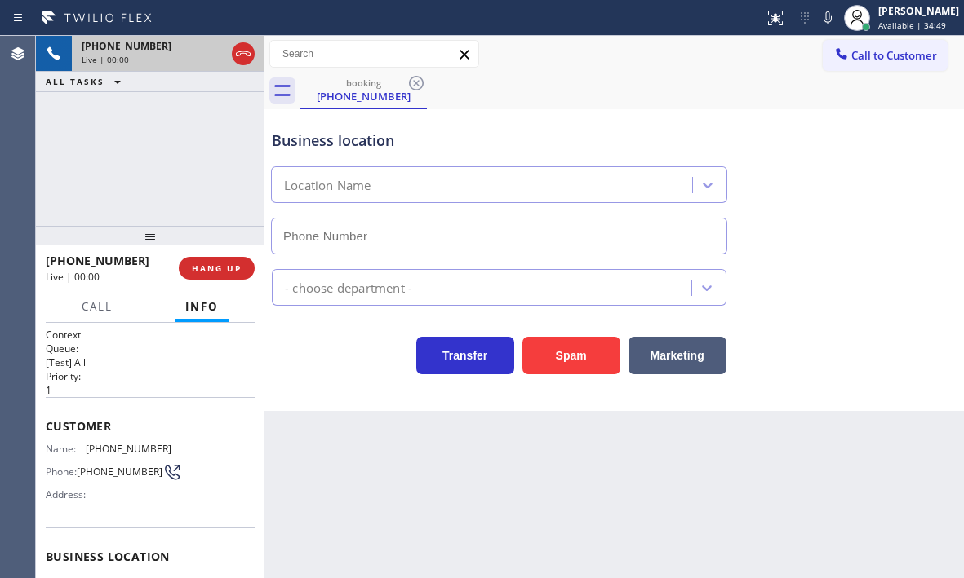
type input "(747) 322-1615"
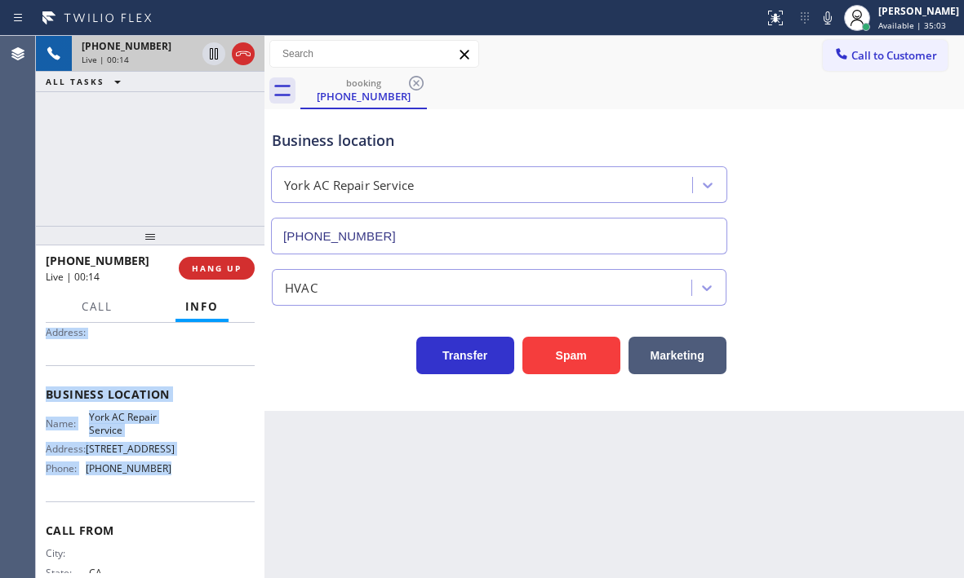
scroll to position [163, 0]
drag, startPoint x: 38, startPoint y: 415, endPoint x: 193, endPoint y: 497, distance: 175.2
click at [193, 497] on div "Context Queue: [Test] All Priority: 1 Customer Name: (916) 507-6594 Phone: (916…" at bounding box center [150, 450] width 228 height 255
copy div "Customer Name: (916) 507-6594 Phone: (916) 507-6594 Address: Business location …"
click at [225, 268] on span "HANG UP" at bounding box center [217, 268] width 50 height 11
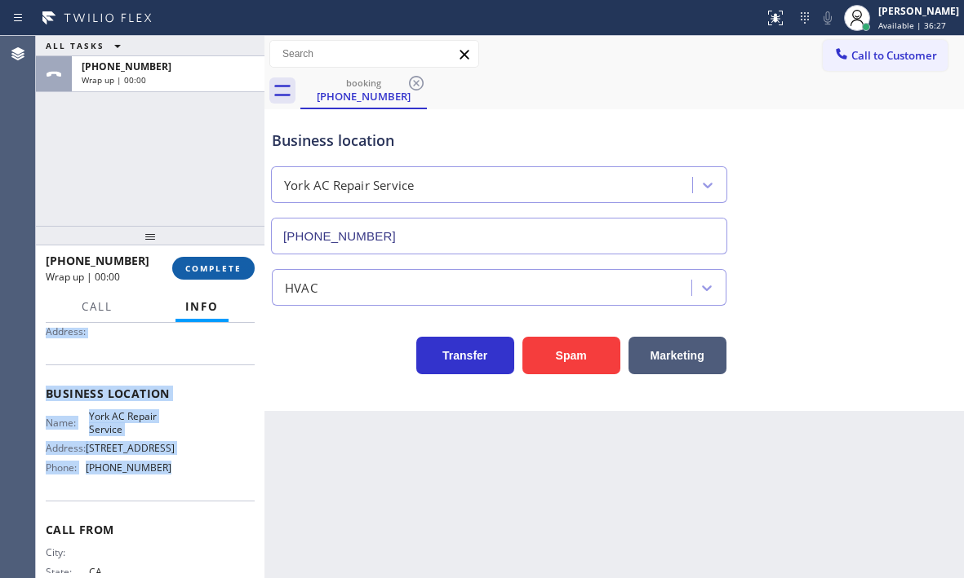
click at [225, 268] on span "COMPLETE" at bounding box center [213, 268] width 56 height 11
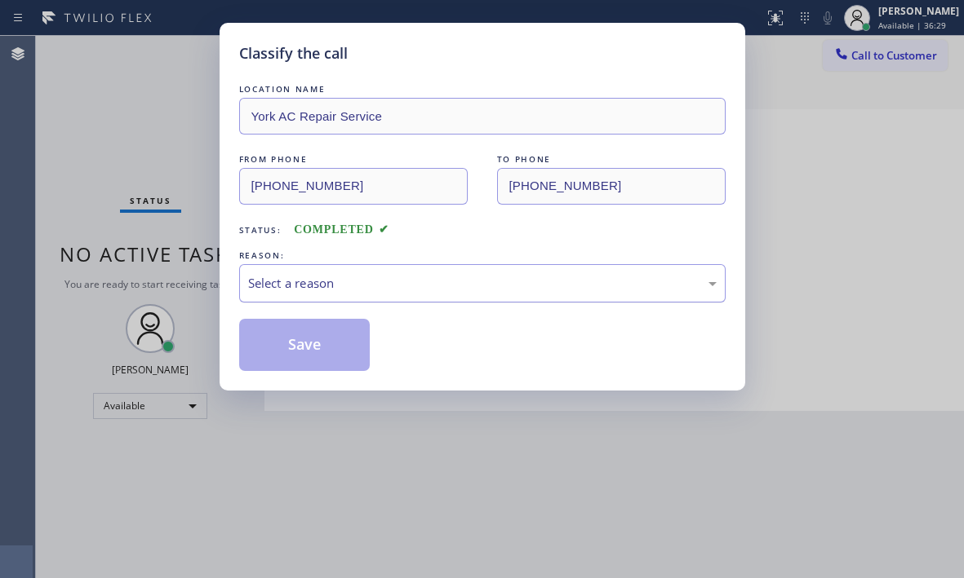
click at [481, 285] on div "Select a reason" at bounding box center [482, 283] width 468 height 19
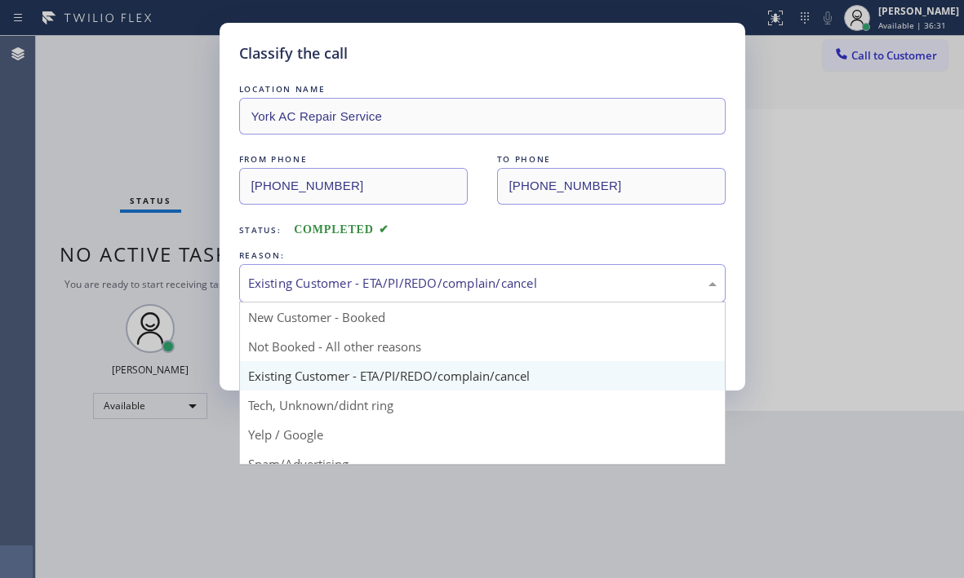
click at [319, 294] on div "Existing Customer - ETA/PI/REDO/complain/cancel" at bounding box center [482, 283] width 486 height 38
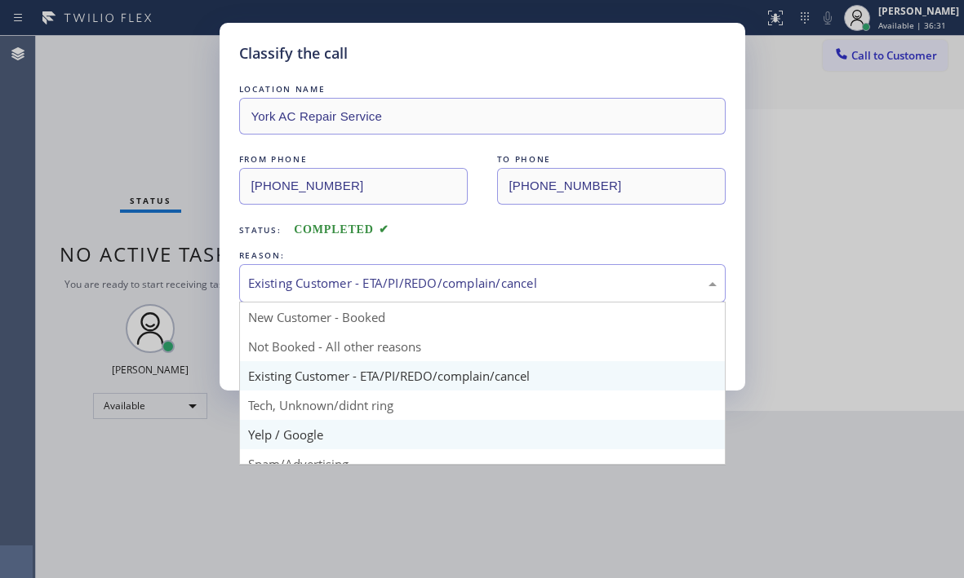
scroll to position [103, 0]
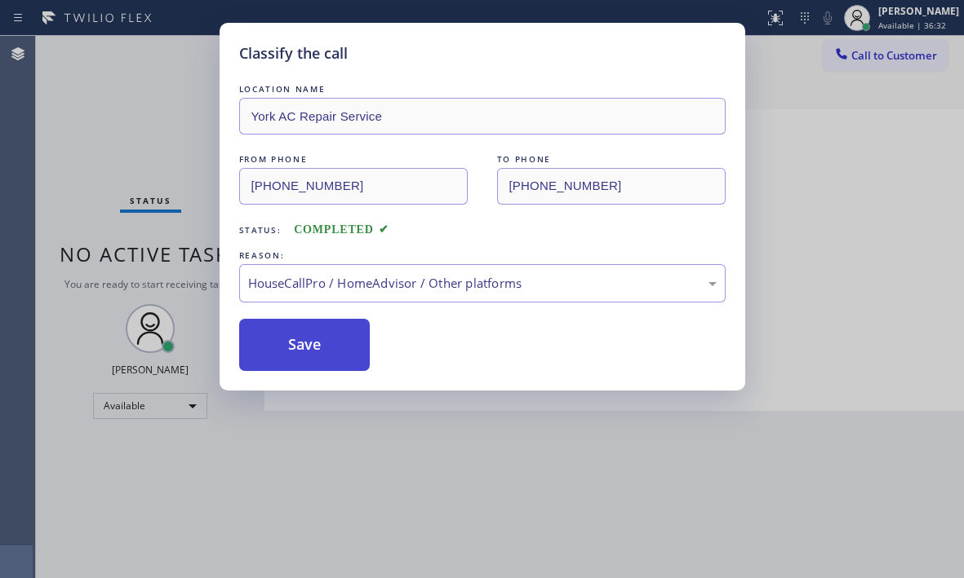
click at [331, 336] on button "Save" at bounding box center [304, 345] width 131 height 52
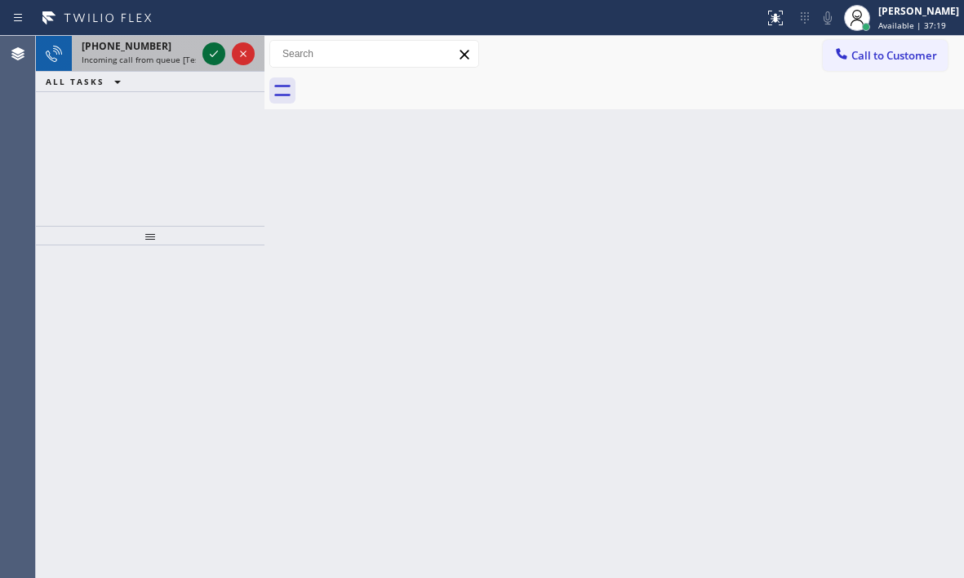
click at [215, 52] on icon at bounding box center [214, 54] width 20 height 20
click at [221, 51] on icon at bounding box center [214, 54] width 20 height 20
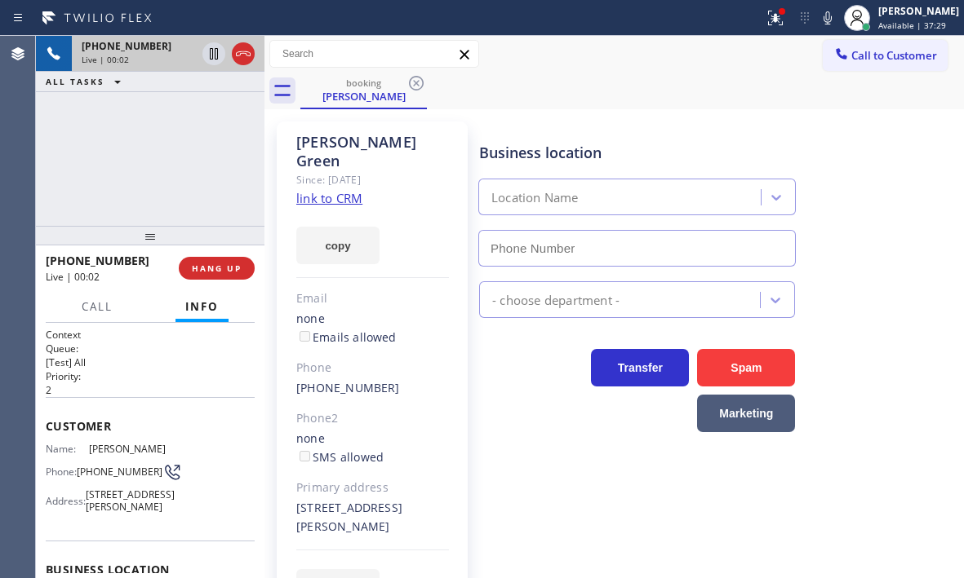
type input "(714) 855-4254"
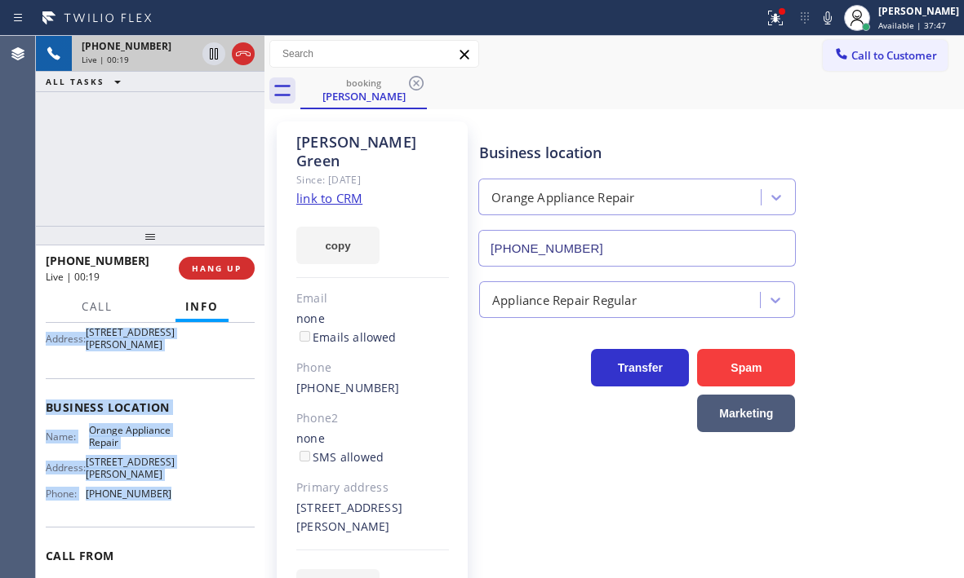
scroll to position [163, 0]
drag, startPoint x: 47, startPoint y: 426, endPoint x: 202, endPoint y: 523, distance: 182.9
click at [202, 523] on div "Context Queue: [Test] All Priority: 2 Customer Name: Nancy Green Phone: (714) 3…" at bounding box center [150, 407] width 209 height 485
copy div "Customer Name: Nancy Green Phone: (714) 333-6519 Address: 1549 E San Carlos Pl,…"
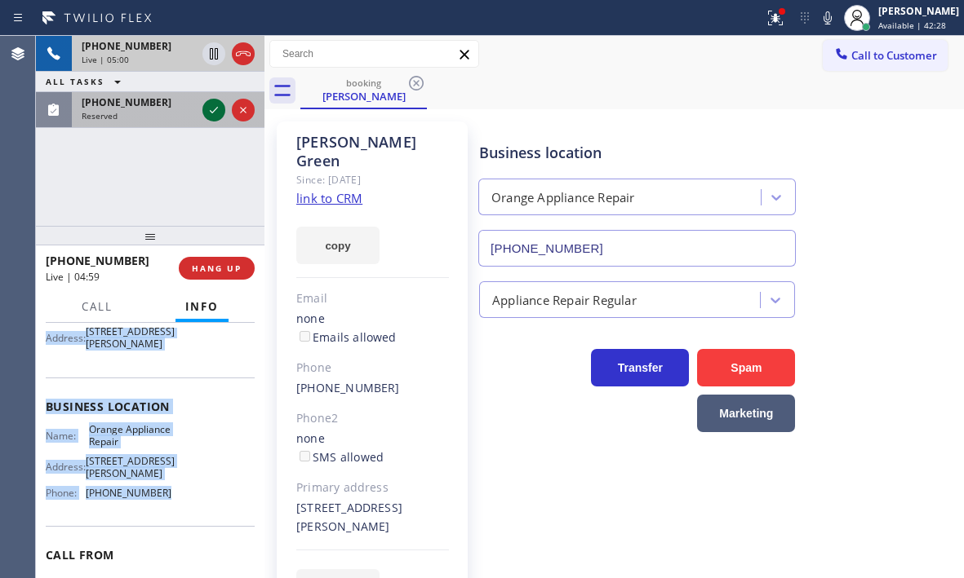
click at [212, 109] on icon at bounding box center [214, 110] width 20 height 20
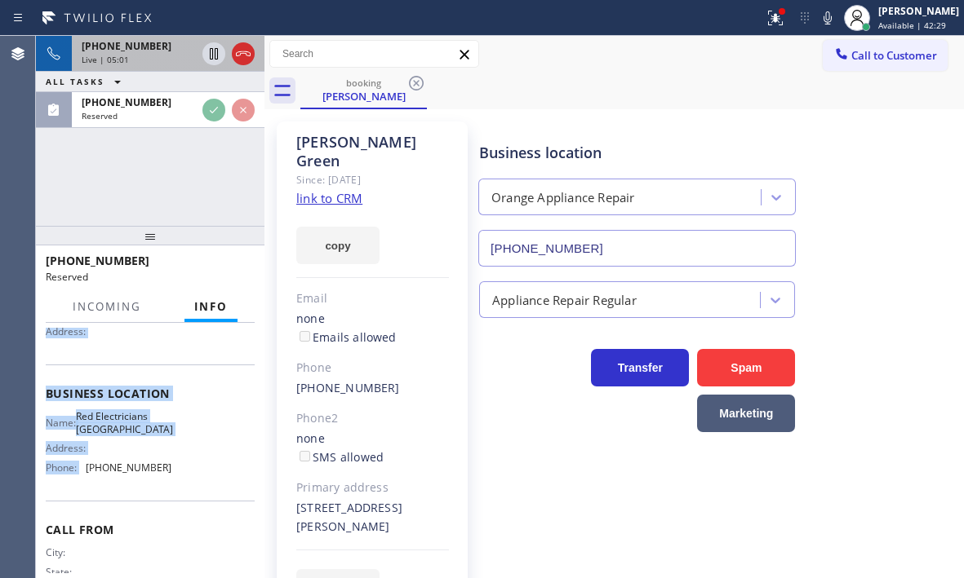
scroll to position [177, 0]
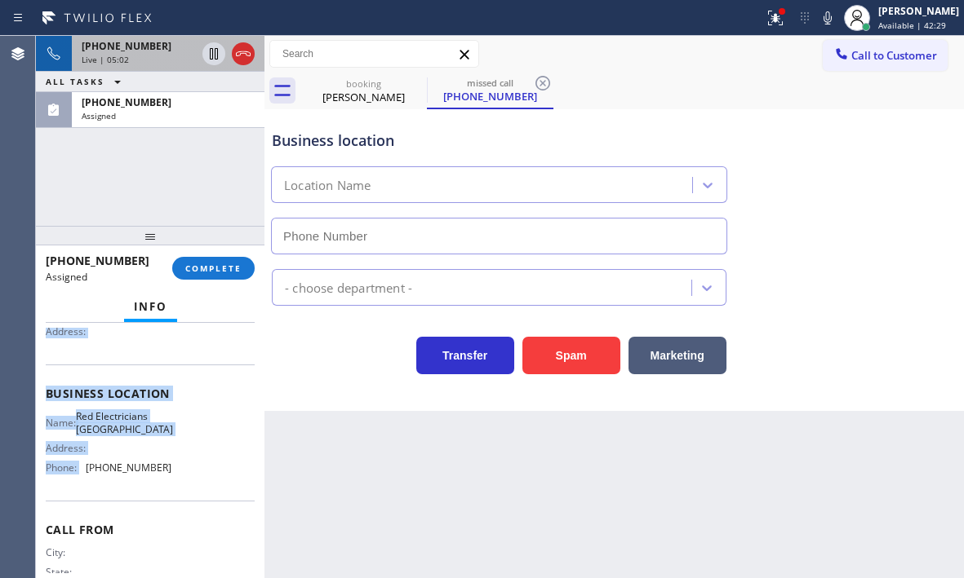
type input "(323) 924-3273"
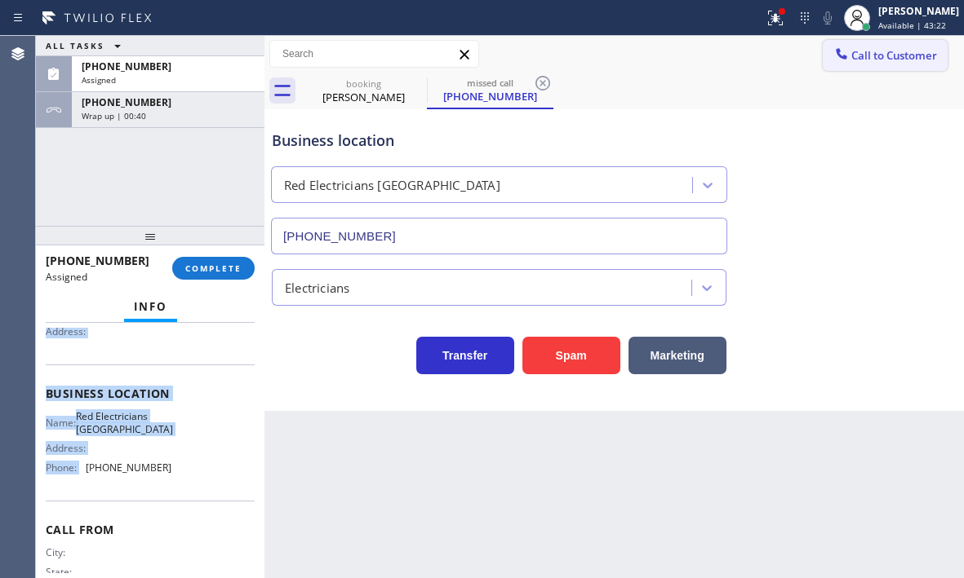
click at [860, 58] on span "Call to Customer" at bounding box center [894, 55] width 86 height 15
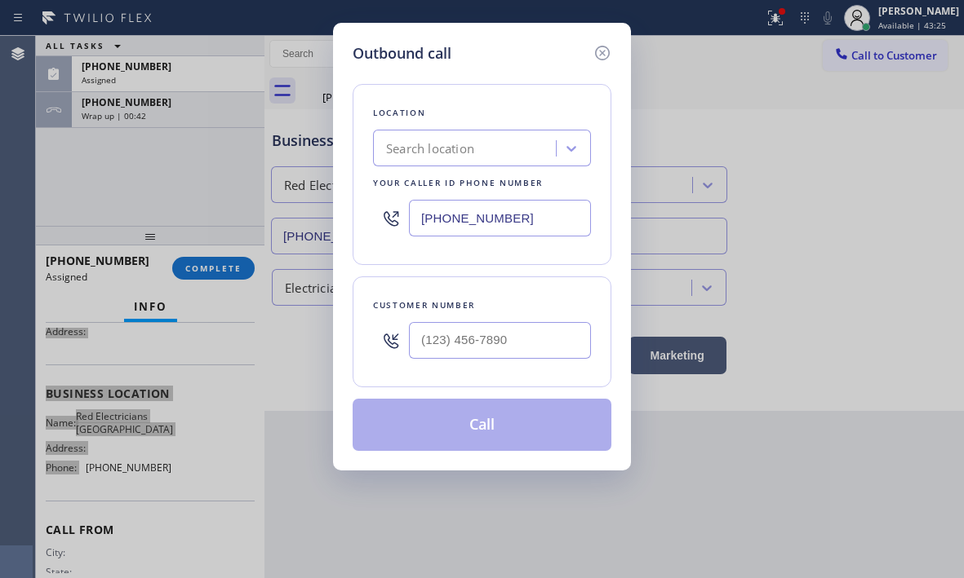
scroll to position [191, 0]
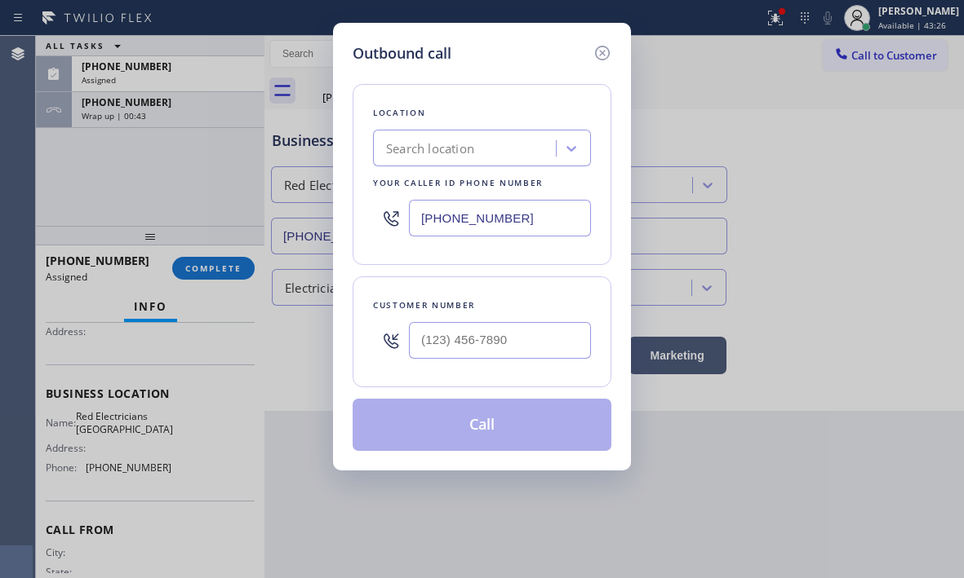
click at [529, 224] on input "(323) 430-9189" at bounding box center [500, 218] width 182 height 37
click at [529, 223] on input "(323) 430-9189" at bounding box center [500, 218] width 182 height 37
paste input "714) 855-4254"
type input "(714) 855-4254"
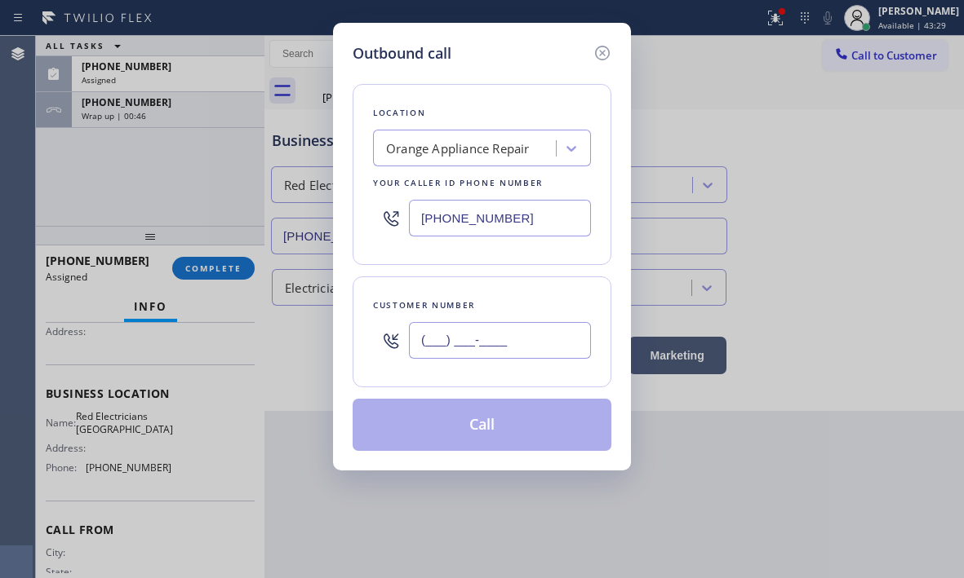
click at [490, 343] on input "(___) ___-____" at bounding box center [500, 340] width 182 height 37
paste input "714) 333-6519"
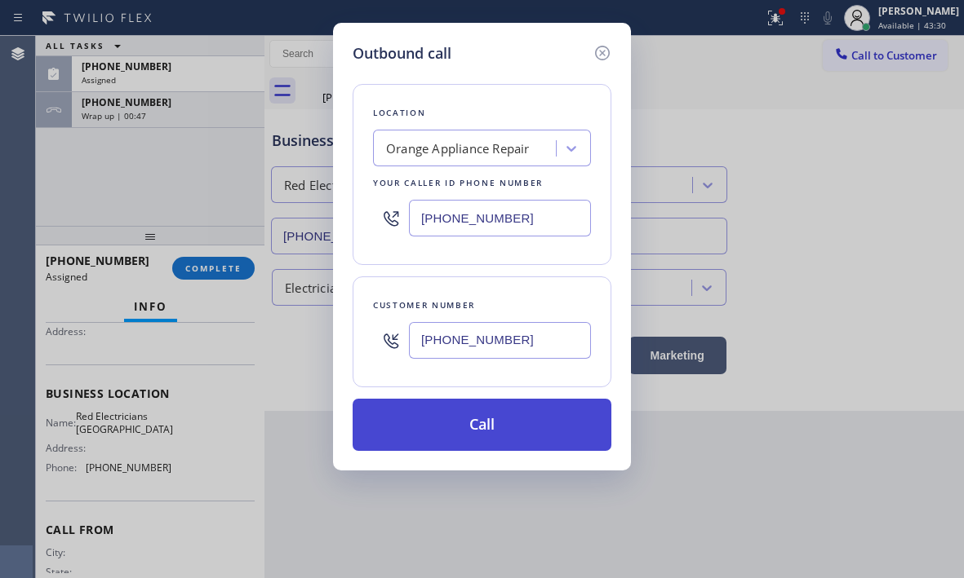
type input "(714) 333-6519"
click at [474, 423] on button "Call" at bounding box center [481, 425] width 259 height 52
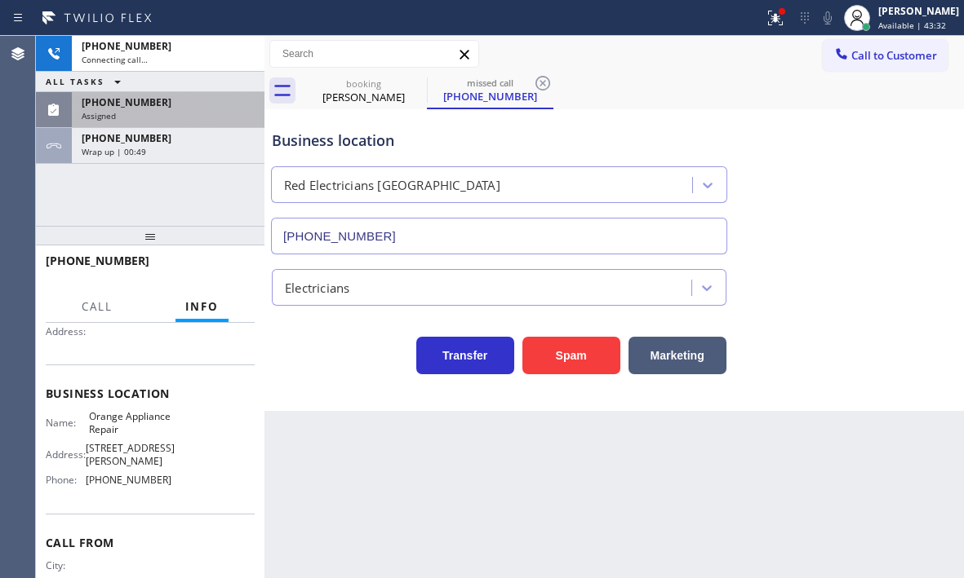
click at [156, 116] on div "Assigned" at bounding box center [168, 115] width 173 height 11
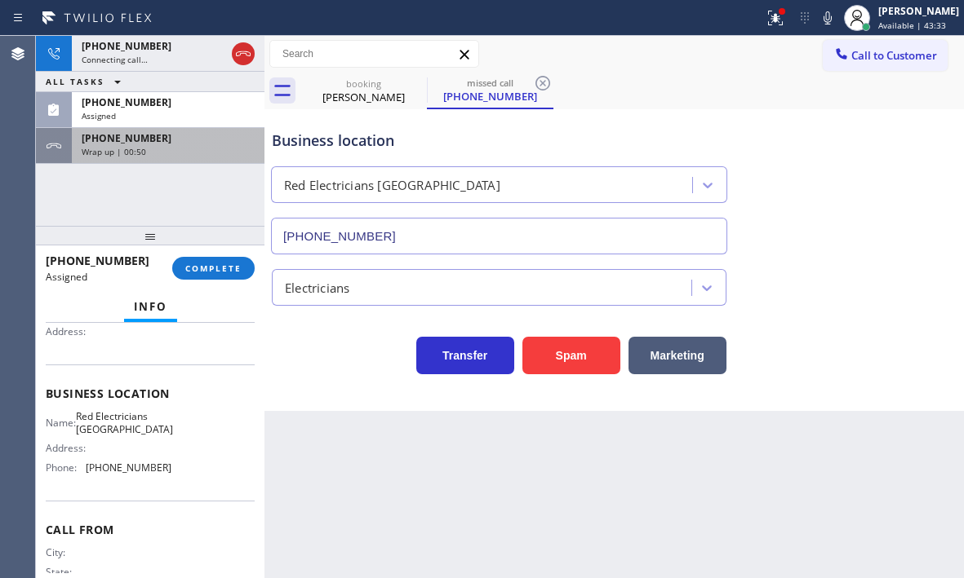
click at [164, 143] on div "+17143336519" at bounding box center [168, 138] width 173 height 14
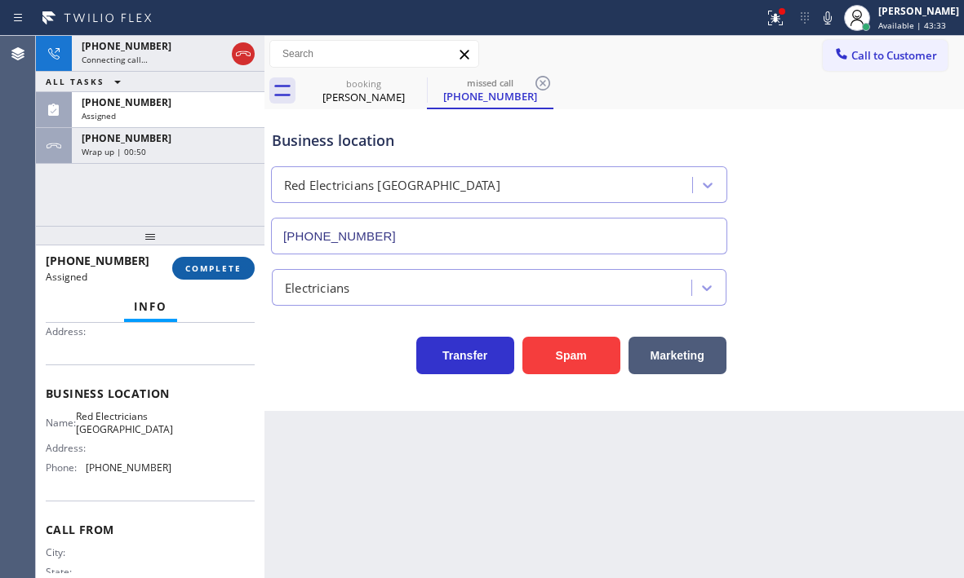
scroll to position [163, 0]
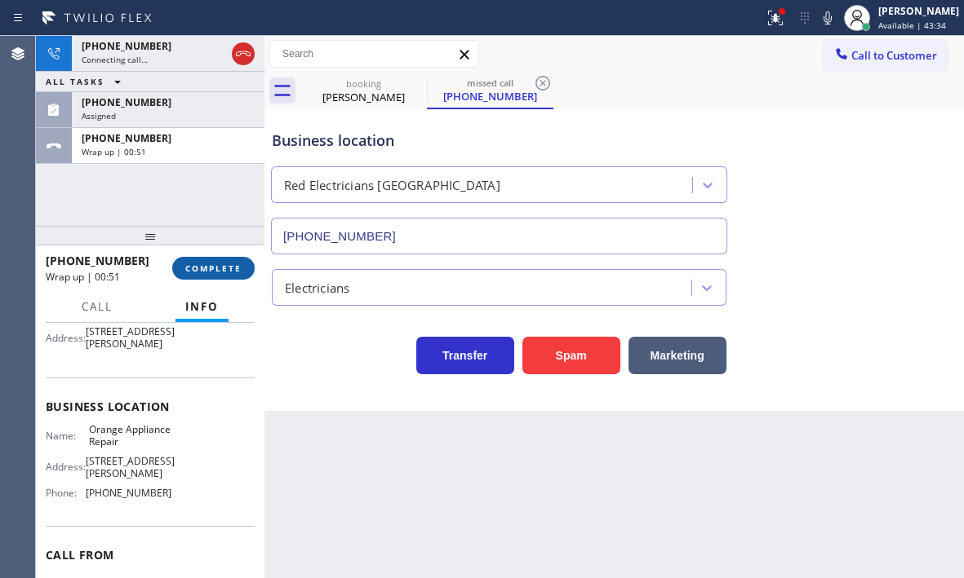
click at [215, 269] on span "COMPLETE" at bounding box center [213, 268] width 56 height 11
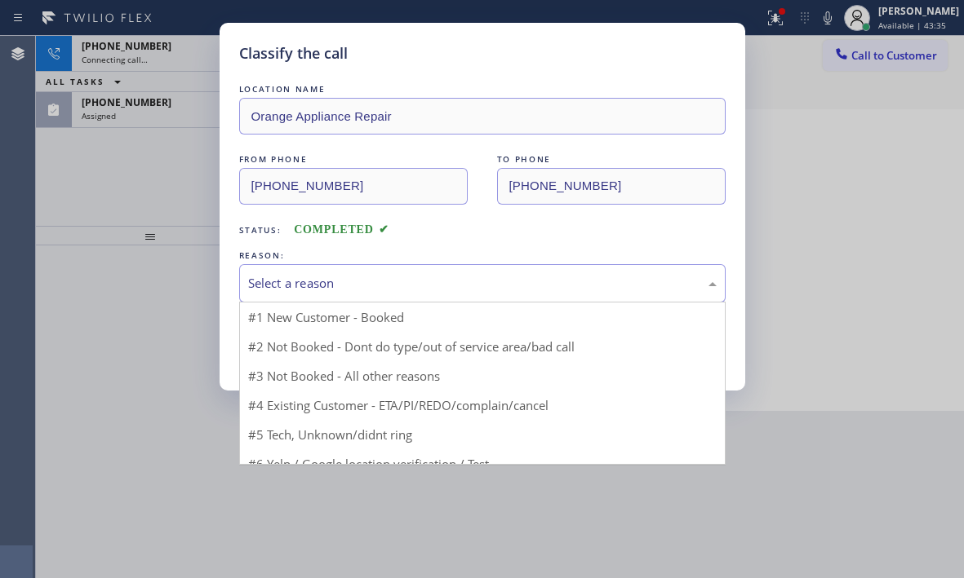
click at [330, 284] on div "Select a reason" at bounding box center [482, 283] width 468 height 19
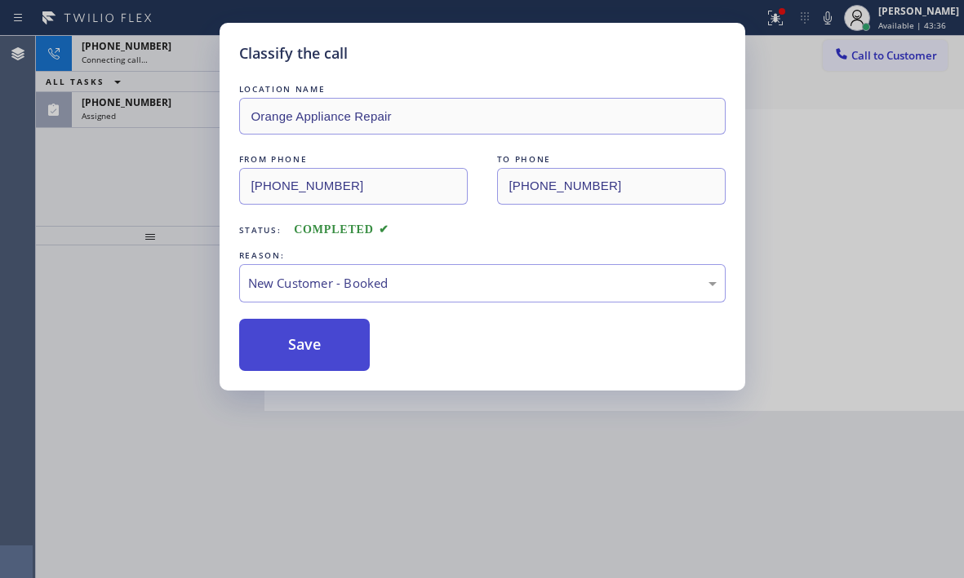
click at [293, 322] on button "Save" at bounding box center [304, 345] width 131 height 52
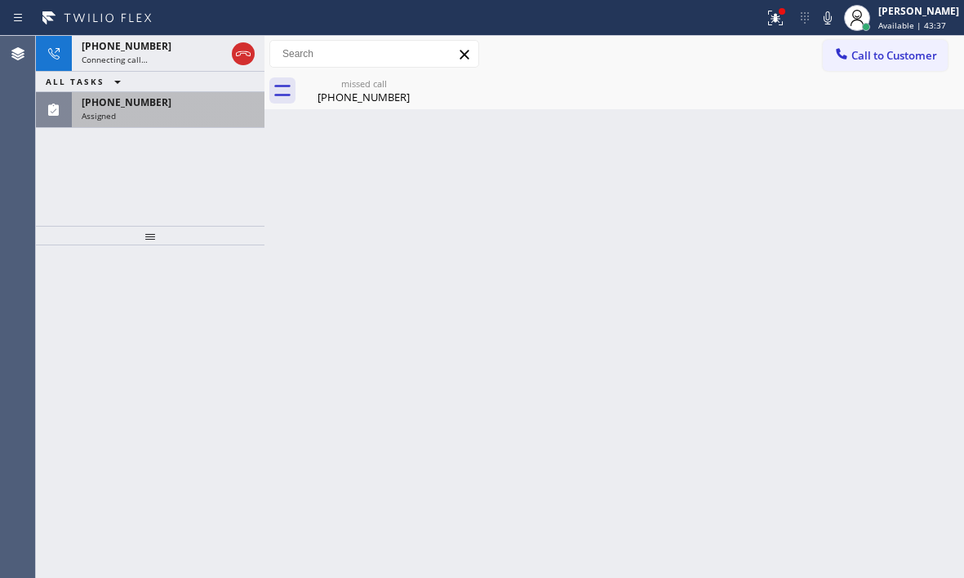
click at [174, 109] on div "(800) 300-5616 Assigned" at bounding box center [165, 110] width 186 height 36
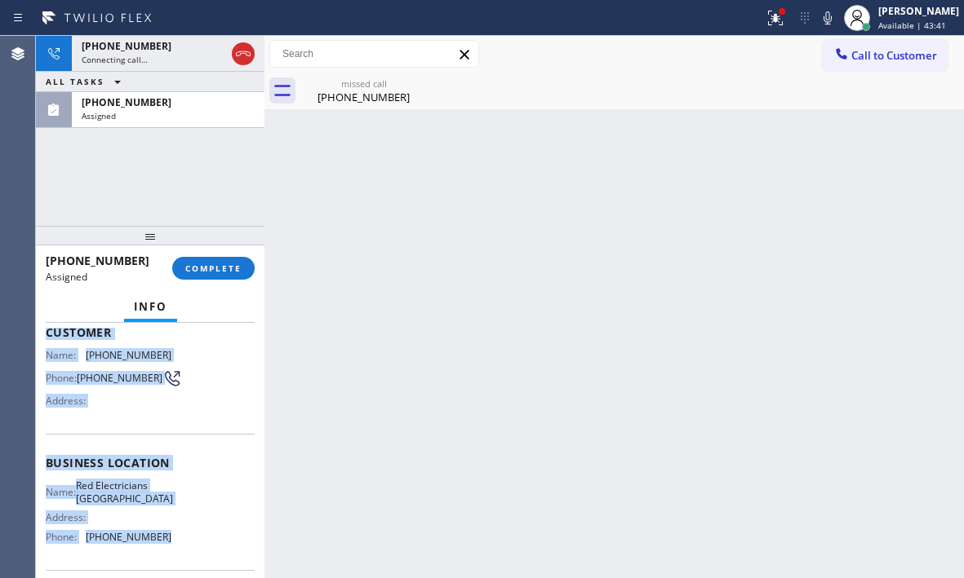
scroll to position [163, 0]
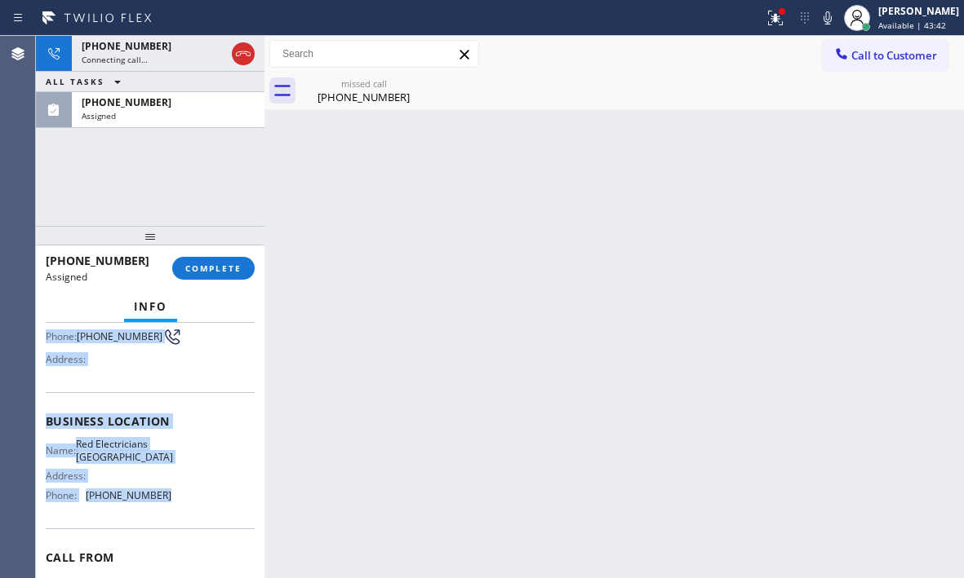
drag, startPoint x: 47, startPoint y: 450, endPoint x: 198, endPoint y: 528, distance: 170.4
click at [186, 528] on div "Context Queue: Electrical Priority: 0 Task Age: 1 minute(s) Customer Name: (800…" at bounding box center [150, 408] width 209 height 487
copy div "Customer Name: (800) 300-5616 Phone: (800) 300-5616 Address: Business location …"
click at [224, 266] on span "COMPLETE" at bounding box center [213, 268] width 56 height 11
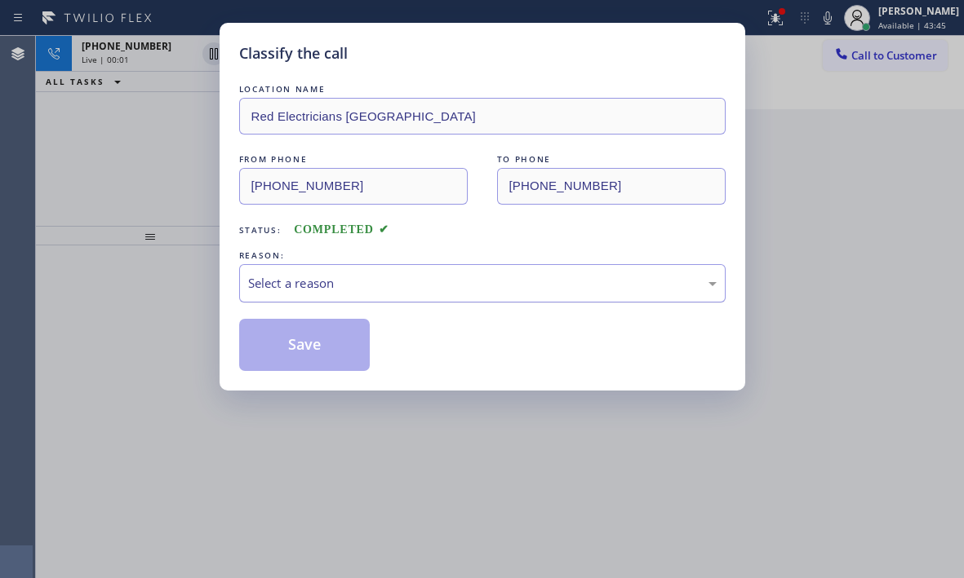
click at [437, 281] on div "Select a reason" at bounding box center [482, 283] width 468 height 19
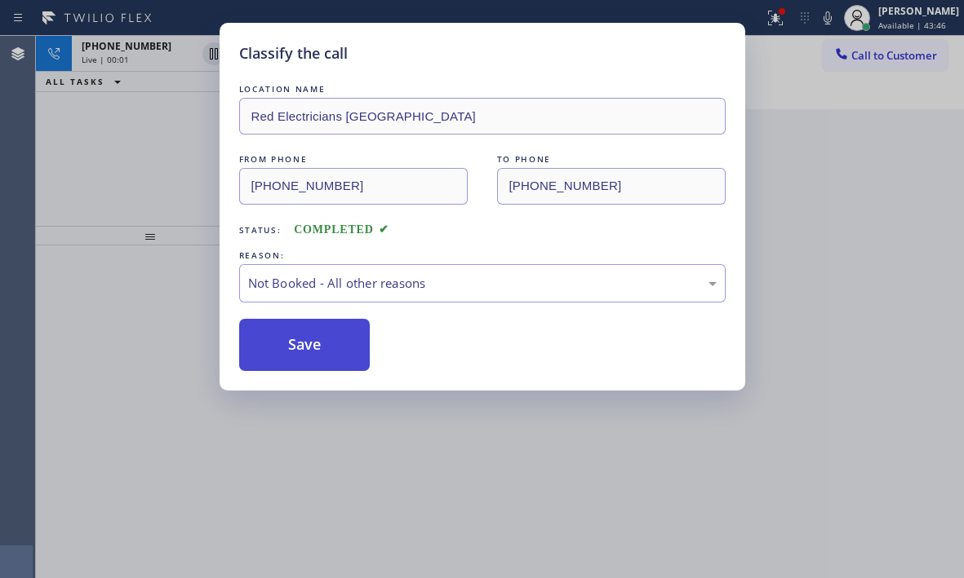
click at [281, 346] on button "Save" at bounding box center [304, 345] width 131 height 52
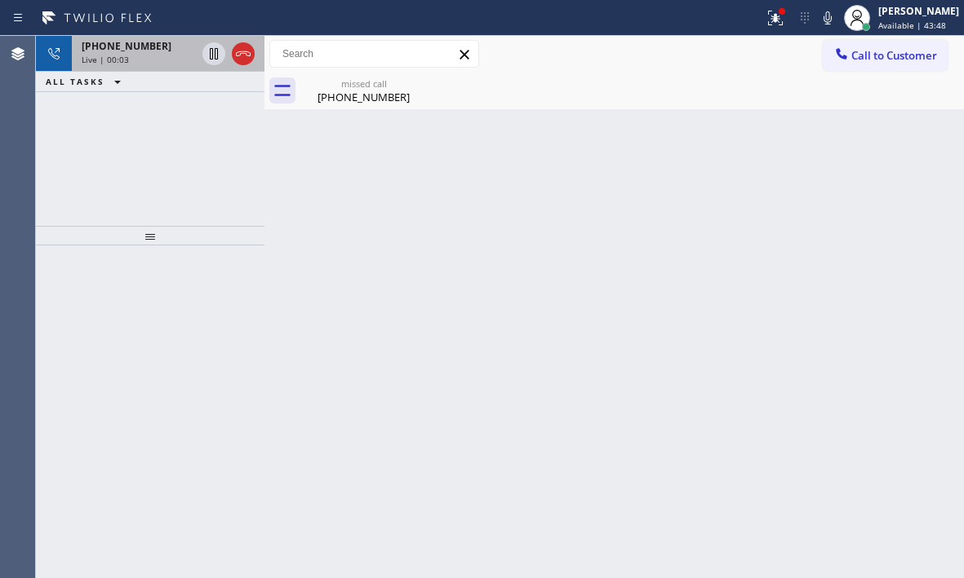
click at [149, 50] on span "+17143336519" at bounding box center [127, 46] width 90 height 14
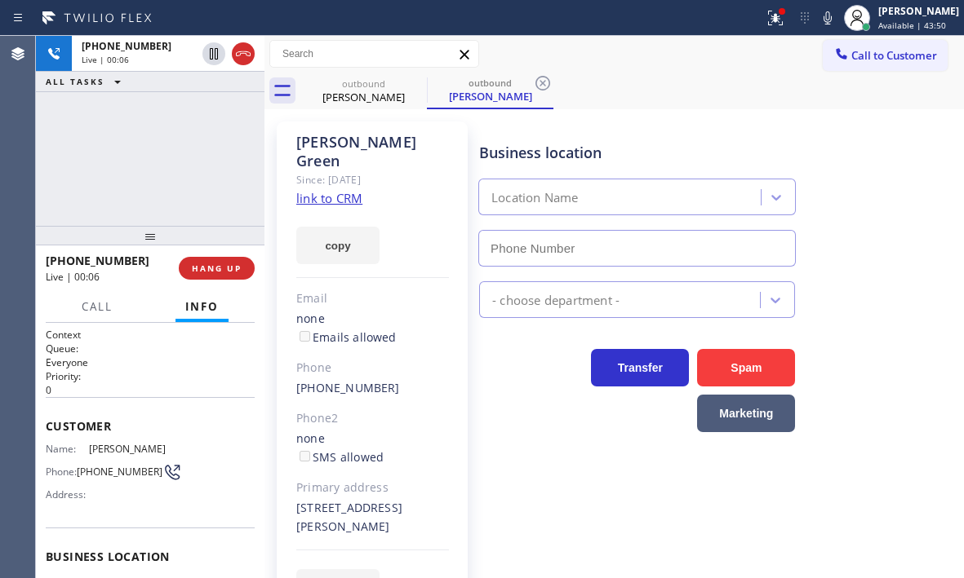
type input "(714) 855-4254"
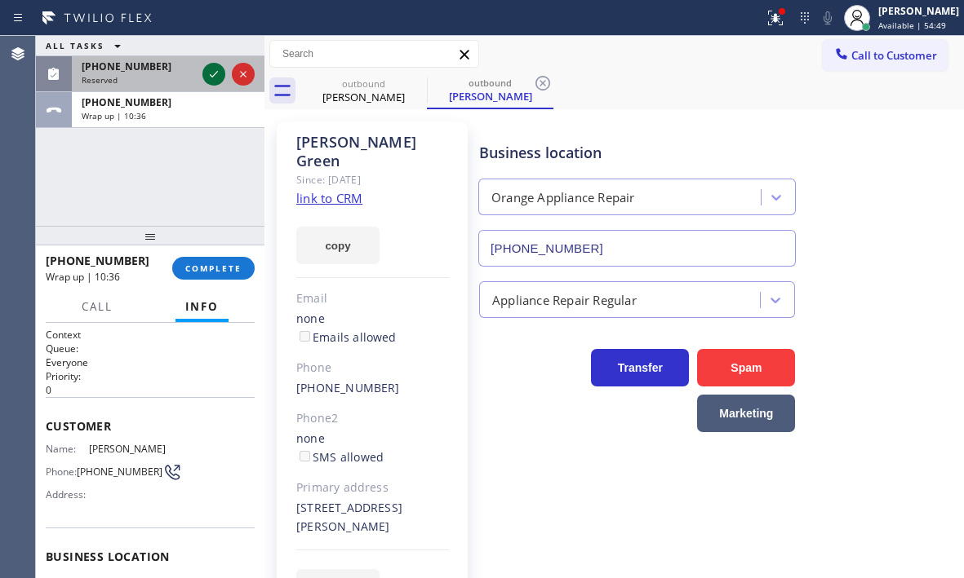
click at [212, 74] on icon at bounding box center [214, 74] width 20 height 20
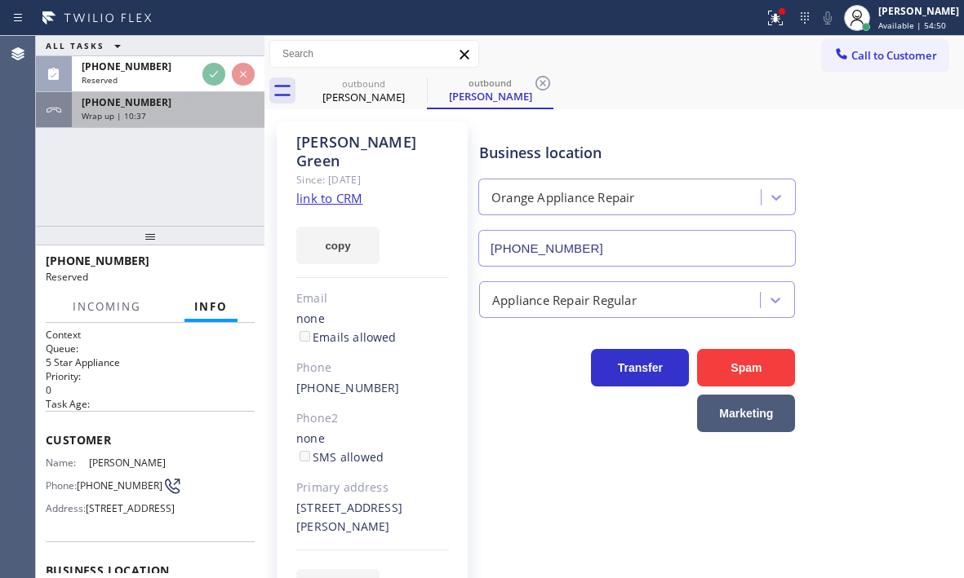
click at [209, 113] on div "Wrap up | 10:37" at bounding box center [168, 115] width 173 height 11
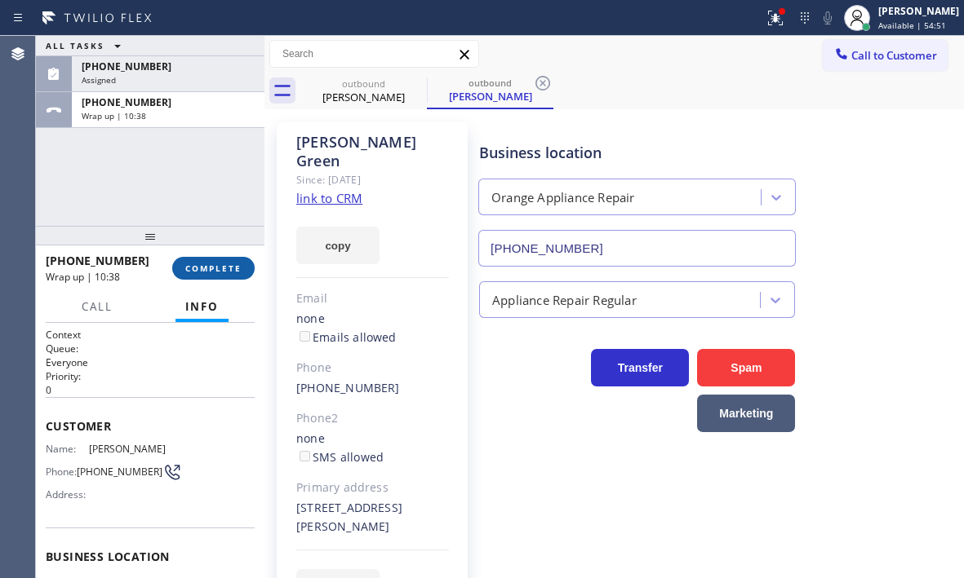
click at [222, 273] on span "COMPLETE" at bounding box center [213, 268] width 56 height 11
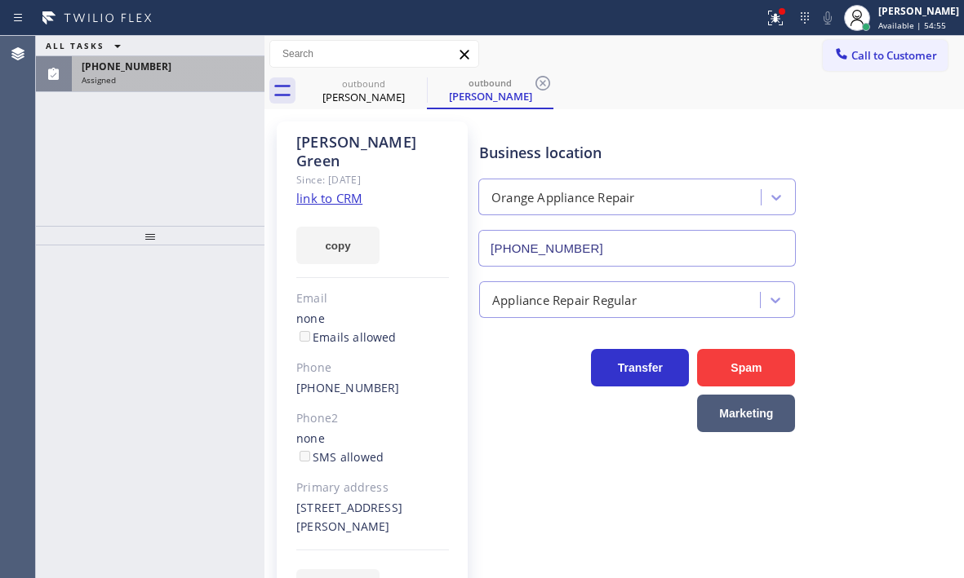
click at [193, 73] on div "(949) 285-0577 Assigned" at bounding box center [165, 74] width 186 height 36
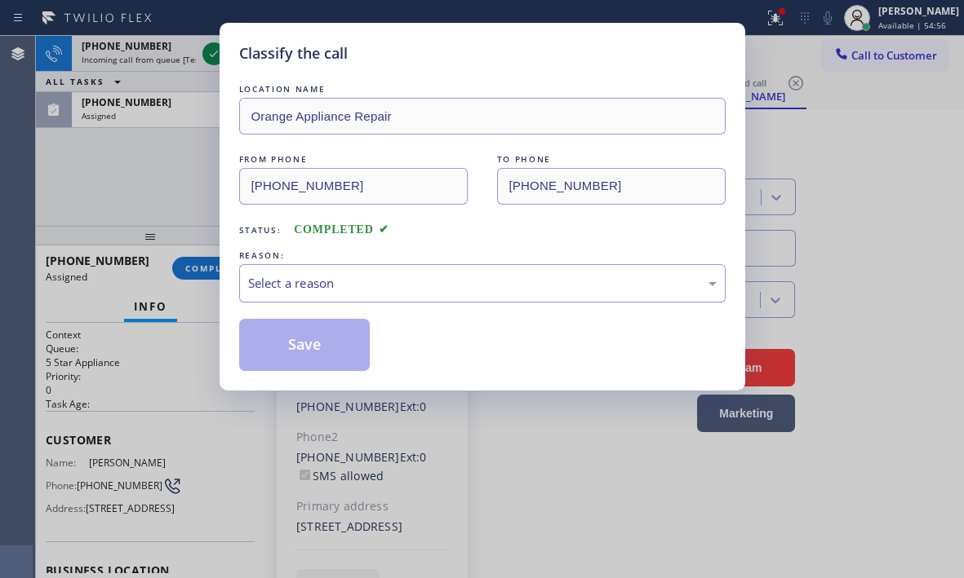
click at [330, 282] on div "Select a reason" at bounding box center [482, 283] width 468 height 19
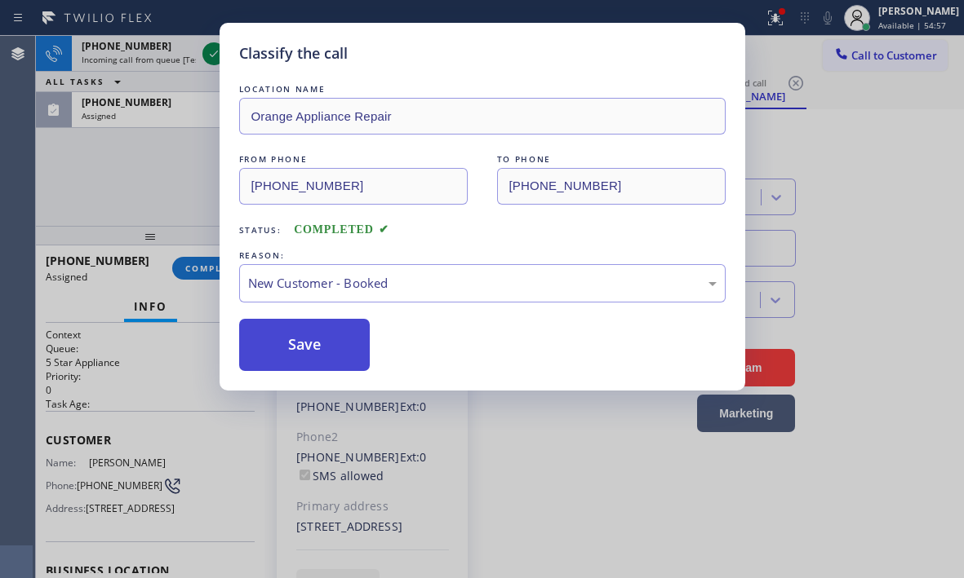
type input "(855) 731-4952"
click at [299, 342] on button "Save" at bounding box center [304, 345] width 131 height 52
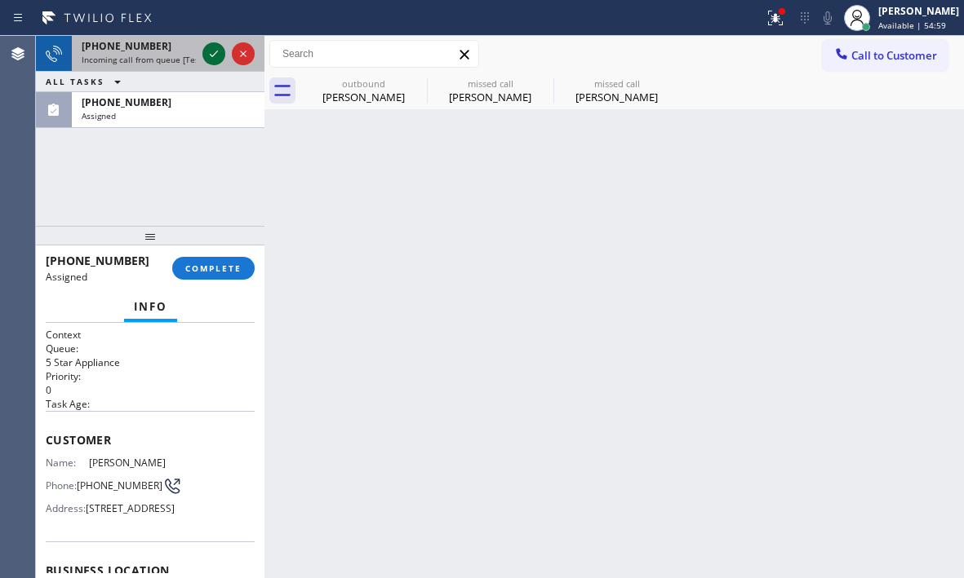
click at [212, 56] on icon at bounding box center [214, 54] width 8 height 7
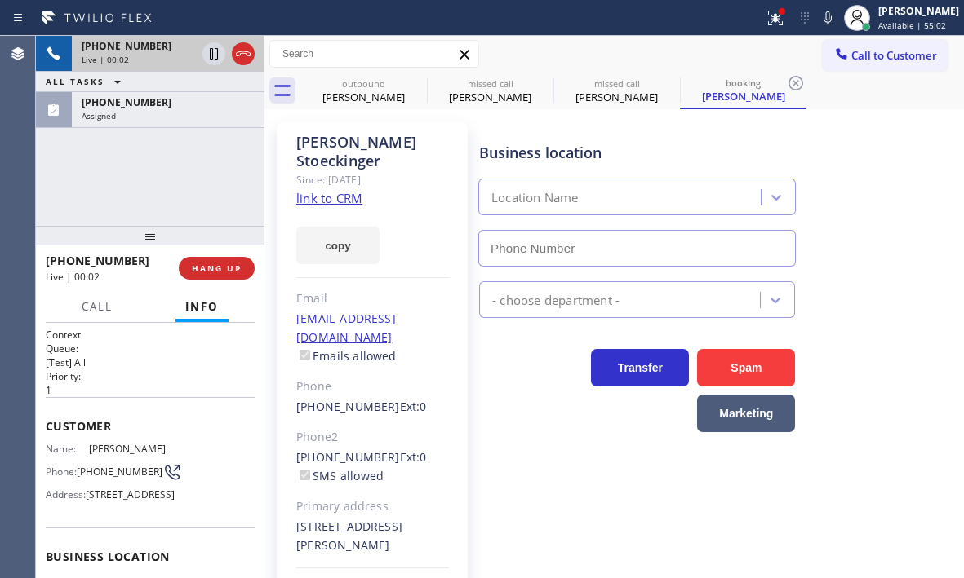
type input "(855) 731-4952"
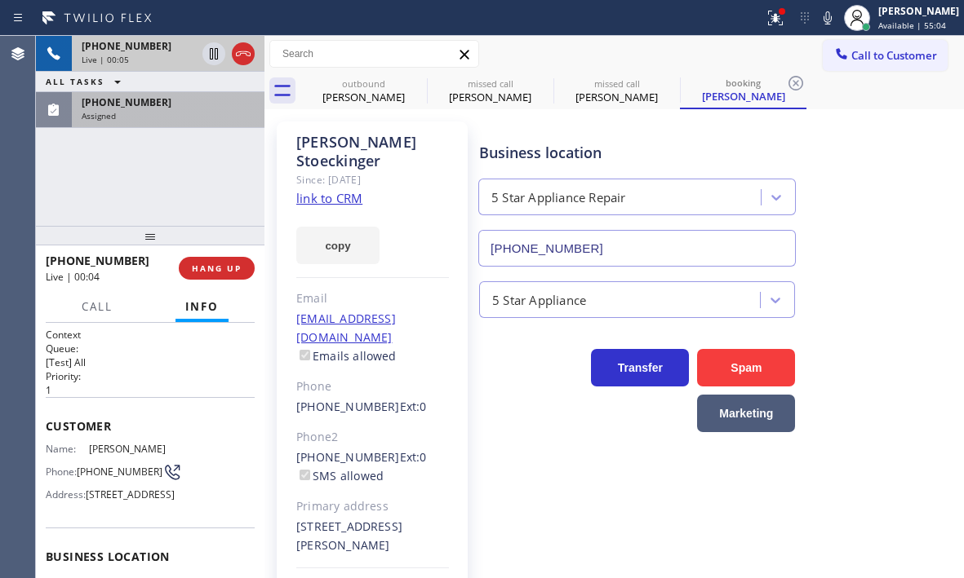
click at [193, 106] on div "(949) 285-0577" at bounding box center [168, 102] width 173 height 14
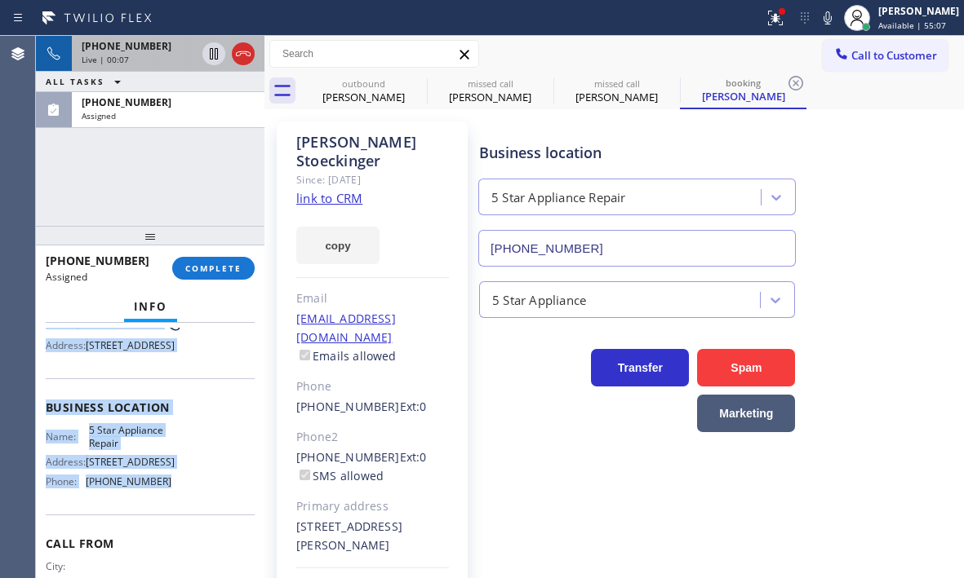
scroll to position [245, 0]
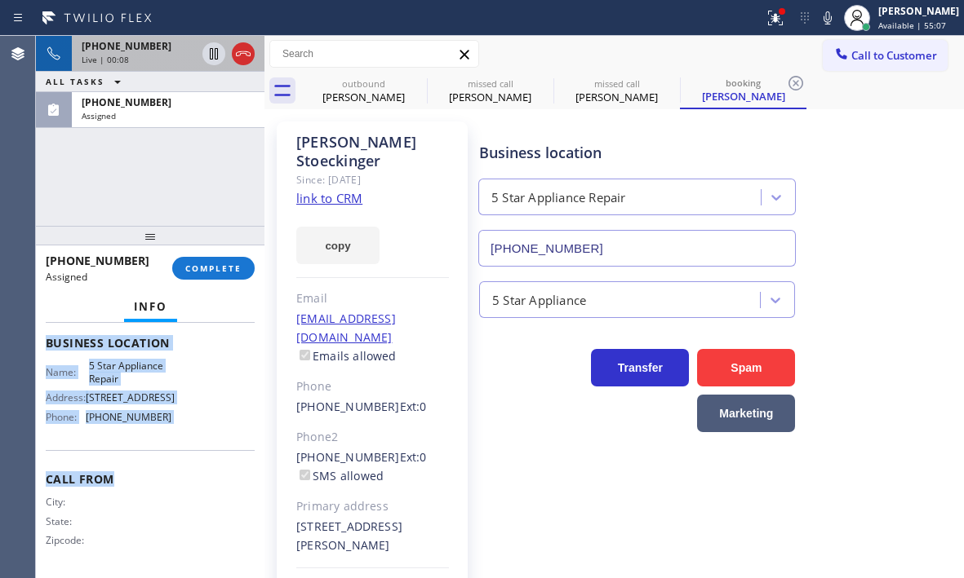
drag, startPoint x: 40, startPoint y: 435, endPoint x: 166, endPoint y: 487, distance: 136.1
click at [166, 487] on div "Context Queue: 5 Star Appliance Priority: 0 Task Age: Customer Name: Sue Mailma…" at bounding box center [150, 450] width 228 height 255
click at [226, 269] on span "COMPLETE" at bounding box center [213, 268] width 56 height 11
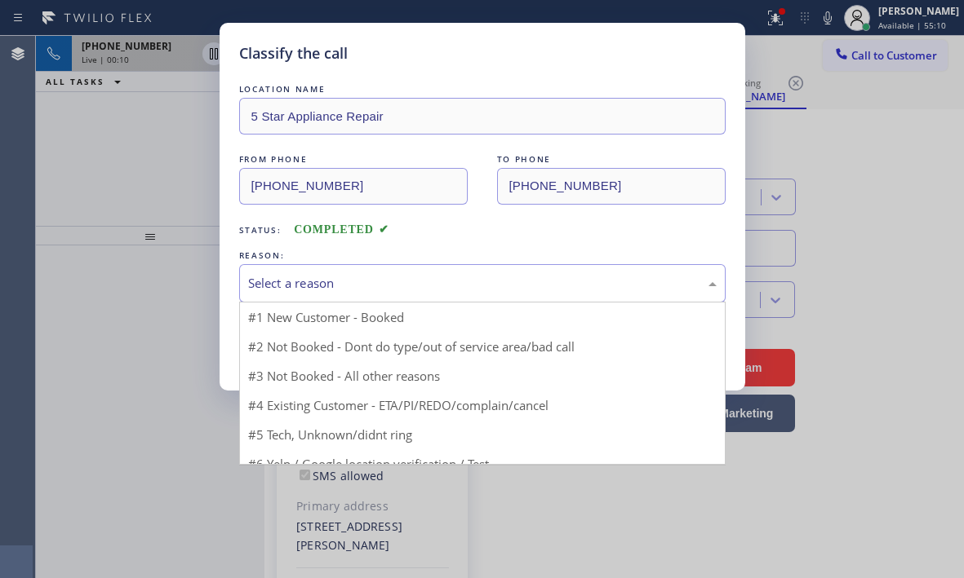
click at [344, 289] on div "Select a reason" at bounding box center [482, 283] width 468 height 19
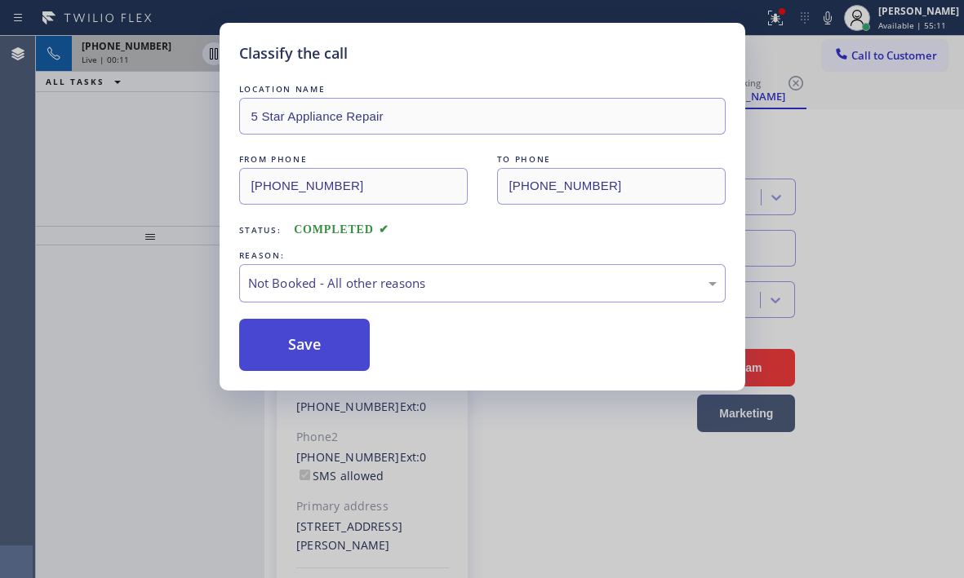
click at [304, 343] on button "Save" at bounding box center [304, 345] width 131 height 52
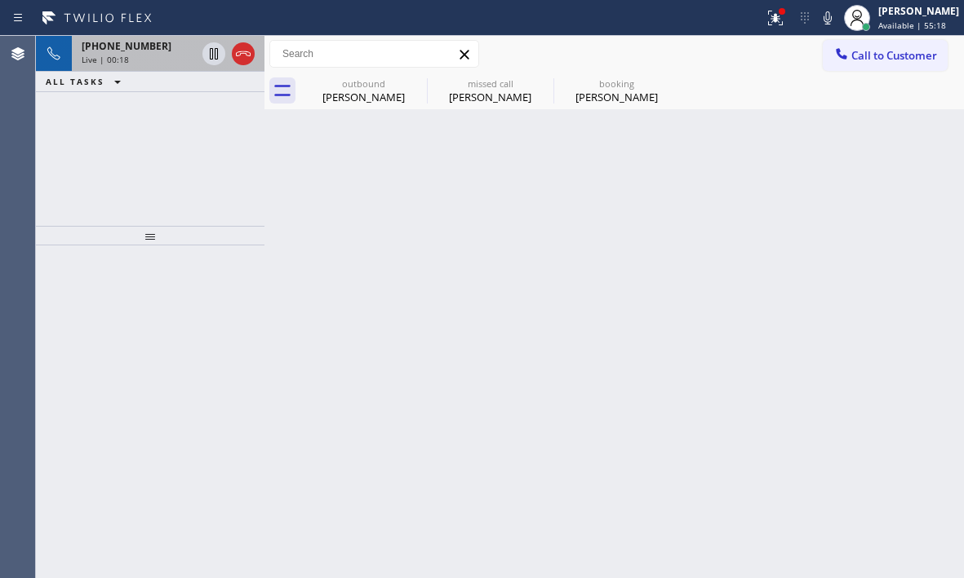
click at [115, 49] on span "+13108834952" at bounding box center [127, 46] width 90 height 14
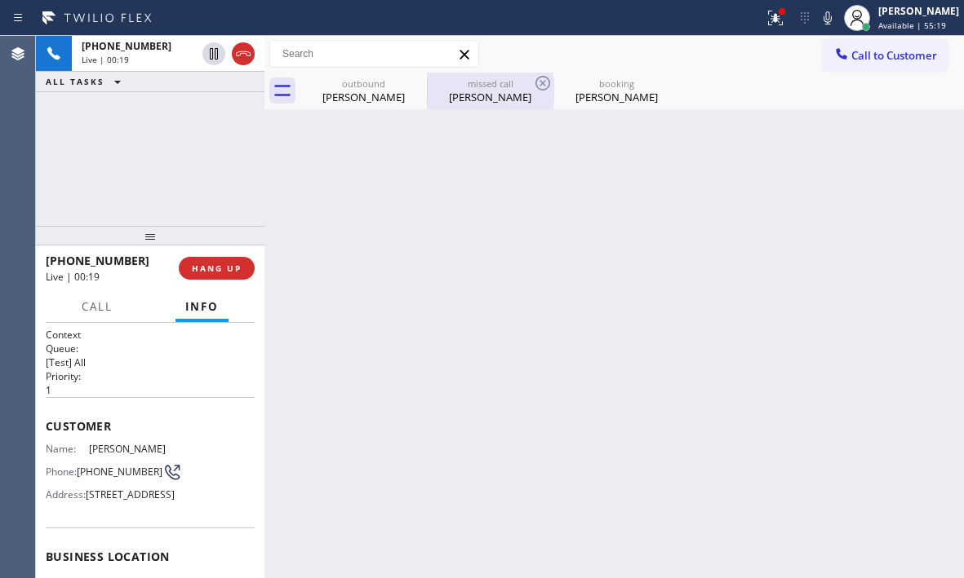
click at [491, 95] on div "Sue Mailman" at bounding box center [489, 97] width 123 height 15
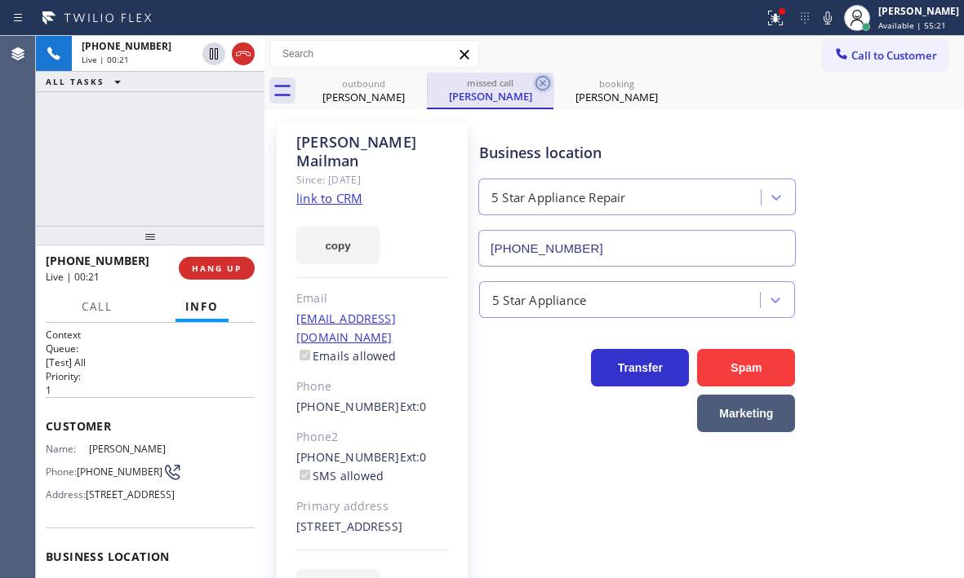
click at [535, 83] on icon at bounding box center [542, 83] width 15 height 15
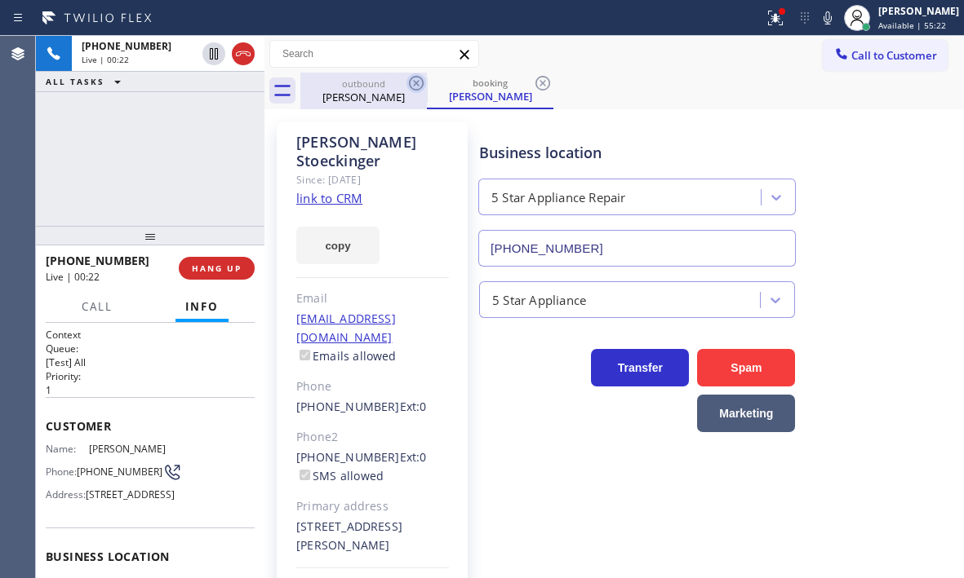
click at [410, 81] on icon at bounding box center [416, 83] width 15 height 15
click at [414, 84] on icon at bounding box center [416, 83] width 20 height 20
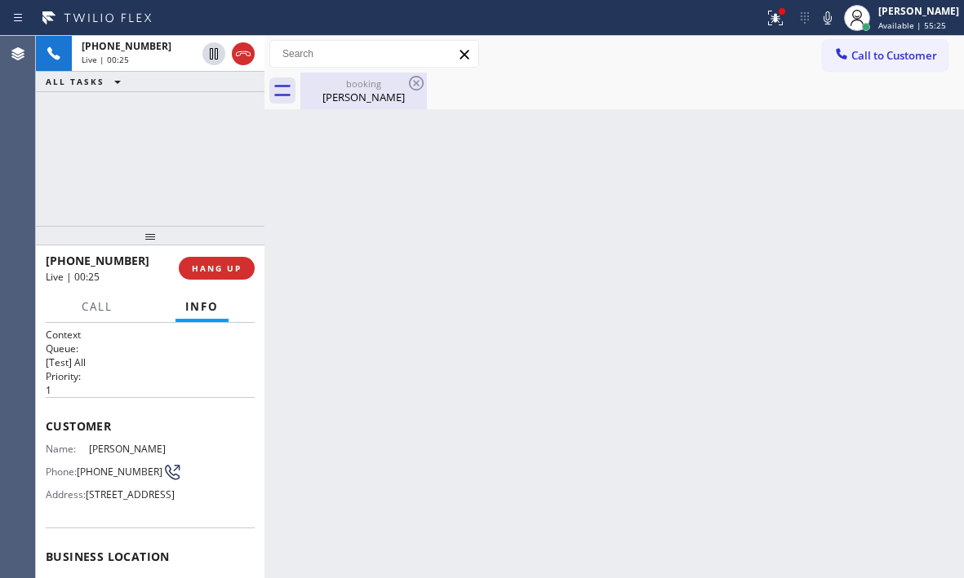
click at [357, 107] on div "booking Rob Stoeckinger" at bounding box center [363, 91] width 123 height 37
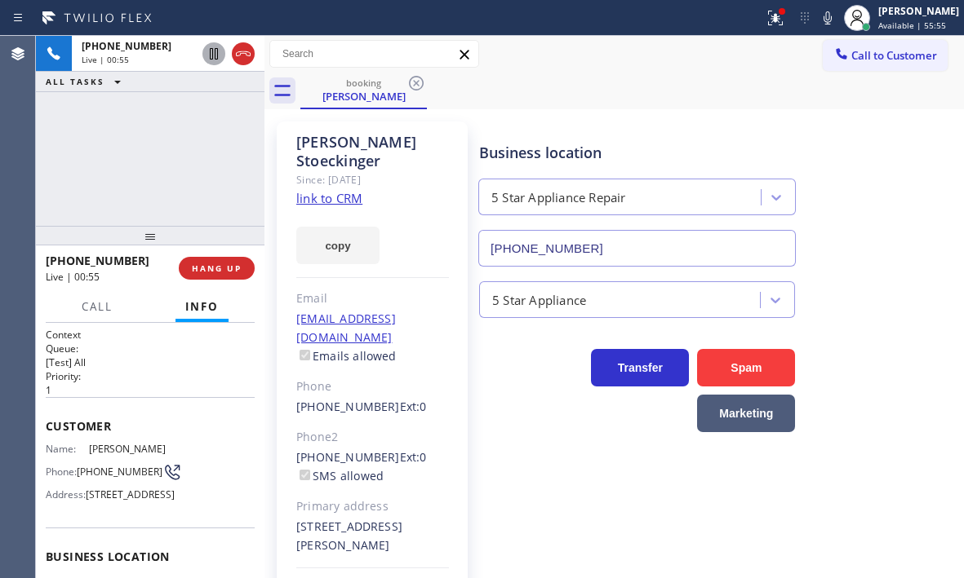
click at [211, 58] on icon at bounding box center [214, 53] width 8 height 11
click at [312, 190] on link "link to CRM" at bounding box center [329, 198] width 66 height 16
click at [219, 57] on icon at bounding box center [214, 54] width 20 height 20
click at [212, 53] on icon at bounding box center [214, 53] width 8 height 11
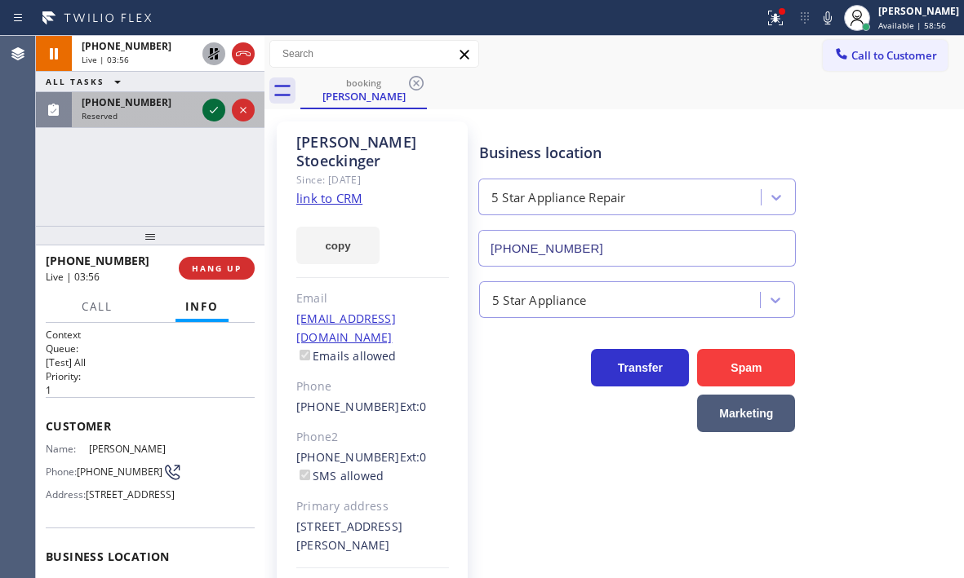
click at [218, 113] on icon at bounding box center [214, 110] width 20 height 20
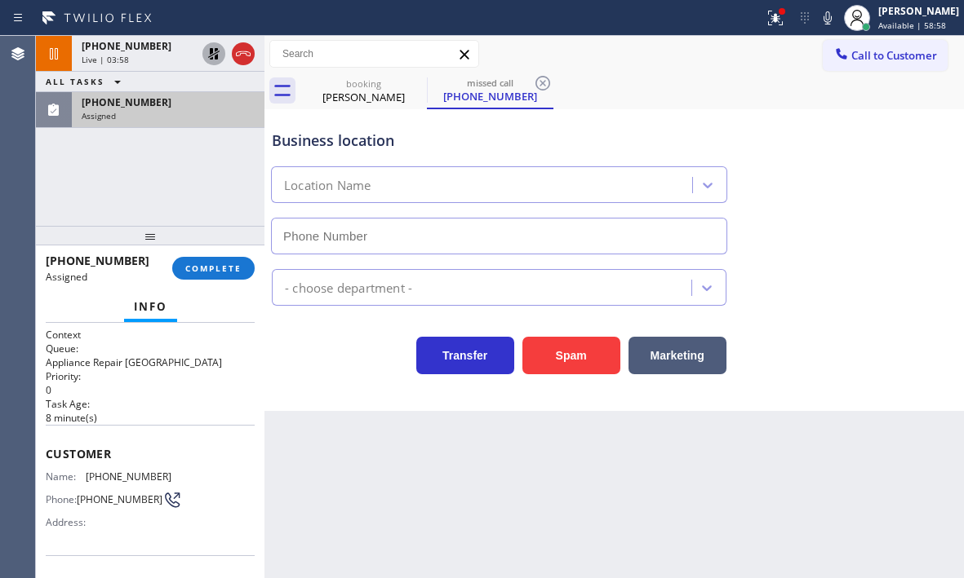
click at [166, 111] on div "Assigned" at bounding box center [168, 115] width 173 height 11
type input "(626) 469-5837"
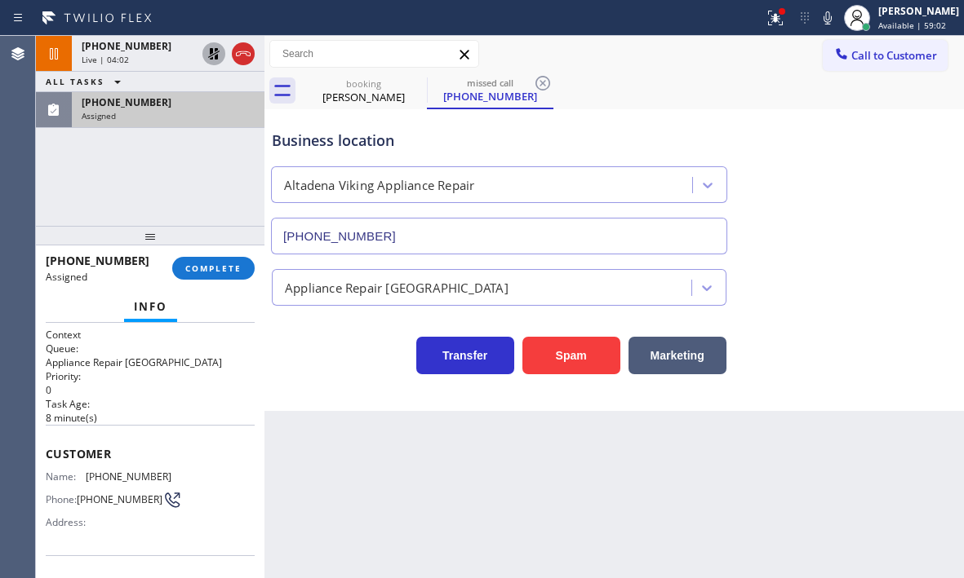
click at [206, 114] on div "Assigned" at bounding box center [168, 115] width 173 height 11
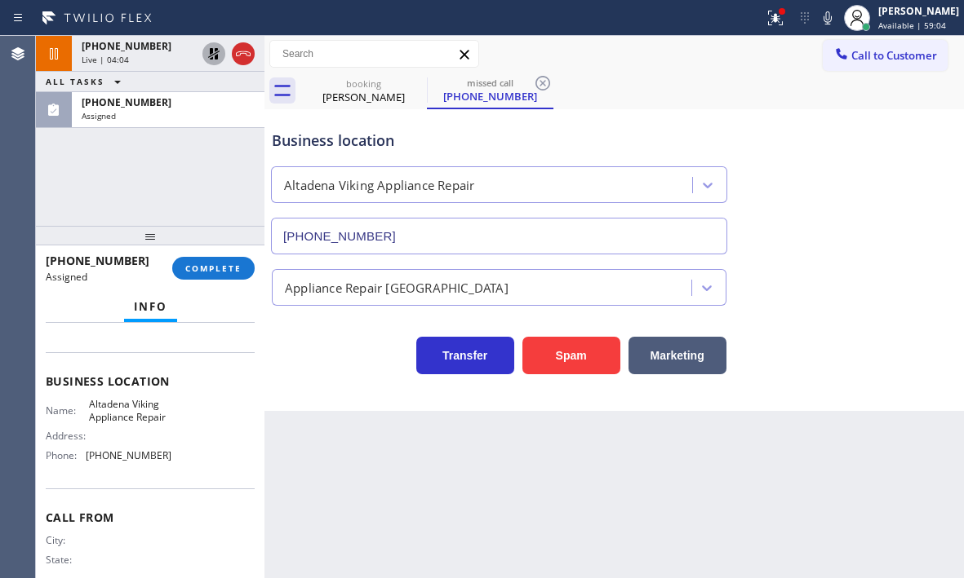
scroll to position [166, 0]
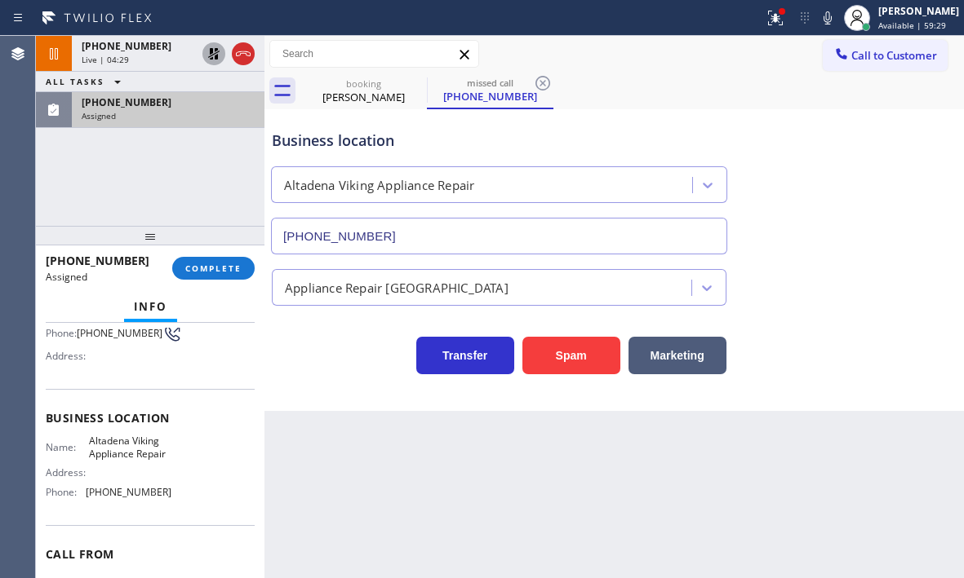
click at [196, 113] on div "Assigned" at bounding box center [168, 115] width 173 height 11
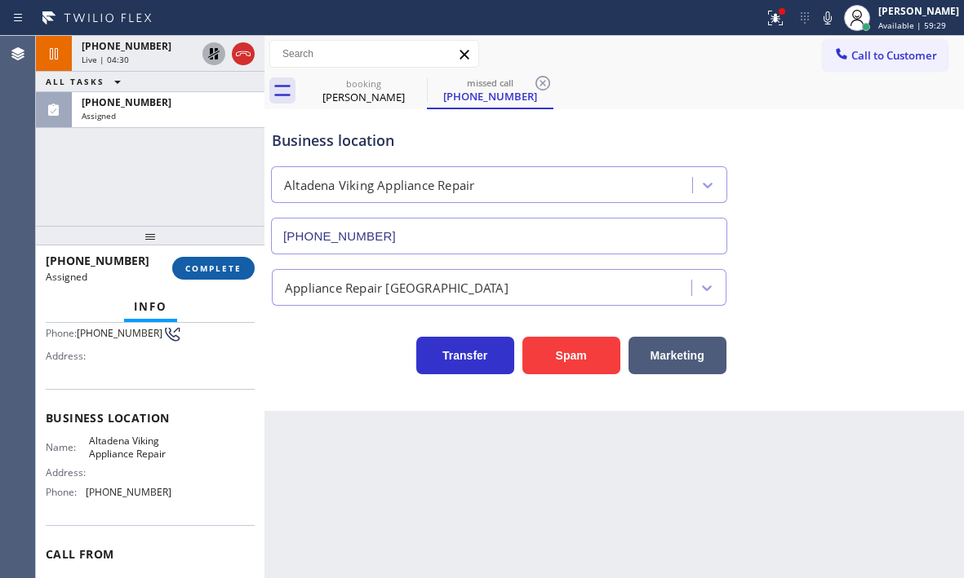
click at [214, 264] on span "COMPLETE" at bounding box center [213, 268] width 56 height 11
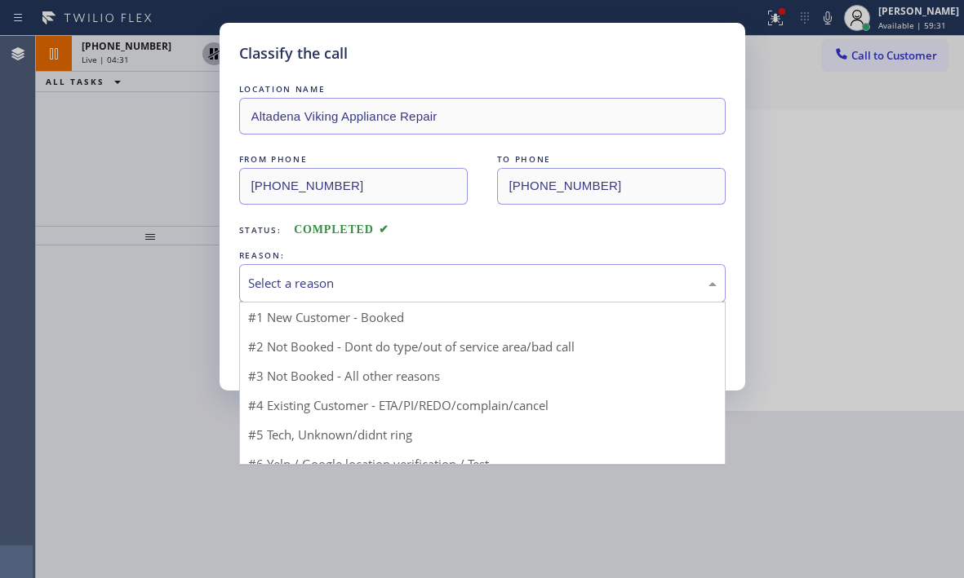
click at [338, 277] on div "Select a reason" at bounding box center [482, 283] width 468 height 19
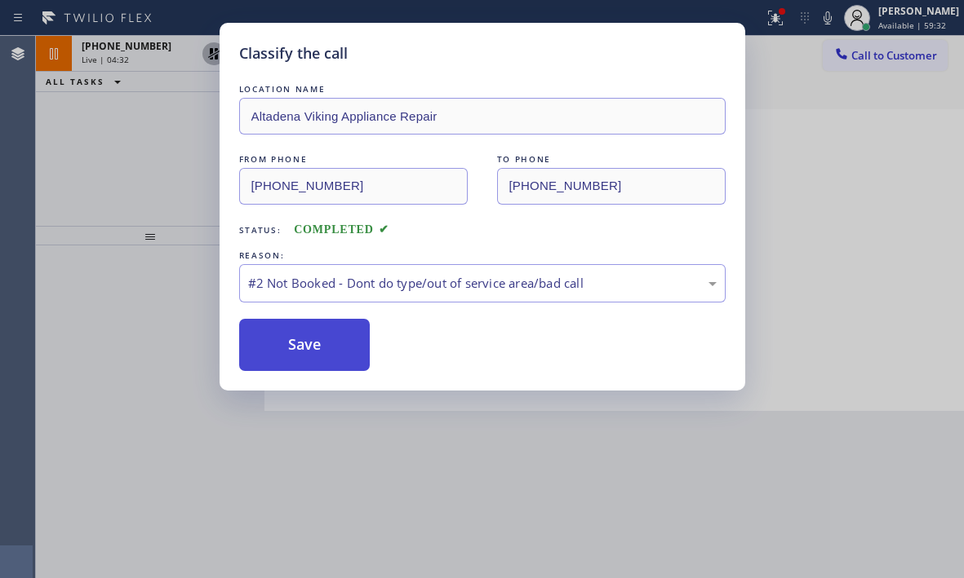
click at [291, 345] on button "Save" at bounding box center [304, 345] width 131 height 52
type input "(855) 731-4952"
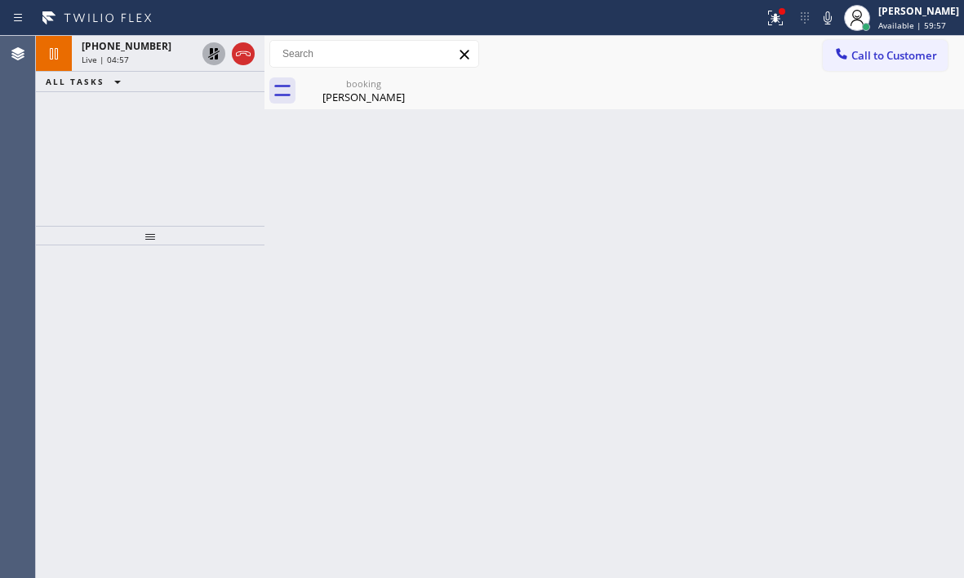
click at [211, 52] on icon at bounding box center [213, 53] width 11 height 11
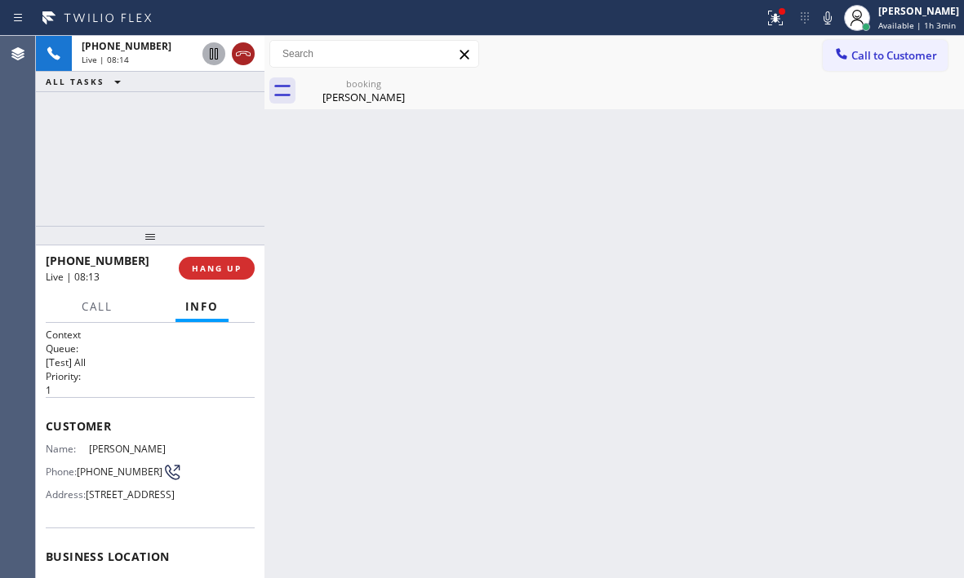
click at [249, 54] on icon at bounding box center [243, 54] width 20 height 20
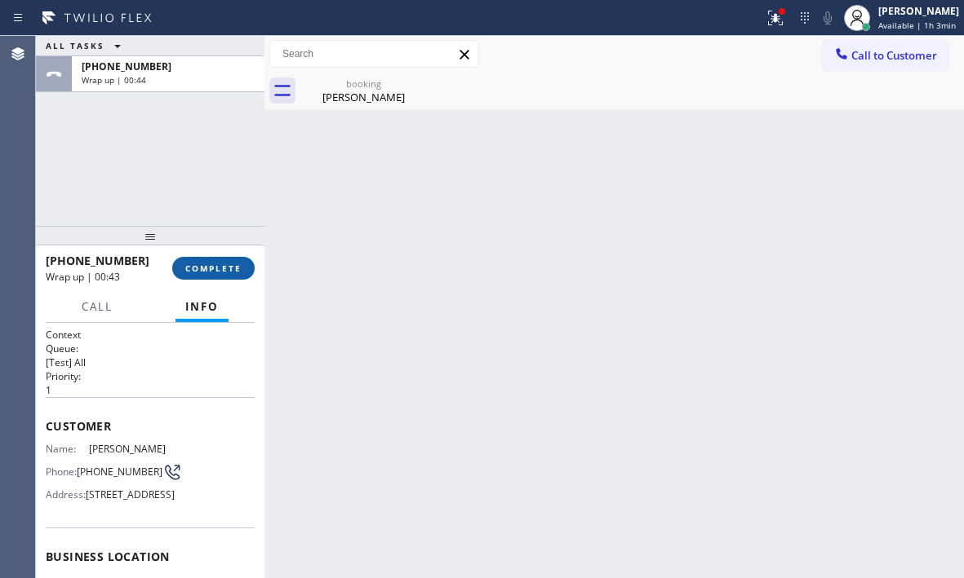
click at [219, 279] on button "COMPLETE" at bounding box center [213, 268] width 82 height 23
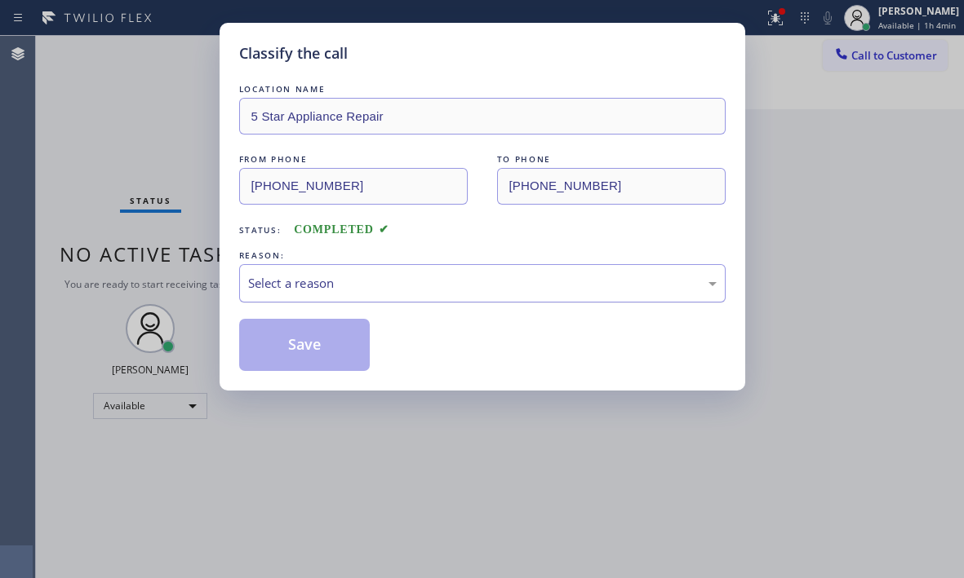
drag, startPoint x: 370, startPoint y: 282, endPoint x: 363, endPoint y: 295, distance: 14.6
click at [369, 282] on div "Select a reason" at bounding box center [482, 283] width 468 height 19
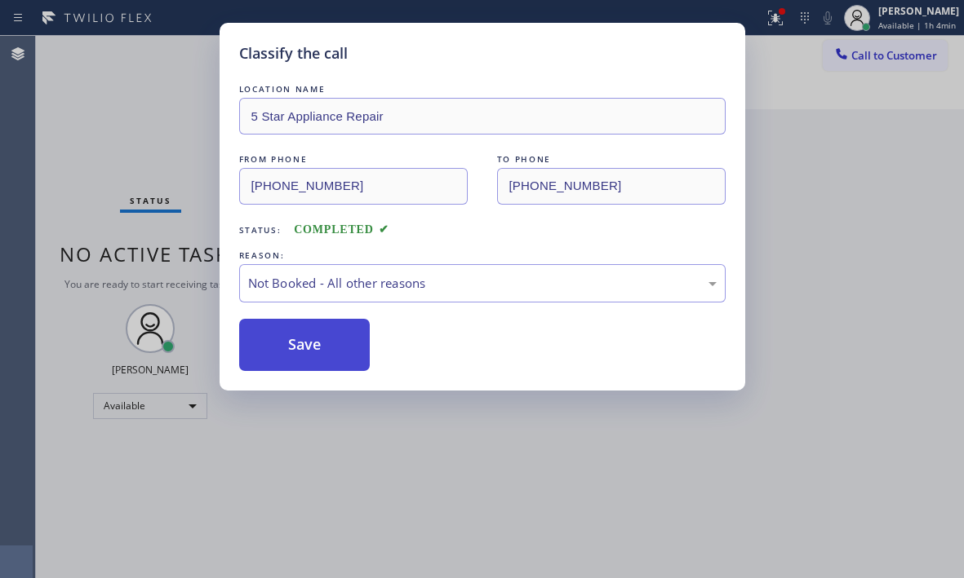
click at [292, 348] on button "Save" at bounding box center [304, 345] width 131 height 52
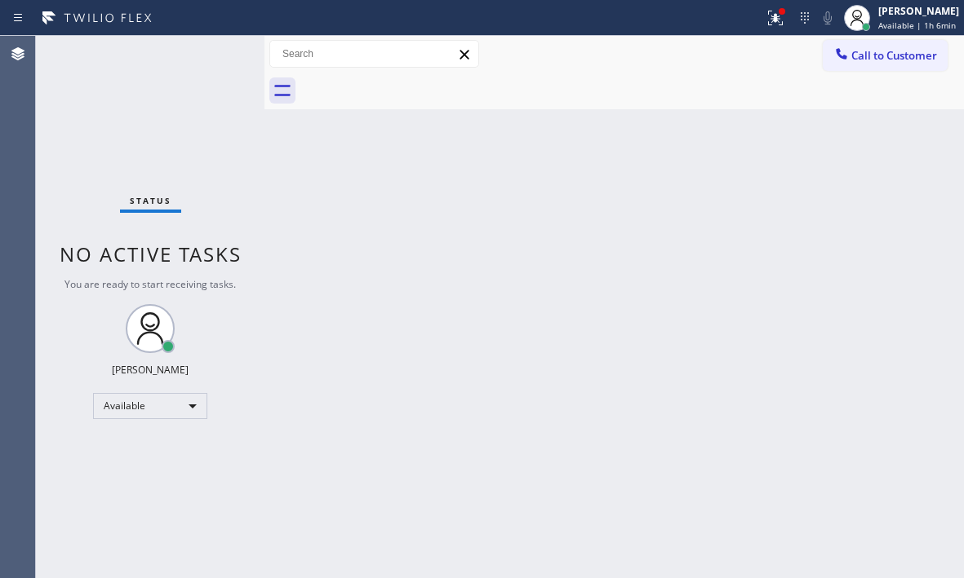
click at [626, 184] on div "Back to Dashboard Change Sender ID Customers Technicians Select a contact Outbo…" at bounding box center [613, 307] width 699 height 543
click at [765, 22] on icon at bounding box center [775, 18] width 20 height 20
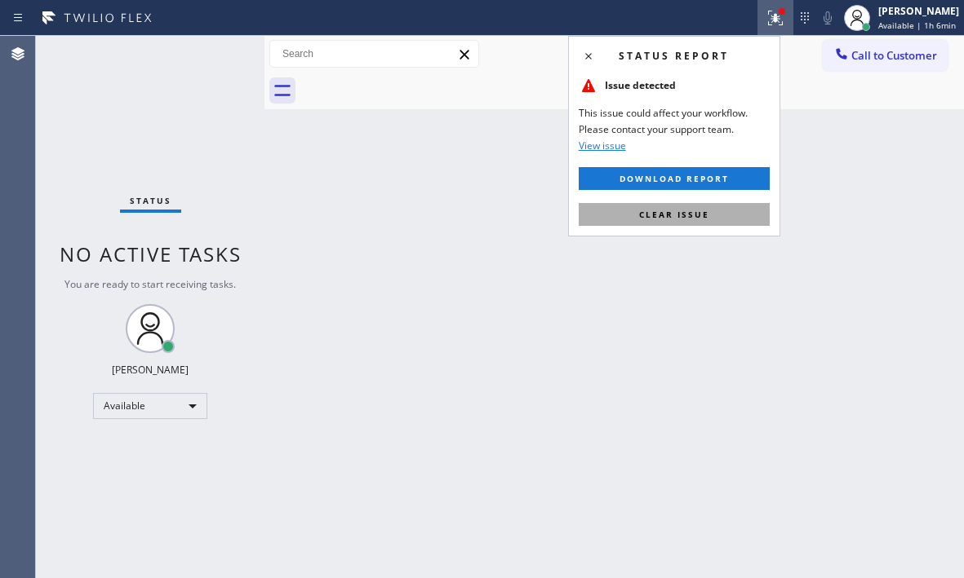
click at [736, 203] on button "Clear issue" at bounding box center [673, 214] width 191 height 23
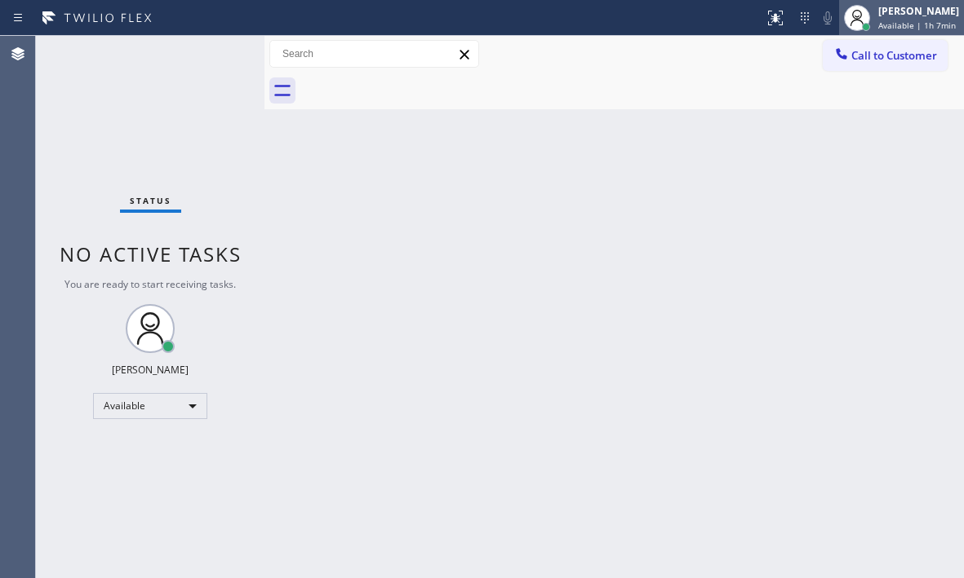
click at [893, 24] on span "Available | 1h 7min" at bounding box center [917, 25] width 78 height 11
click at [694, 146] on div "Back to Dashboard Change Sender ID Customers Technicians Select a contact Outbo…" at bounding box center [613, 307] width 699 height 543
click at [875, 18] on div "Judy Mae Saturinas Available | 1h 7min" at bounding box center [919, 17] width 89 height 29
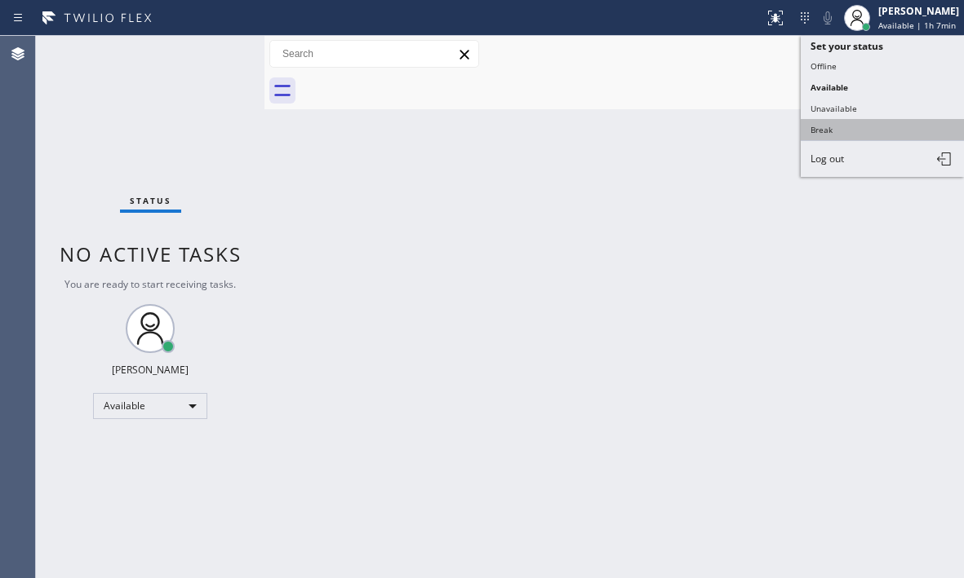
click at [858, 131] on button "Break" at bounding box center [881, 129] width 163 height 21
